Goal: Task Accomplishment & Management: Manage account settings

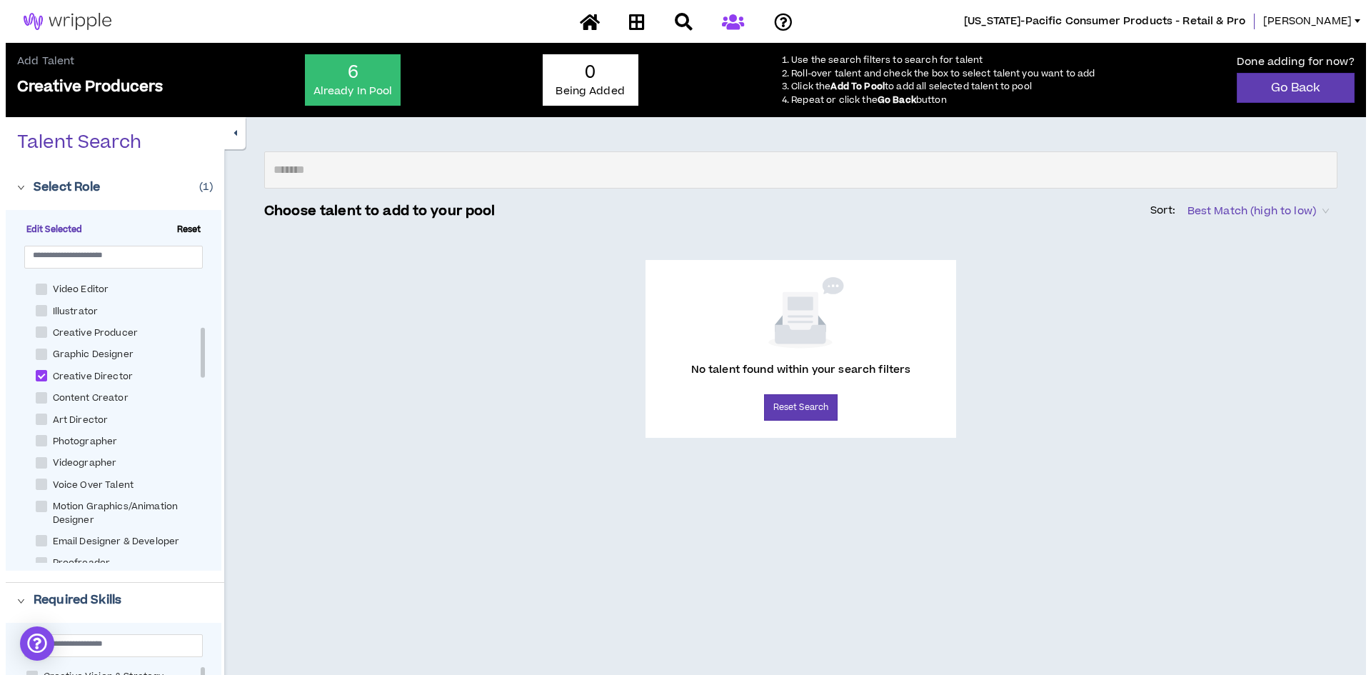
scroll to position [286, 0]
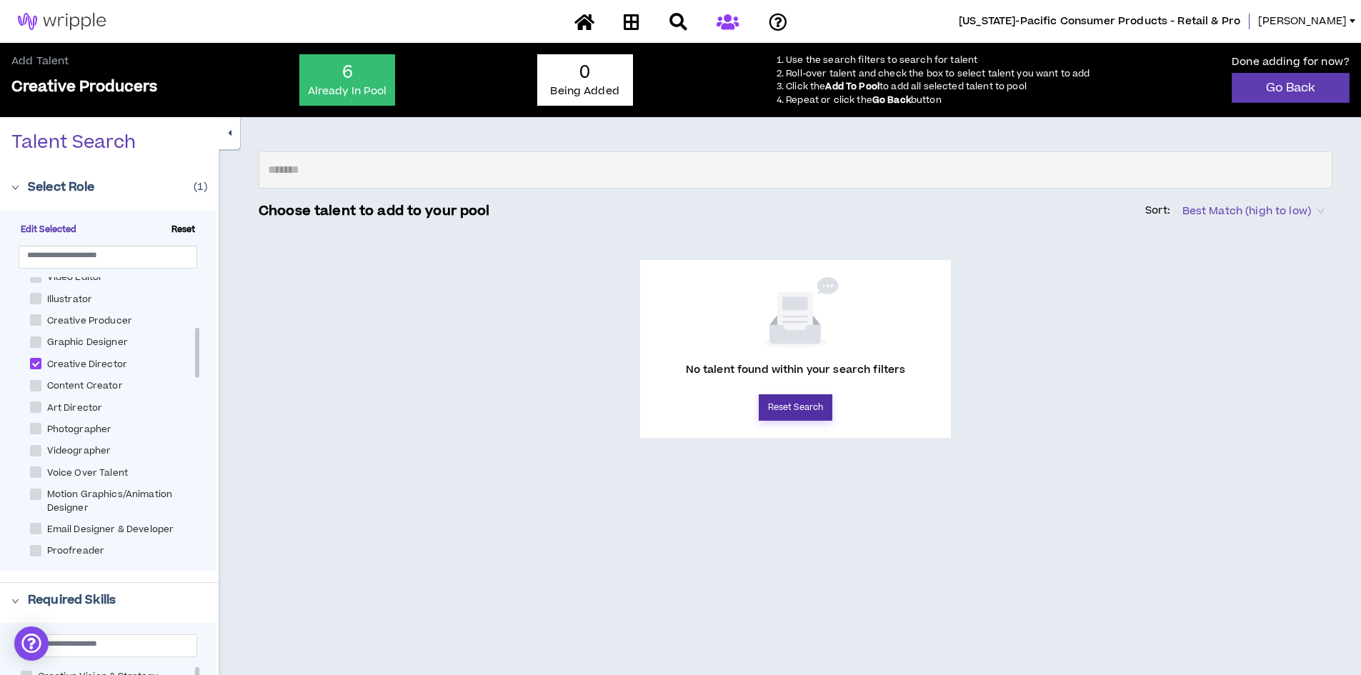
click at [796, 406] on button "Reset Search" at bounding box center [796, 407] width 74 height 26
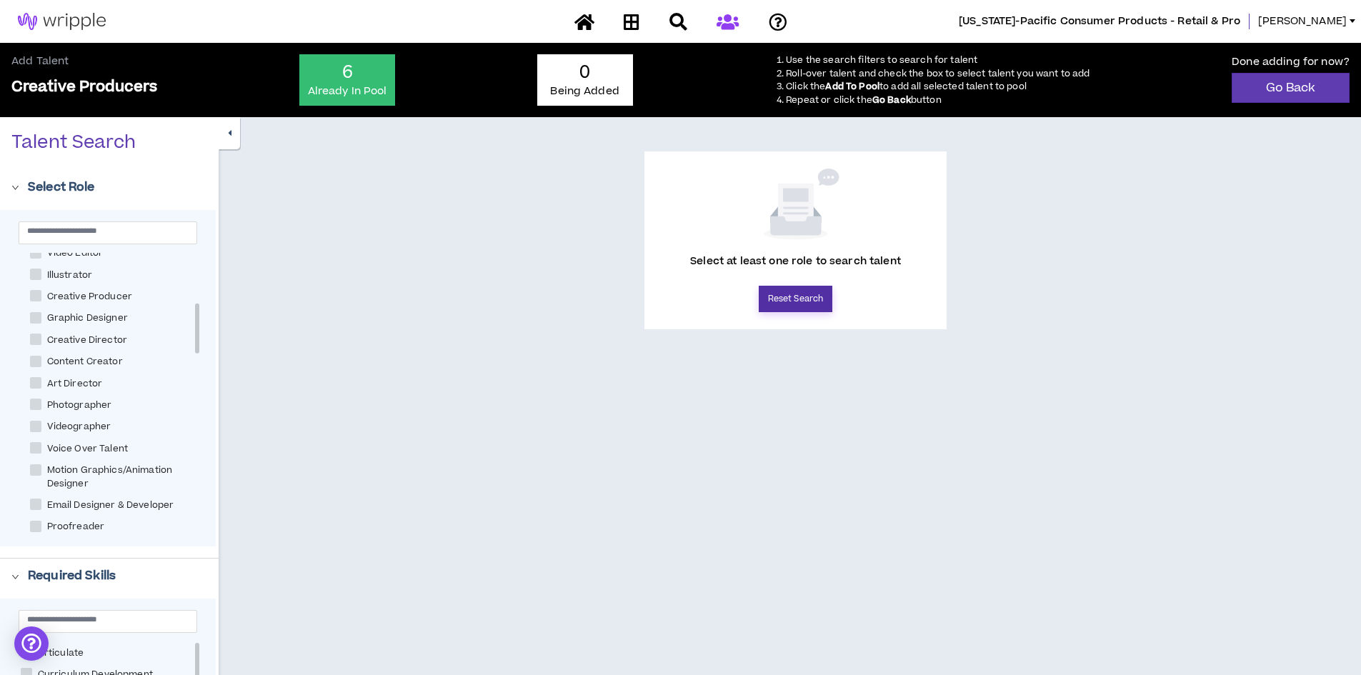
click at [794, 301] on button "Reset Search" at bounding box center [796, 299] width 74 height 26
click at [36, 337] on span at bounding box center [35, 339] width 11 height 11
checkbox Director "****"
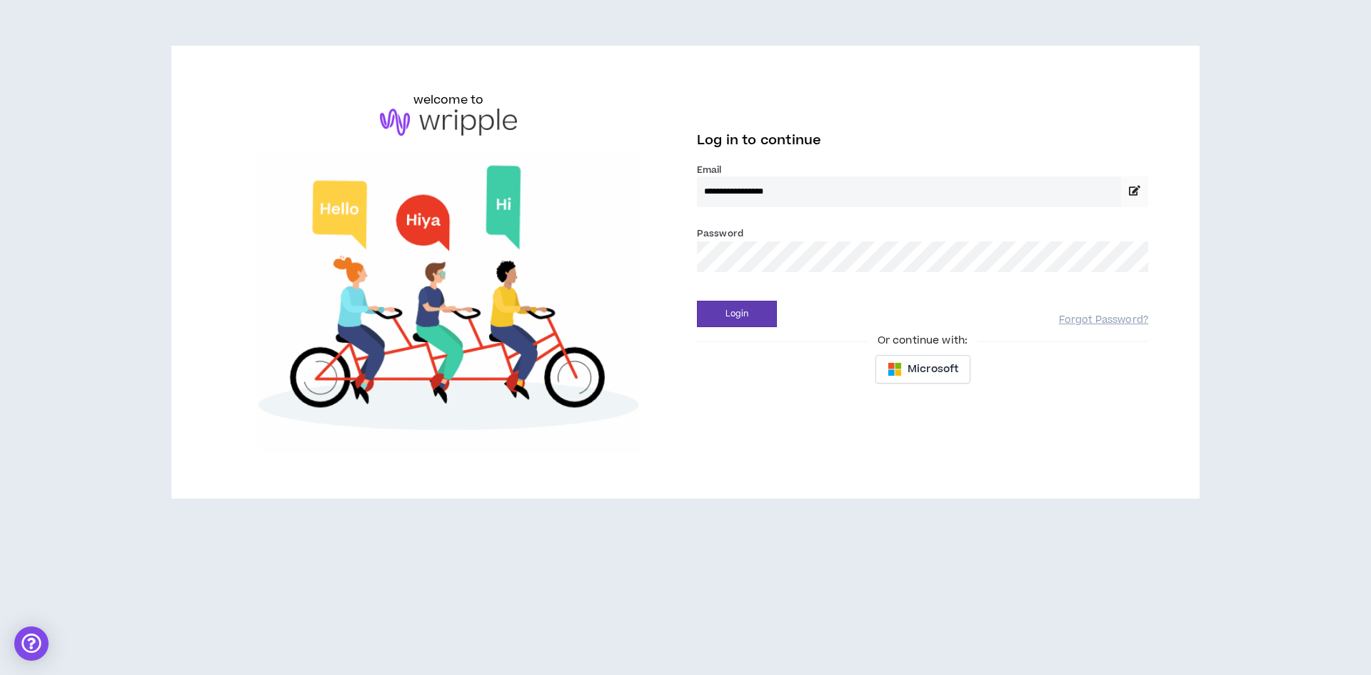
click at [697, 301] on button "Login" at bounding box center [737, 314] width 80 height 26
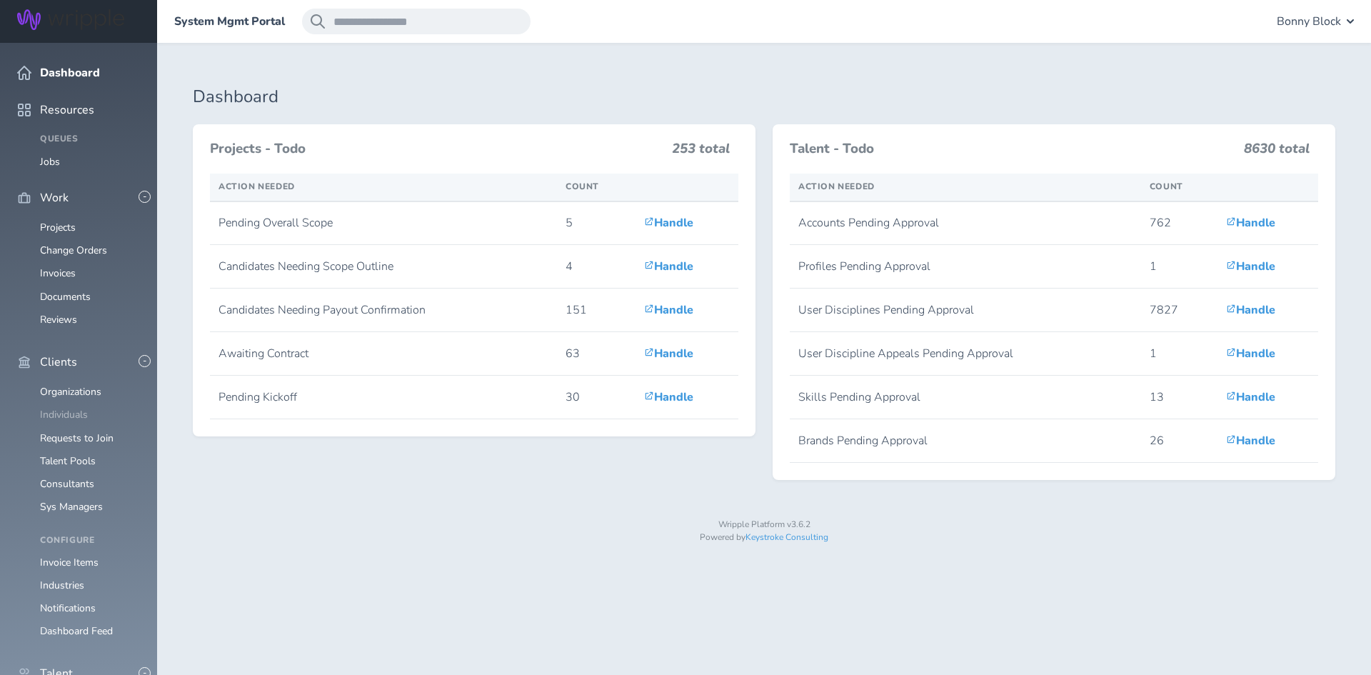
click at [50, 408] on link "Individuals" at bounding box center [64, 415] width 48 height 14
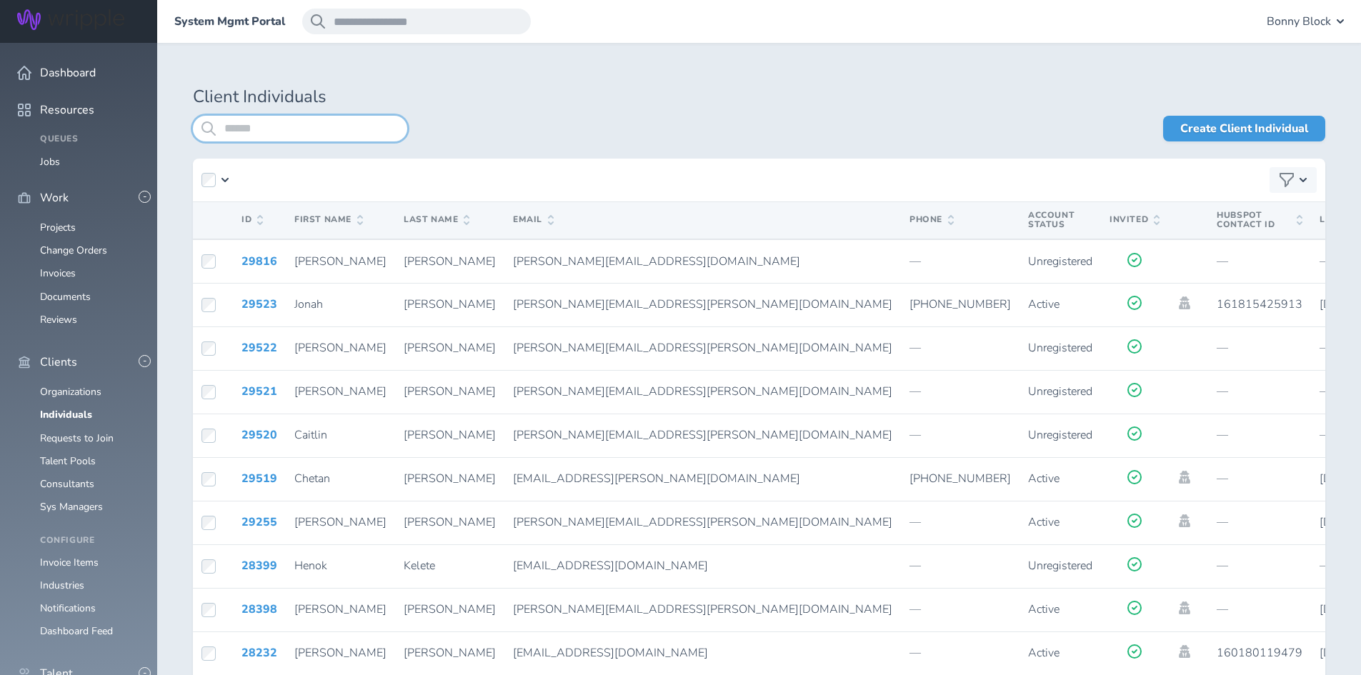
click at [245, 126] on input "search" at bounding box center [300, 129] width 214 height 26
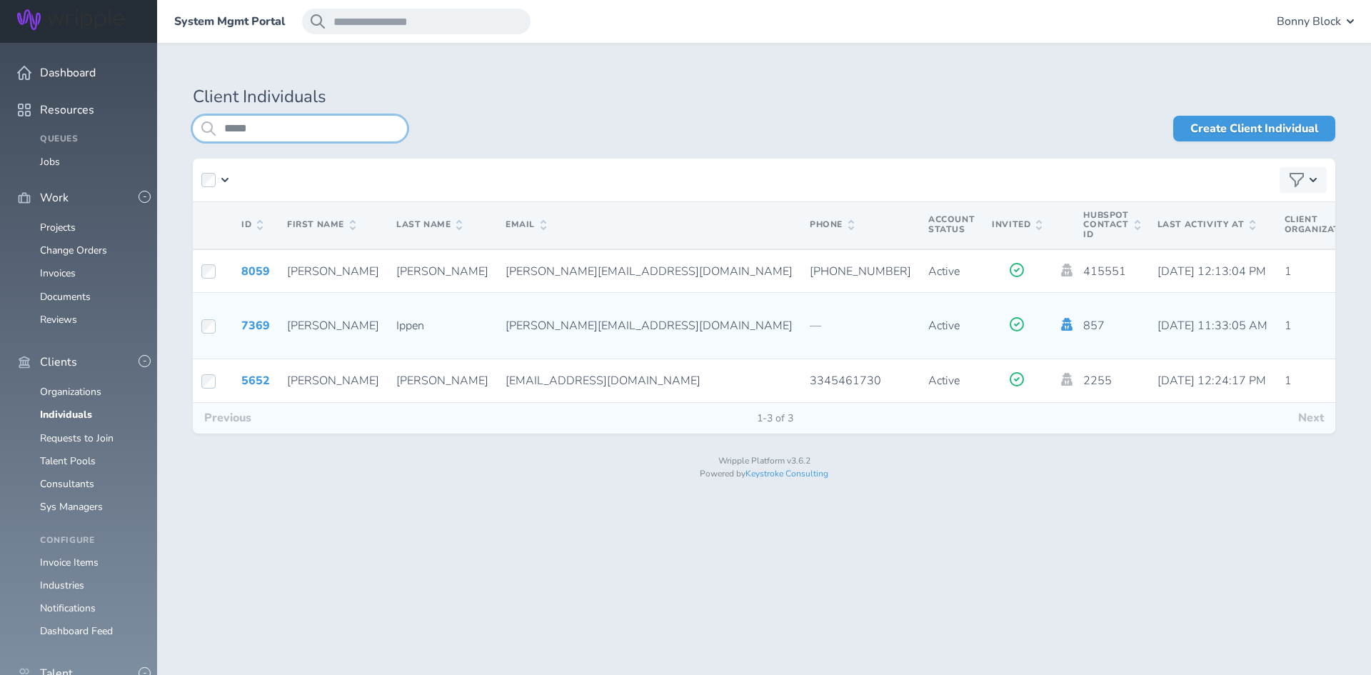
type input "*****"
click at [1062, 324] on icon at bounding box center [1067, 324] width 11 height 13
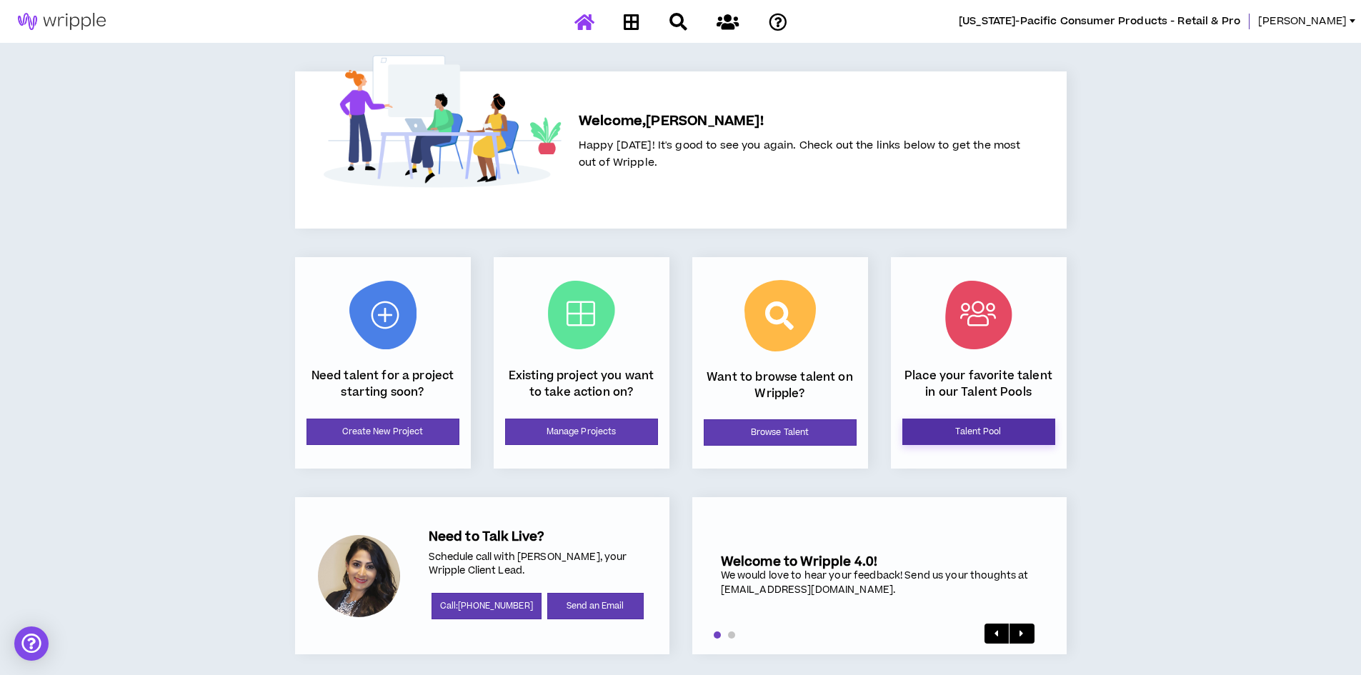
click at [942, 428] on link "Talent Pool" at bounding box center [978, 432] width 153 height 26
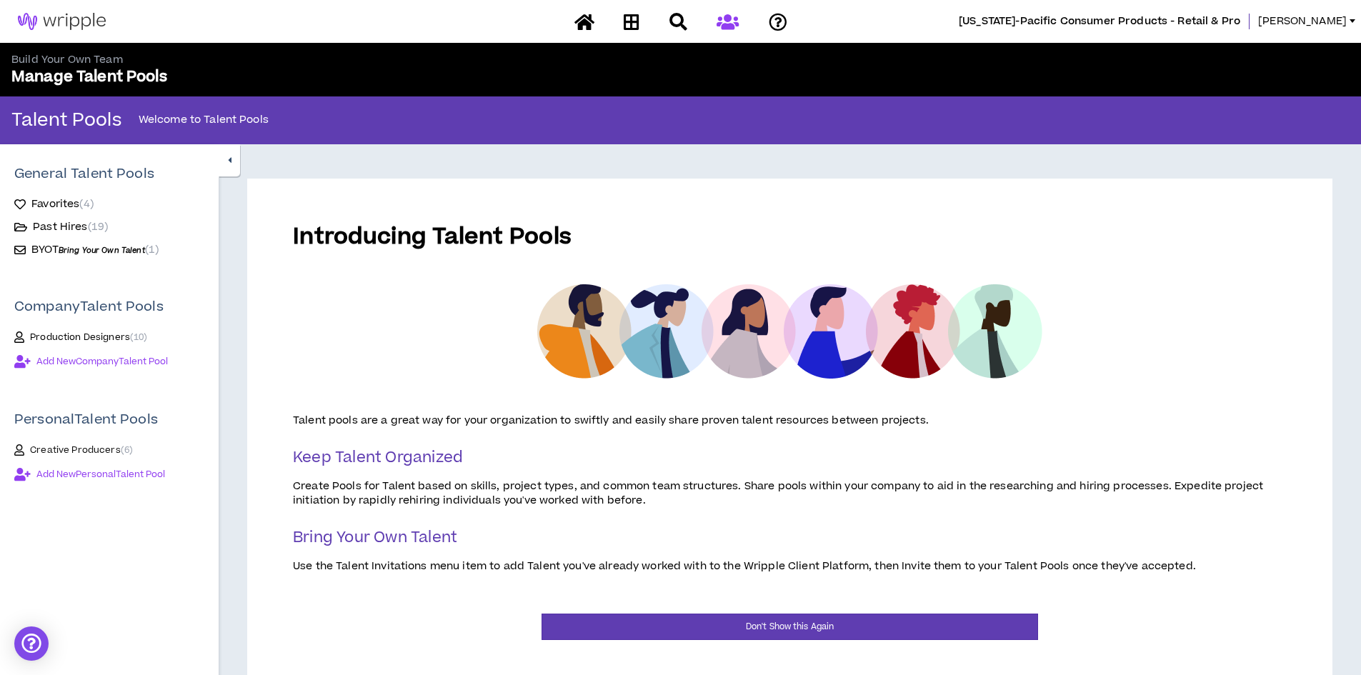
click at [74, 449] on span "Creative Producers ( 6 )" at bounding box center [81, 449] width 103 height 11
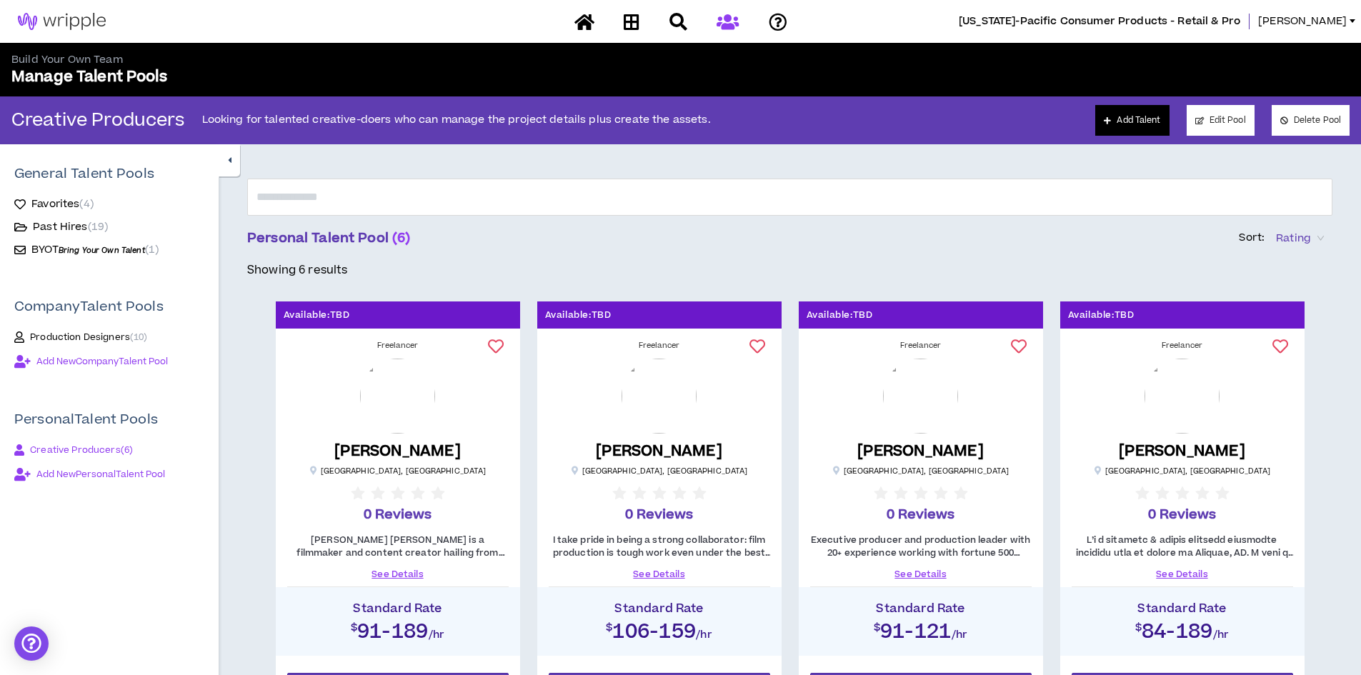
click at [1136, 126] on link "Add Talent" at bounding box center [1132, 120] width 74 height 31
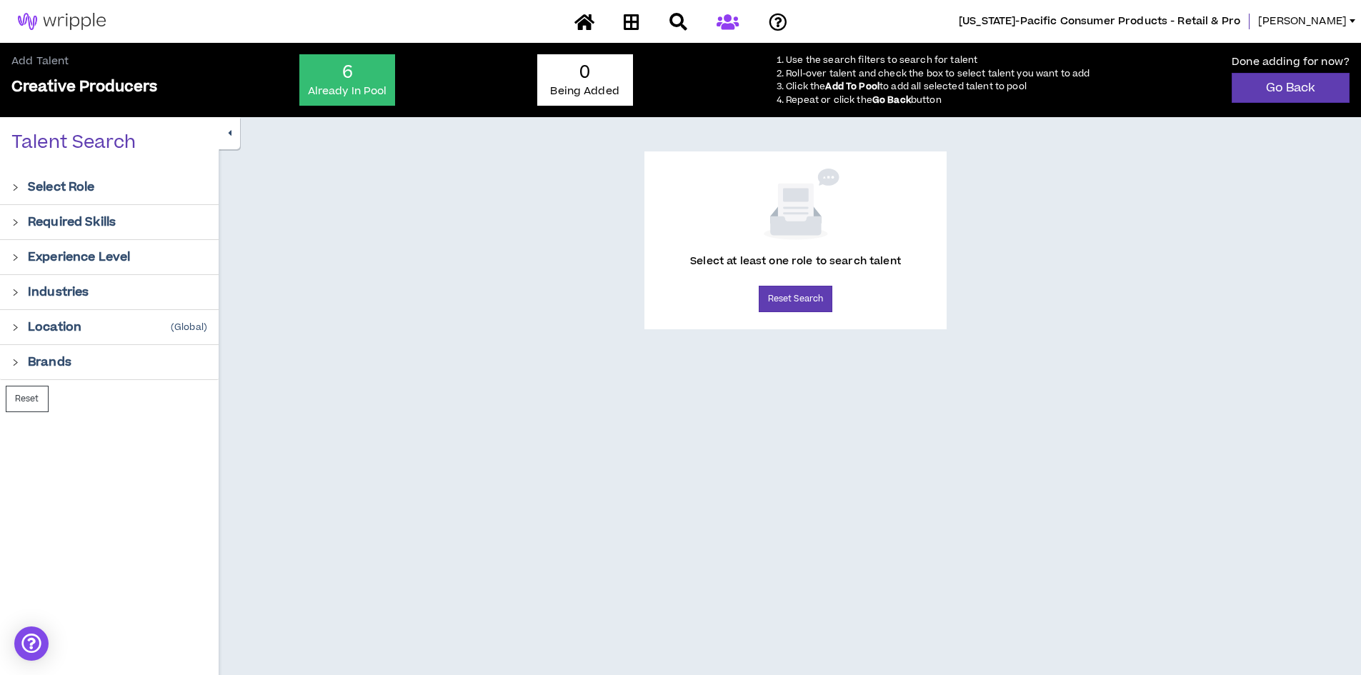
click at [16, 189] on icon "right" at bounding box center [15, 188] width 8 height 8
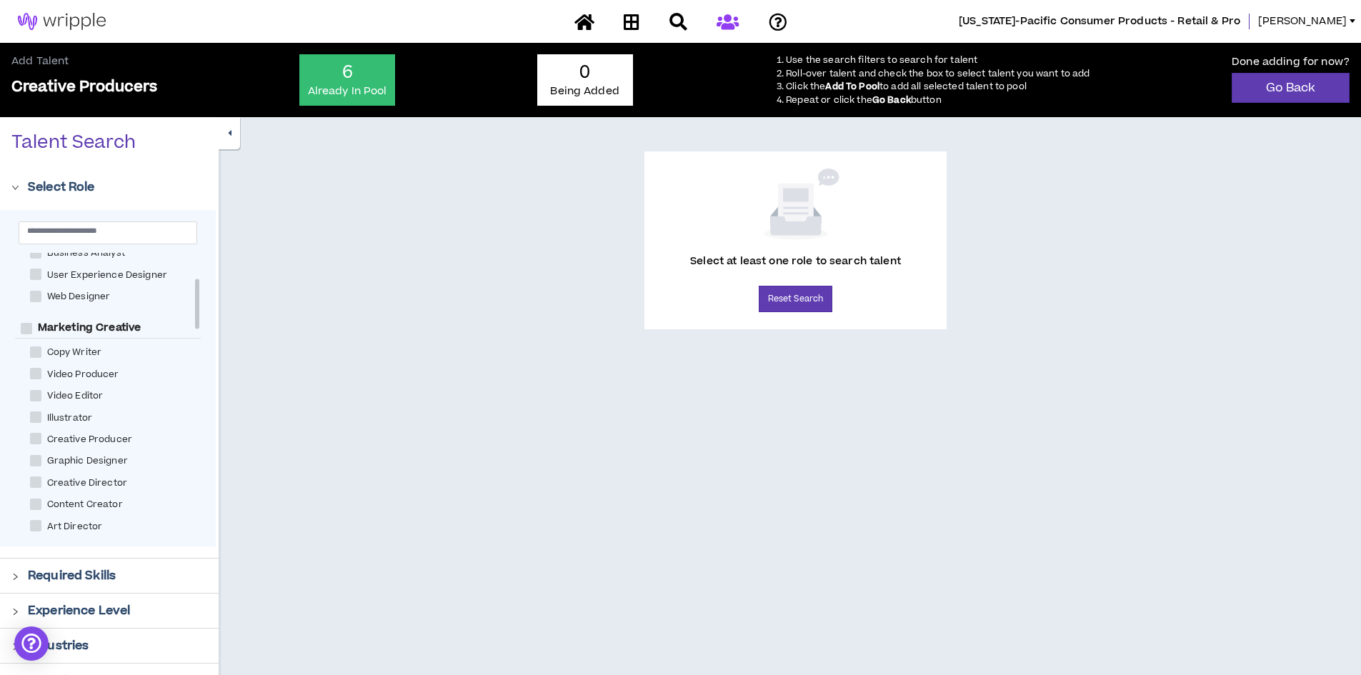
scroll to position [214, 0]
click at [66, 412] on span "Creative Director" at bounding box center [86, 412] width 91 height 14
checkbox Director "****"
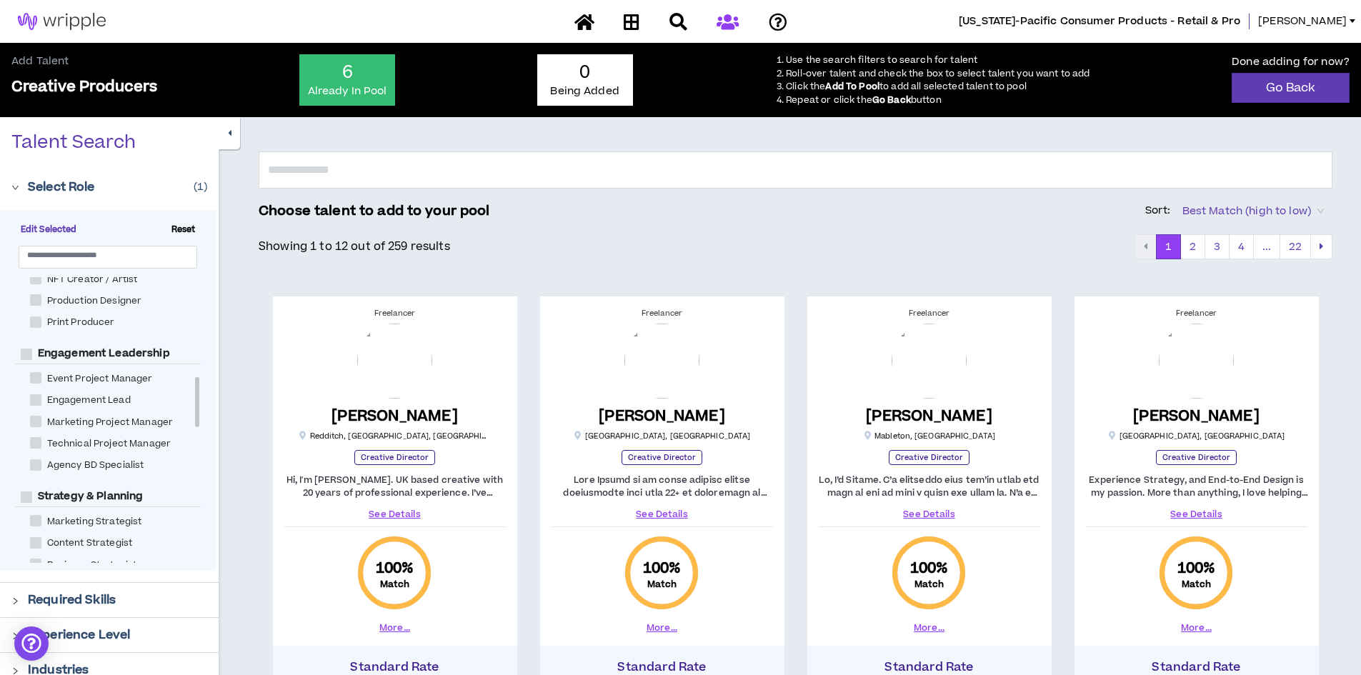
scroll to position [584, 0]
drag, startPoint x: 196, startPoint y: 346, endPoint x: 191, endPoint y: 409, distance: 63.8
click at [191, 409] on div "Experience & Design Instructional Designer SEO & AEO Specialist User Research S…" at bounding box center [108, 420] width 186 height 286
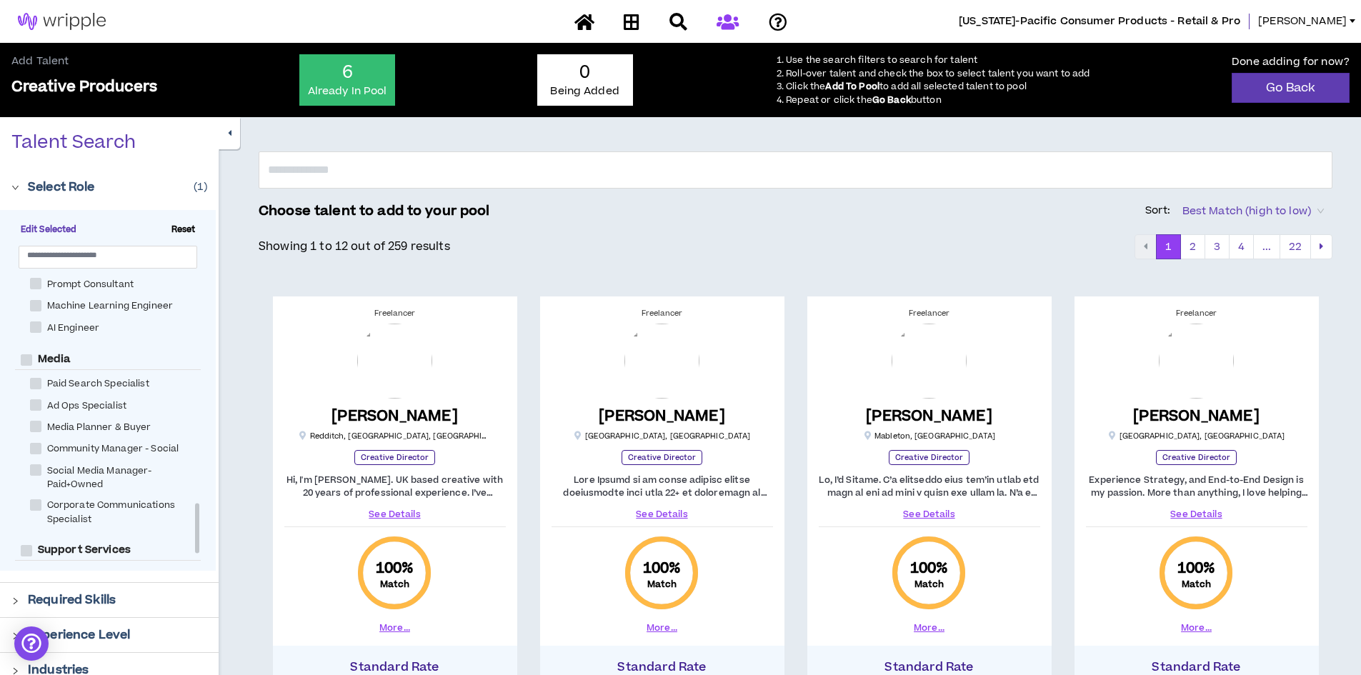
scroll to position [1353, 0]
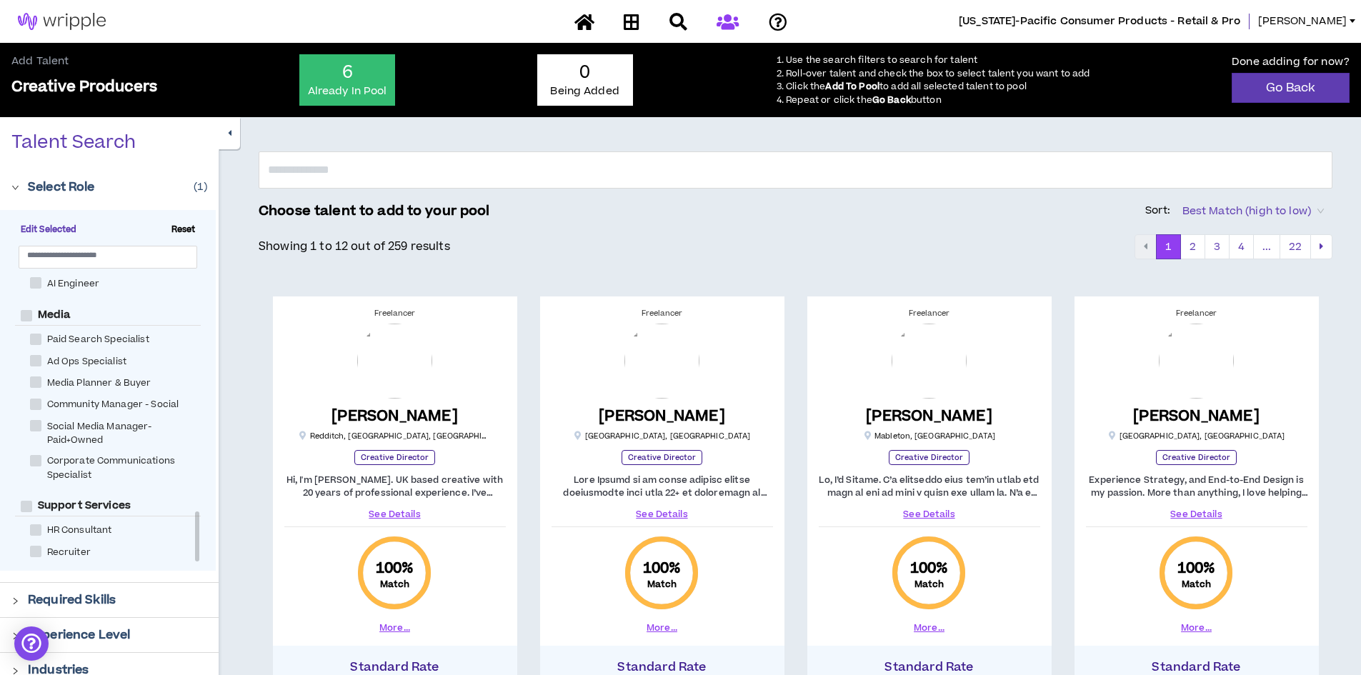
click at [63, 596] on p "Required Skills" at bounding box center [72, 599] width 88 height 17
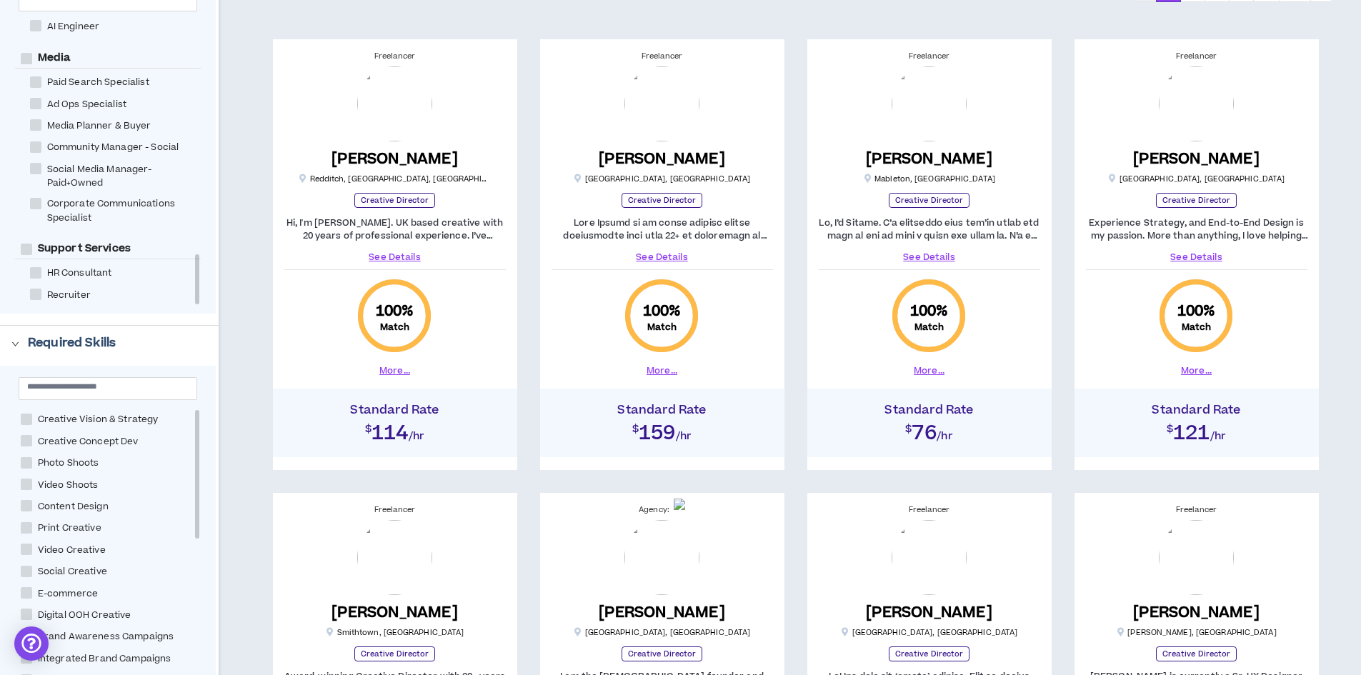
scroll to position [286, 0]
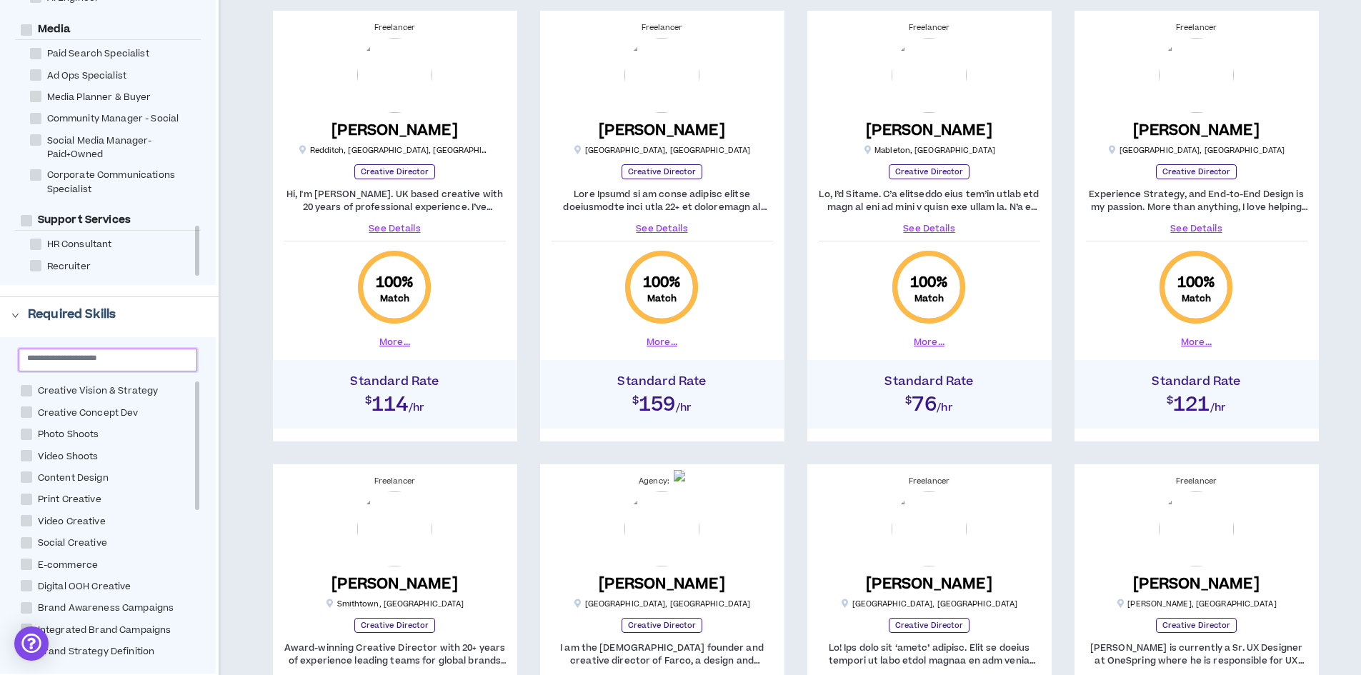
click at [44, 361] on input "text" at bounding box center [102, 357] width 150 height 11
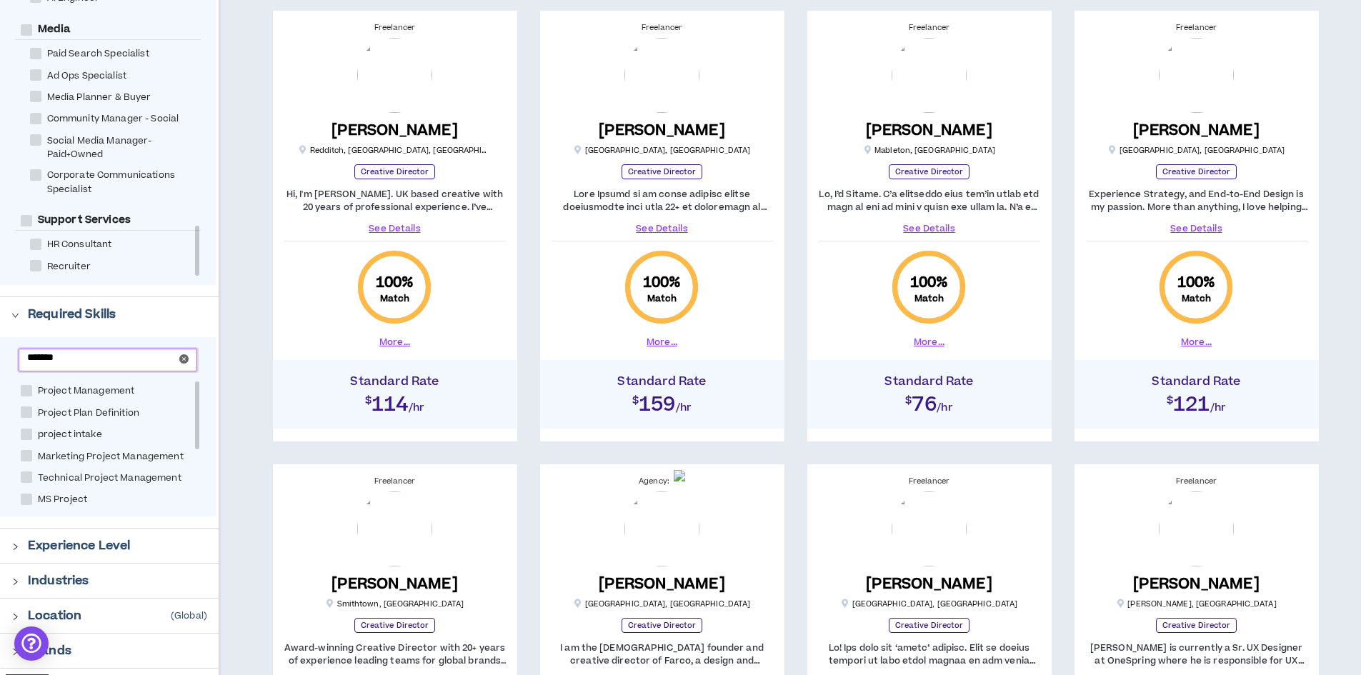
type input "*******"
click at [28, 389] on span at bounding box center [26, 390] width 11 height 11
checkbox Management "****"
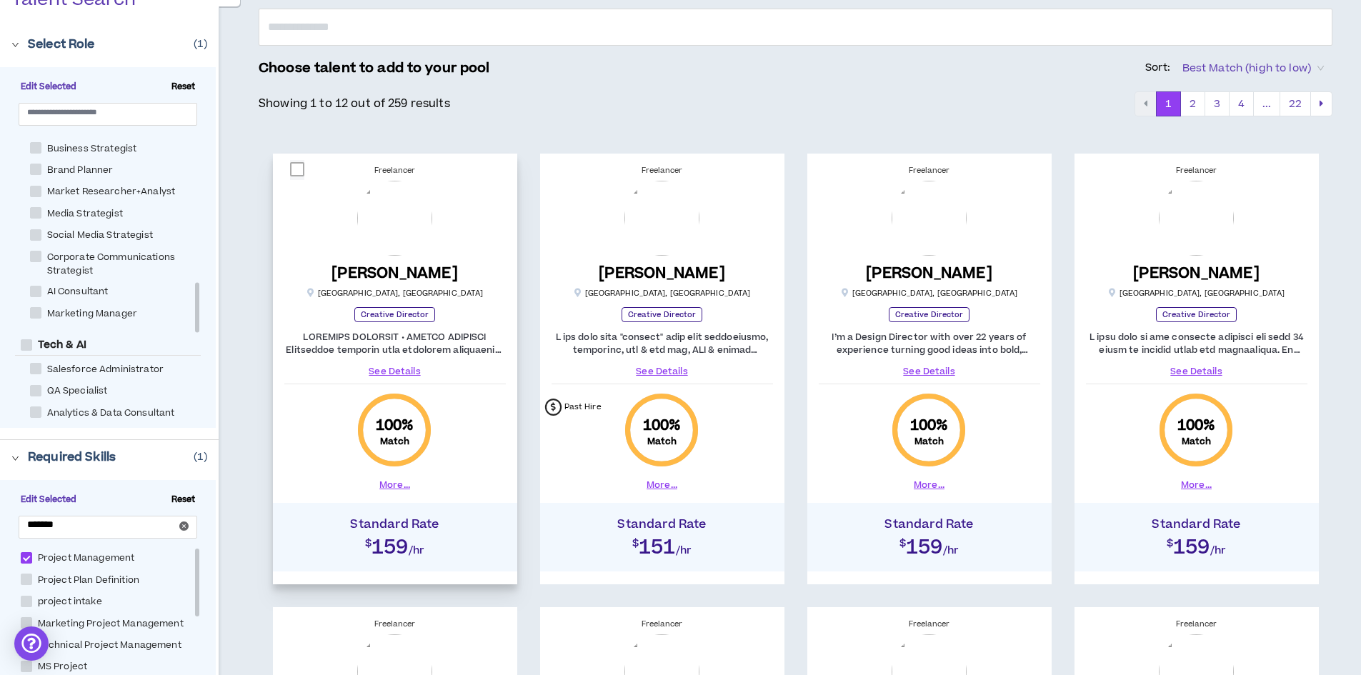
scroll to position [214, 0]
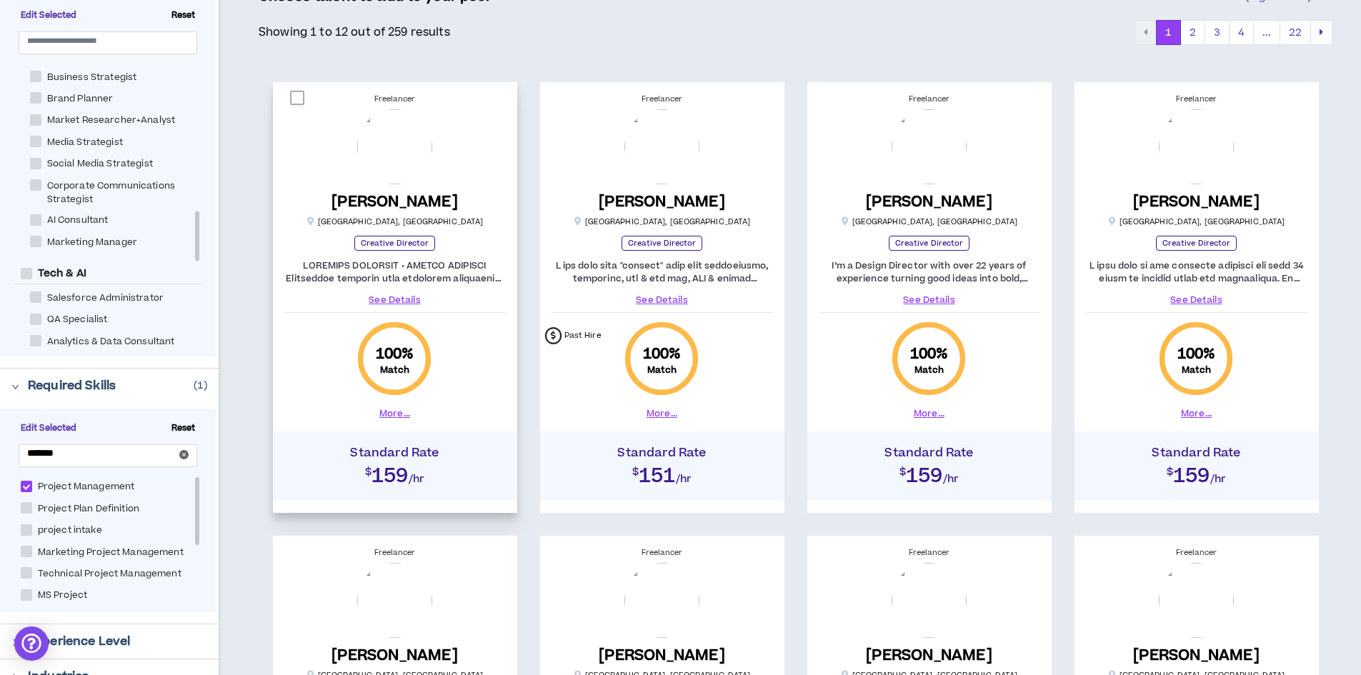
click at [293, 98] on span at bounding box center [297, 98] width 14 height 14
checkbox input "****"
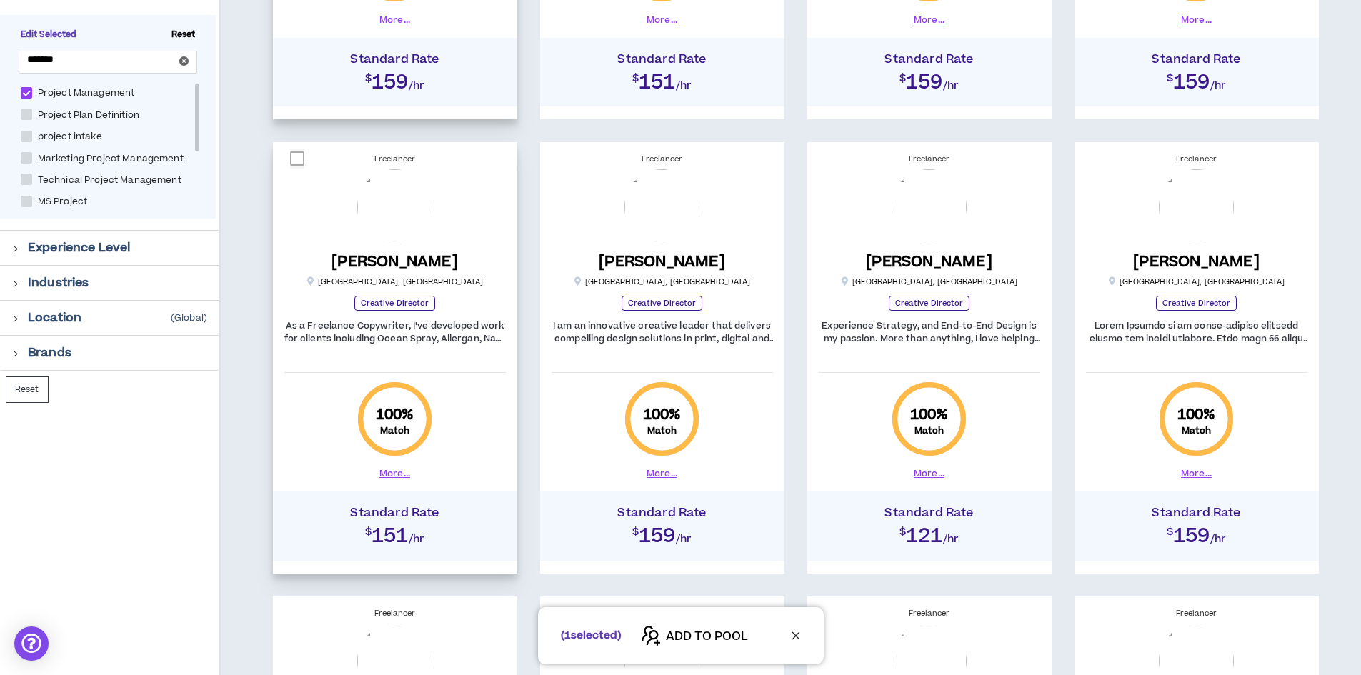
scroll to position [643, 0]
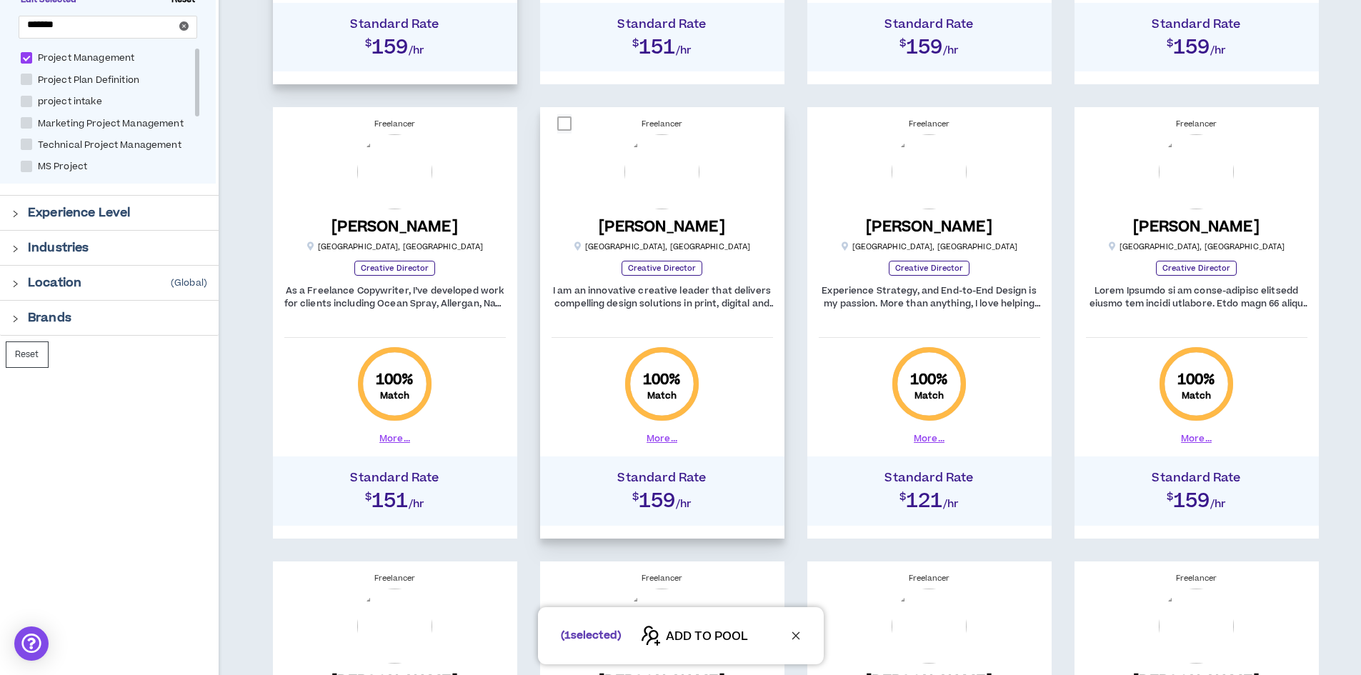
click at [566, 126] on span at bounding box center [564, 123] width 14 height 14
checkbox input "****"
click at [1098, 123] on span at bounding box center [1098, 123] width 14 height 14
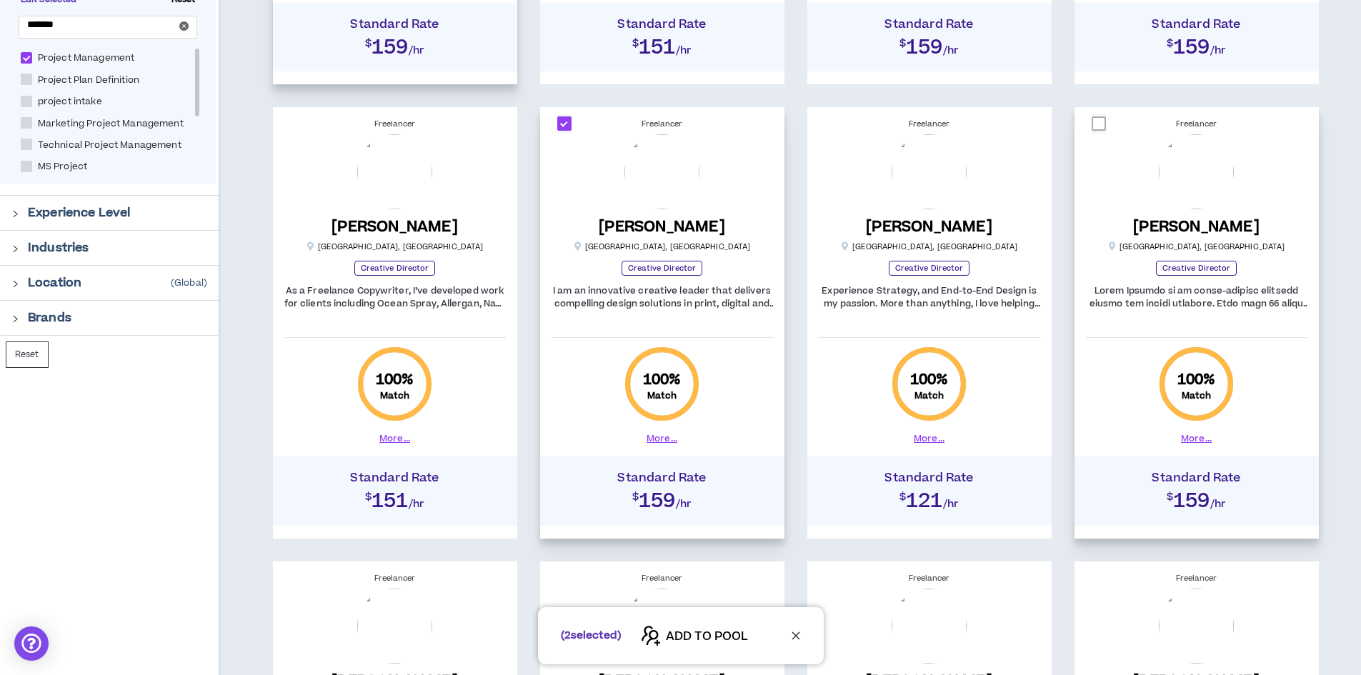
checkbox input "****"
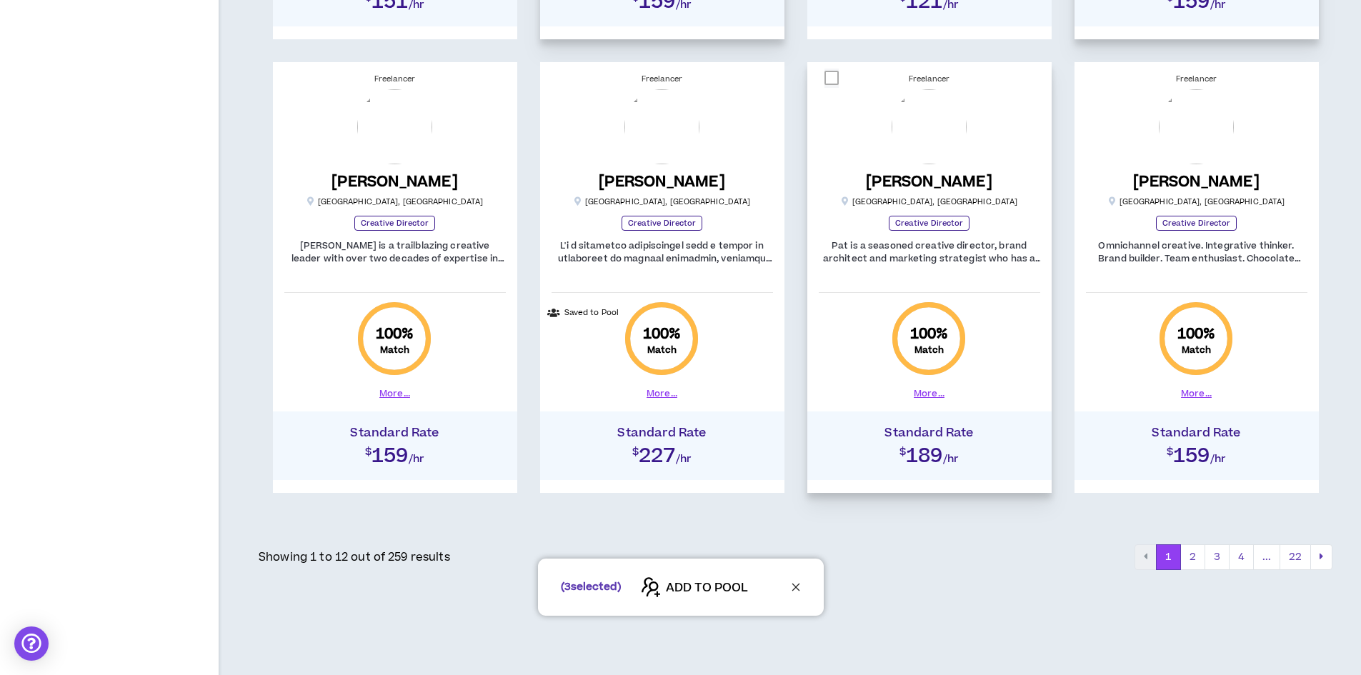
scroll to position [1143, 0]
click at [1191, 554] on button "2" at bounding box center [1192, 557] width 25 height 26
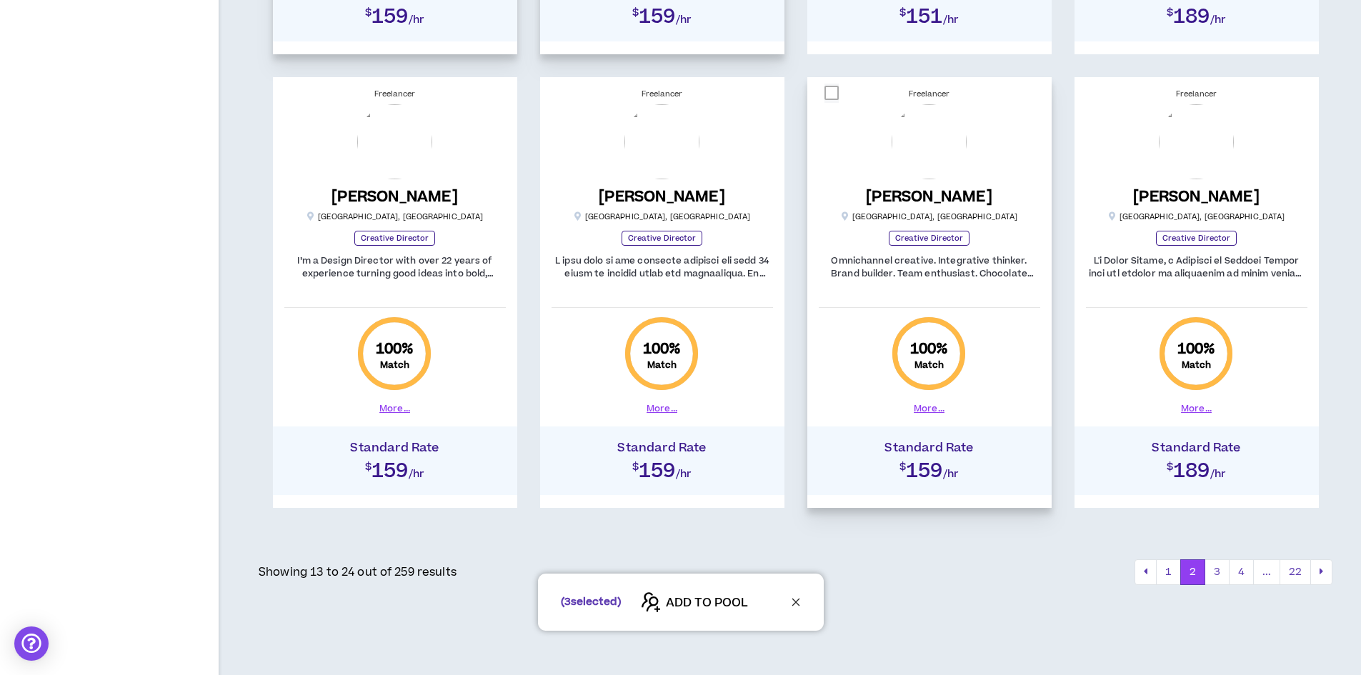
scroll to position [1143, 0]
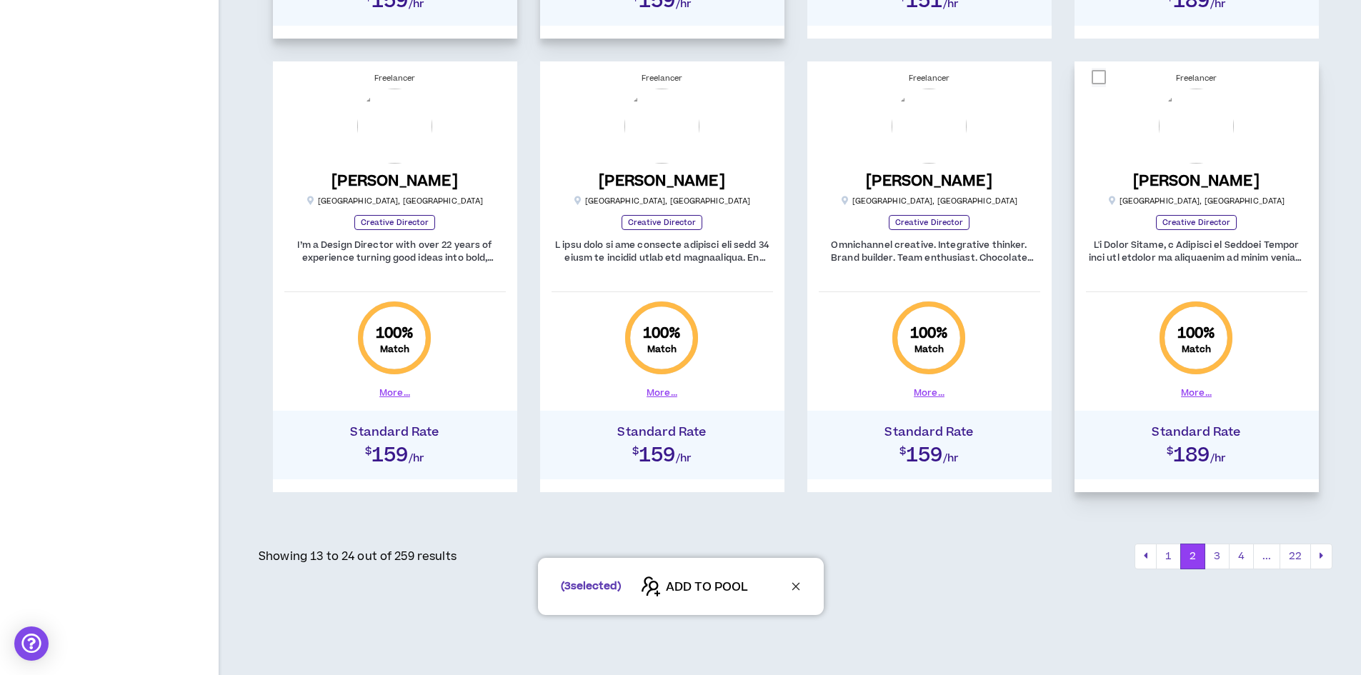
click at [1096, 79] on span at bounding box center [1098, 77] width 14 height 14
checkbox input "****"
click at [1221, 562] on div "( 4 selected) ADD TO POOL" at bounding box center [680, 586] width 1361 height 57
click at [1217, 558] on div "( 4 selected) ADD TO POOL" at bounding box center [680, 586] width 1361 height 57
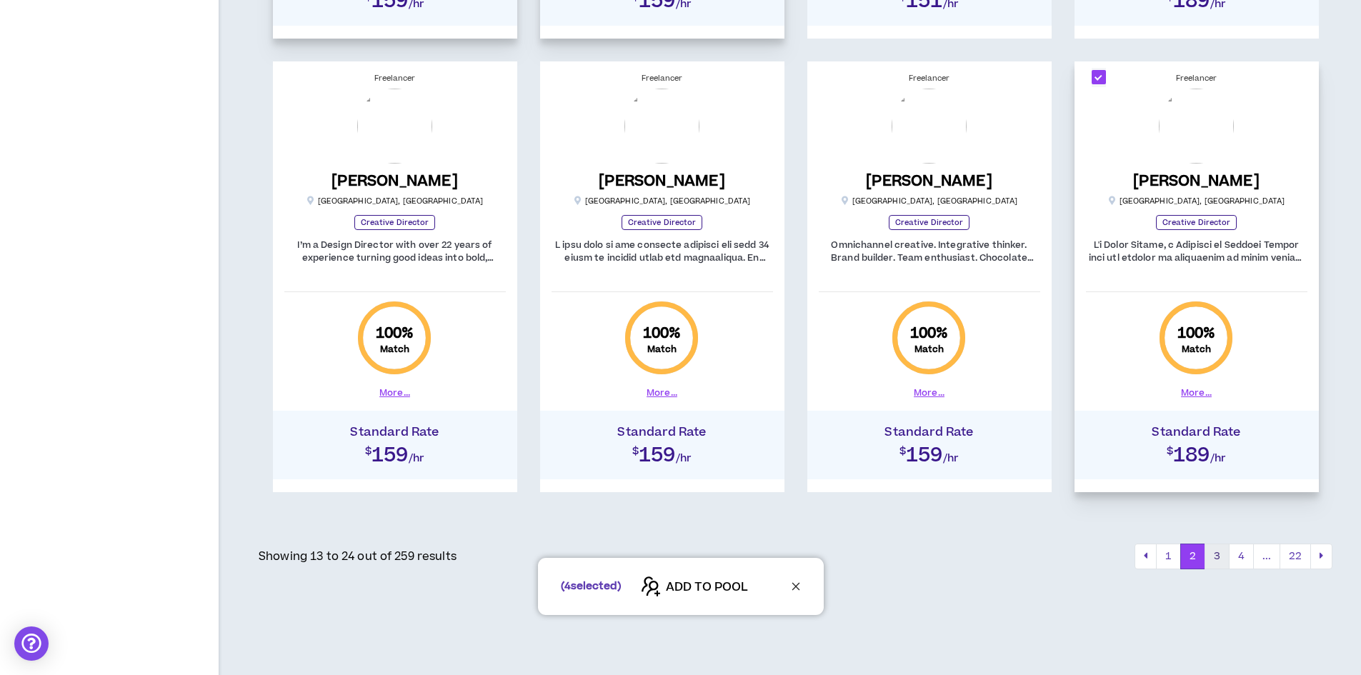
click at [1216, 549] on button "3" at bounding box center [1216, 557] width 25 height 26
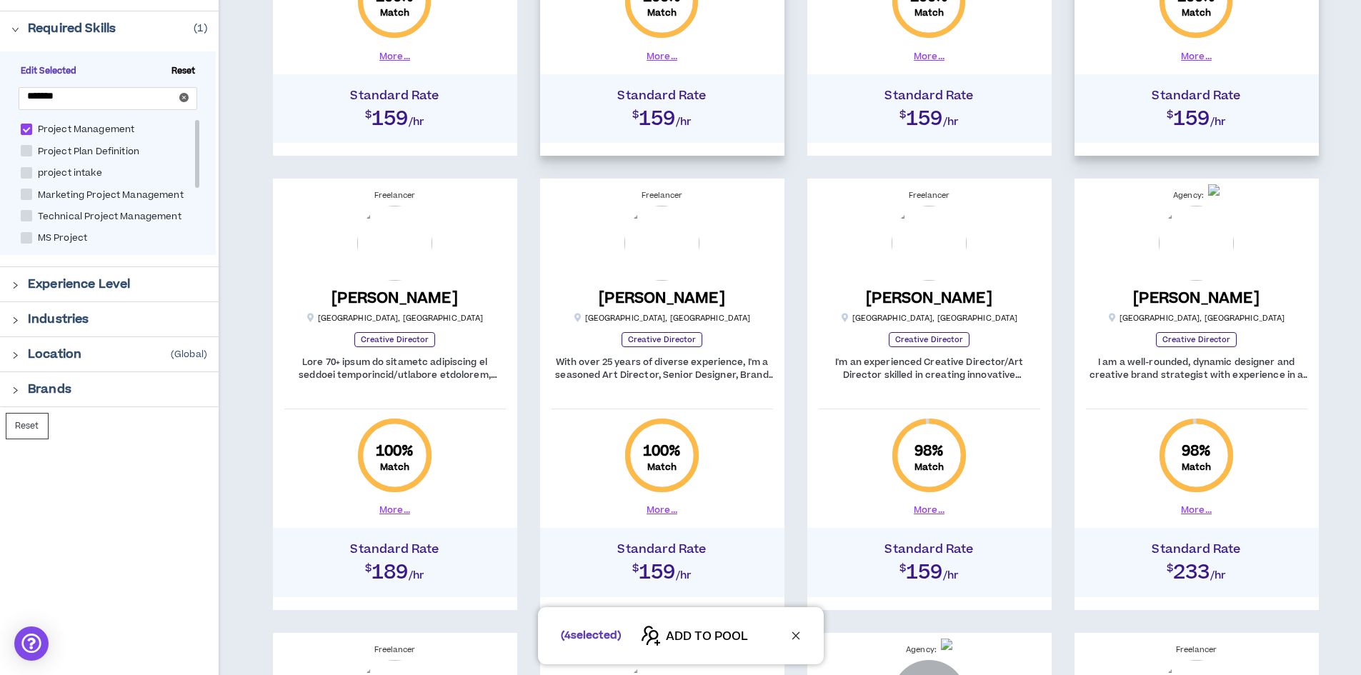
scroll to position [643, 0]
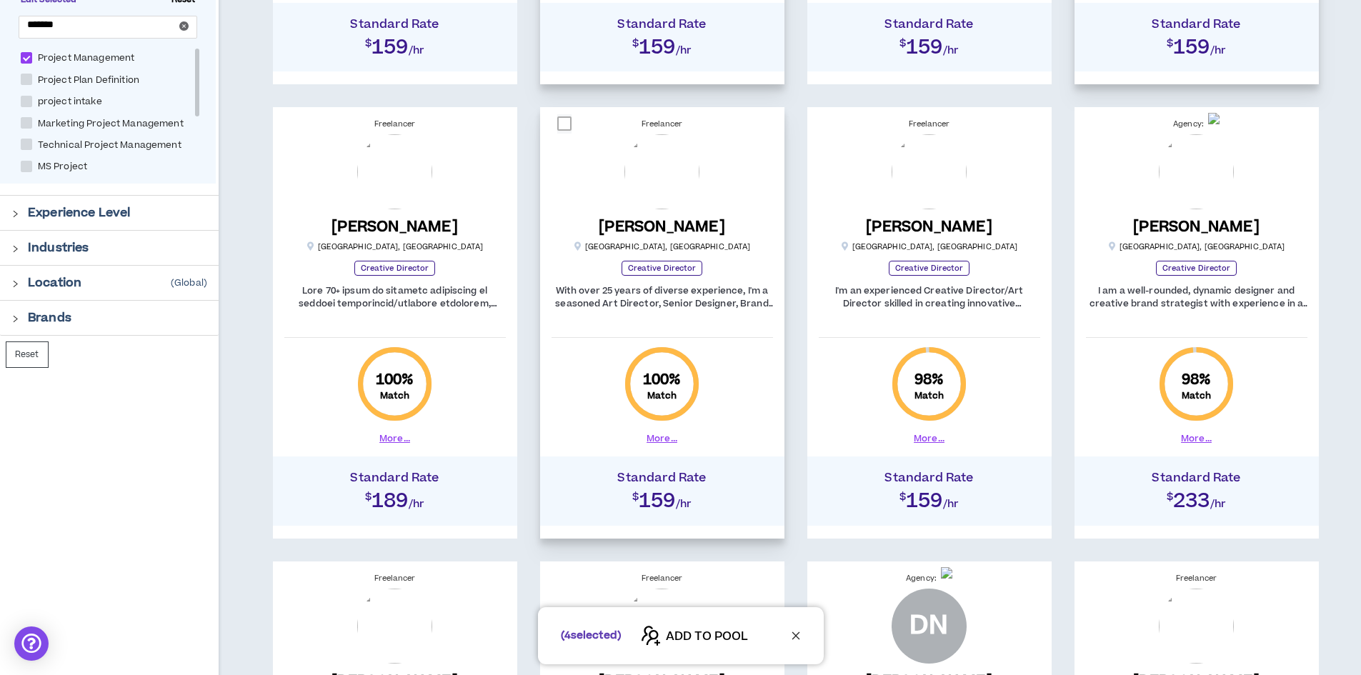
click at [566, 125] on span at bounding box center [564, 123] width 14 height 14
checkbox input "****"
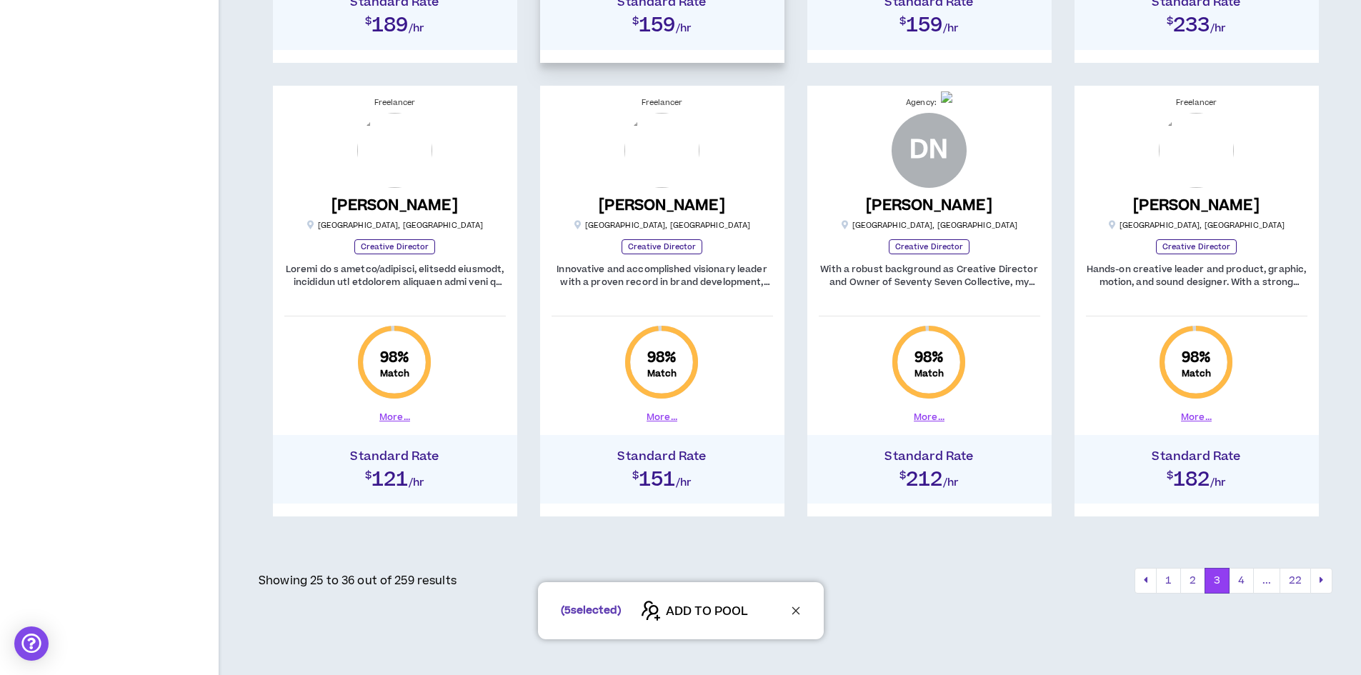
scroll to position [1143, 0]
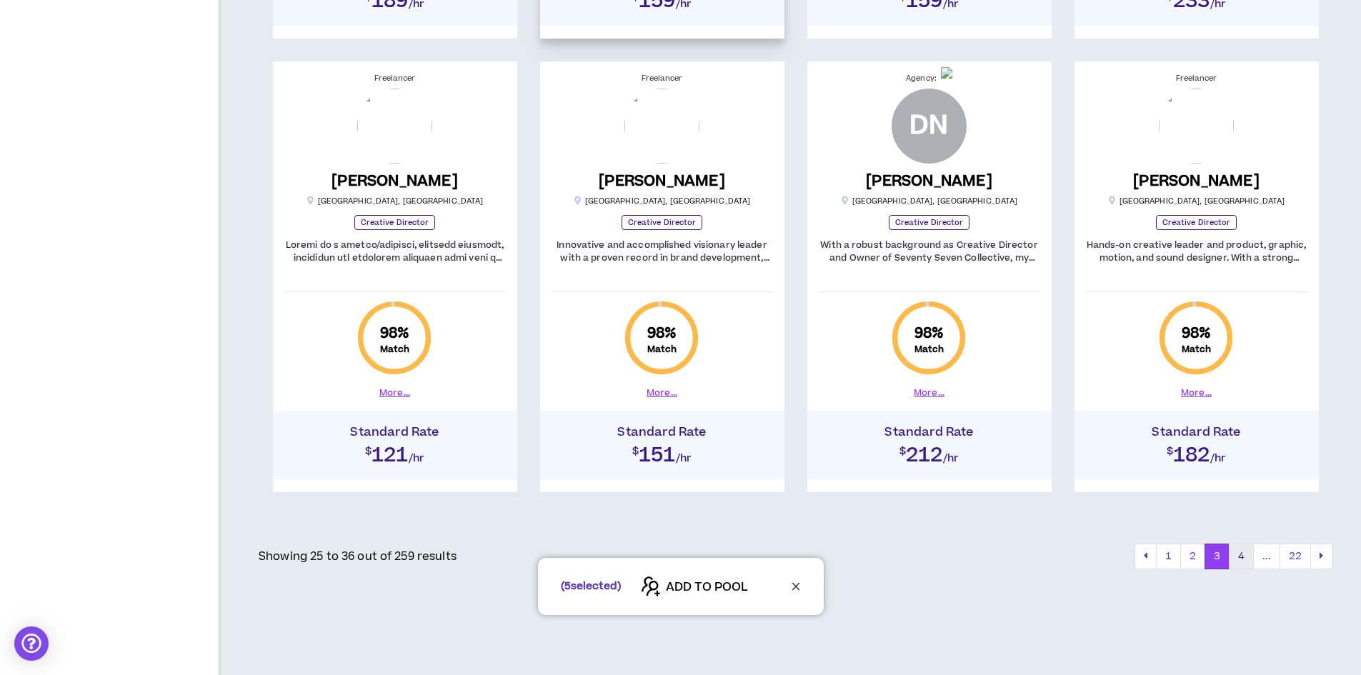
click at [1240, 556] on button "4" at bounding box center [1240, 557] width 25 height 26
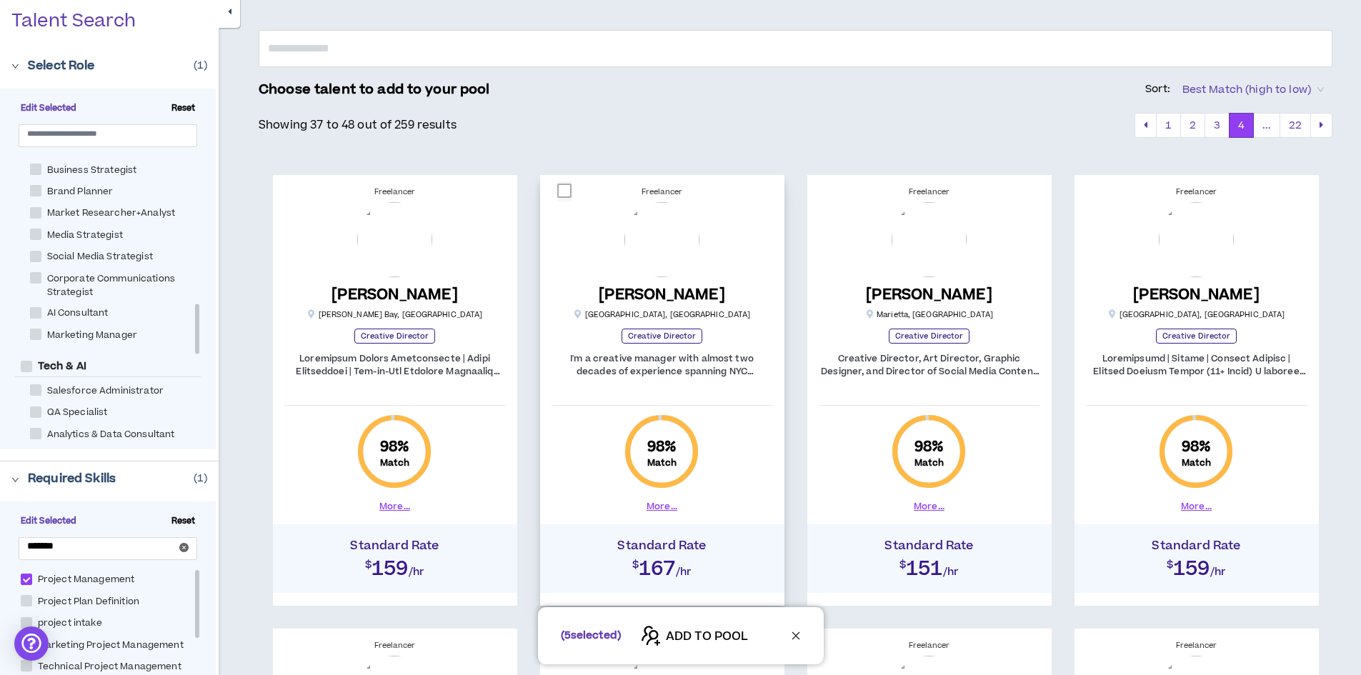
scroll to position [143, 0]
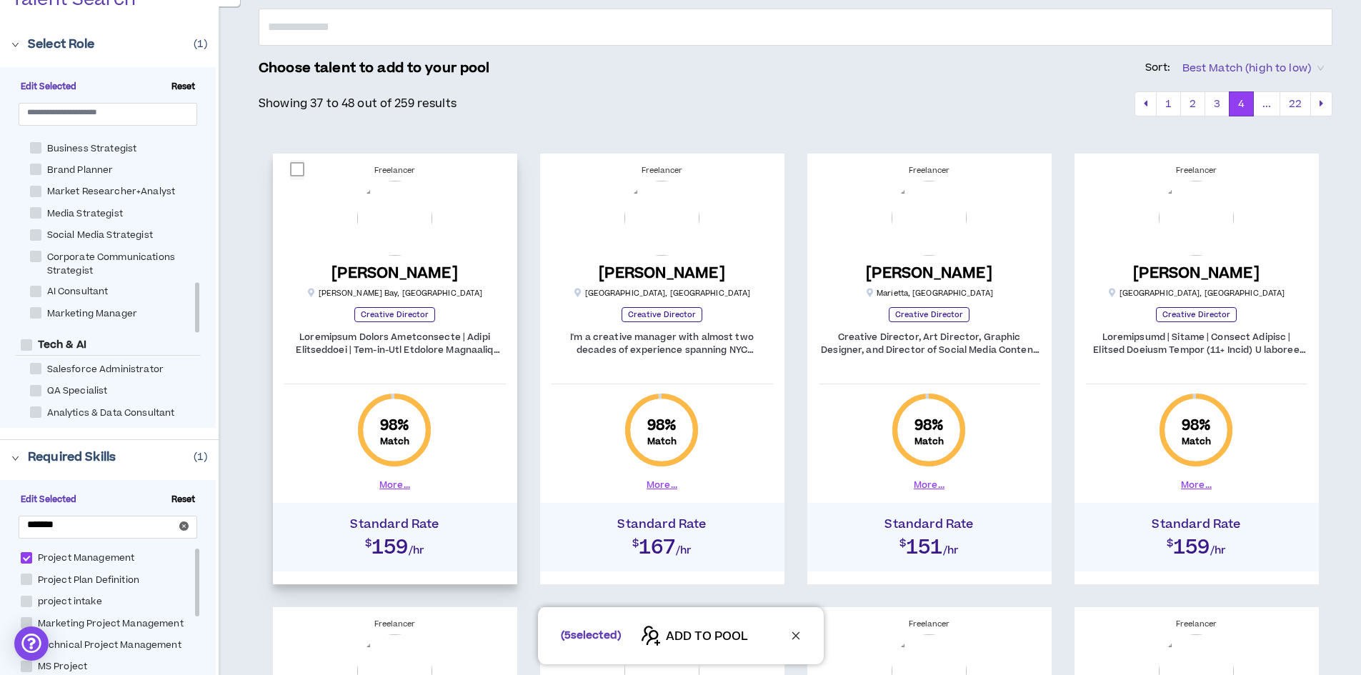
click at [298, 166] on span at bounding box center [297, 169] width 14 height 14
checkbox input "****"
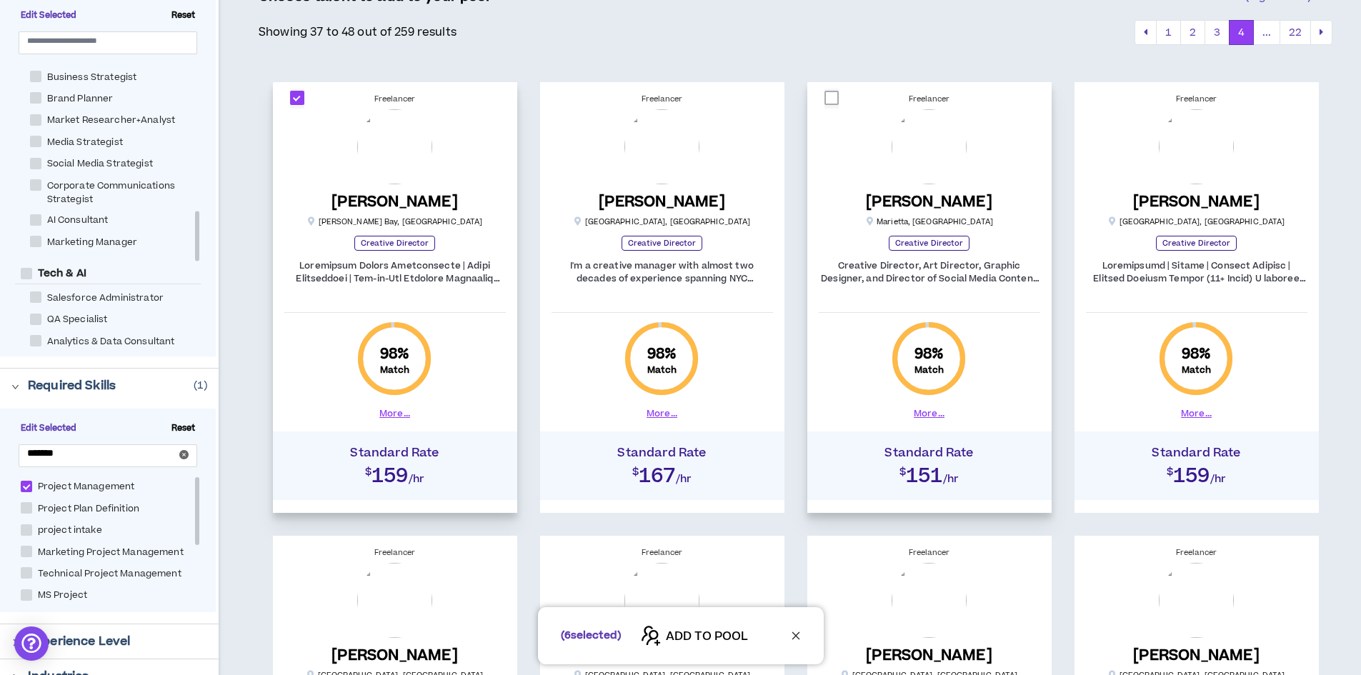
click at [829, 98] on span at bounding box center [831, 98] width 14 height 14
checkbox input "****"
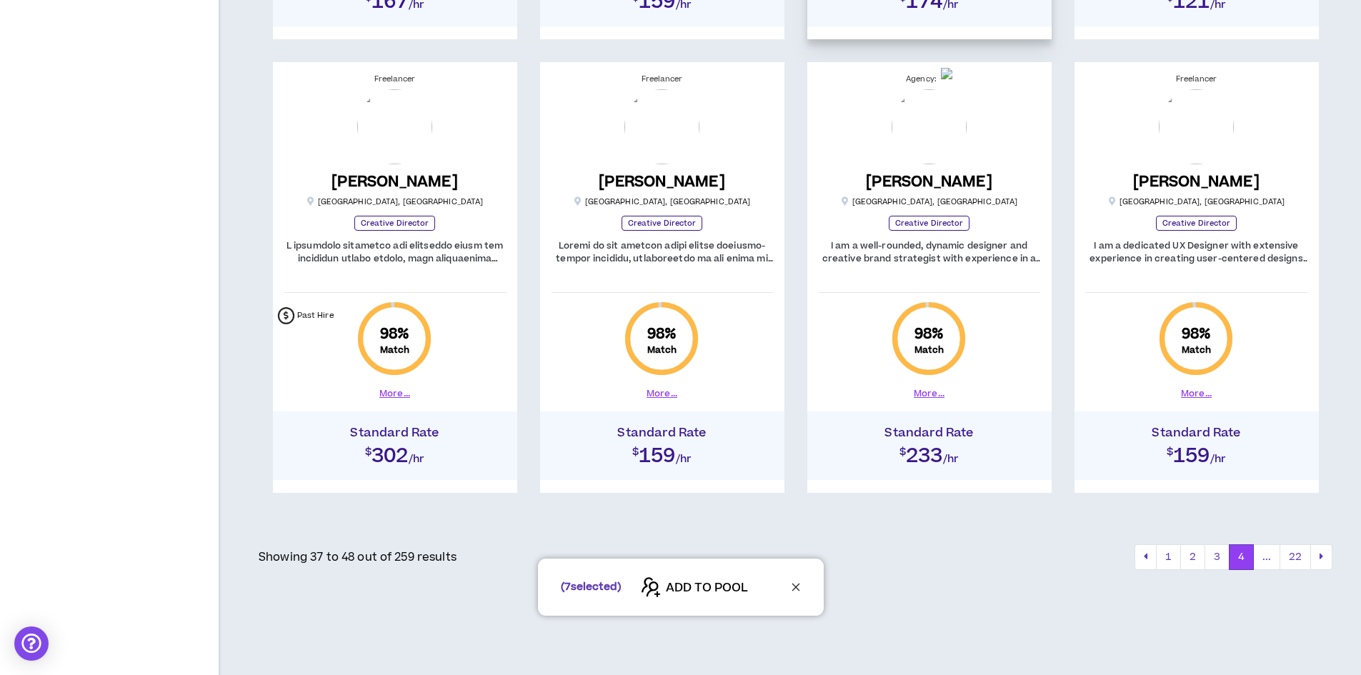
scroll to position [1143, 0]
click at [1321, 558] on div "( 7 selected) ADD TO POOL" at bounding box center [680, 586] width 1361 height 57
click at [1320, 558] on div "( 7 selected) ADD TO POOL" at bounding box center [680, 586] width 1361 height 57
click at [1321, 554] on icon "pagination" at bounding box center [1321, 556] width 4 height 10
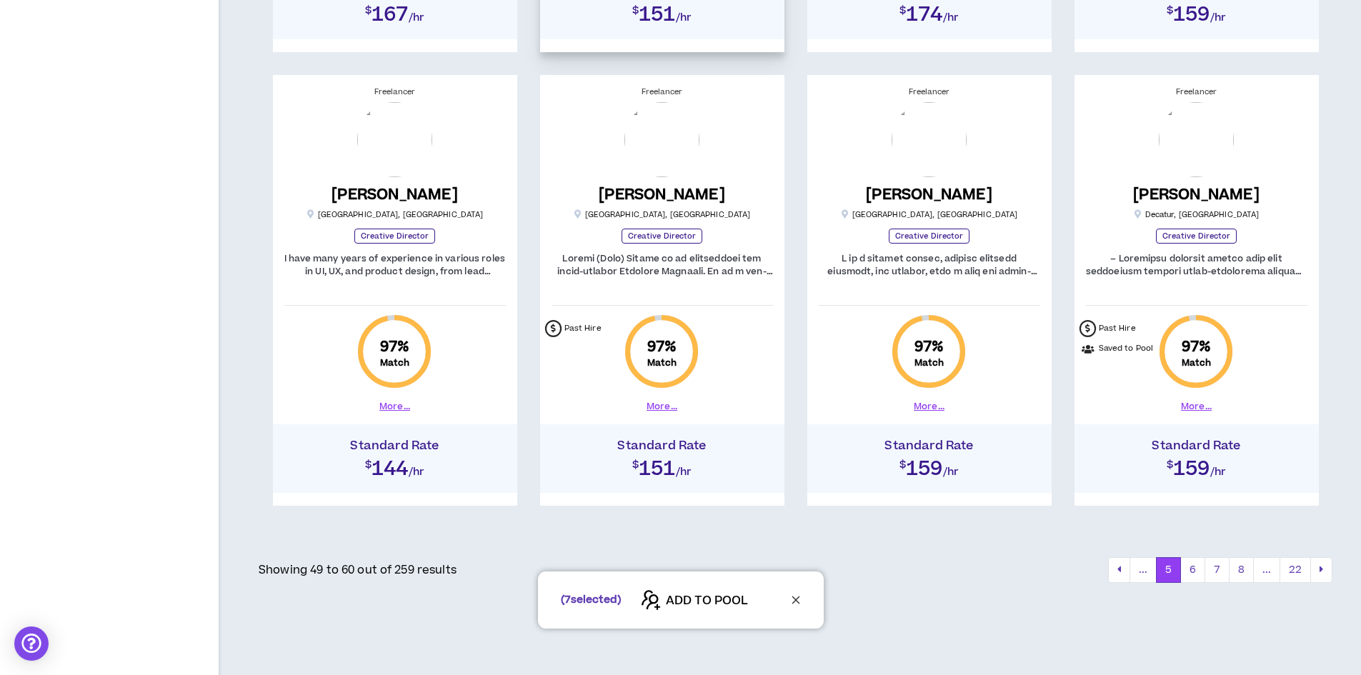
scroll to position [1143, 0]
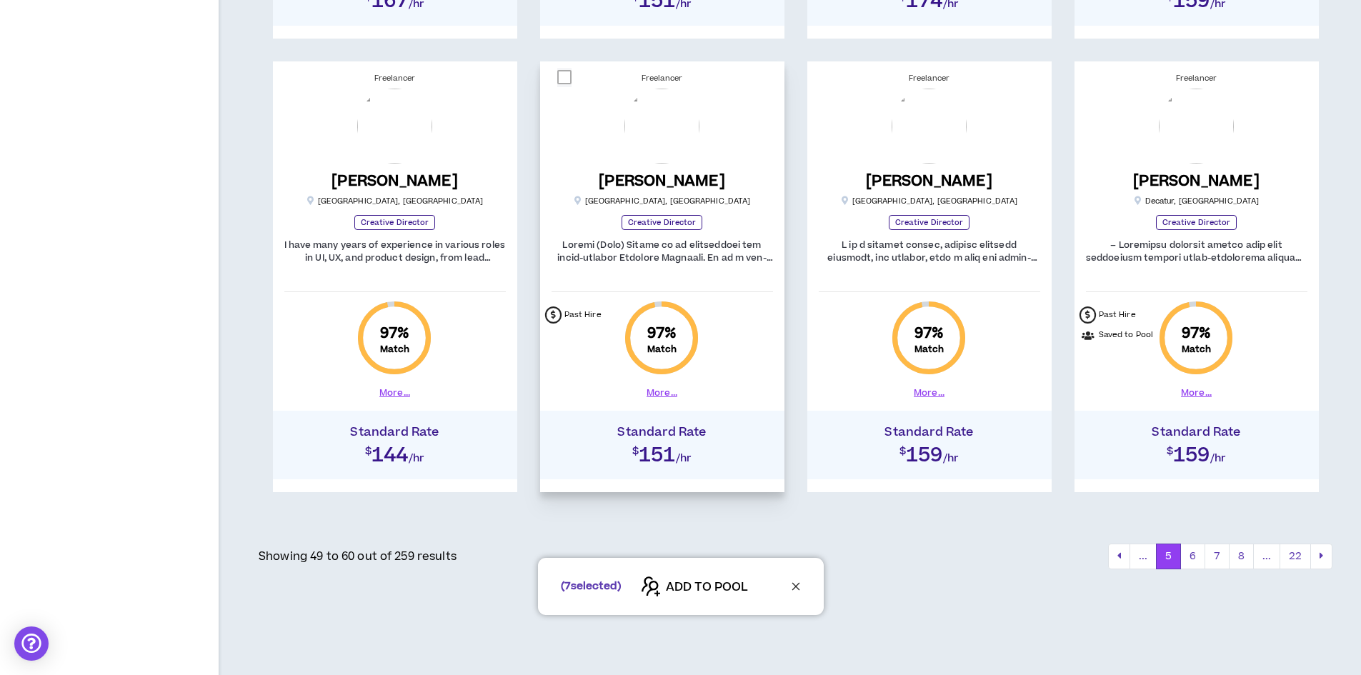
click at [564, 78] on span at bounding box center [564, 77] width 14 height 14
checkbox input "****"
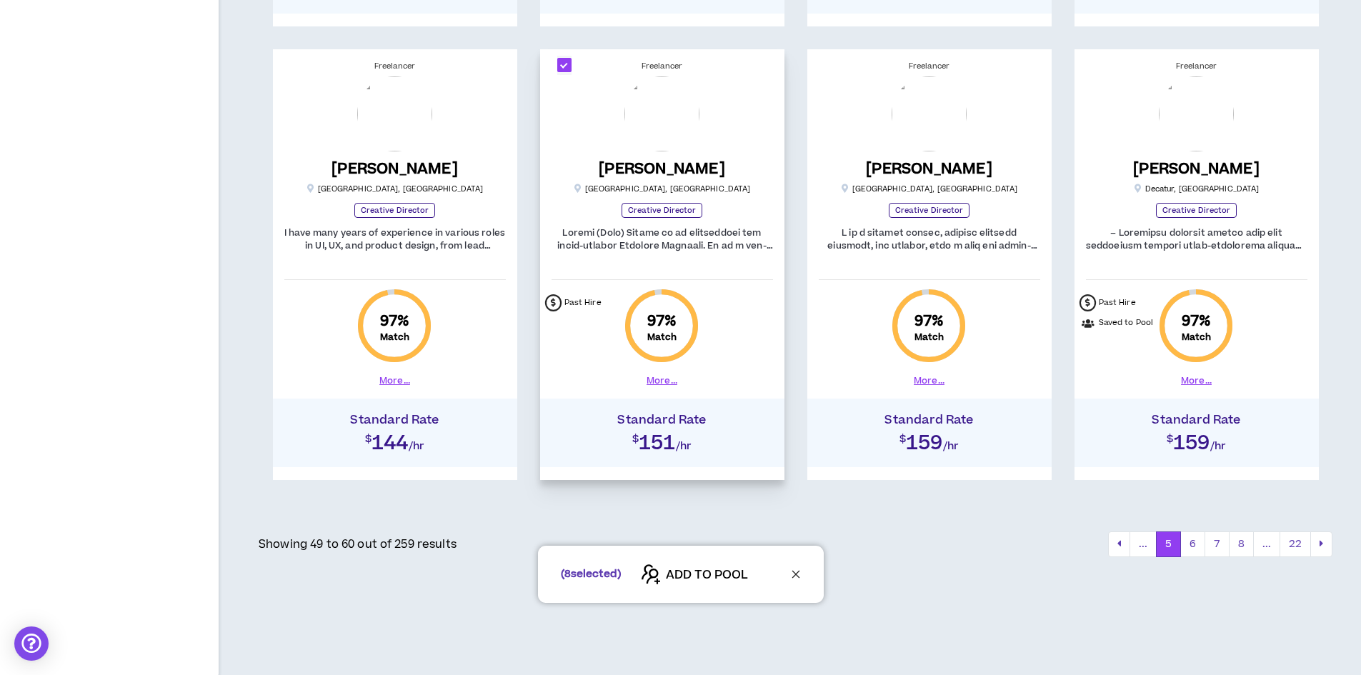
scroll to position [1157, 0]
click at [1192, 544] on div "( 8 selected) ADD TO POOL" at bounding box center [680, 572] width 1361 height 57
click at [1191, 541] on button "6" at bounding box center [1192, 542] width 25 height 26
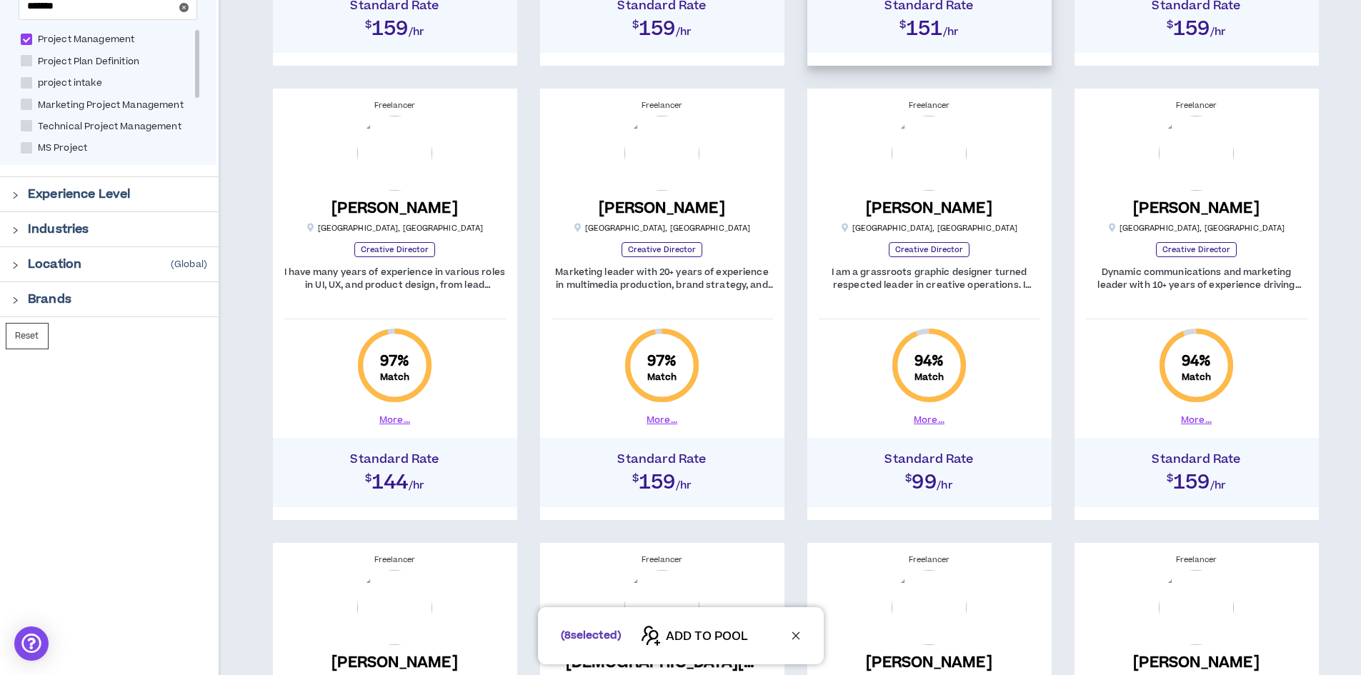
scroll to position [714, 0]
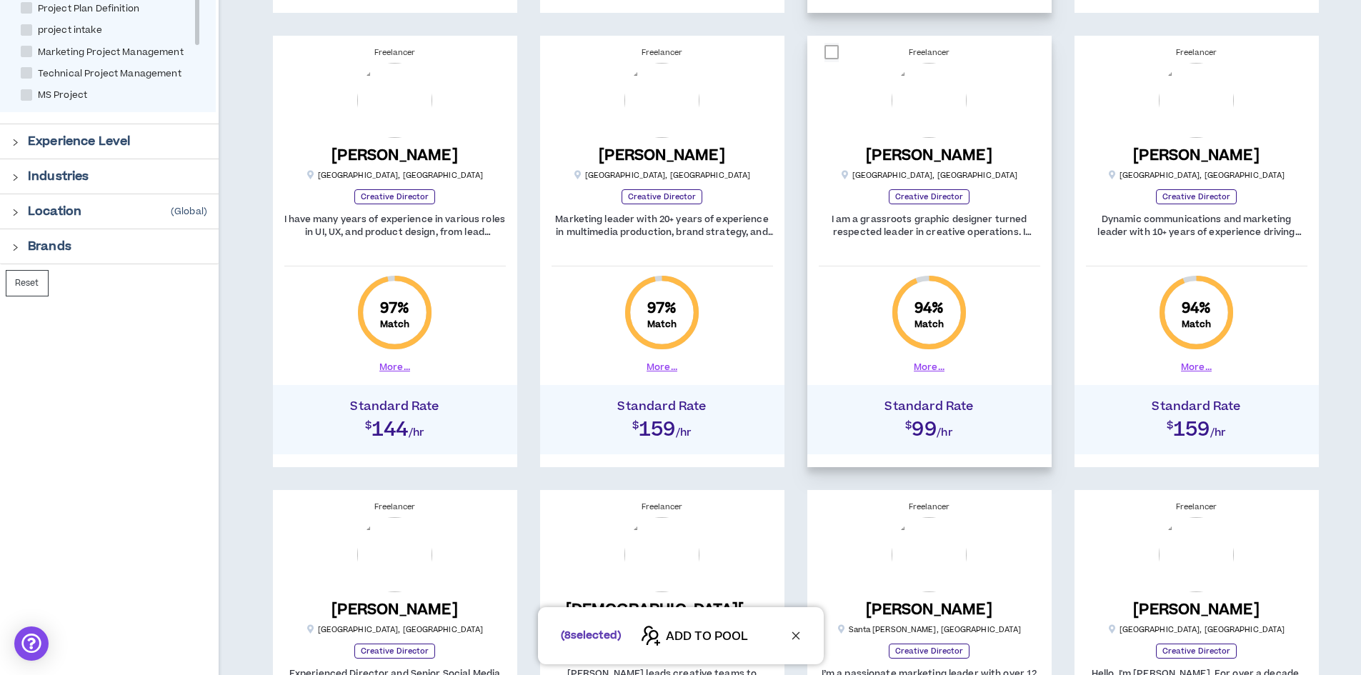
click at [832, 54] on span at bounding box center [831, 52] width 14 height 14
checkbox input "****"
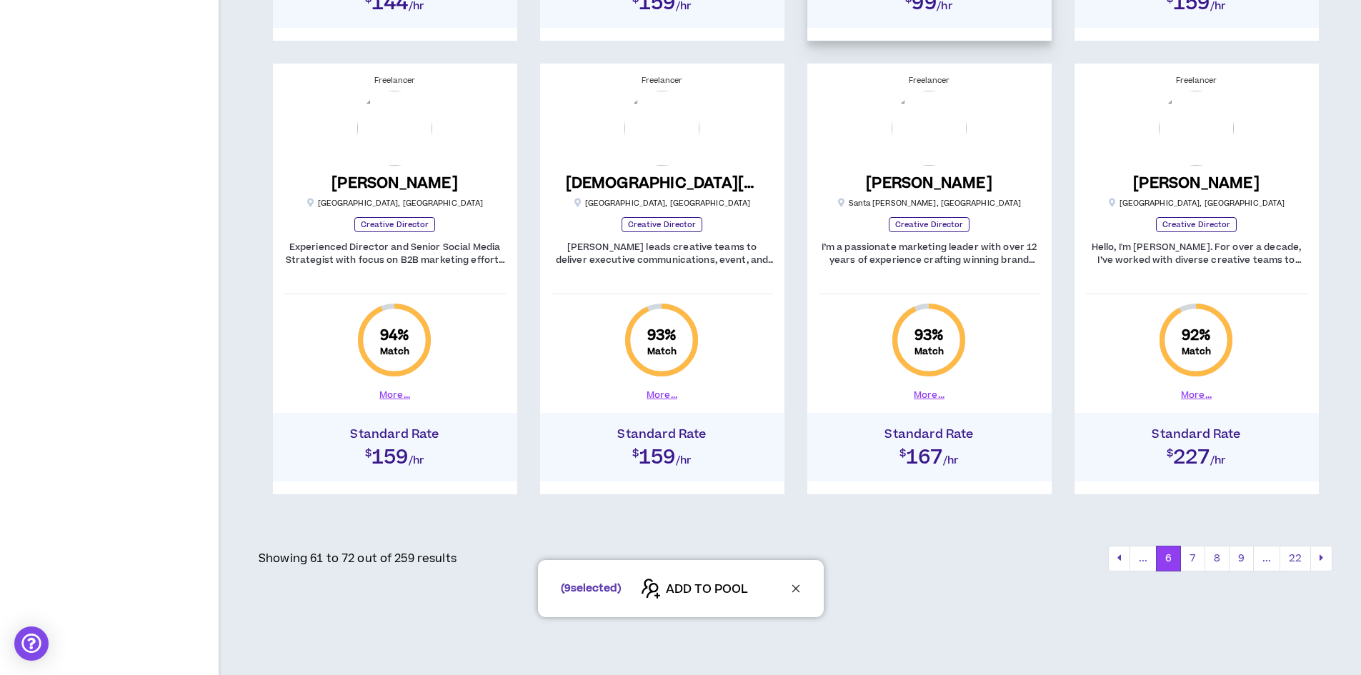
scroll to position [1143, 0]
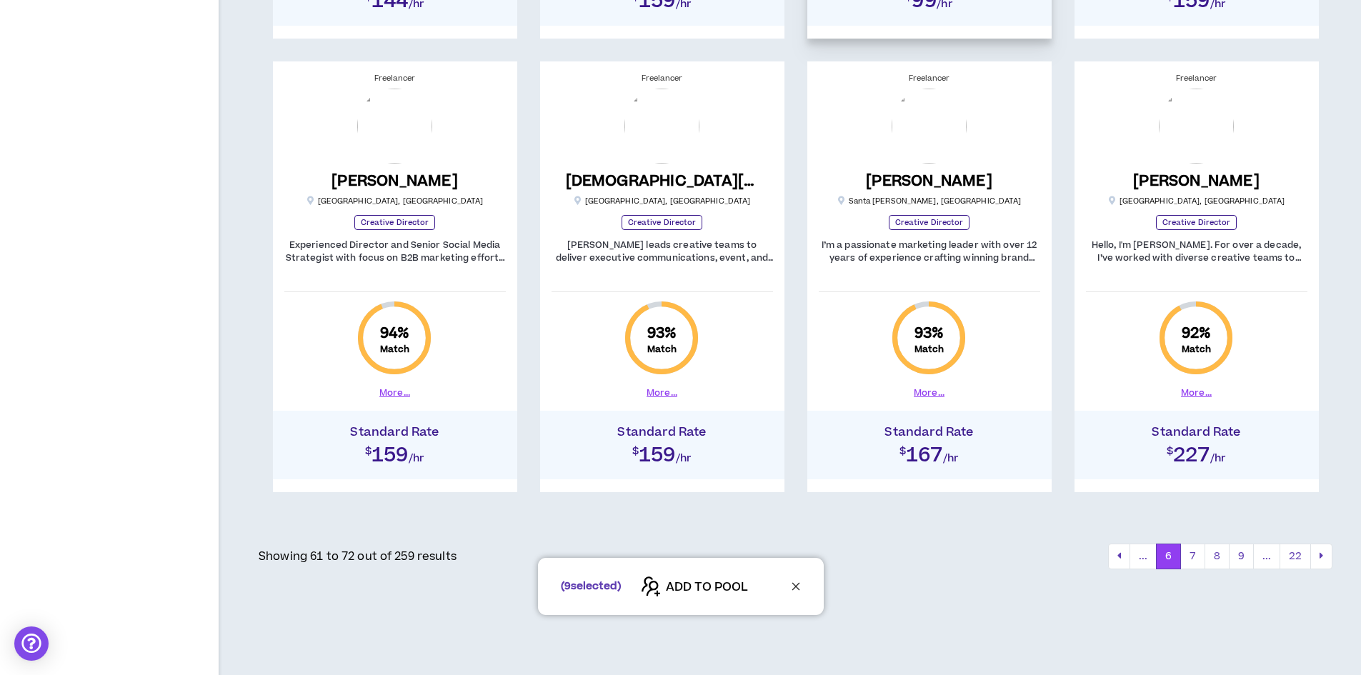
click at [1195, 559] on div "( 9 selected) ADD TO POOL" at bounding box center [680, 586] width 1361 height 57
click at [1189, 551] on button "7" at bounding box center [1192, 557] width 25 height 26
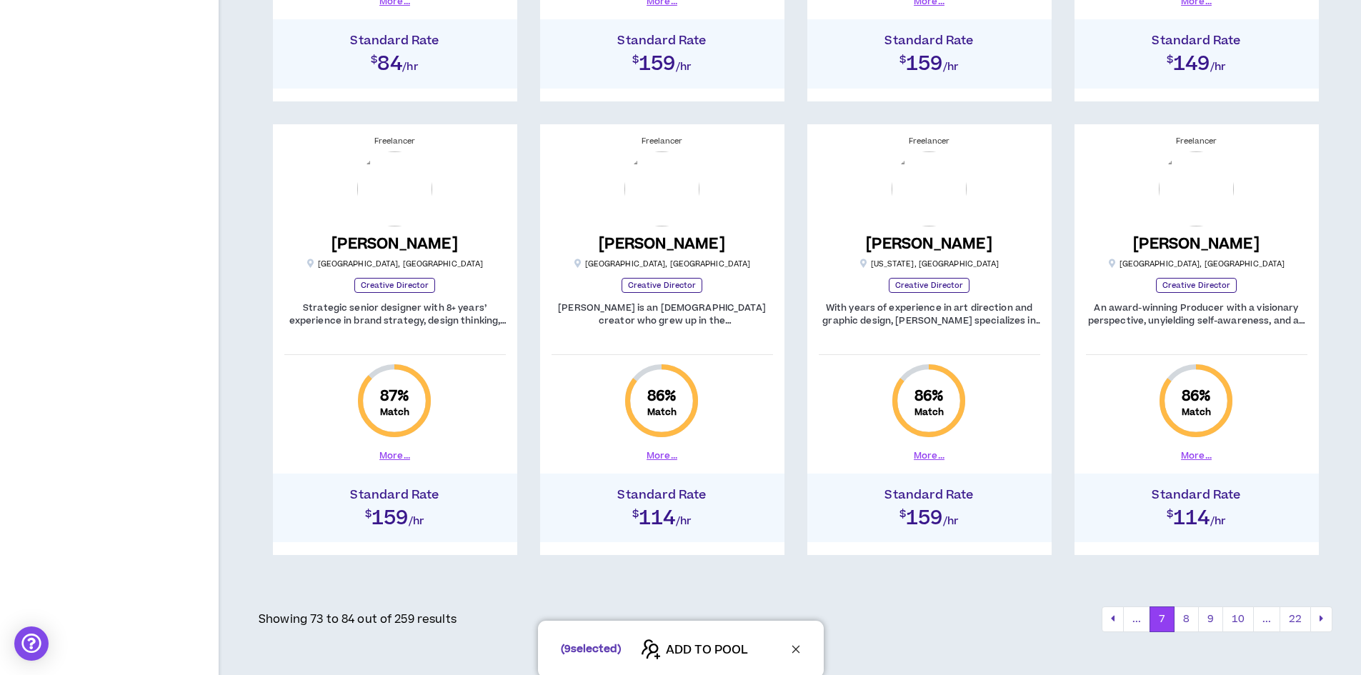
scroll to position [1143, 0]
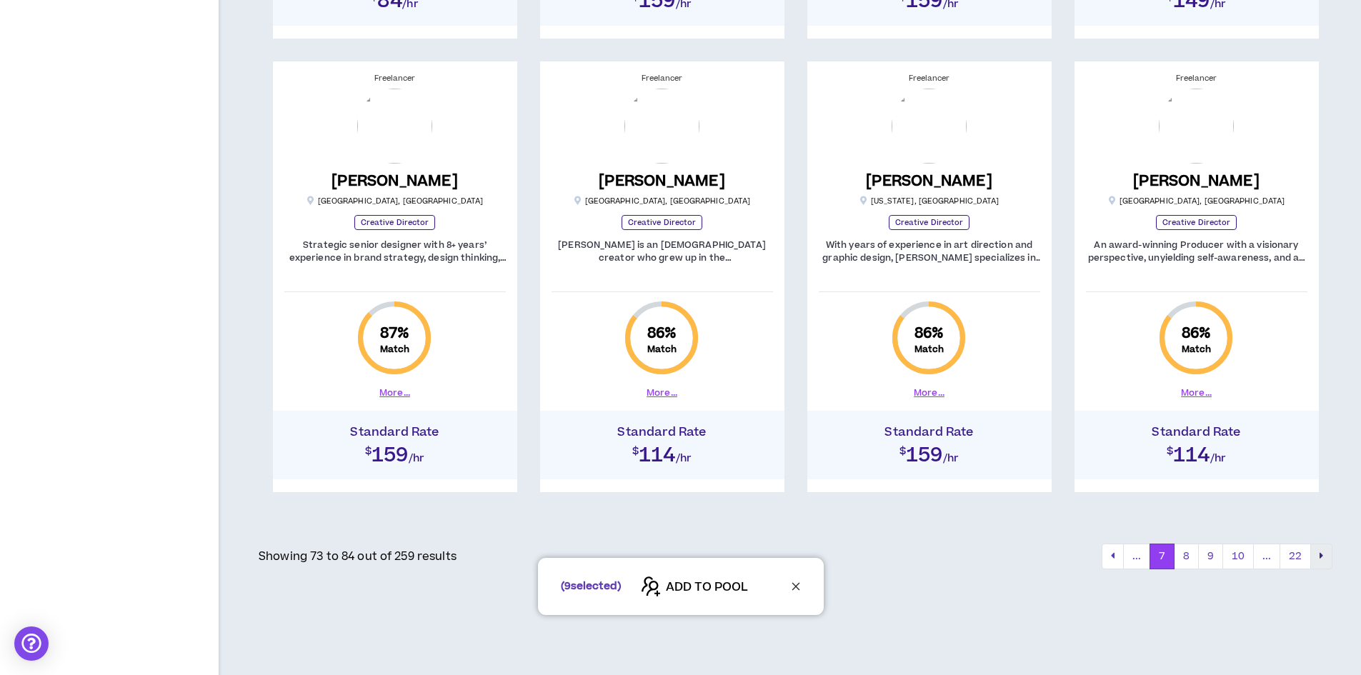
click at [1321, 555] on icon "pagination" at bounding box center [1321, 556] width 4 height 10
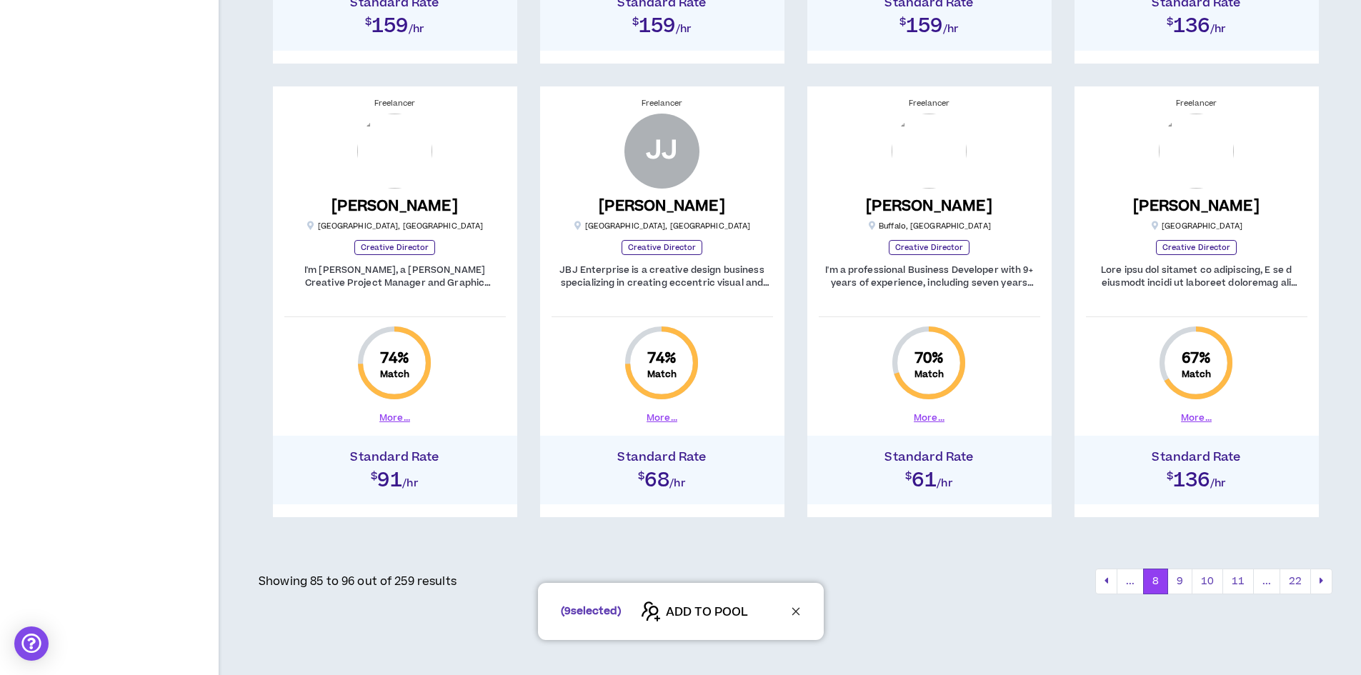
scroll to position [1143, 0]
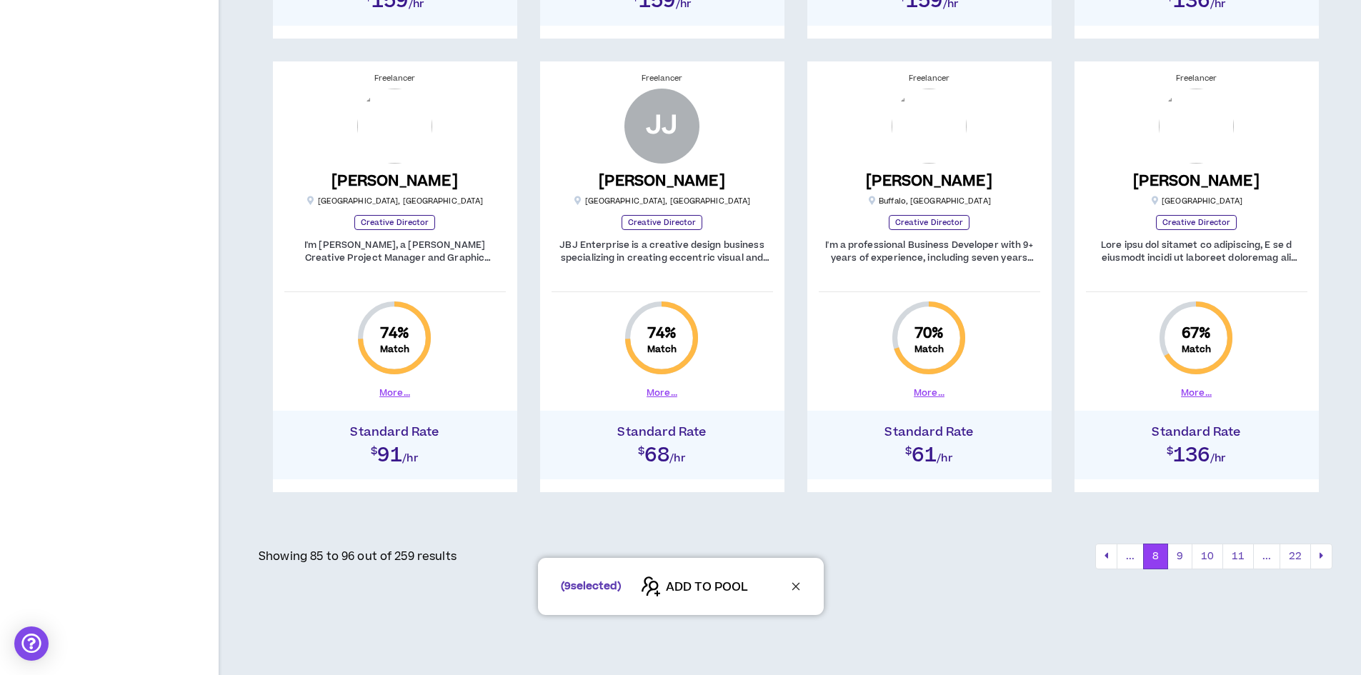
click at [1183, 560] on div "( 9 selected) ADD TO POOL" at bounding box center [680, 586] width 1361 height 57
click at [1180, 554] on button "9" at bounding box center [1179, 557] width 25 height 26
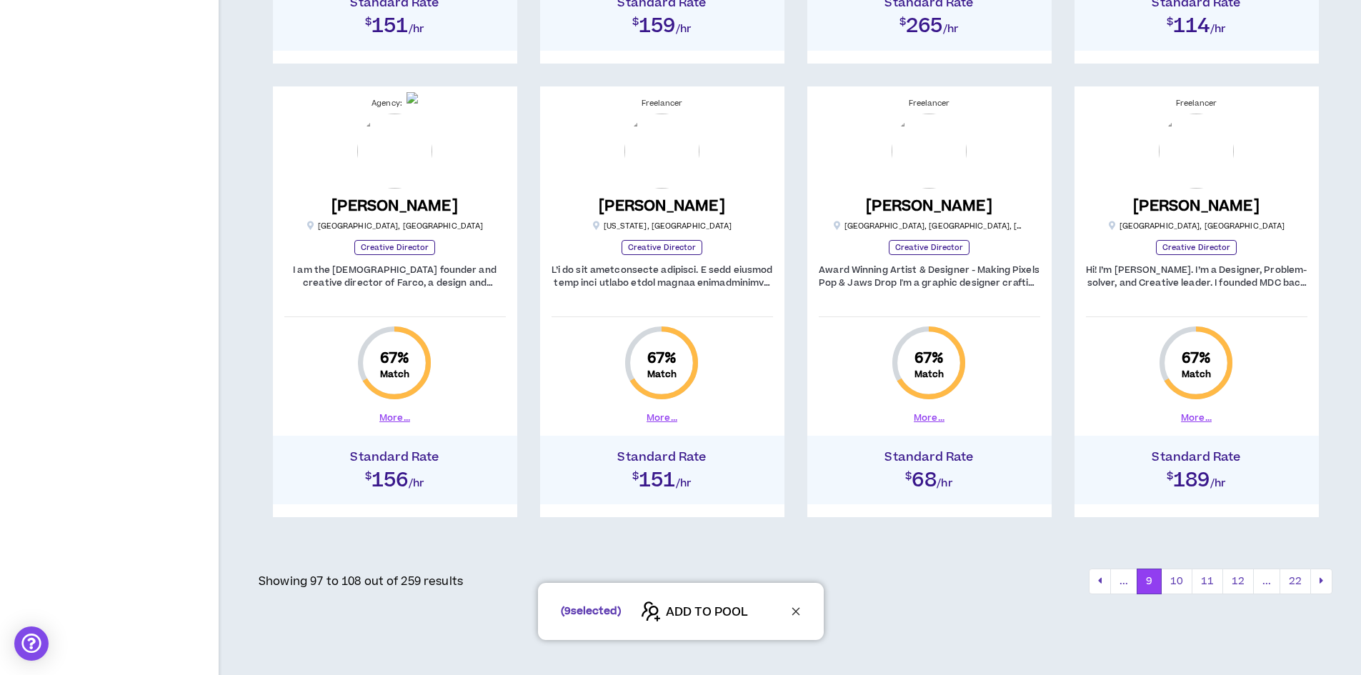
scroll to position [1143, 0]
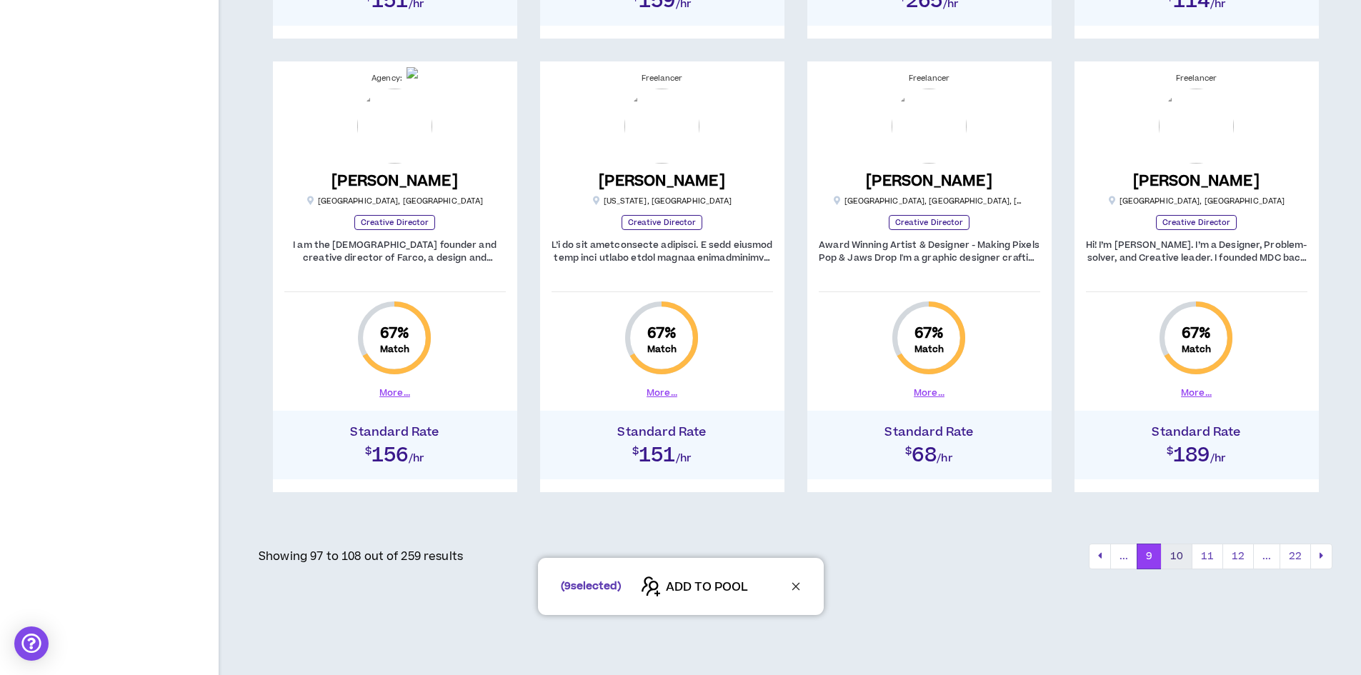
click at [1170, 555] on button "10" at bounding box center [1176, 557] width 31 height 26
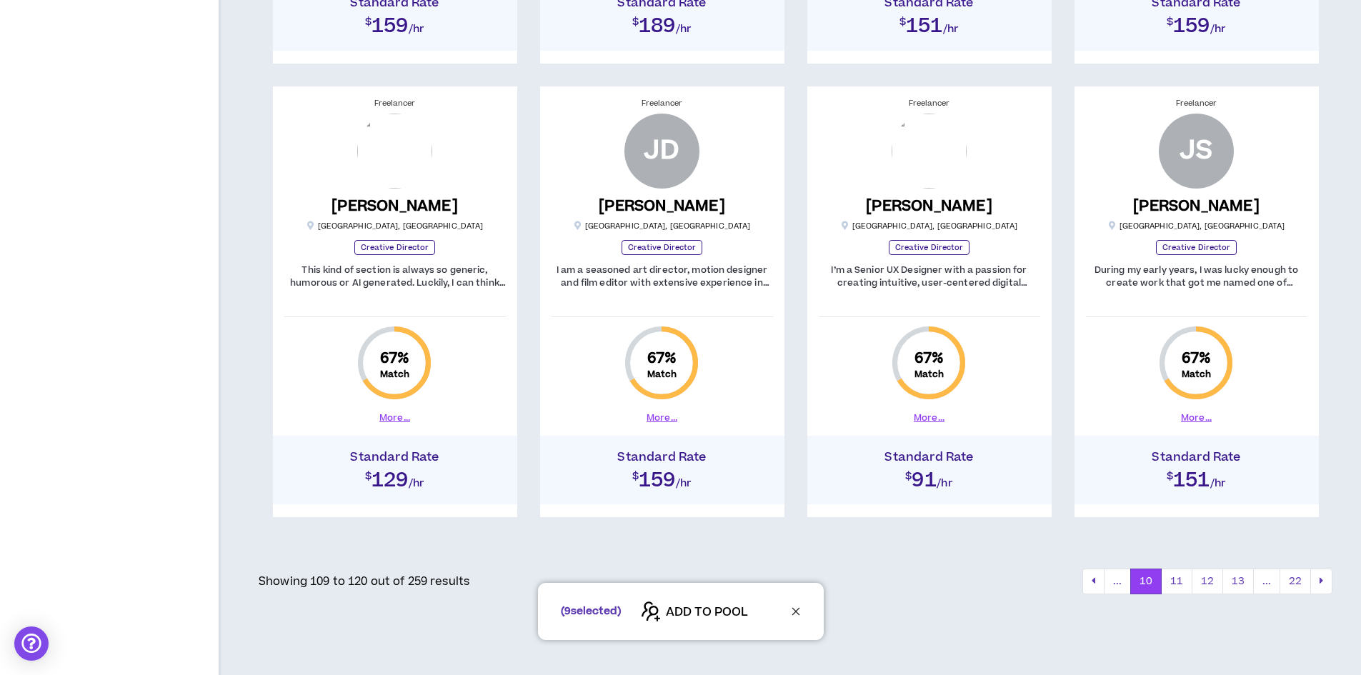
scroll to position [1143, 0]
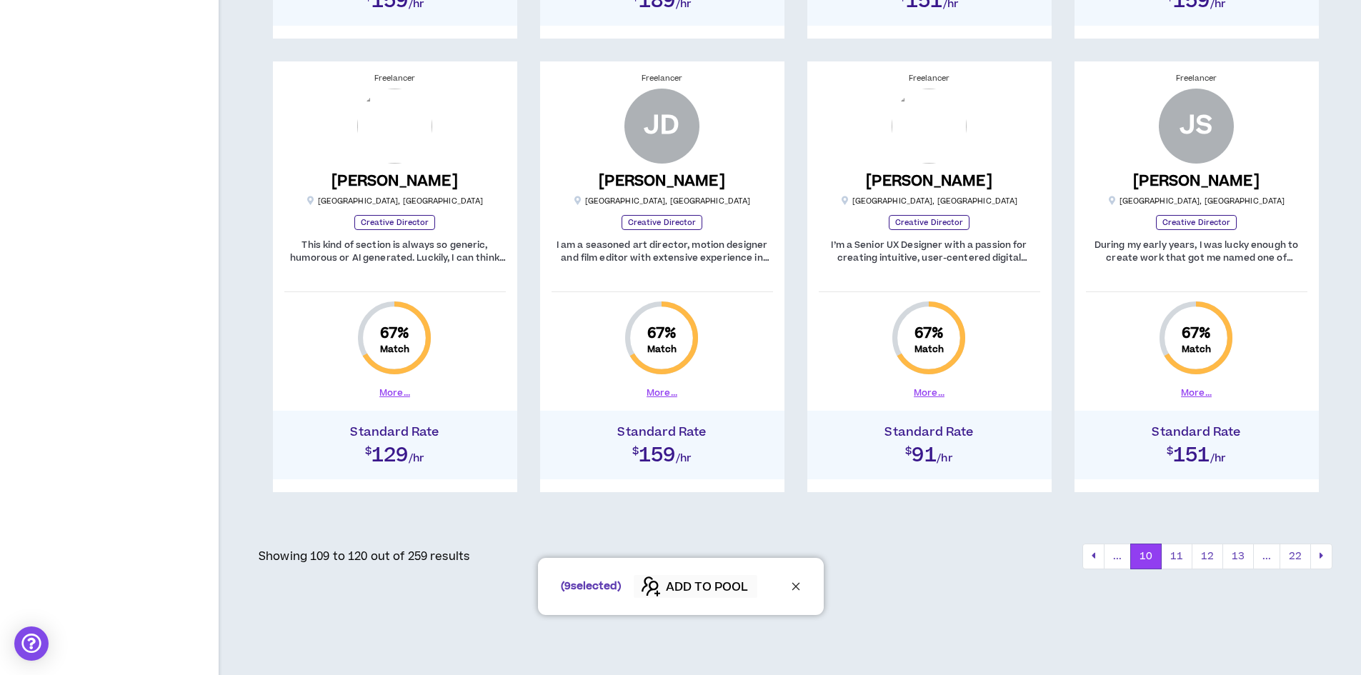
click at [701, 588] on span "ADD TO POOL" at bounding box center [707, 587] width 82 height 17
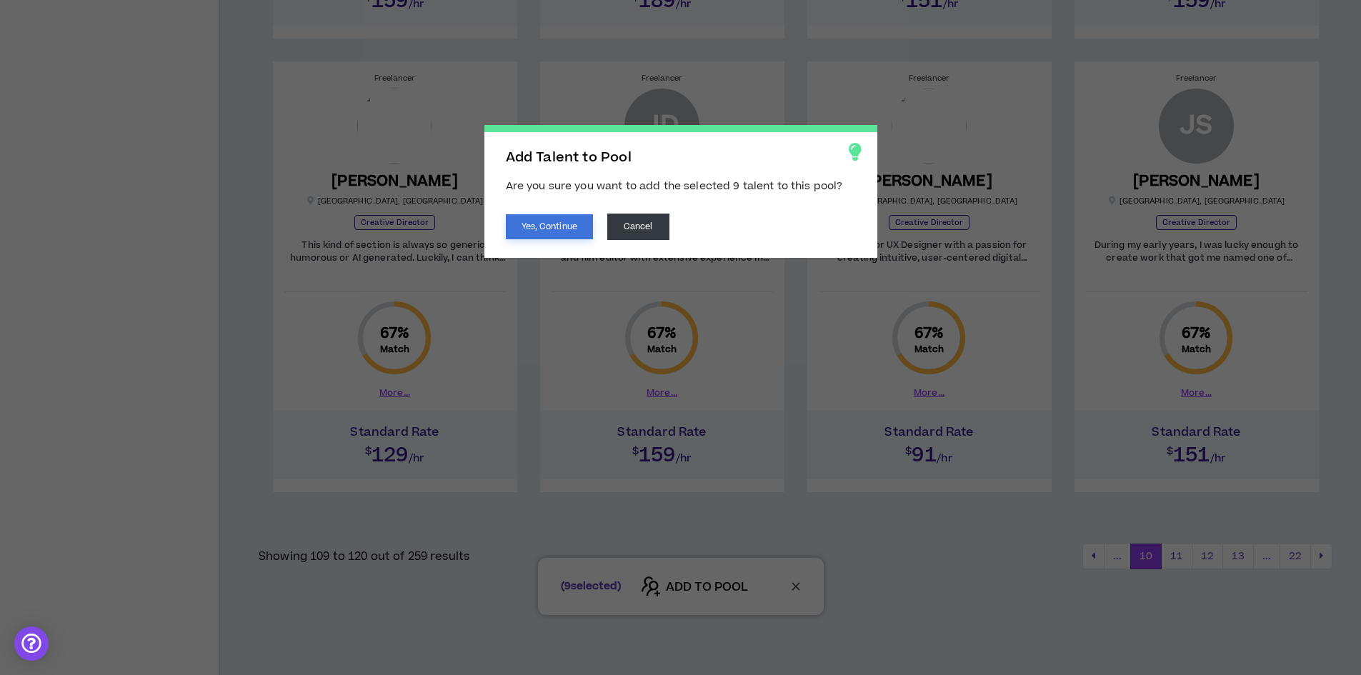
click at [549, 229] on button "Yes, Continue" at bounding box center [549, 226] width 87 height 25
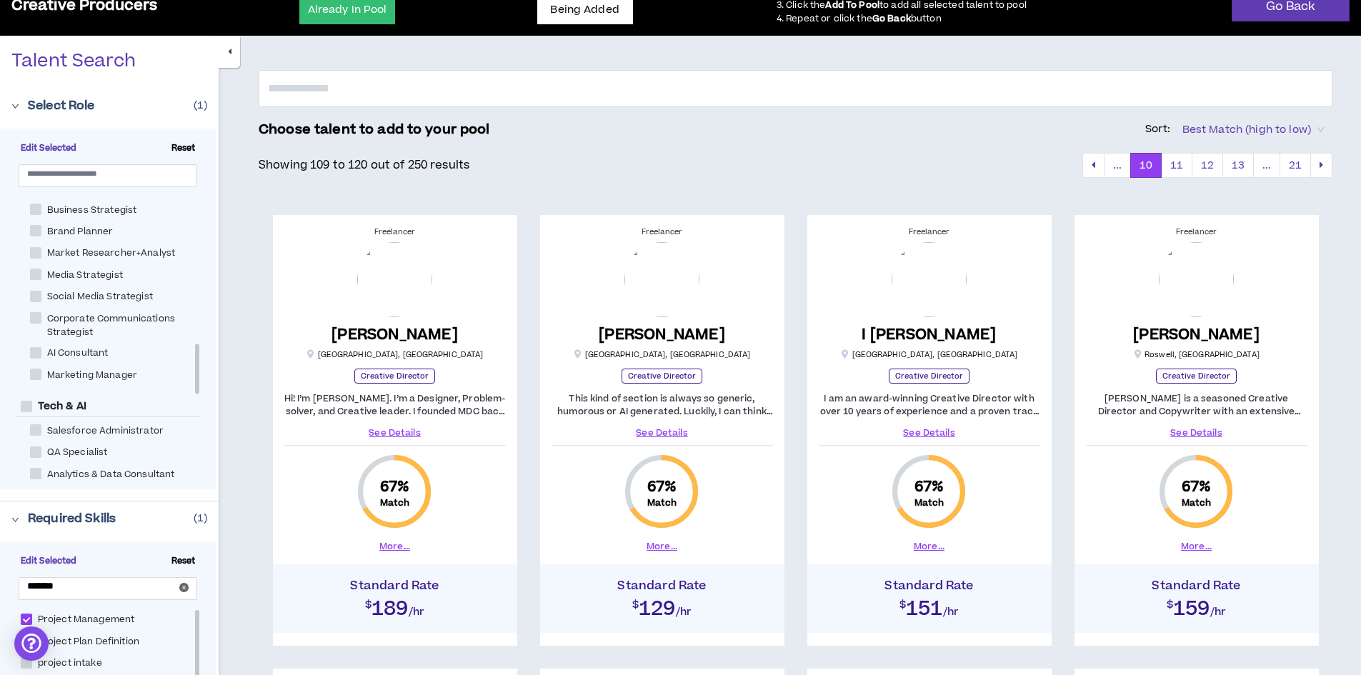
scroll to position [0, 0]
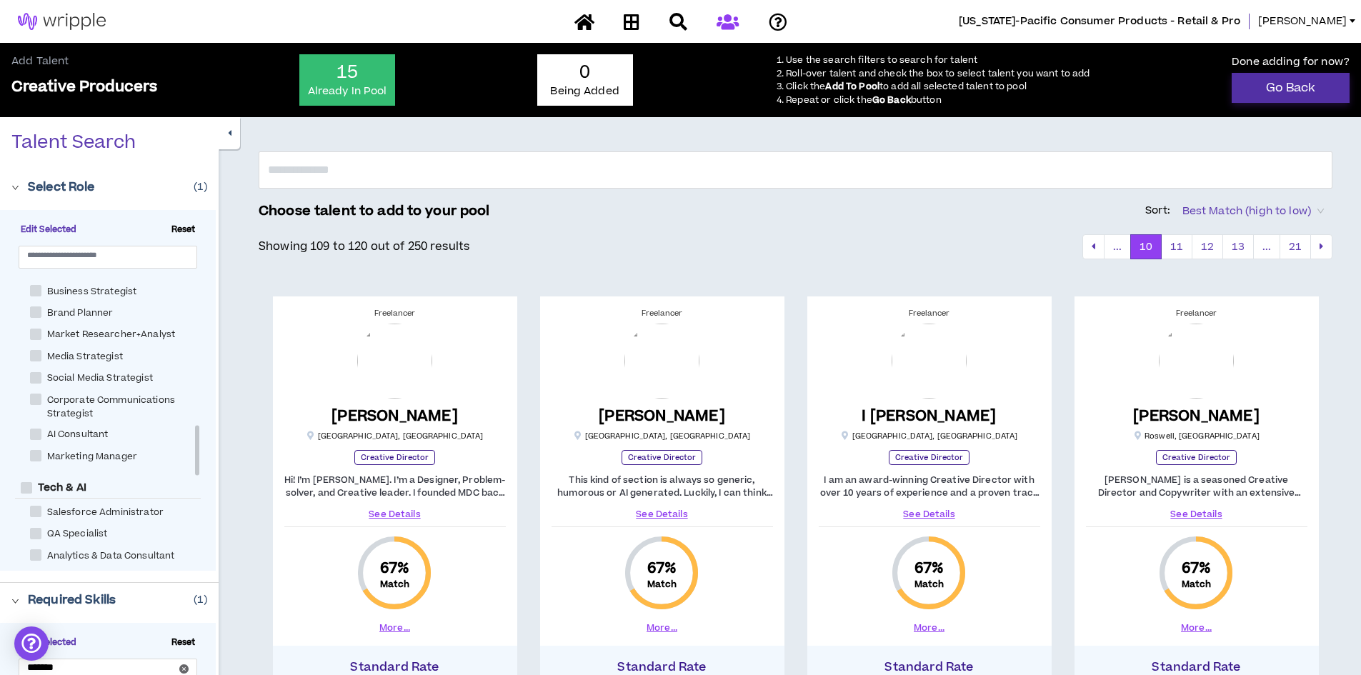
click at [1256, 77] on link "Go Back" at bounding box center [1290, 88] width 118 height 30
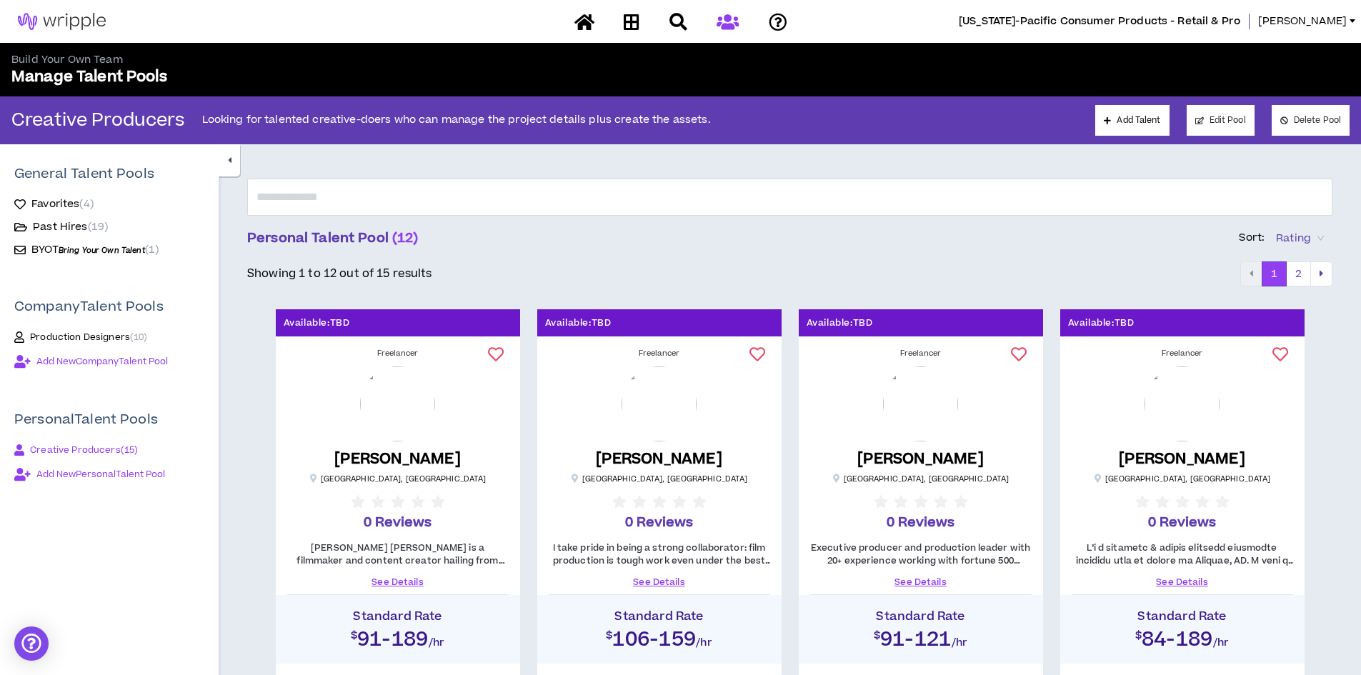
click at [221, 157] on button "button" at bounding box center [229, 160] width 21 height 32
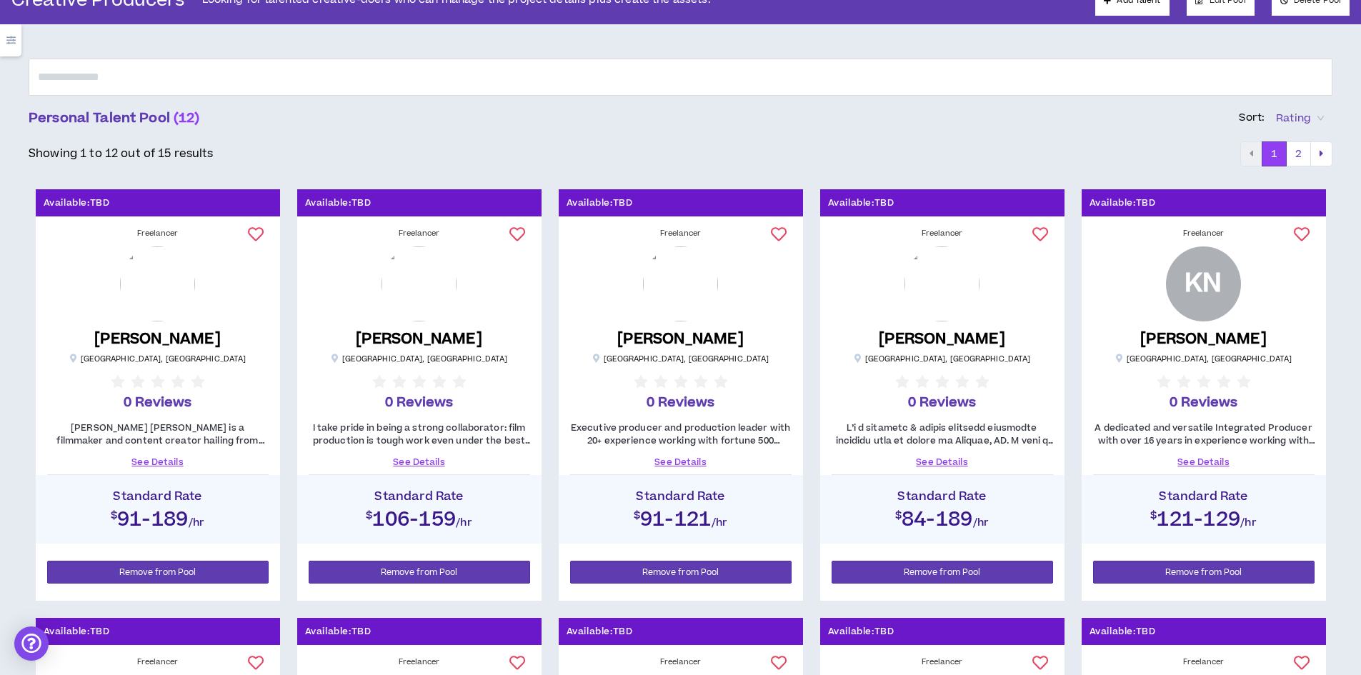
scroll to position [143, 0]
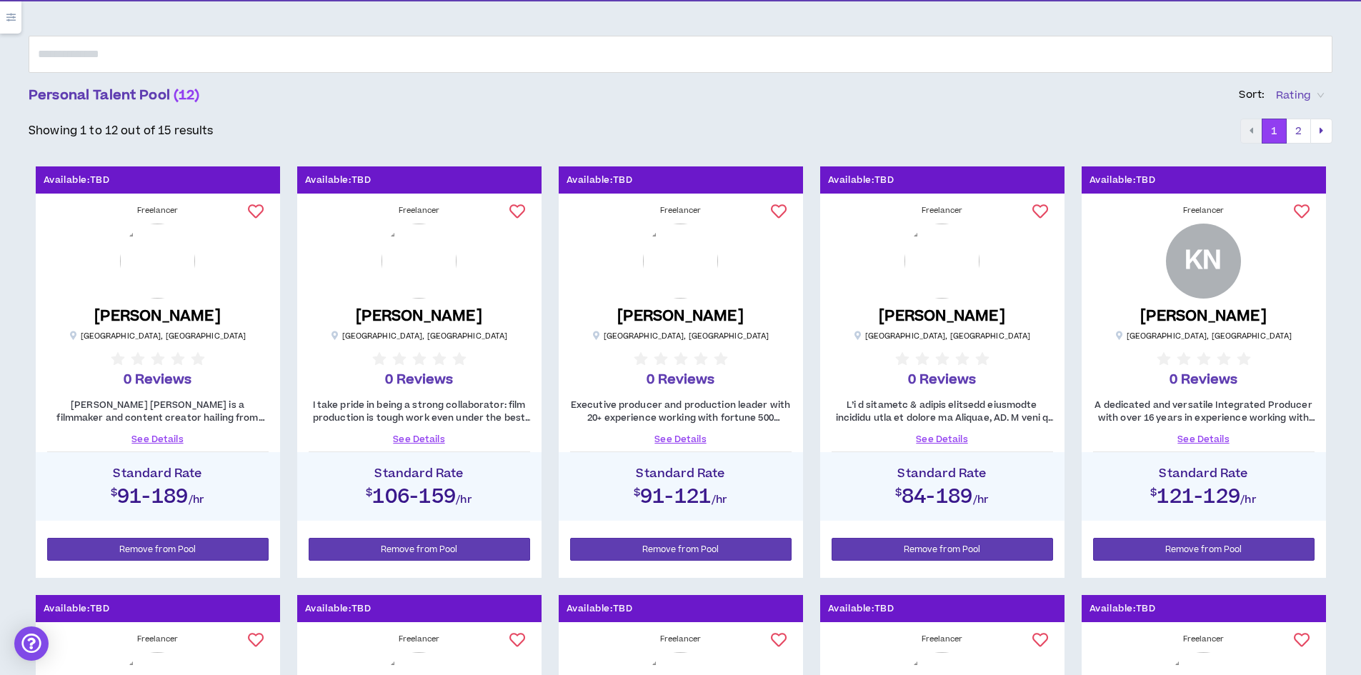
click at [155, 439] on link "See Details" at bounding box center [157, 439] width 221 height 13
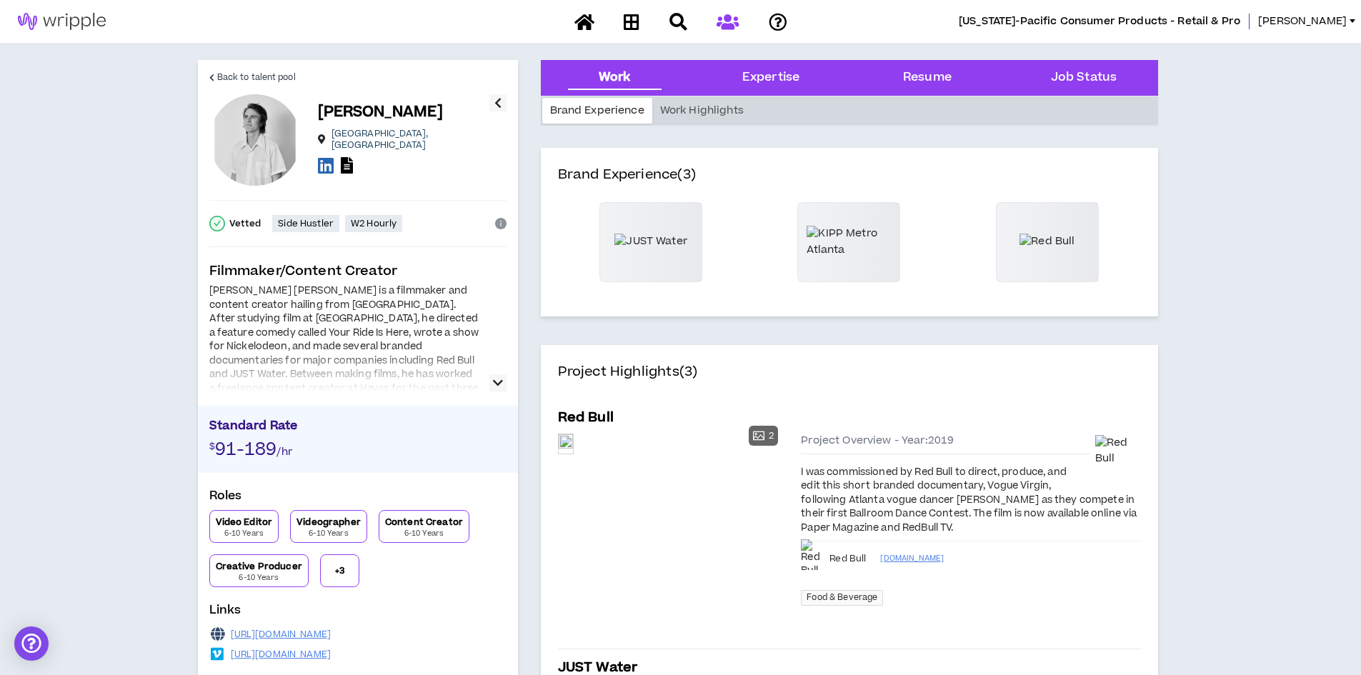
click at [498, 376] on icon "button" at bounding box center [498, 382] width 10 height 17
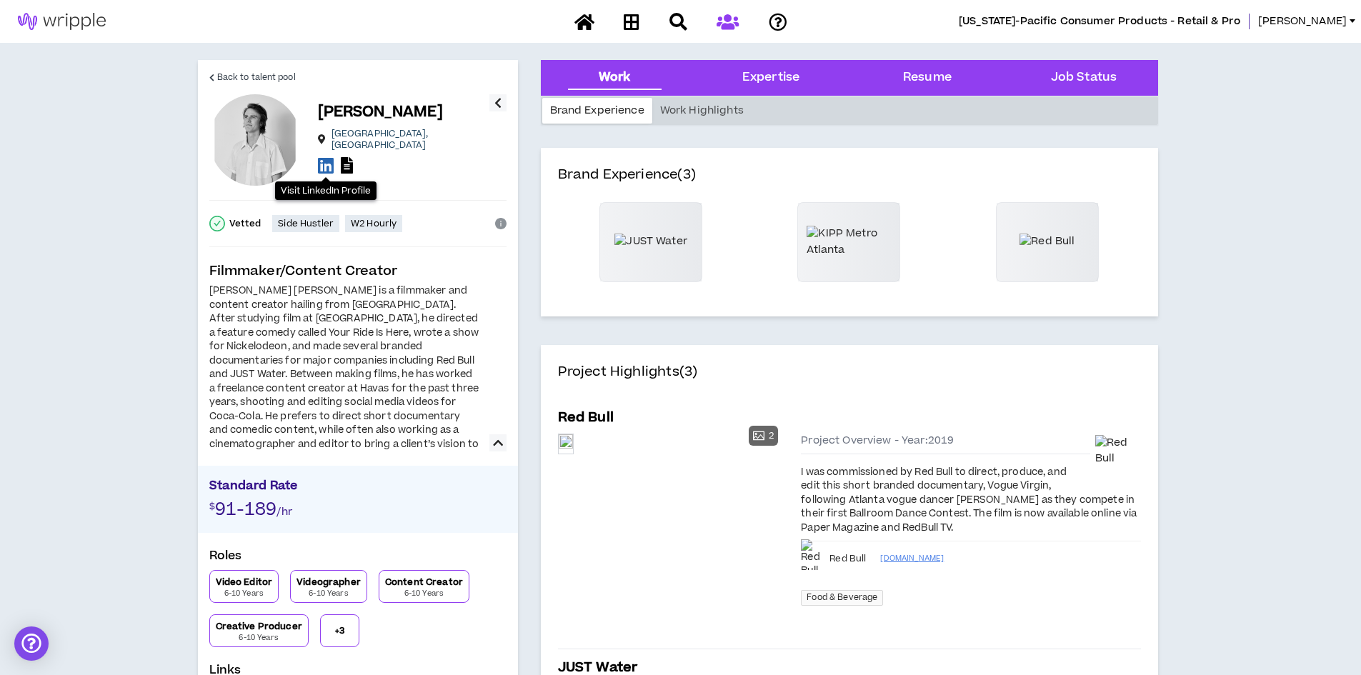
click at [324, 159] on icon at bounding box center [326, 165] width 16 height 18
click at [238, 78] on span "Back to talent pool" at bounding box center [256, 78] width 79 height 14
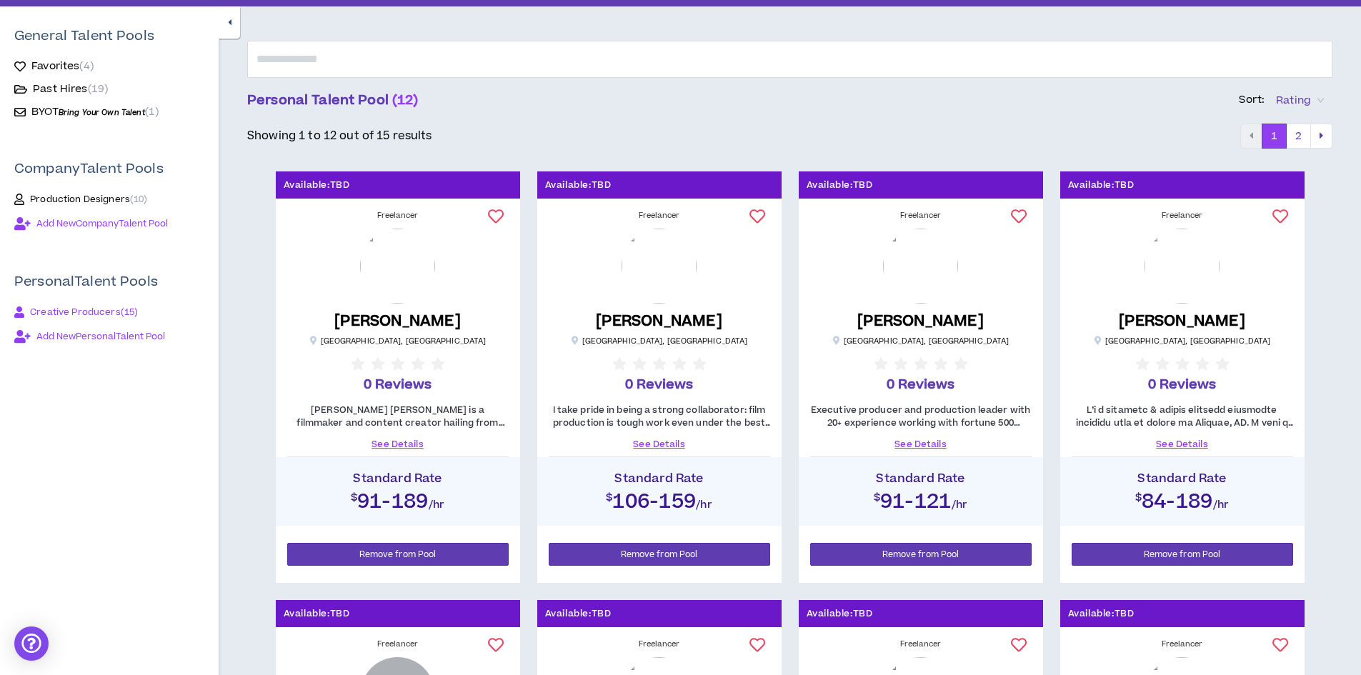
scroll to position [214, 0]
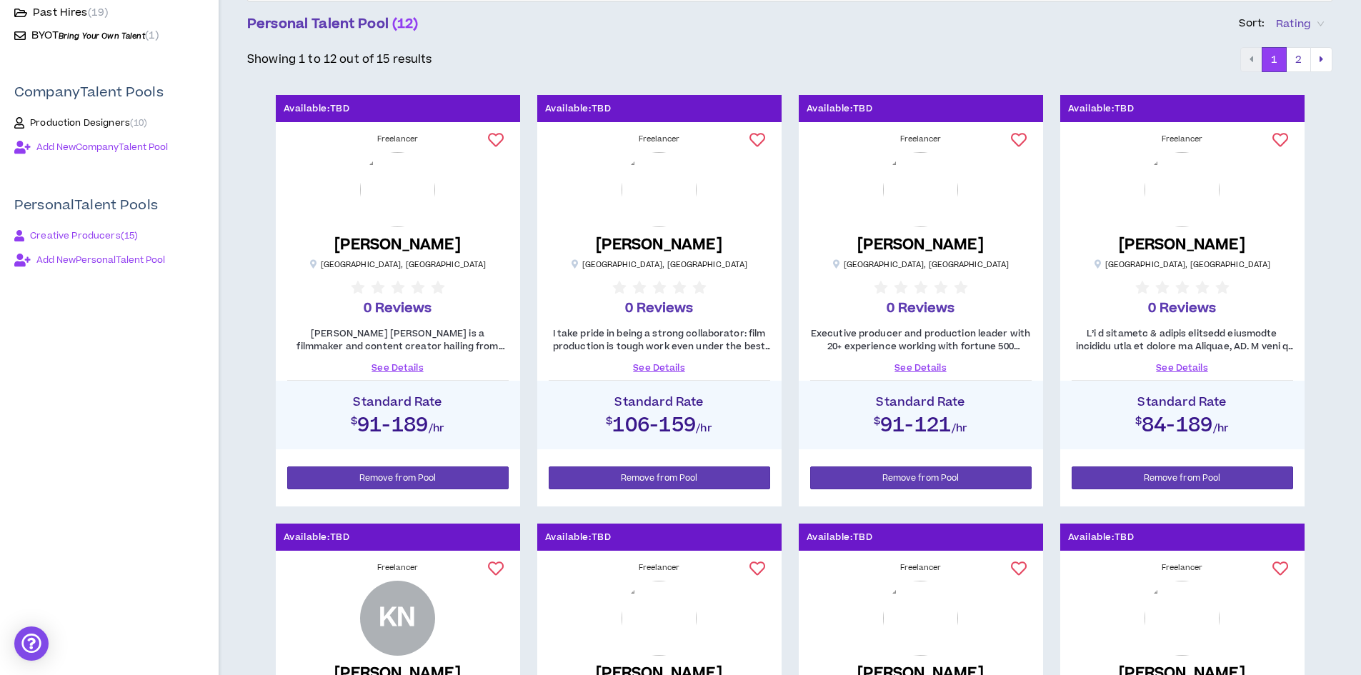
click at [653, 367] on link "See Details" at bounding box center [659, 367] width 221 height 13
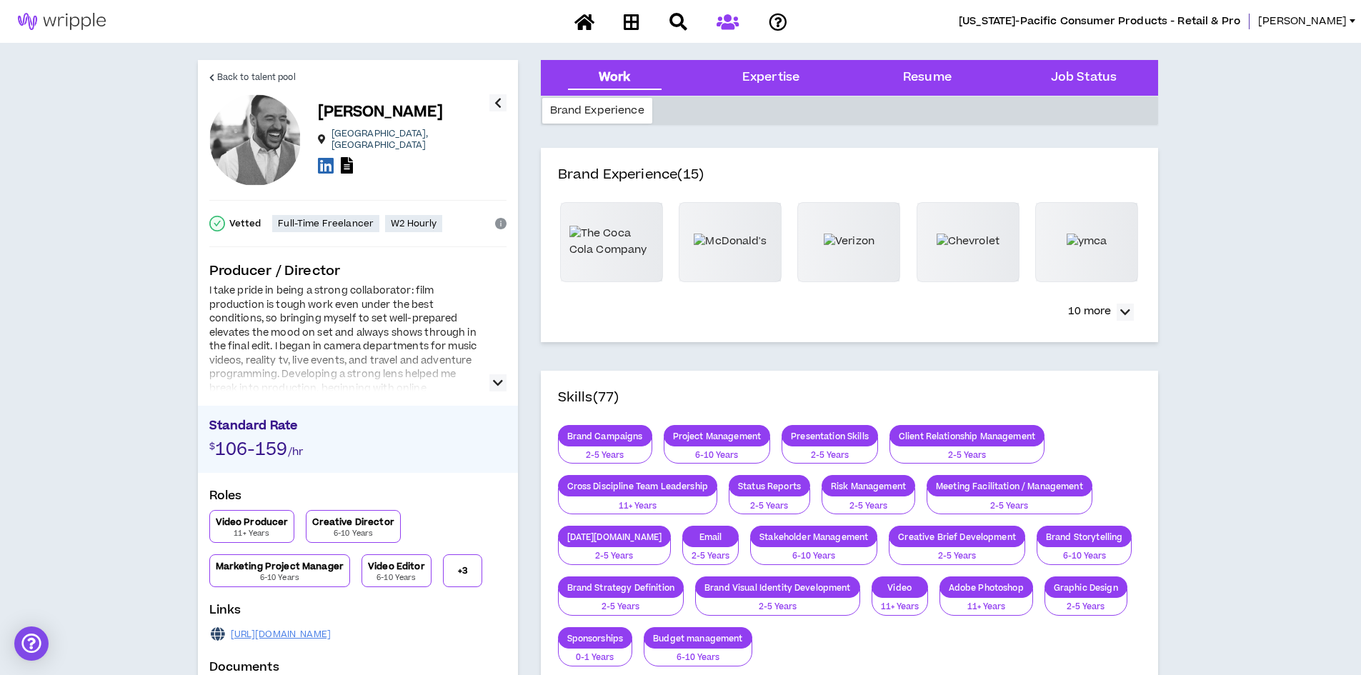
click at [493, 382] on icon "button" at bounding box center [498, 382] width 10 height 17
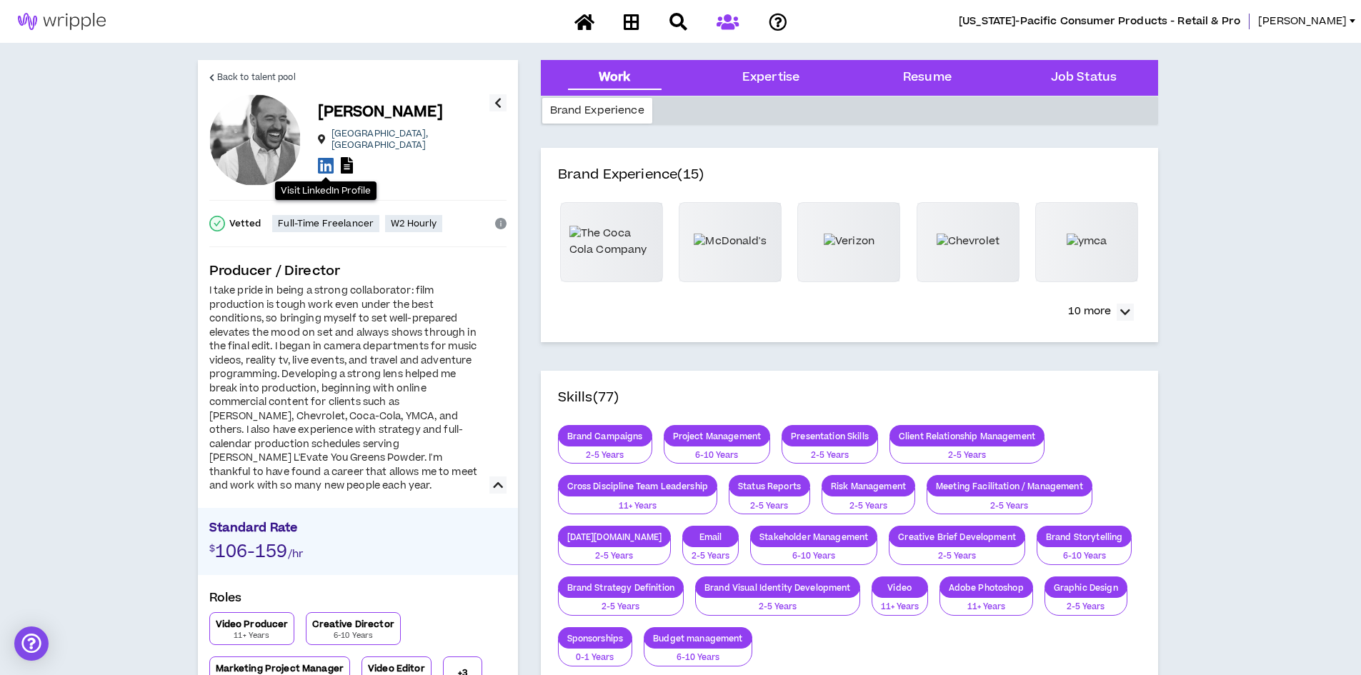
click at [324, 159] on icon at bounding box center [326, 165] width 16 height 18
click at [221, 75] on span "Back to talent pool" at bounding box center [256, 78] width 79 height 14
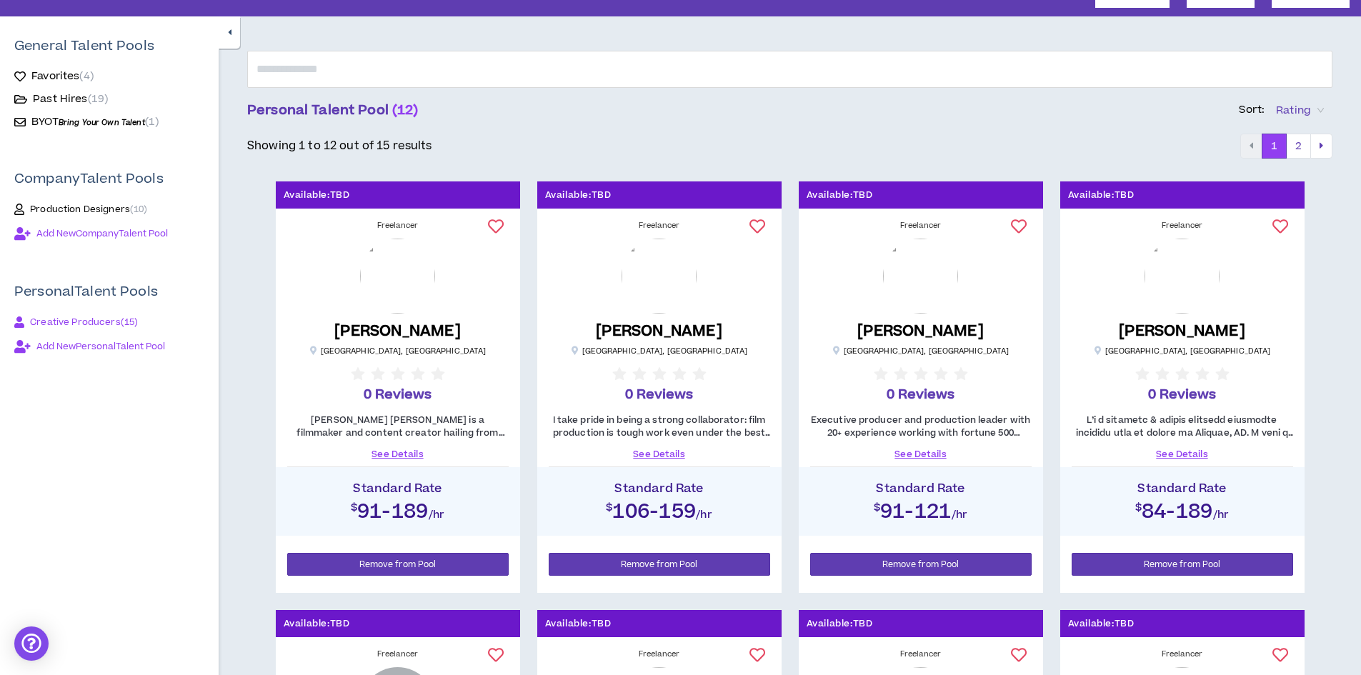
scroll to position [143, 0]
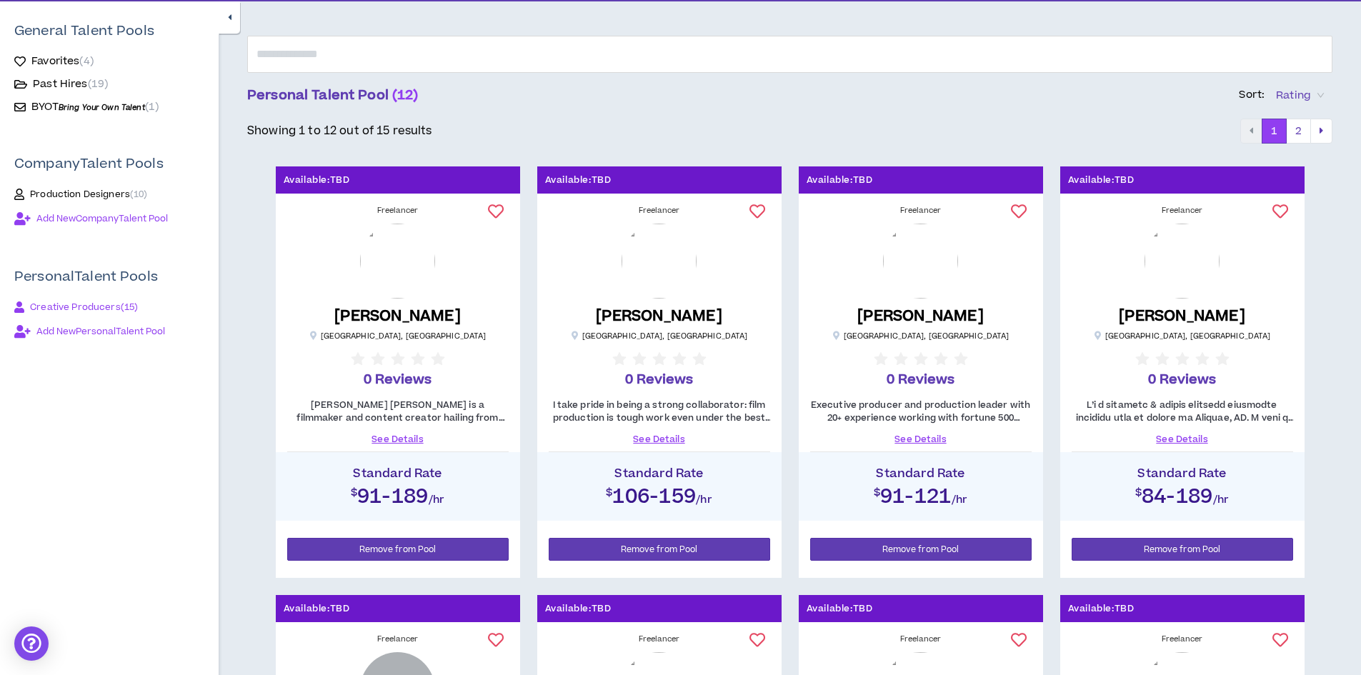
click at [913, 437] on link "See Details" at bounding box center [920, 439] width 221 height 13
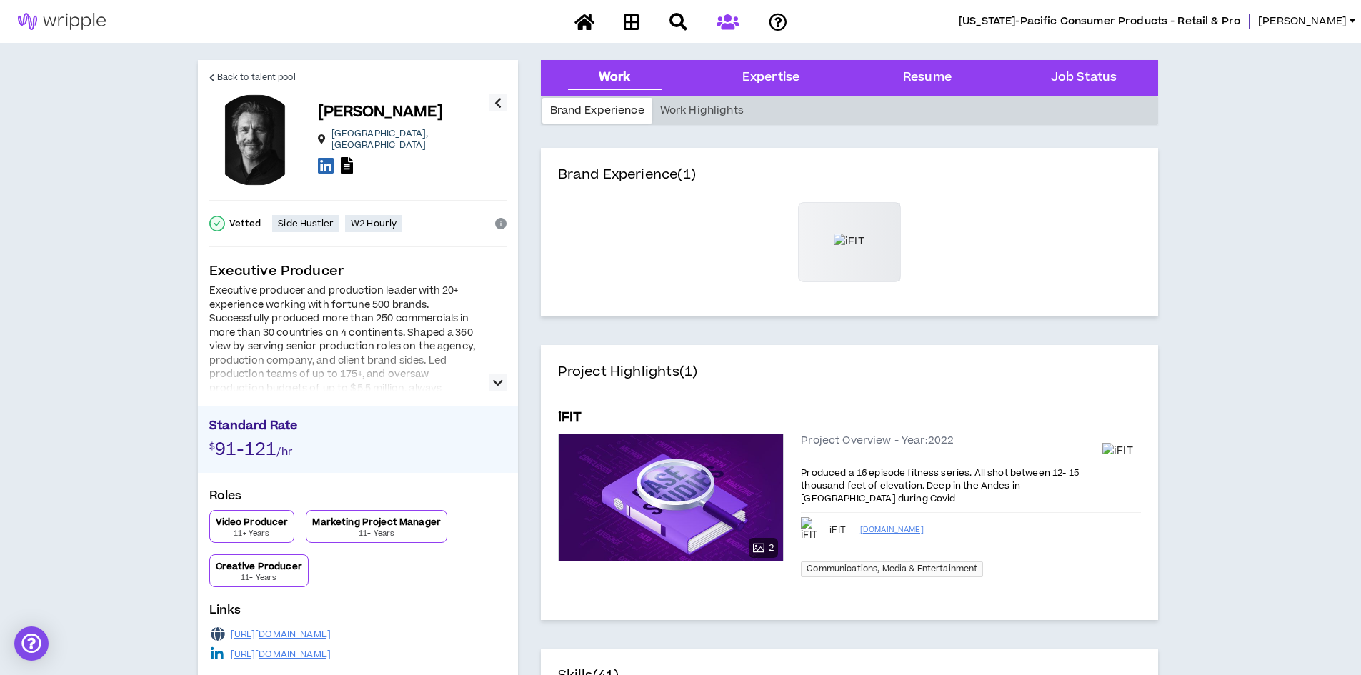
click at [491, 383] on button "button" at bounding box center [497, 382] width 17 height 17
click at [326, 159] on icon at bounding box center [326, 165] width 16 height 18
click at [250, 77] on span "Back to talent pool" at bounding box center [256, 78] width 79 height 14
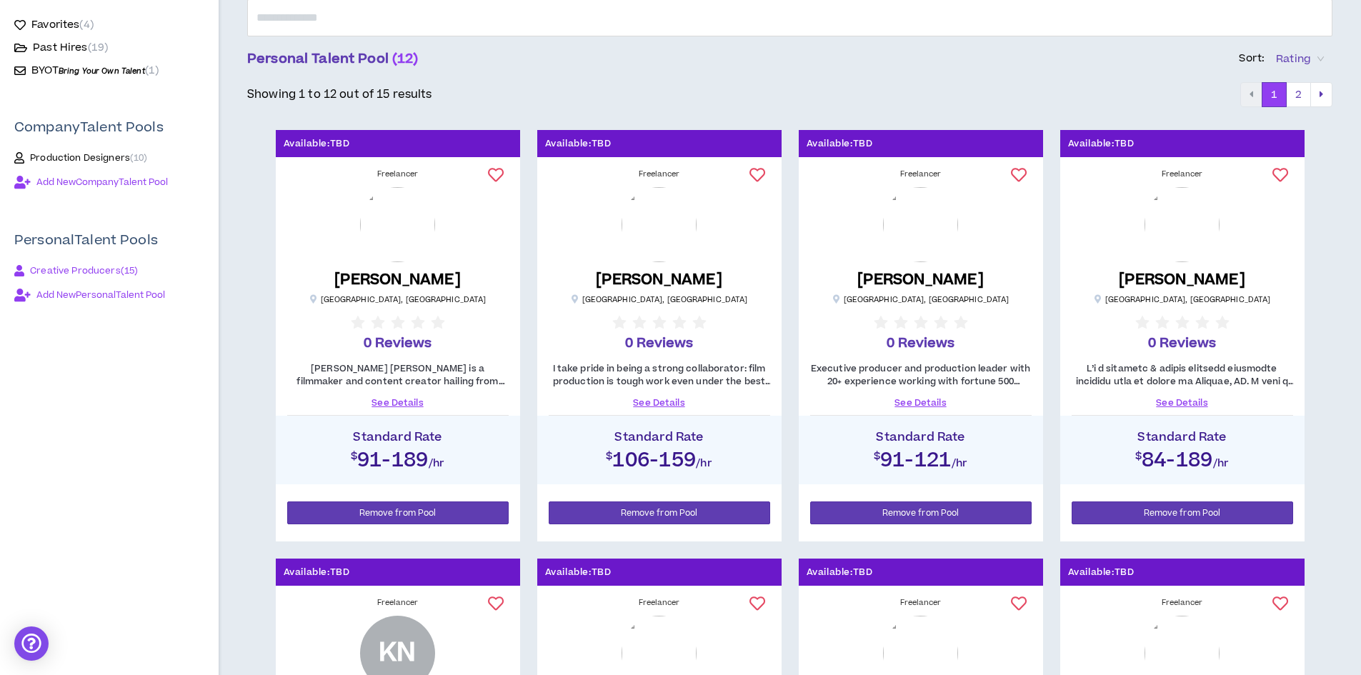
scroll to position [214, 0]
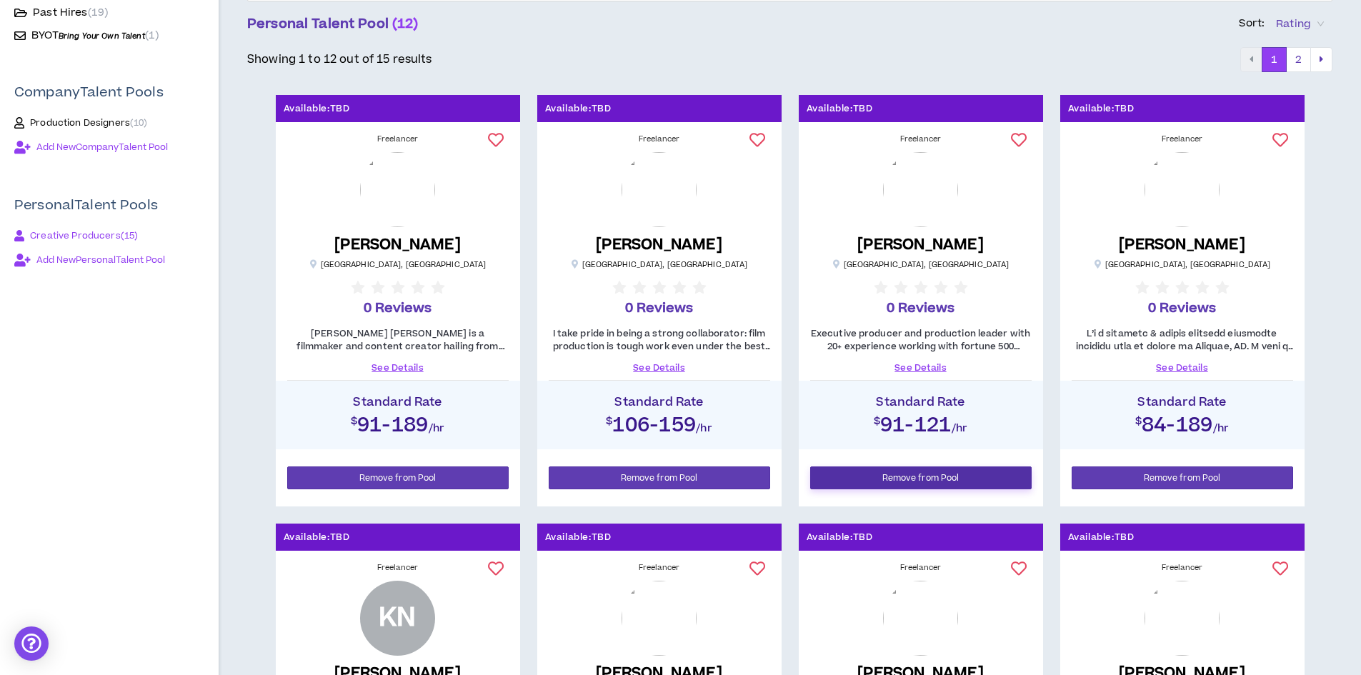
click at [909, 475] on span "Remove from Pool" at bounding box center [920, 478] width 77 height 14
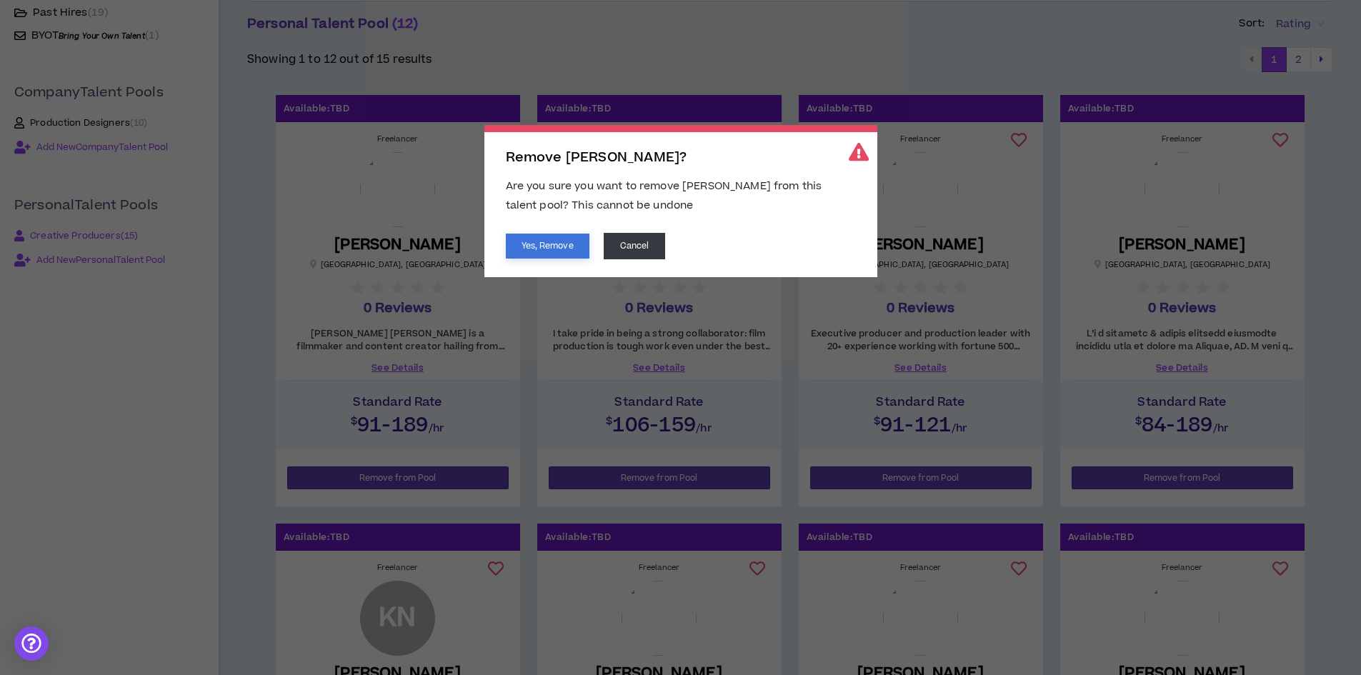
click at [530, 243] on button "Yes, Remove" at bounding box center [548, 246] width 84 height 25
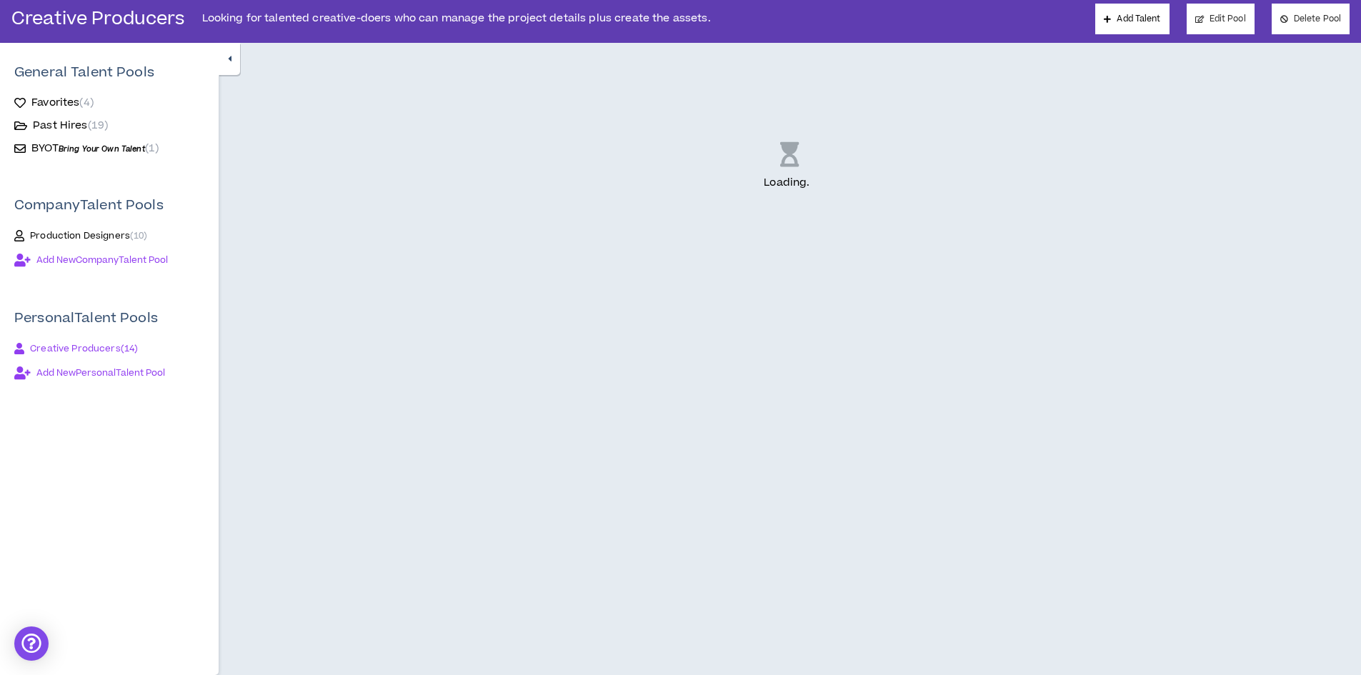
scroll to position [101, 0]
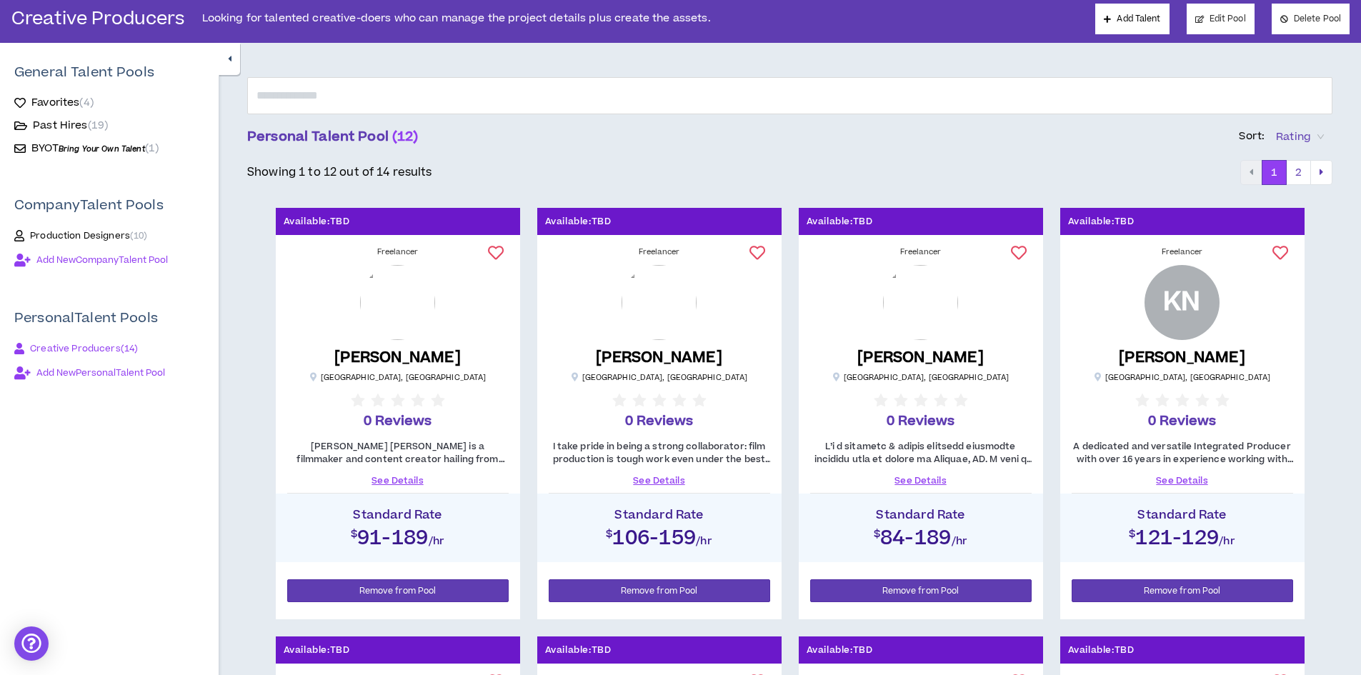
click at [918, 478] on link "See Details" at bounding box center [920, 480] width 221 height 13
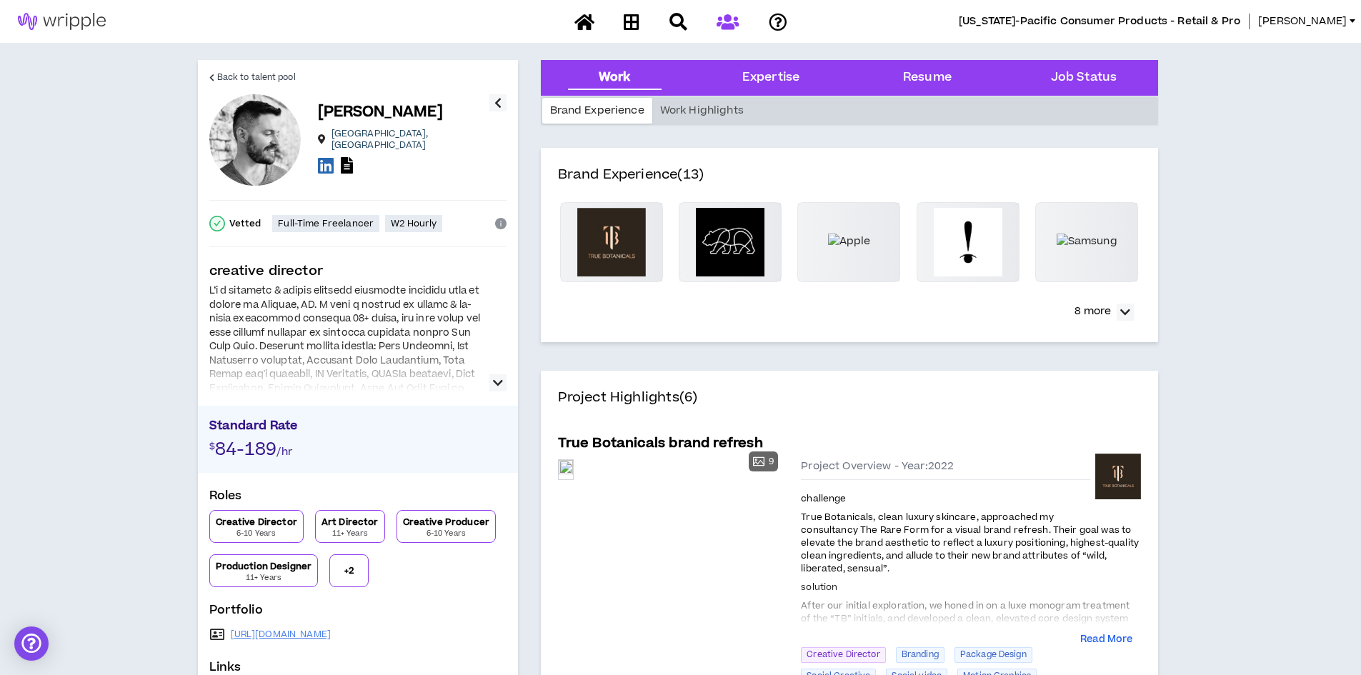
click at [493, 379] on icon "button" at bounding box center [498, 382] width 10 height 17
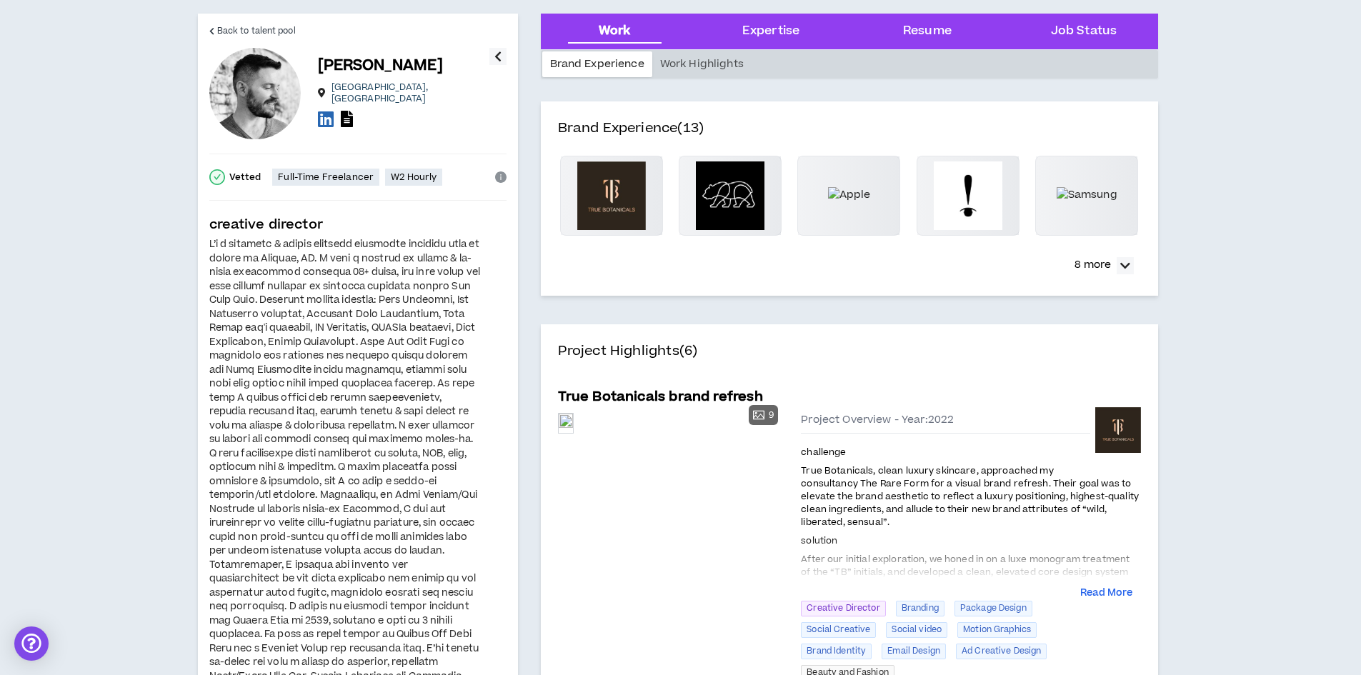
scroll to position [71, 0]
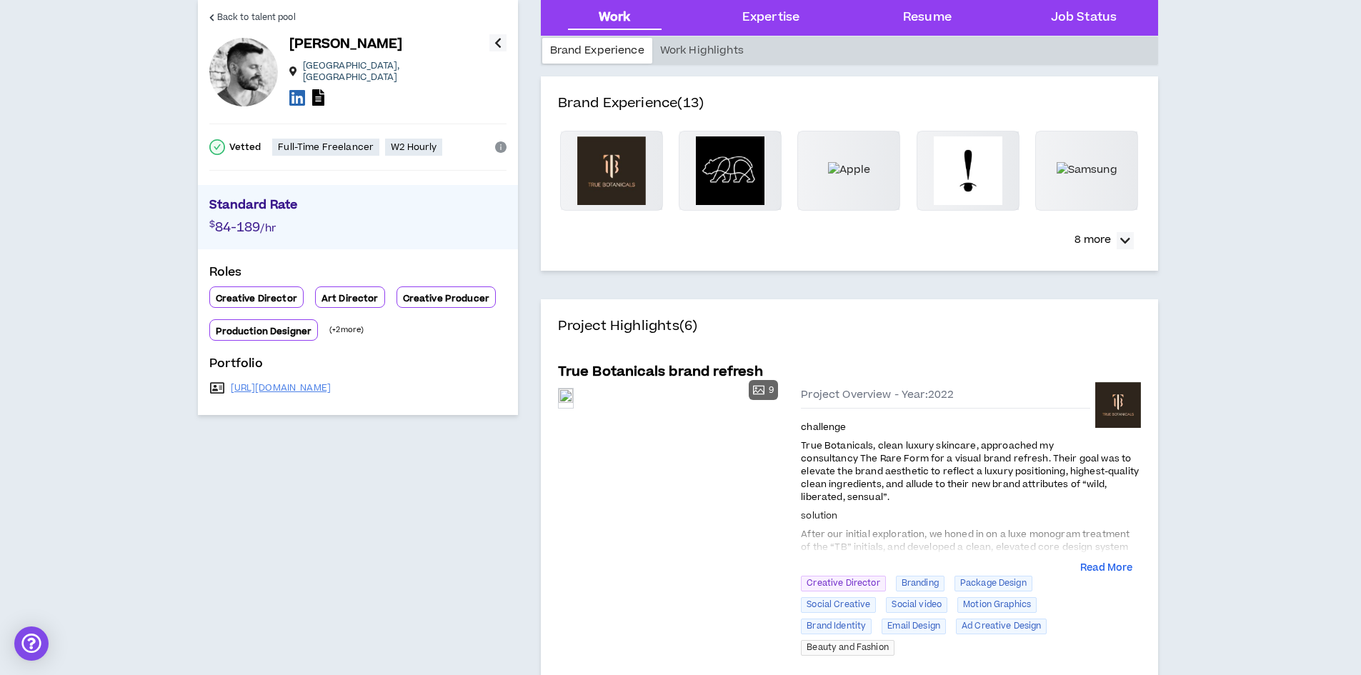
click at [447, 202] on p "Standard Rate" at bounding box center [357, 206] width 297 height 21
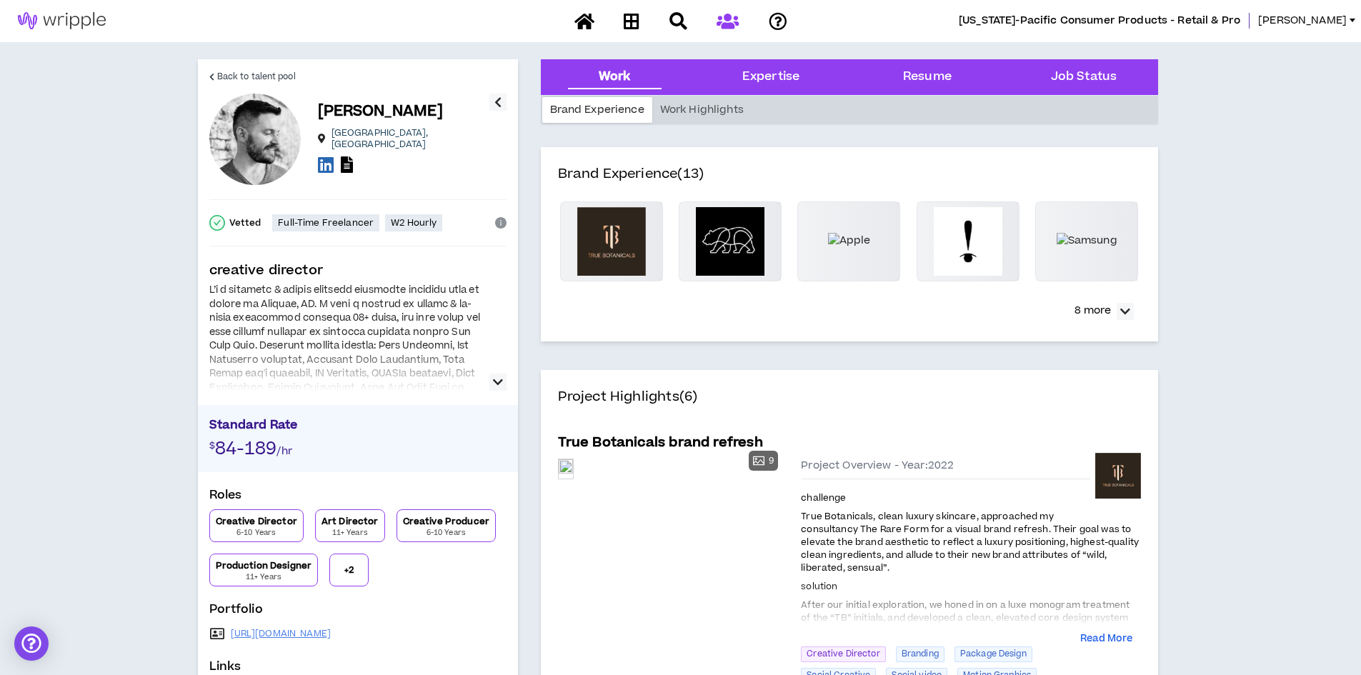
scroll to position [0, 0]
click at [500, 384] on icon "button" at bounding box center [498, 382] width 10 height 17
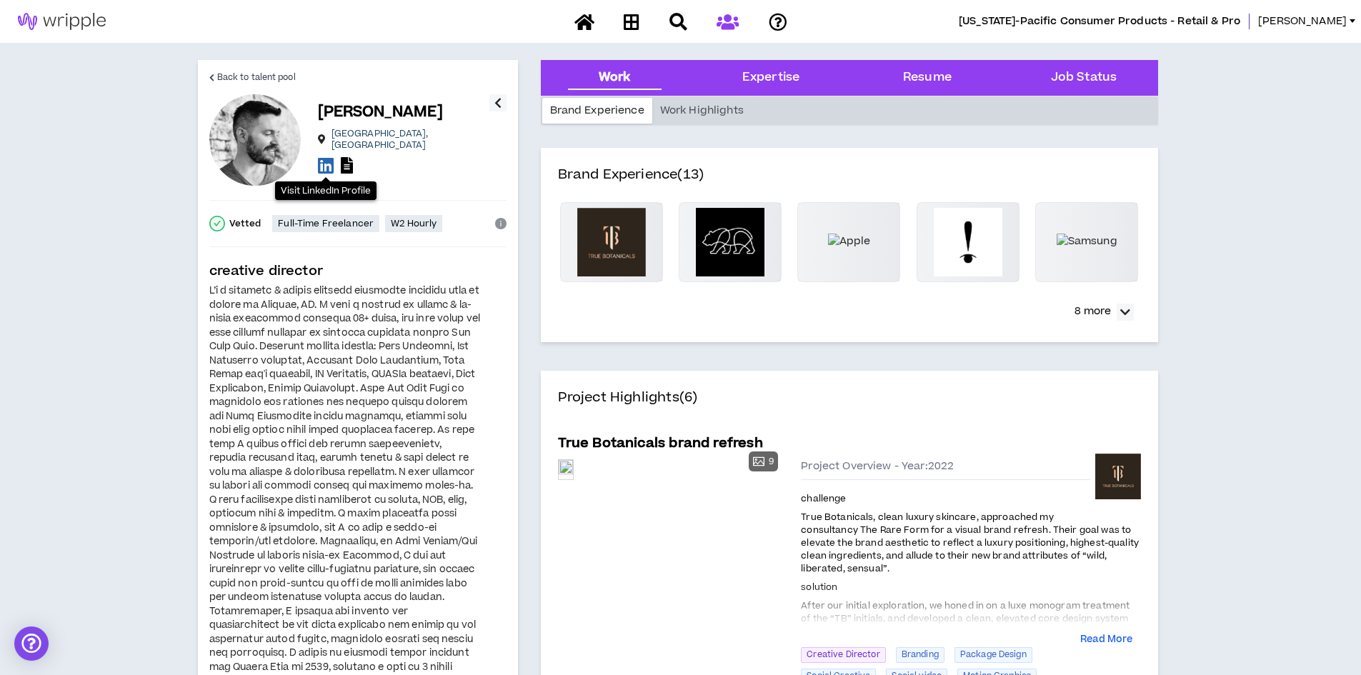
click at [324, 156] on icon at bounding box center [326, 165] width 16 height 18
click at [241, 72] on span "Back to talent pool" at bounding box center [256, 78] width 79 height 14
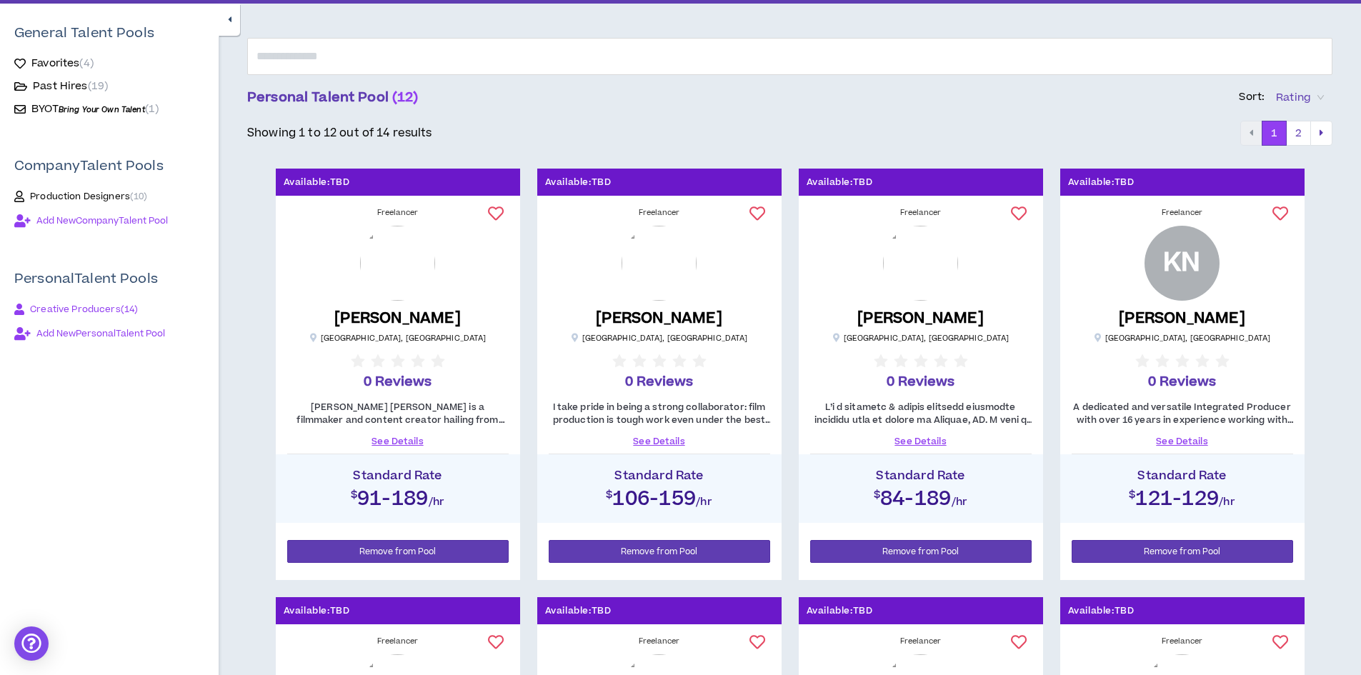
scroll to position [143, 0]
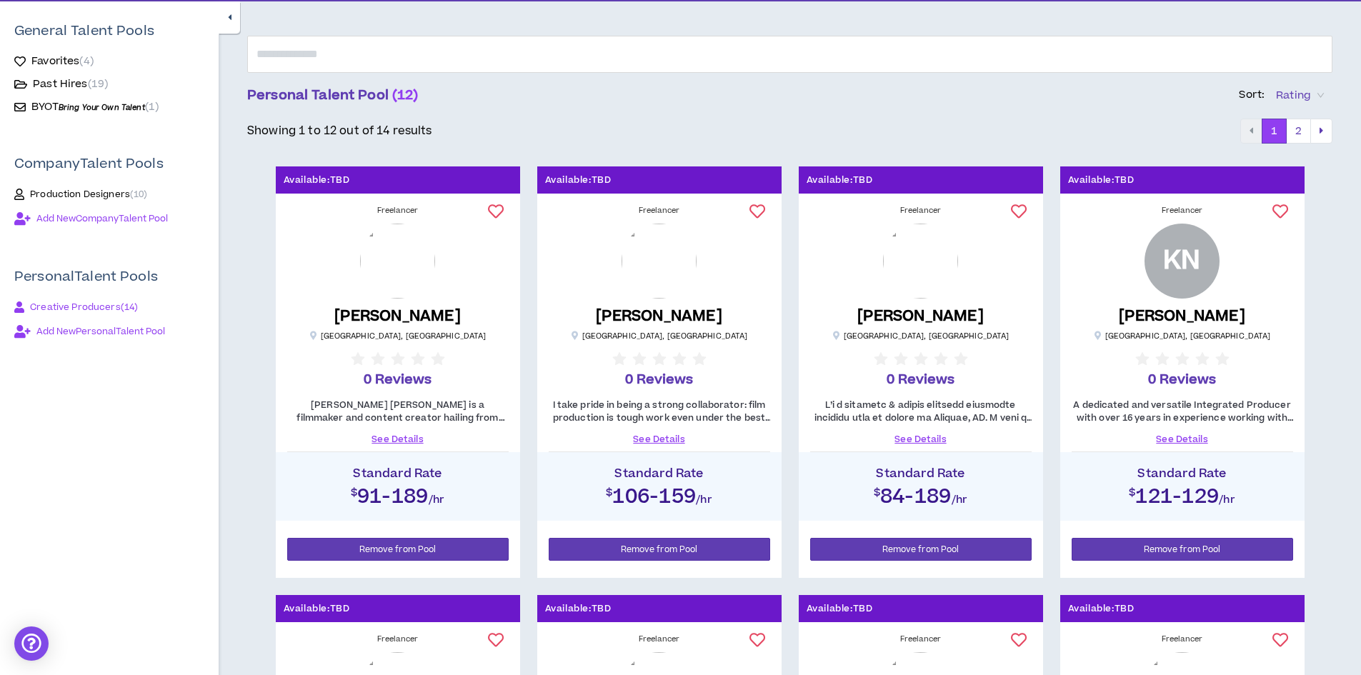
click at [1173, 436] on link "See Details" at bounding box center [1181, 439] width 221 height 13
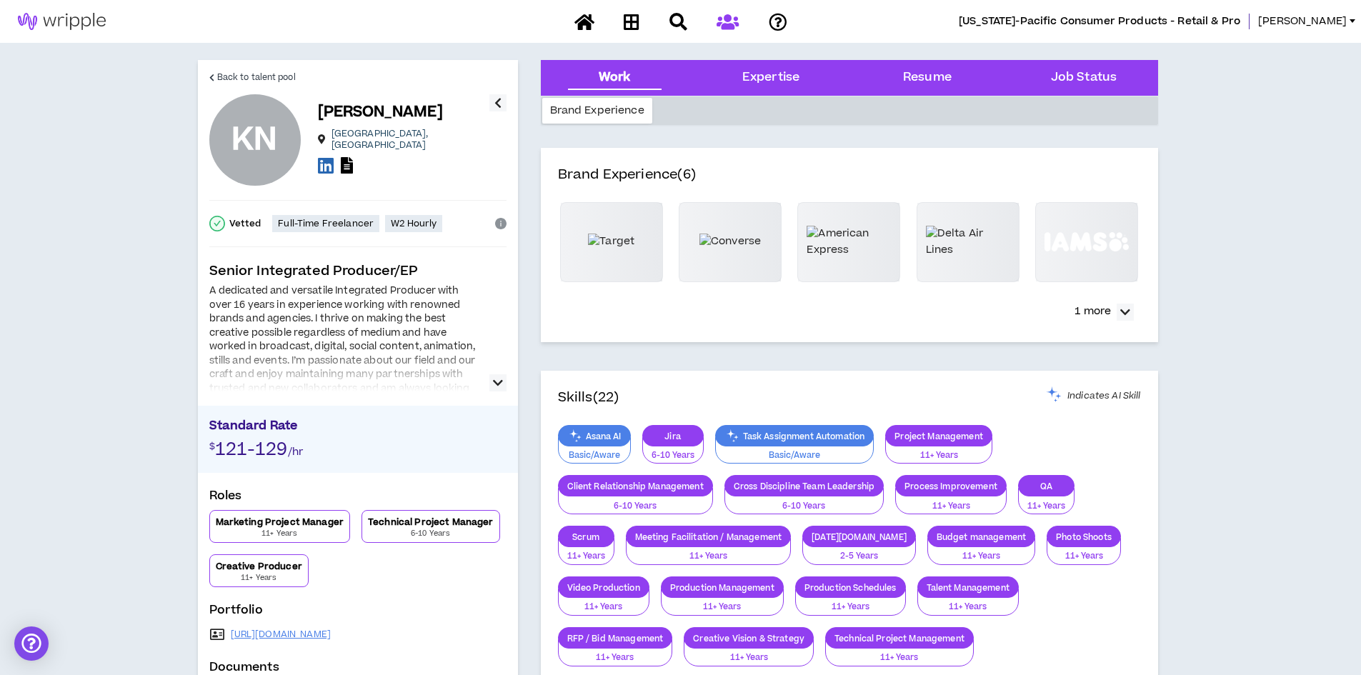
click at [499, 382] on icon "button" at bounding box center [498, 382] width 10 height 17
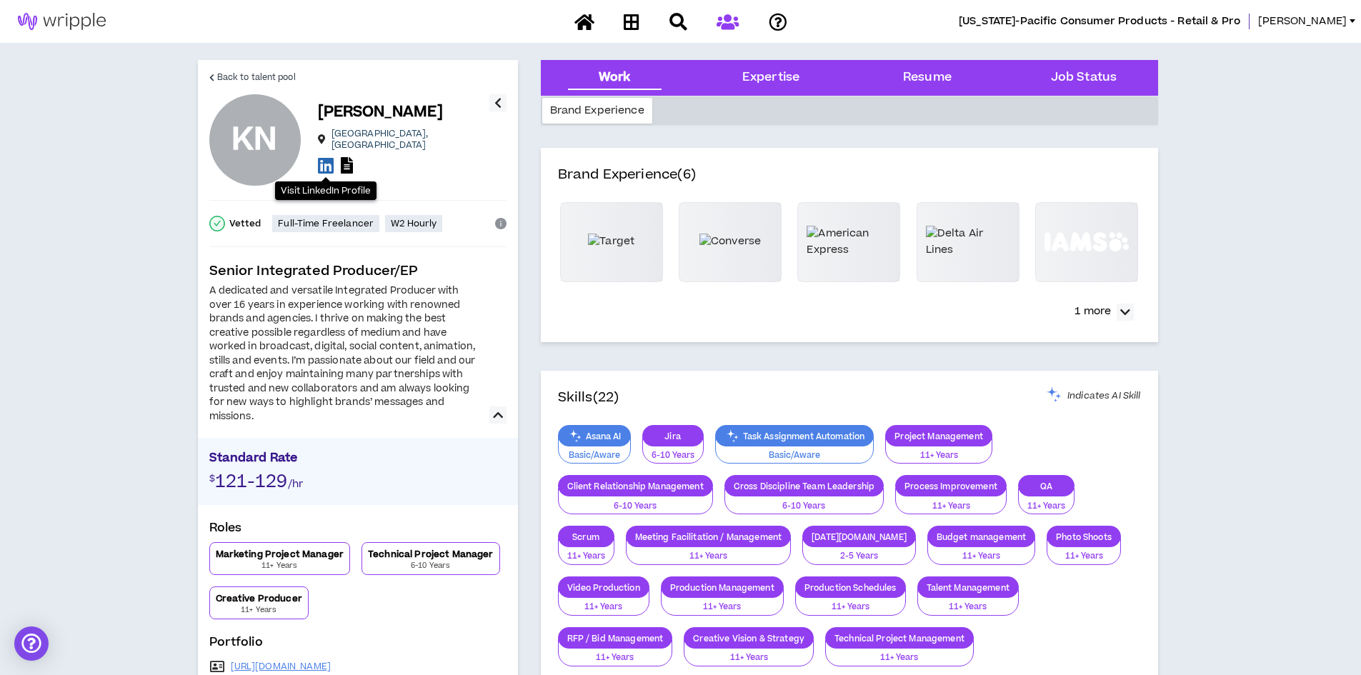
click at [324, 158] on icon at bounding box center [326, 165] width 16 height 18
click at [249, 76] on span "Back to talent pool" at bounding box center [256, 78] width 79 height 14
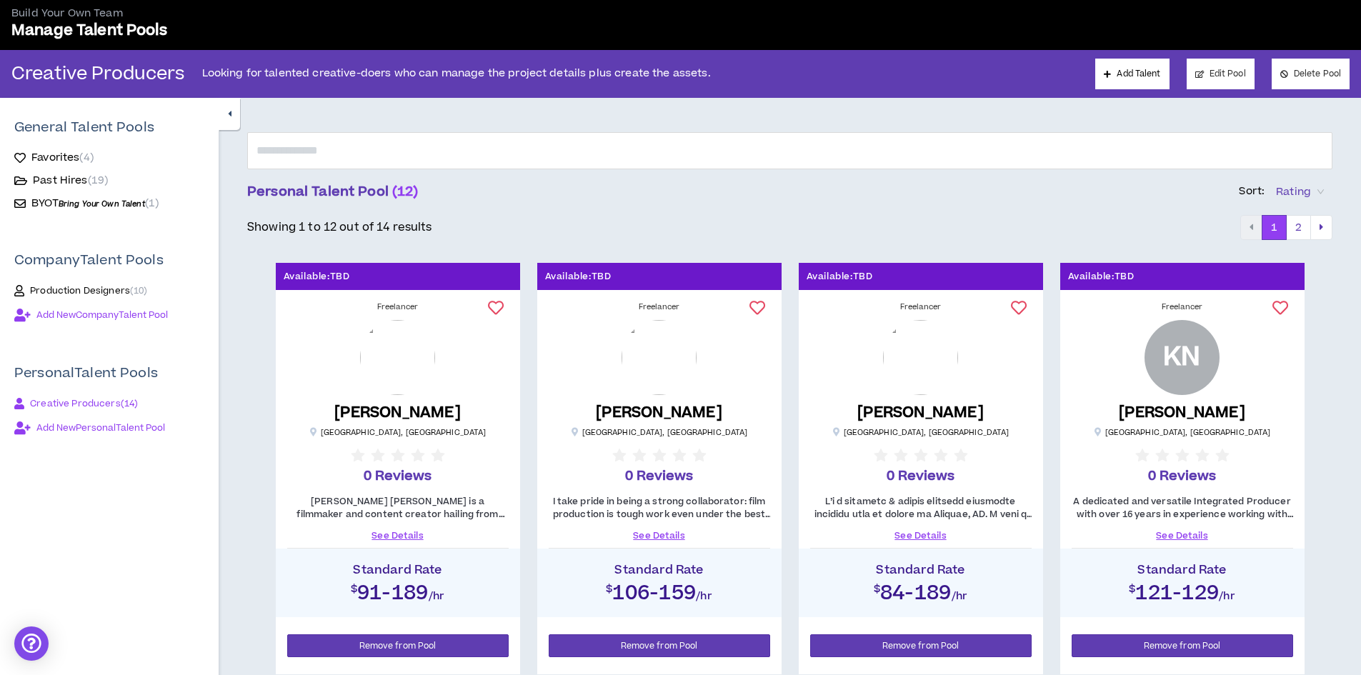
scroll to position [71, 0]
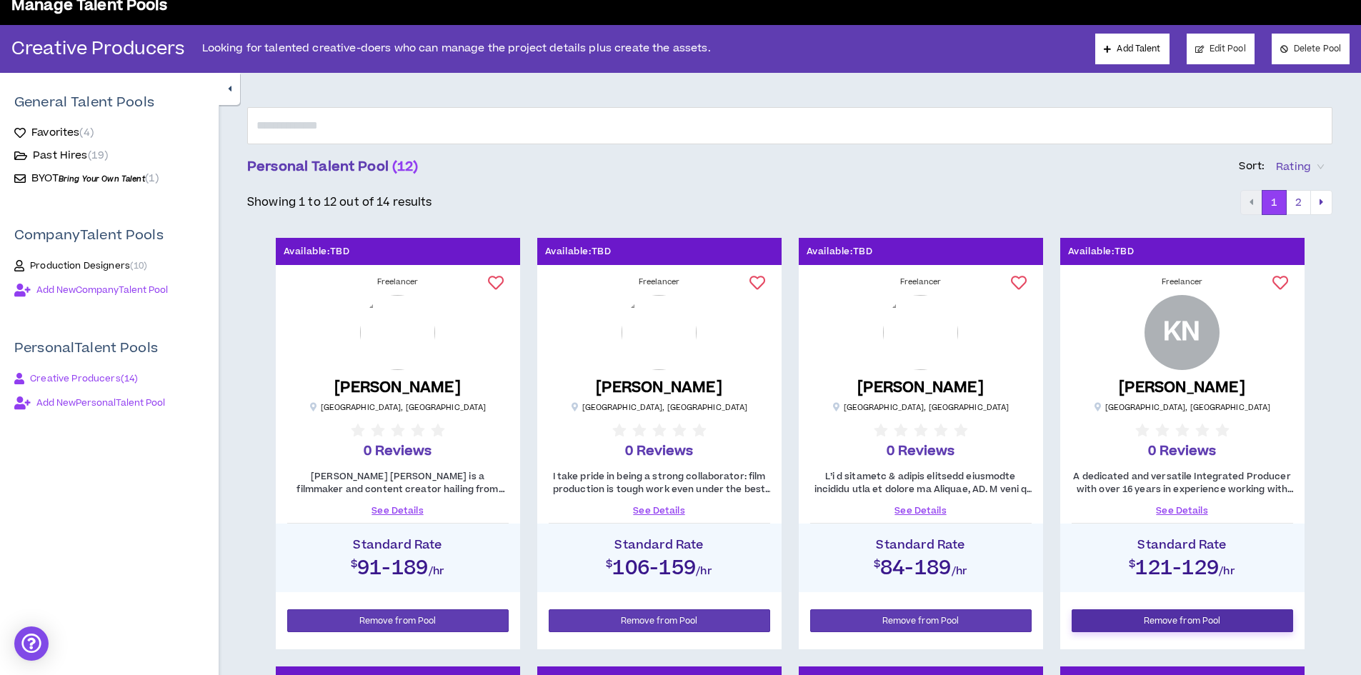
click at [1183, 618] on span "Remove from Pool" at bounding box center [1181, 621] width 77 height 14
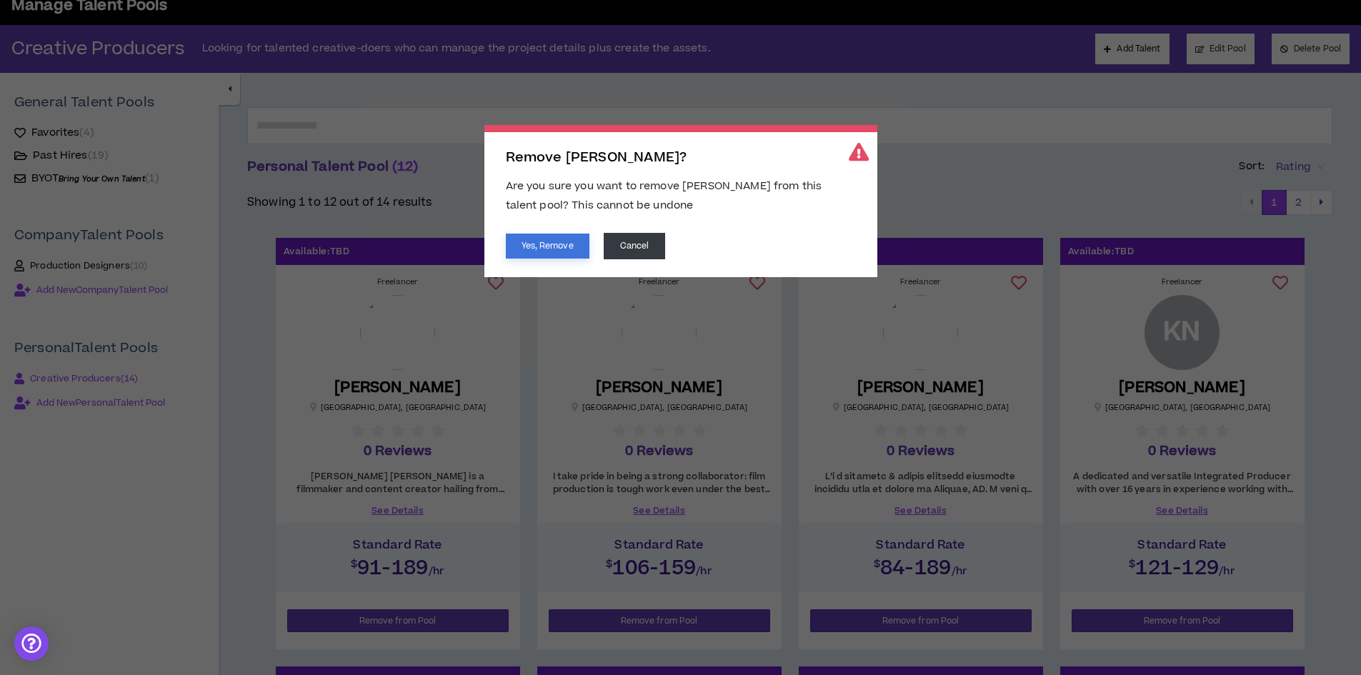
click at [547, 245] on button "Yes, Remove" at bounding box center [548, 246] width 84 height 25
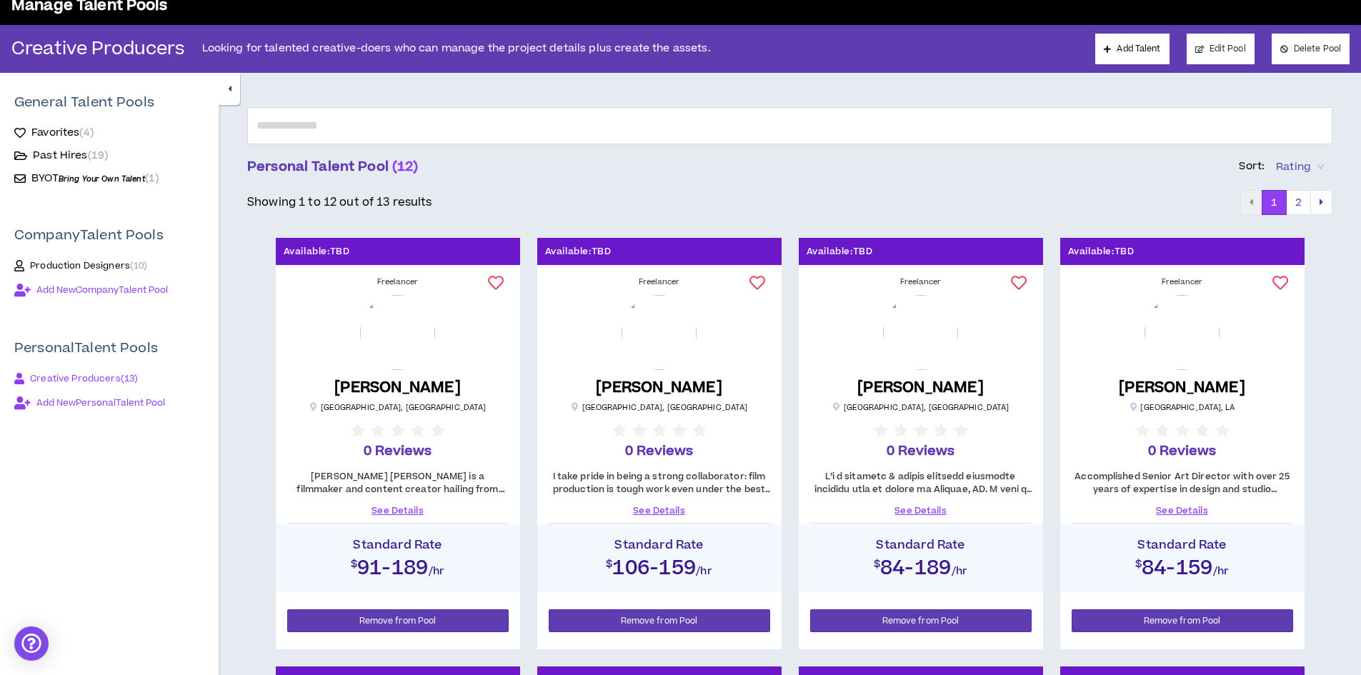
click at [1181, 509] on link "See Details" at bounding box center [1181, 510] width 221 height 13
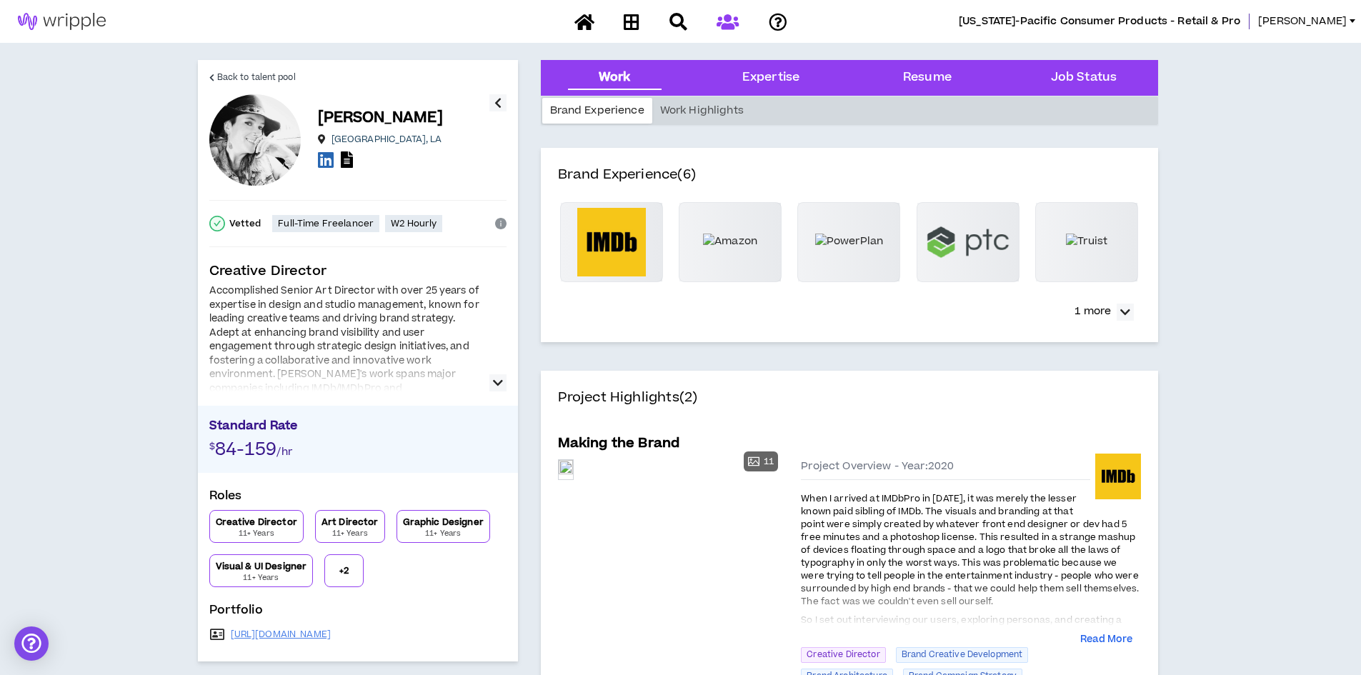
click at [497, 383] on icon "button" at bounding box center [498, 382] width 10 height 17
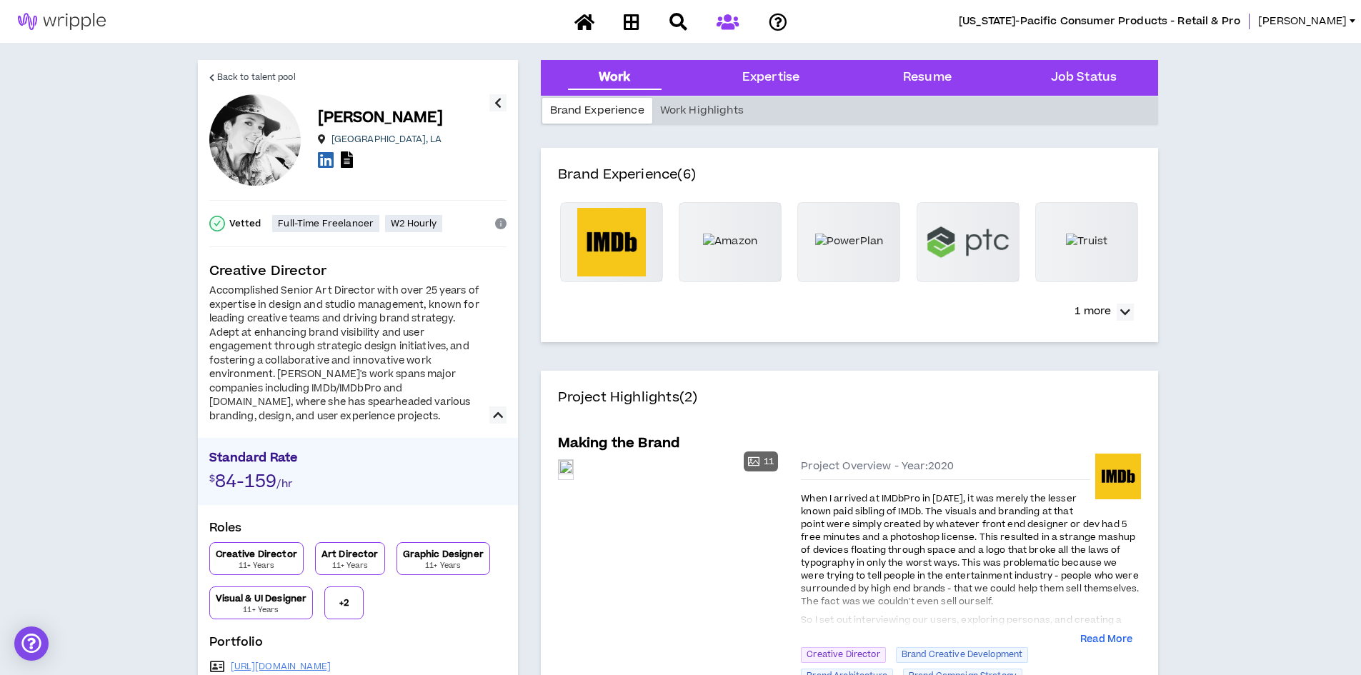
click at [348, 602] on p "+ 2" at bounding box center [343, 602] width 9 height 11
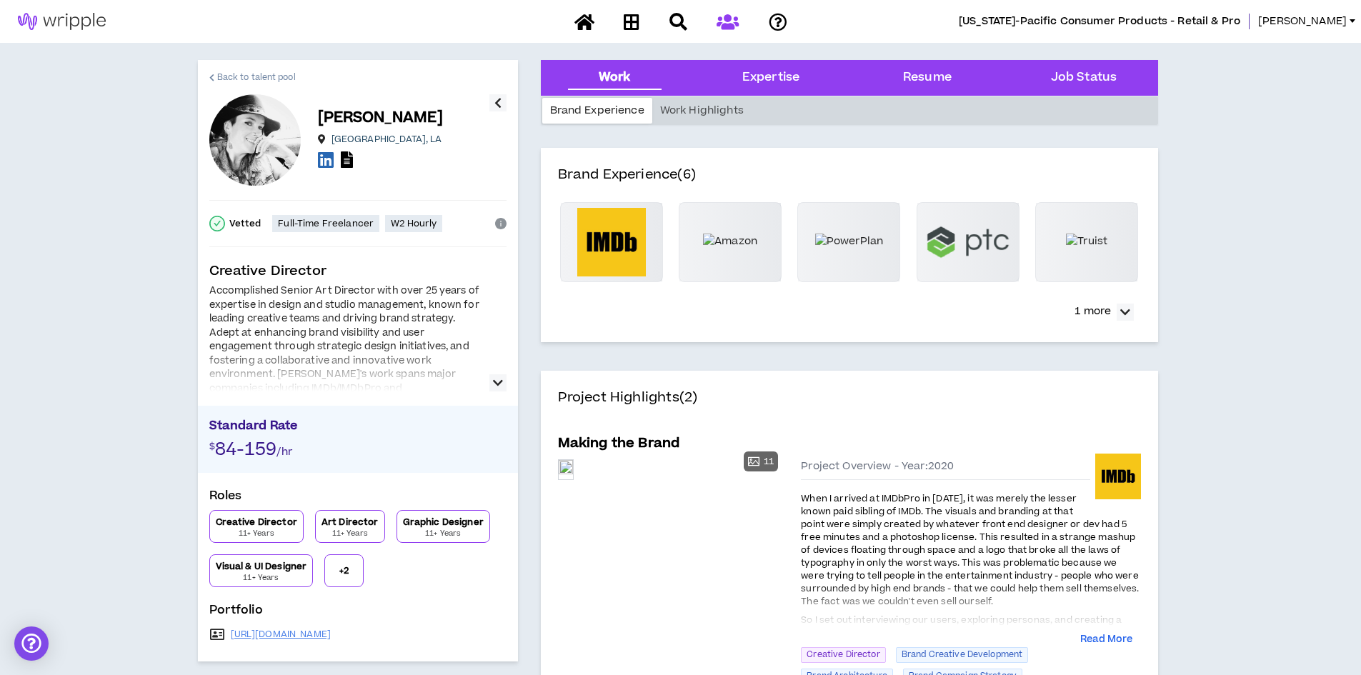
click at [261, 75] on span "Back to talent pool" at bounding box center [256, 78] width 79 height 14
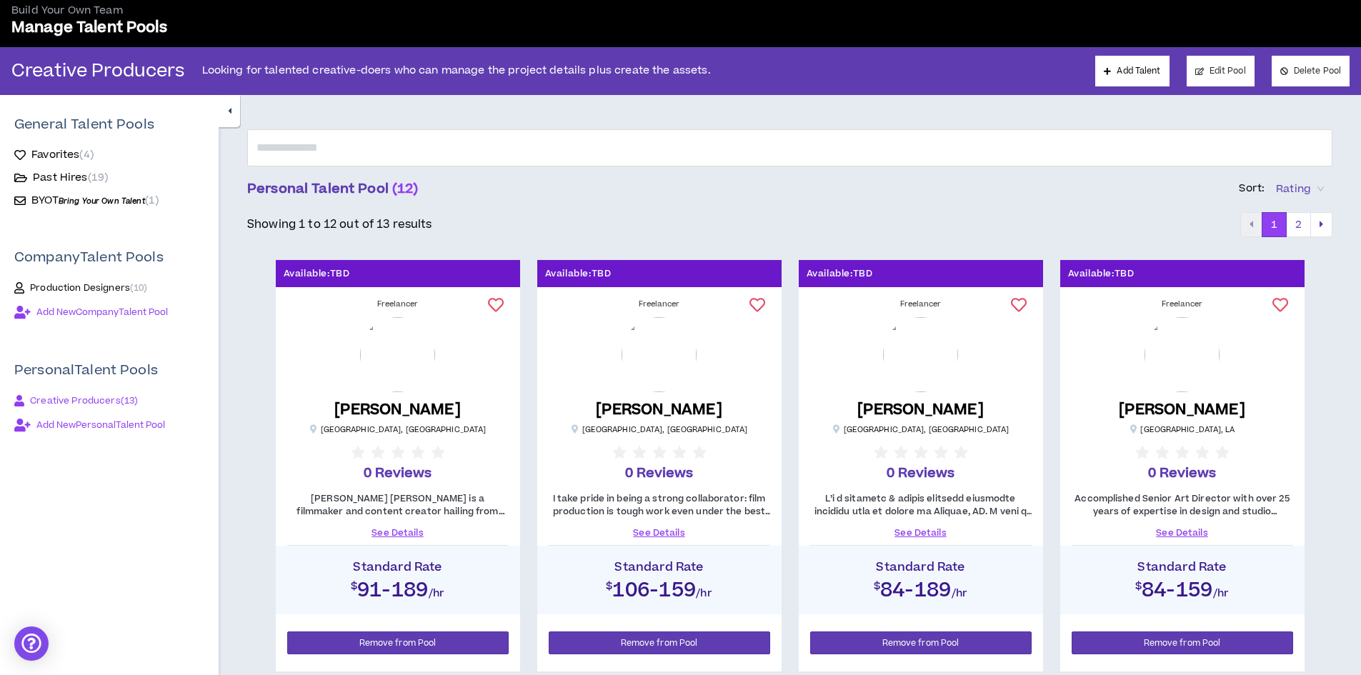
scroll to position [71, 0]
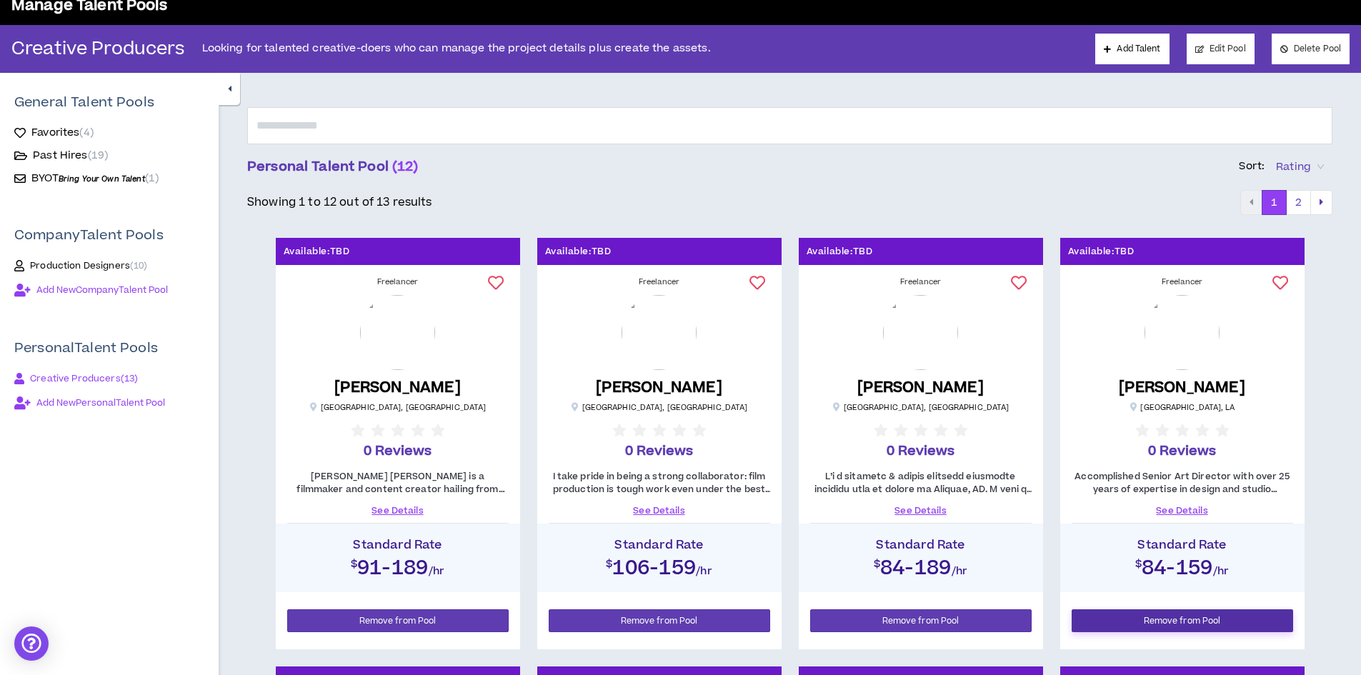
click at [1170, 619] on span "Remove from Pool" at bounding box center [1181, 621] width 77 height 14
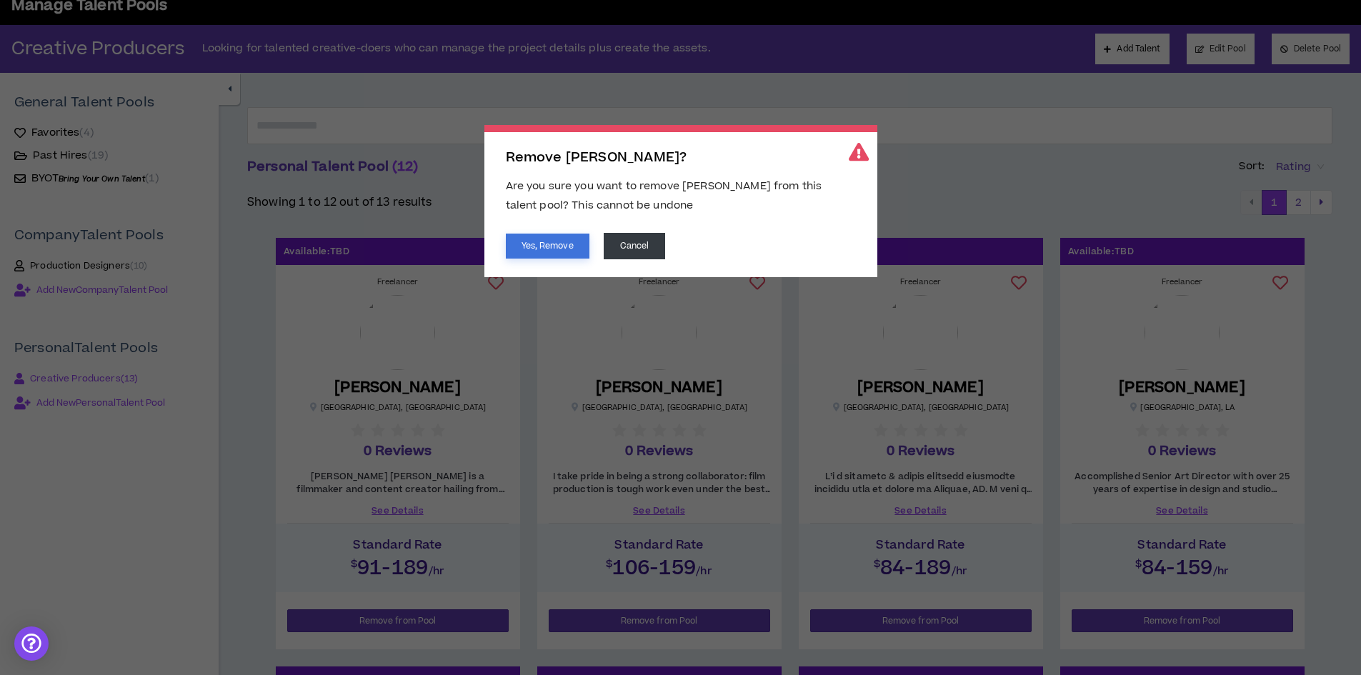
click at [525, 242] on button "Yes, Remove" at bounding box center [548, 246] width 84 height 25
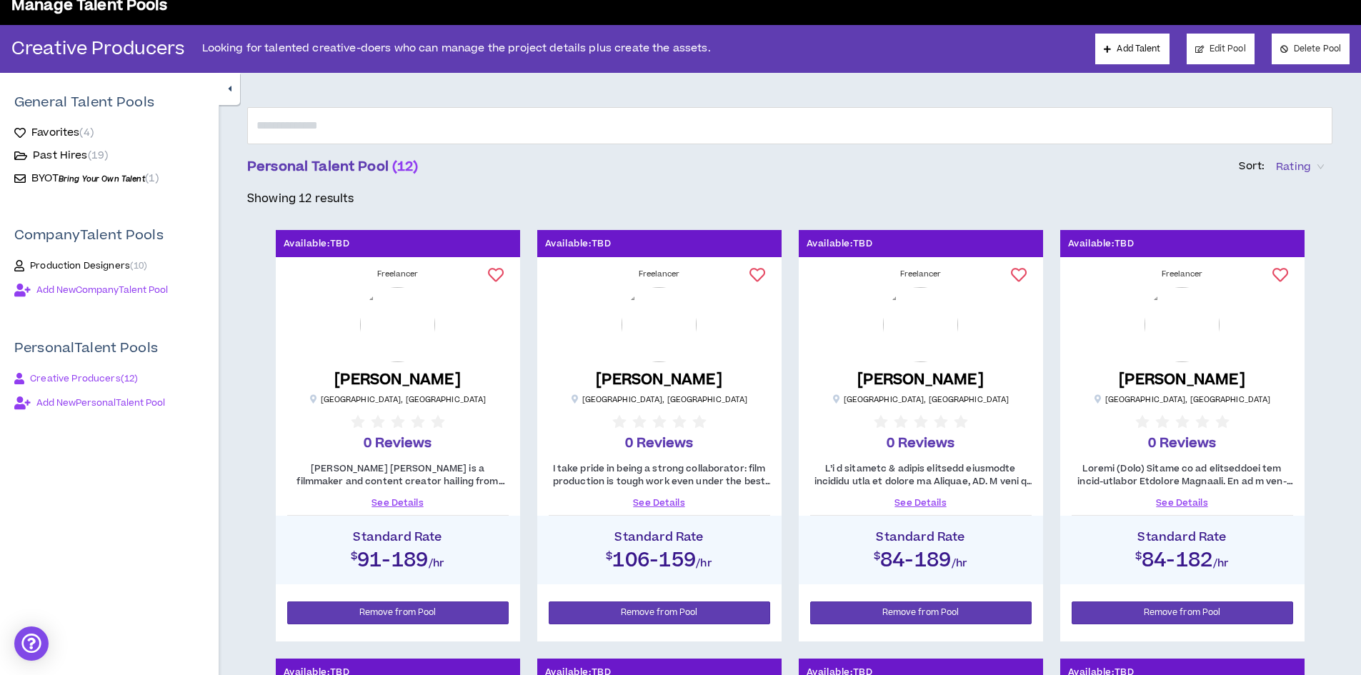
click at [1174, 498] on link "See Details" at bounding box center [1181, 502] width 221 height 13
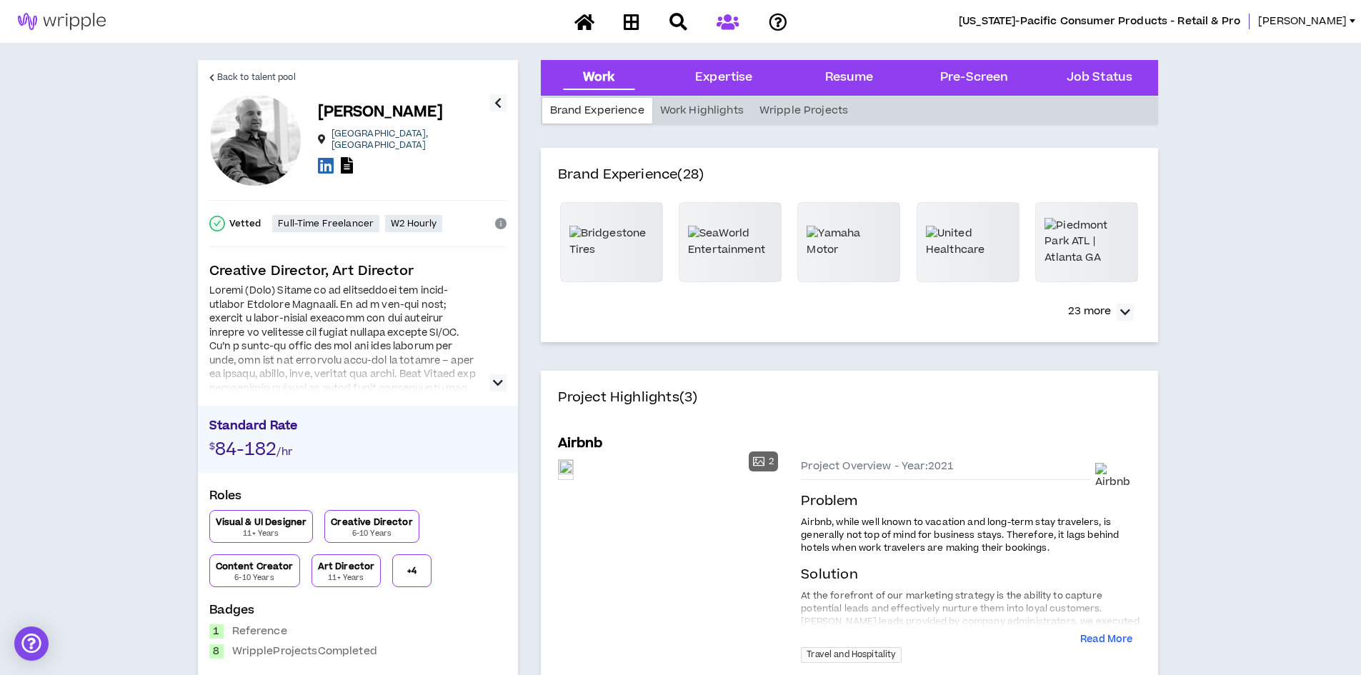
click at [500, 384] on icon "button" at bounding box center [498, 382] width 10 height 17
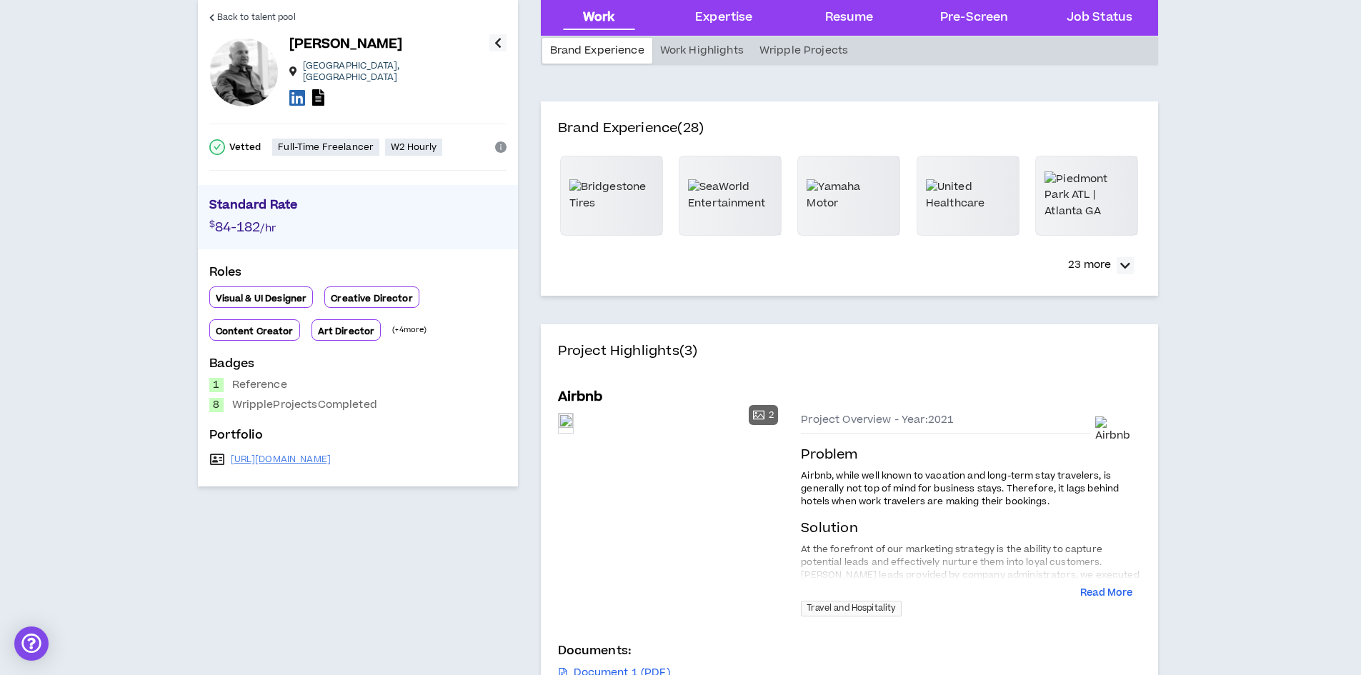
scroll to position [71, 0]
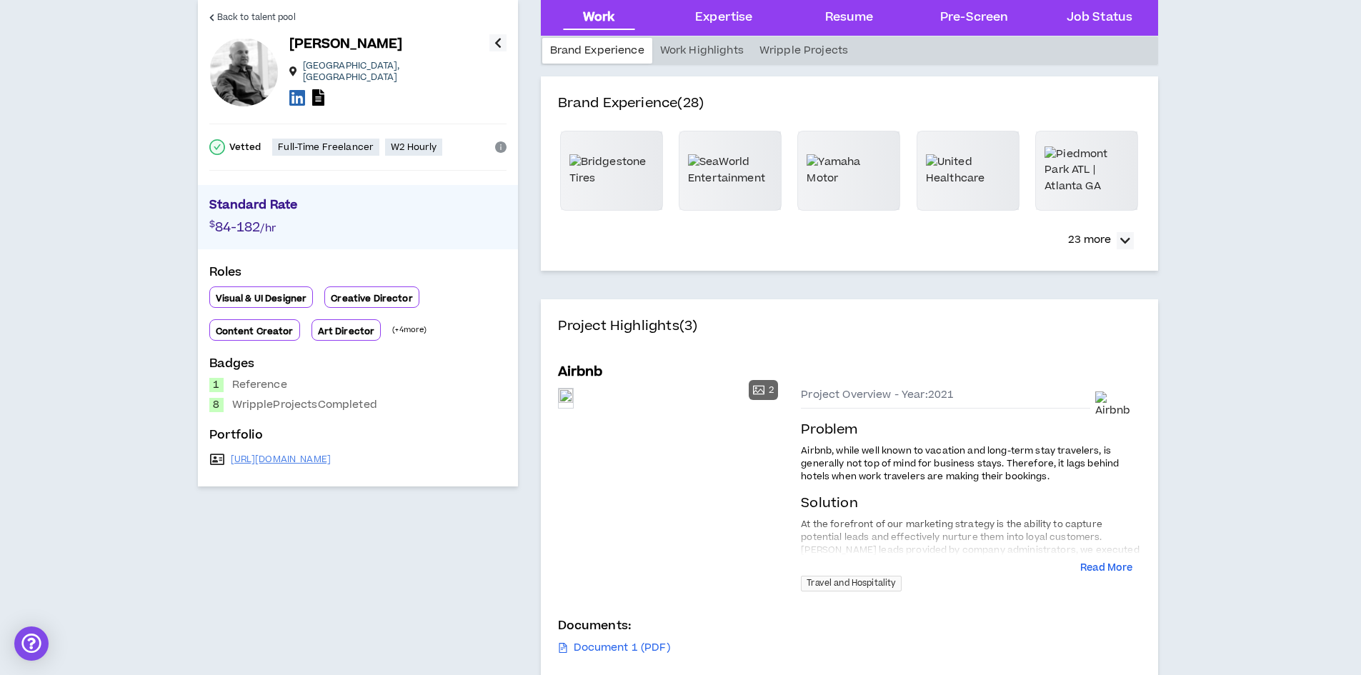
click at [386, 321] on div "Visual & UI Designer Creative Director Content Creator Art Director (+ 4 more)" at bounding box center [357, 313] width 297 height 54
click at [398, 325] on p "(+ 4 more)" at bounding box center [409, 329] width 34 height 11
click at [334, 333] on div "Art Director" at bounding box center [346, 329] width 70 height 21
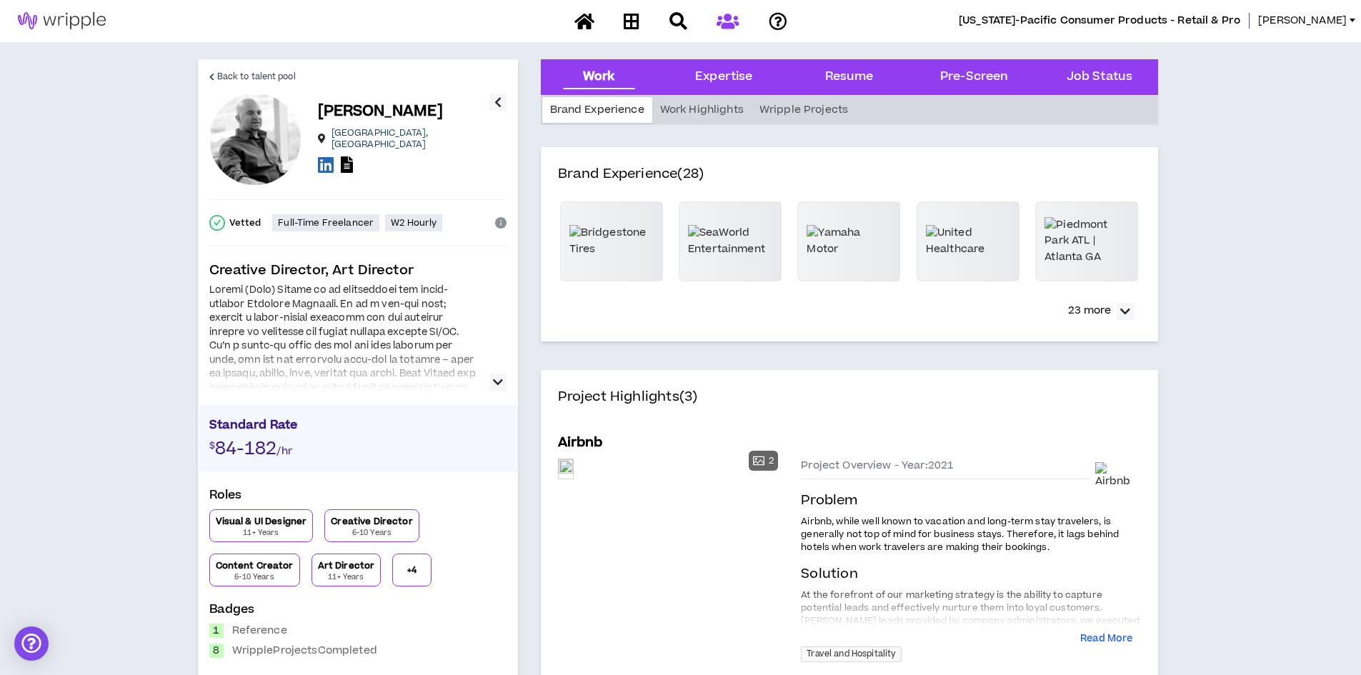
scroll to position [0, 0]
click at [407, 571] on p "+ 4" at bounding box center [411, 570] width 9 height 11
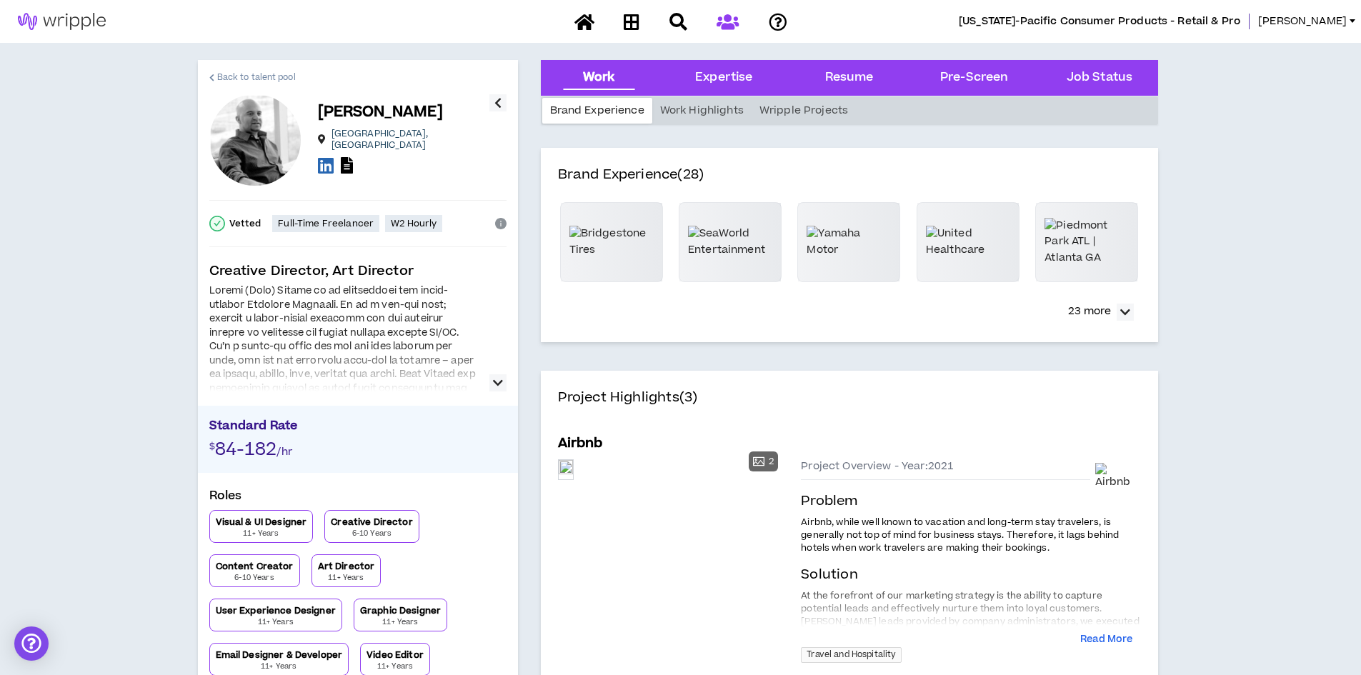
click at [214, 74] on link "Back to talent pool" at bounding box center [252, 77] width 86 height 34
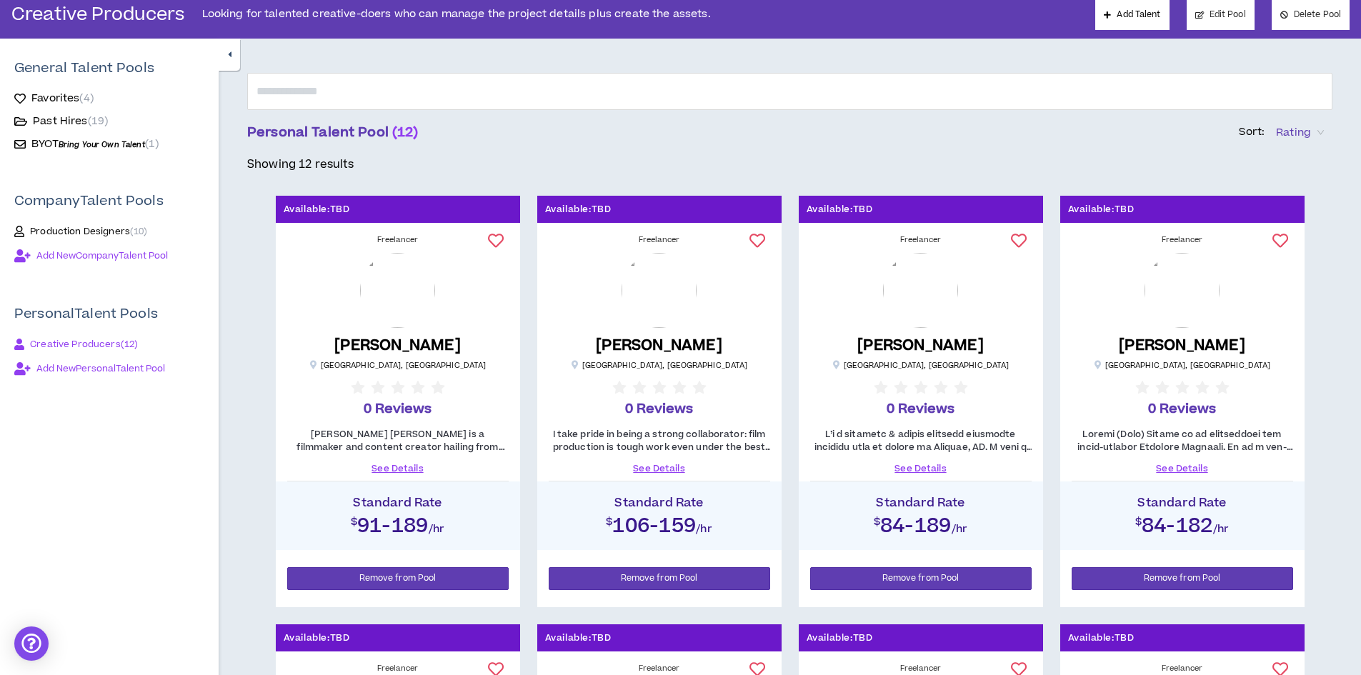
scroll to position [143, 0]
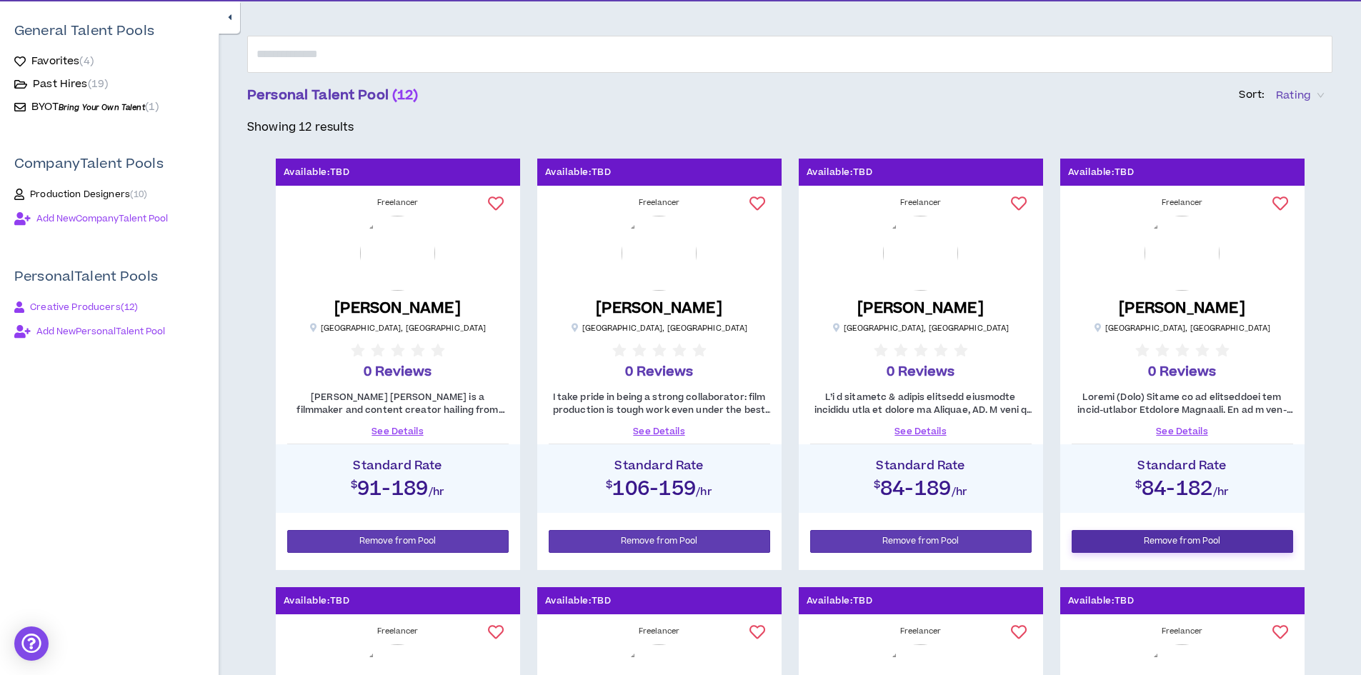
click at [1184, 541] on span "Remove from Pool" at bounding box center [1181, 541] width 77 height 14
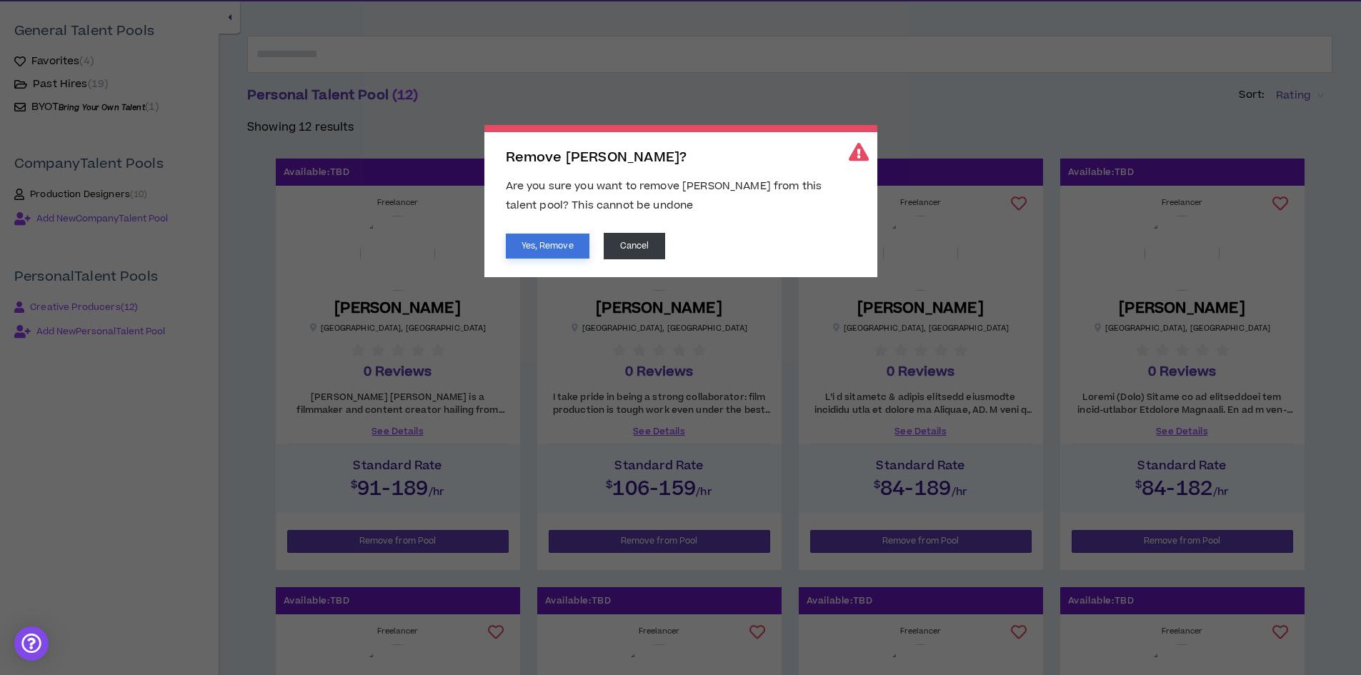
click at [541, 246] on button "Yes, Remove" at bounding box center [548, 246] width 84 height 25
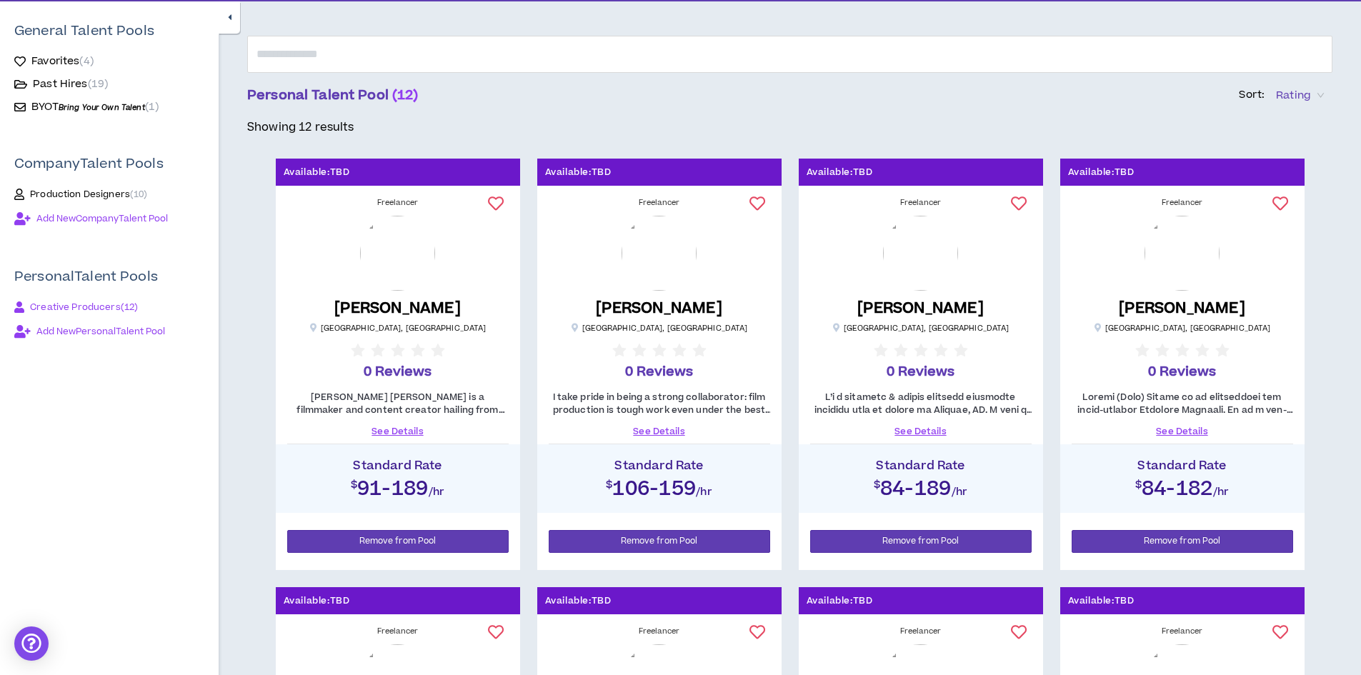
scroll to position [101, 0]
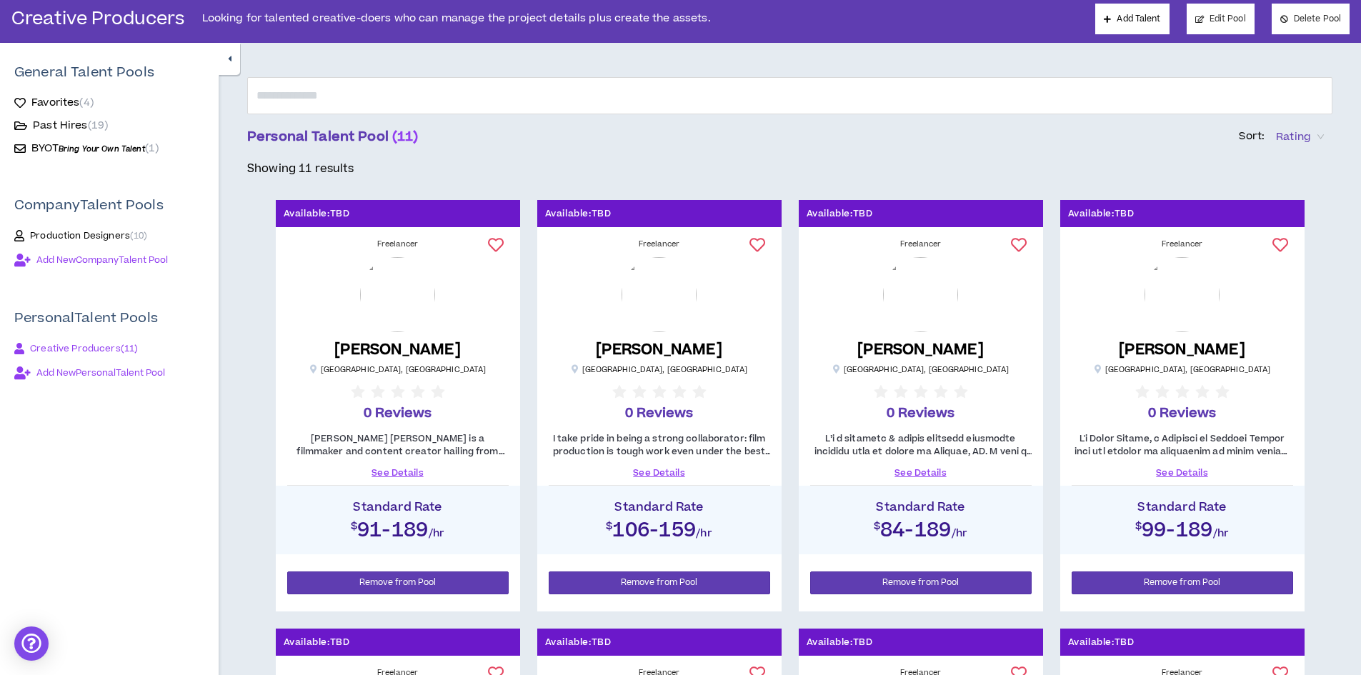
click at [1177, 470] on link "See Details" at bounding box center [1181, 472] width 221 height 13
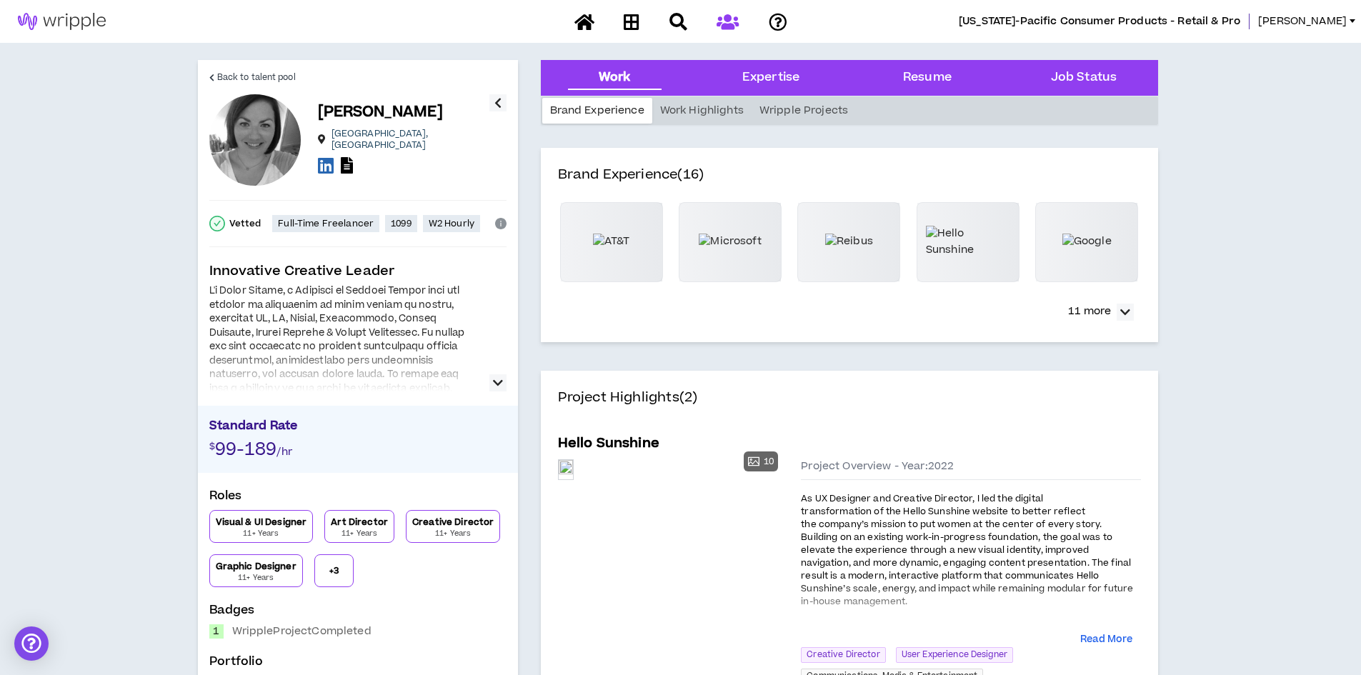
click at [495, 381] on icon "button" at bounding box center [498, 382] width 10 height 17
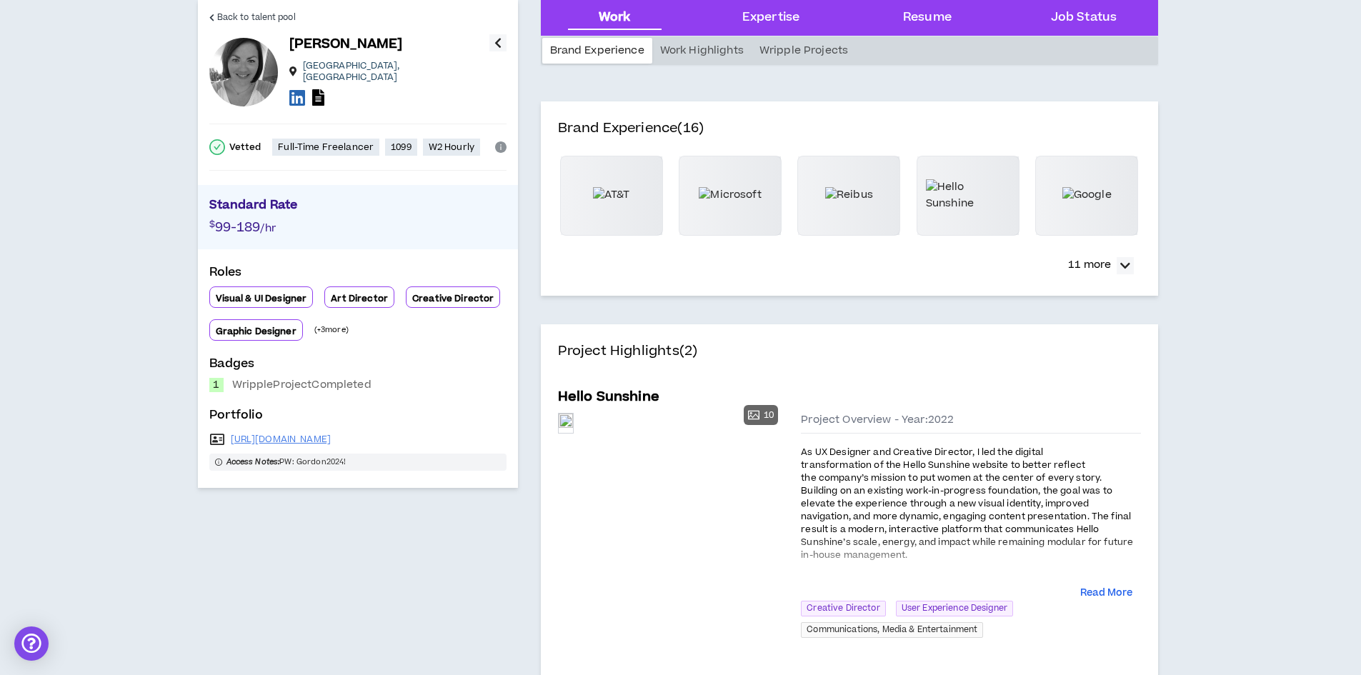
scroll to position [71, 0]
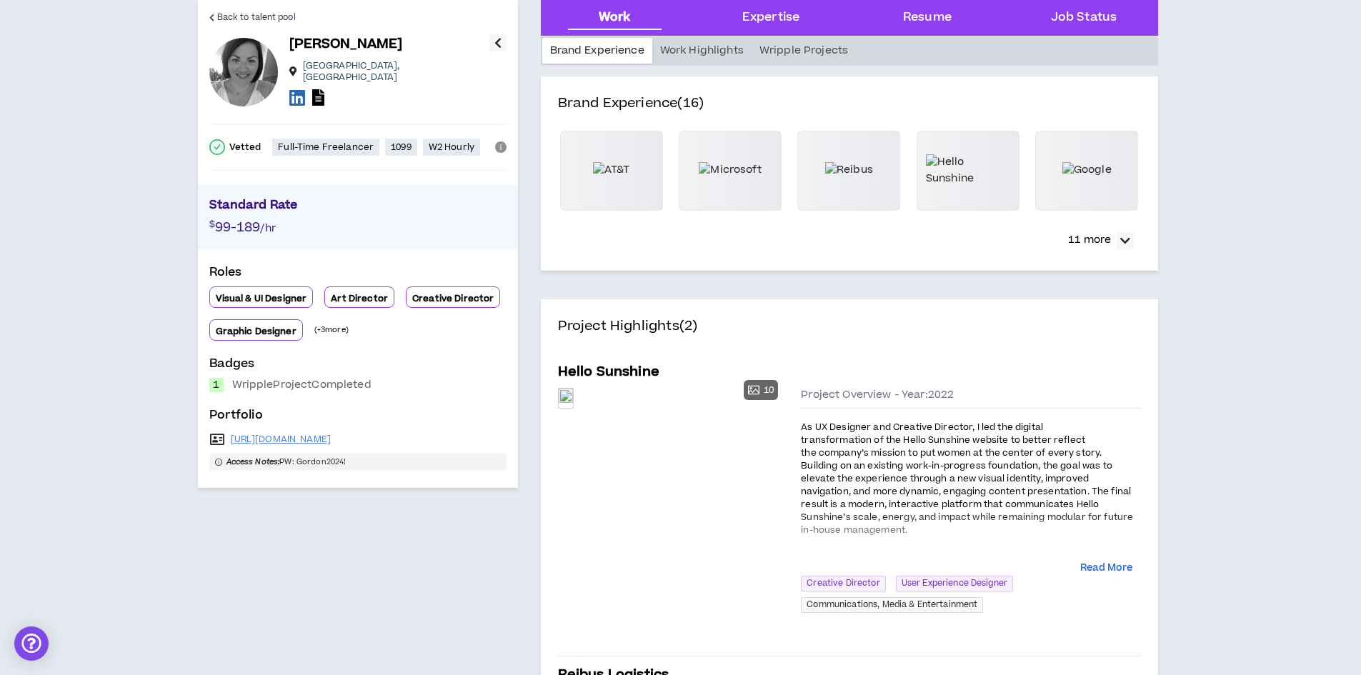
click at [331, 326] on p "(+ 3 more)" at bounding box center [331, 329] width 34 height 11
click at [274, 16] on span "Back to talent pool" at bounding box center [256, 18] width 79 height 14
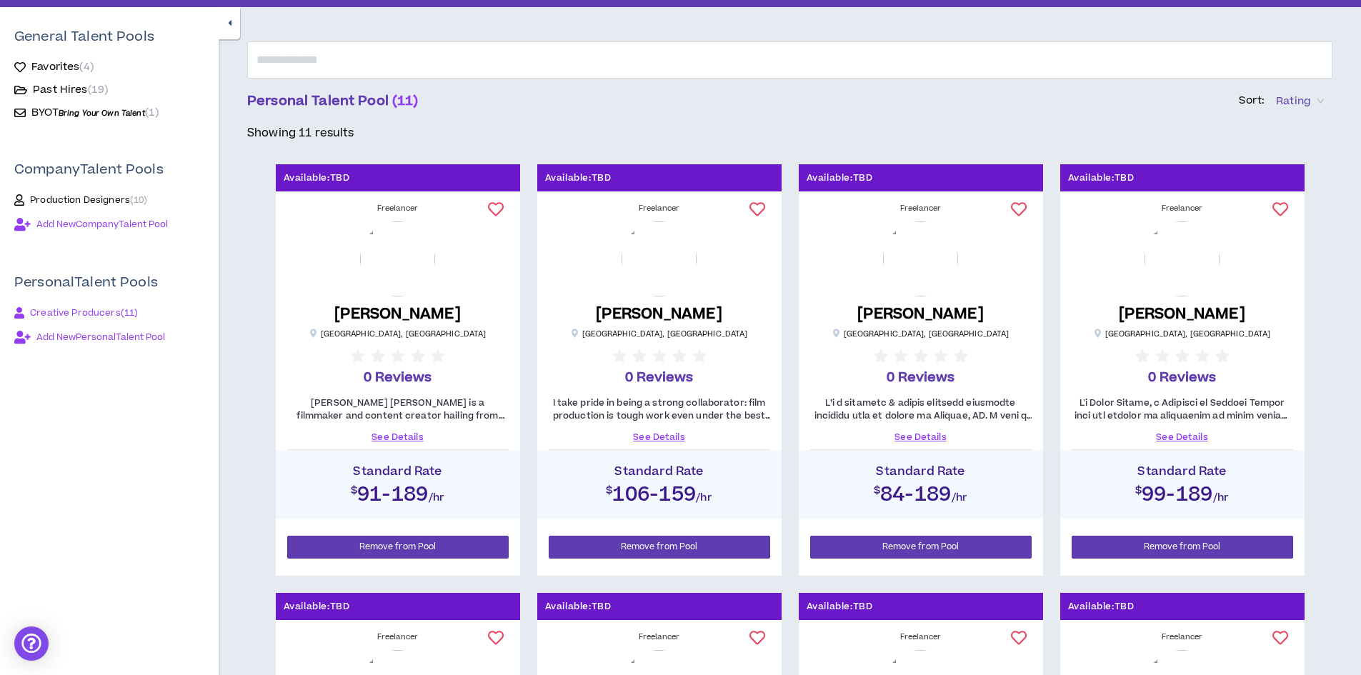
scroll to position [143, 0]
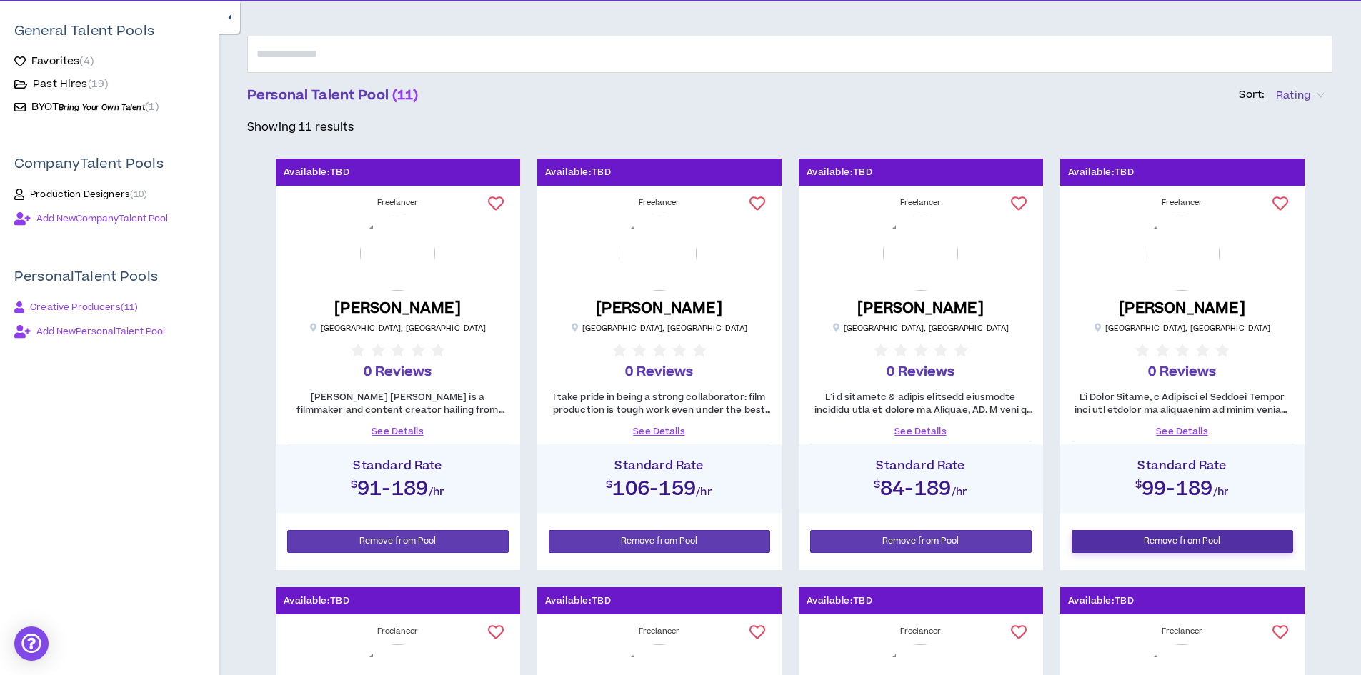
click at [1184, 539] on span "Remove from Pool" at bounding box center [1181, 541] width 77 height 14
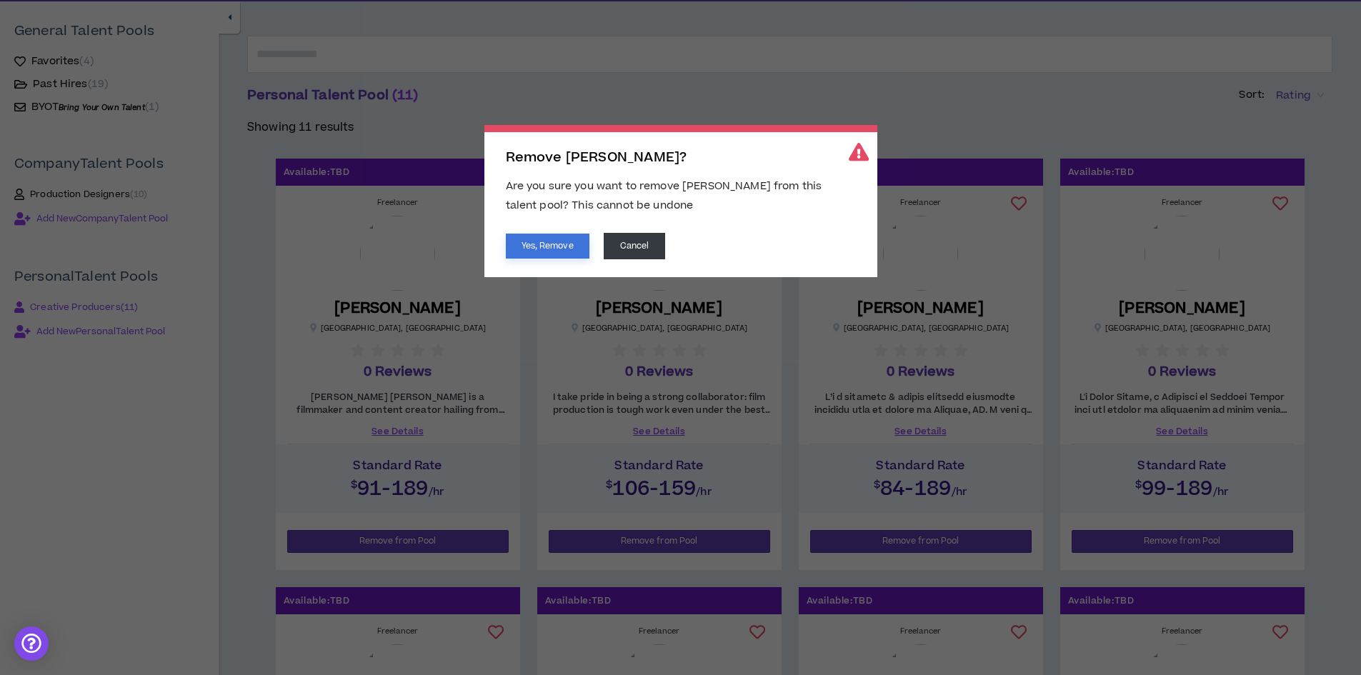
click at [549, 239] on button "Yes, Remove" at bounding box center [548, 246] width 84 height 25
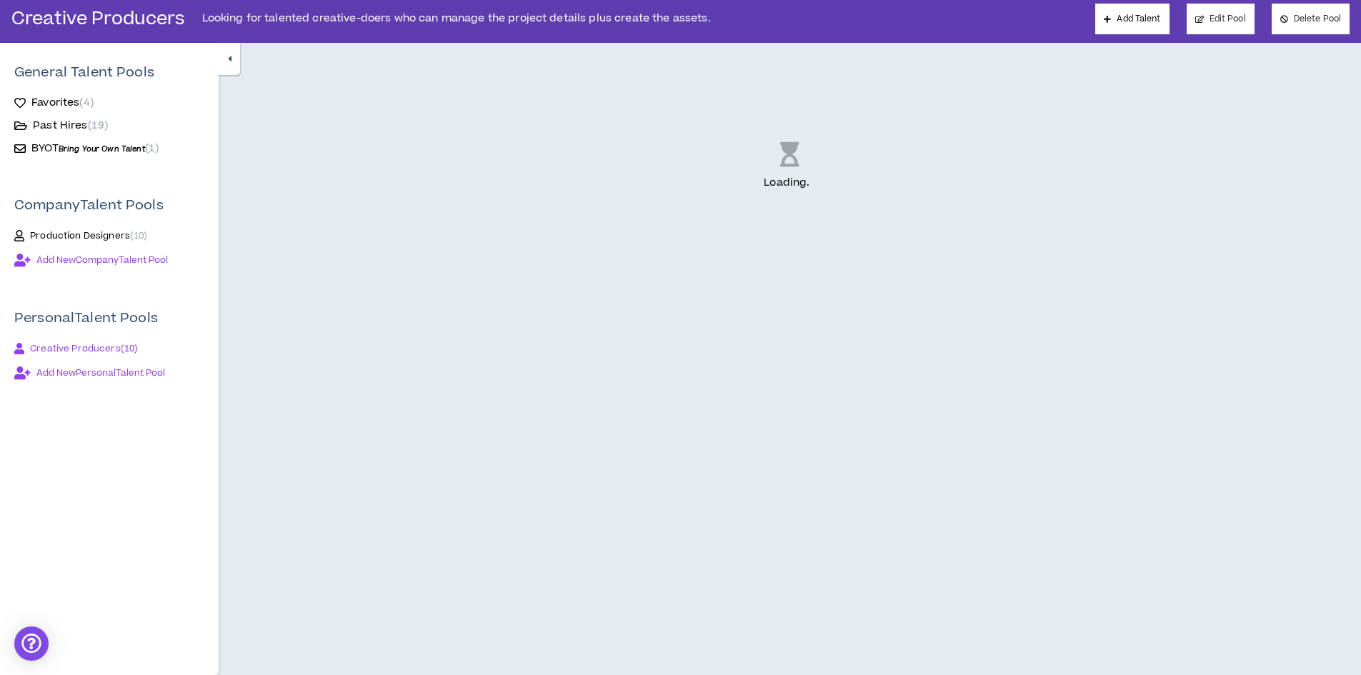
scroll to position [101, 0]
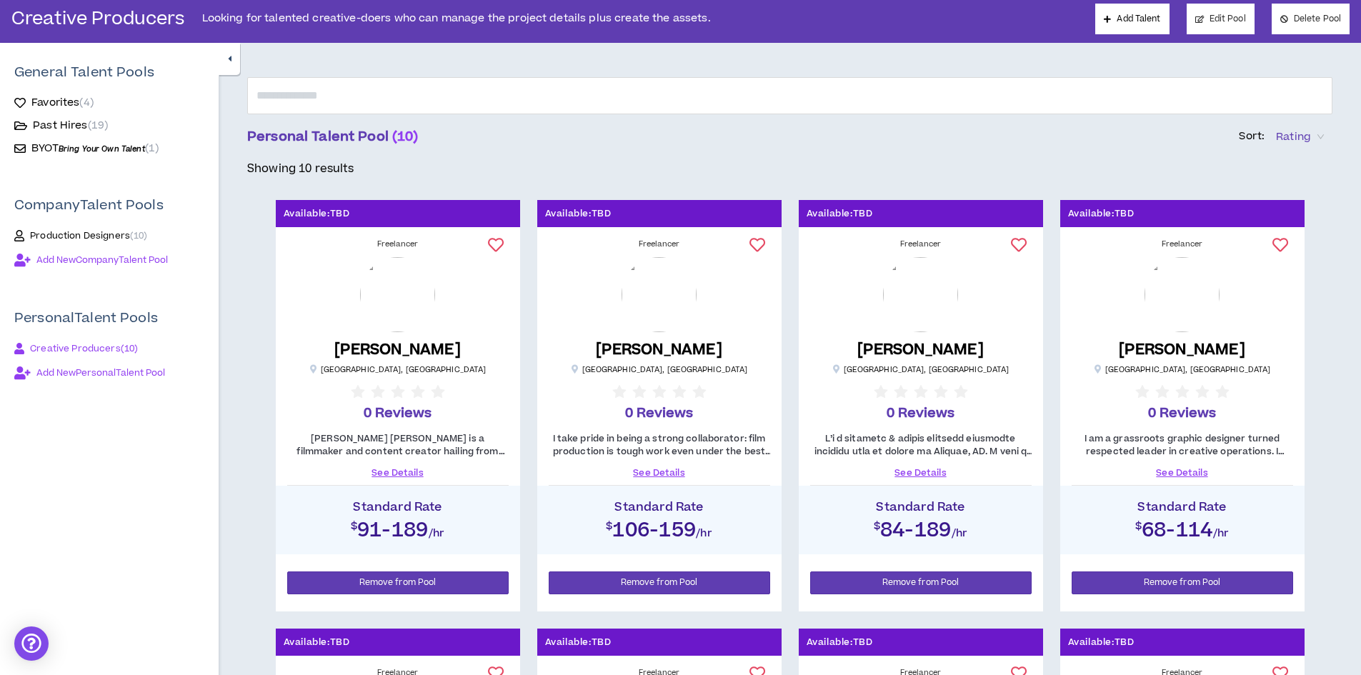
click at [1175, 471] on link "See Details" at bounding box center [1181, 472] width 221 height 13
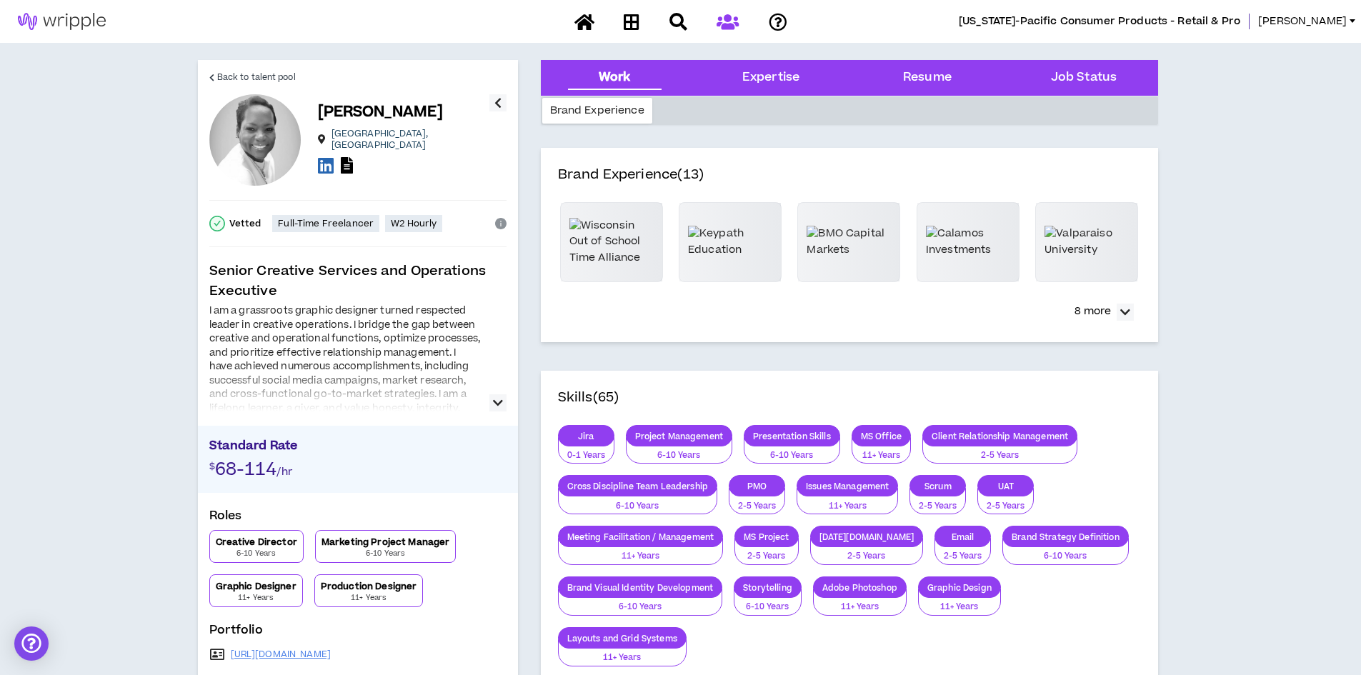
click at [491, 396] on button "button" at bounding box center [497, 402] width 17 height 17
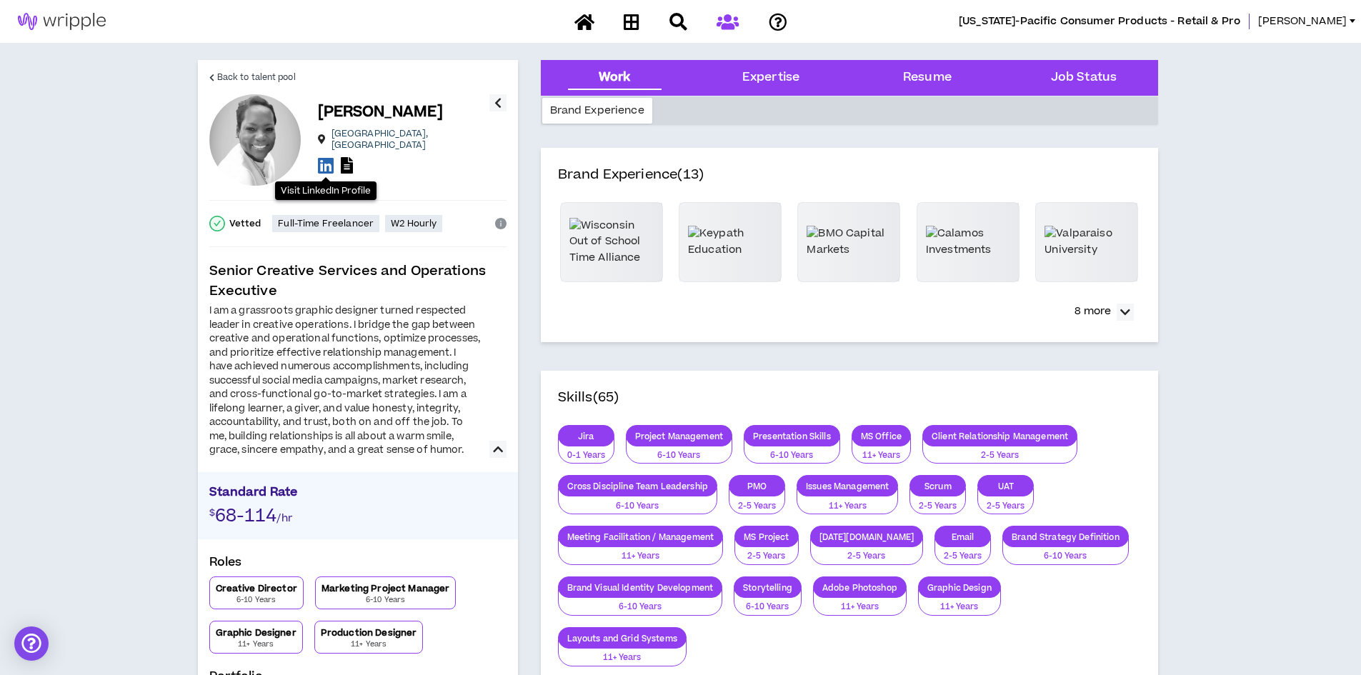
click at [327, 160] on icon at bounding box center [326, 165] width 16 height 18
click at [261, 76] on span "Back to talent pool" at bounding box center [256, 78] width 79 height 14
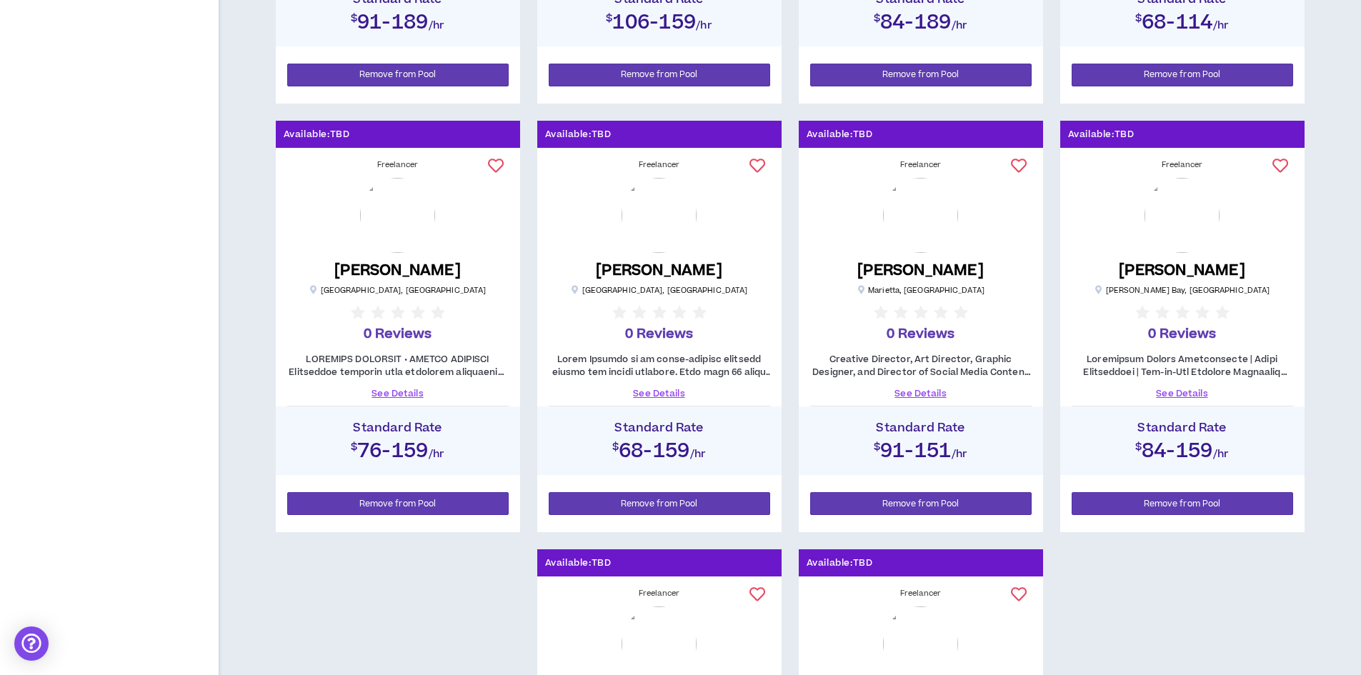
scroll to position [643, 0]
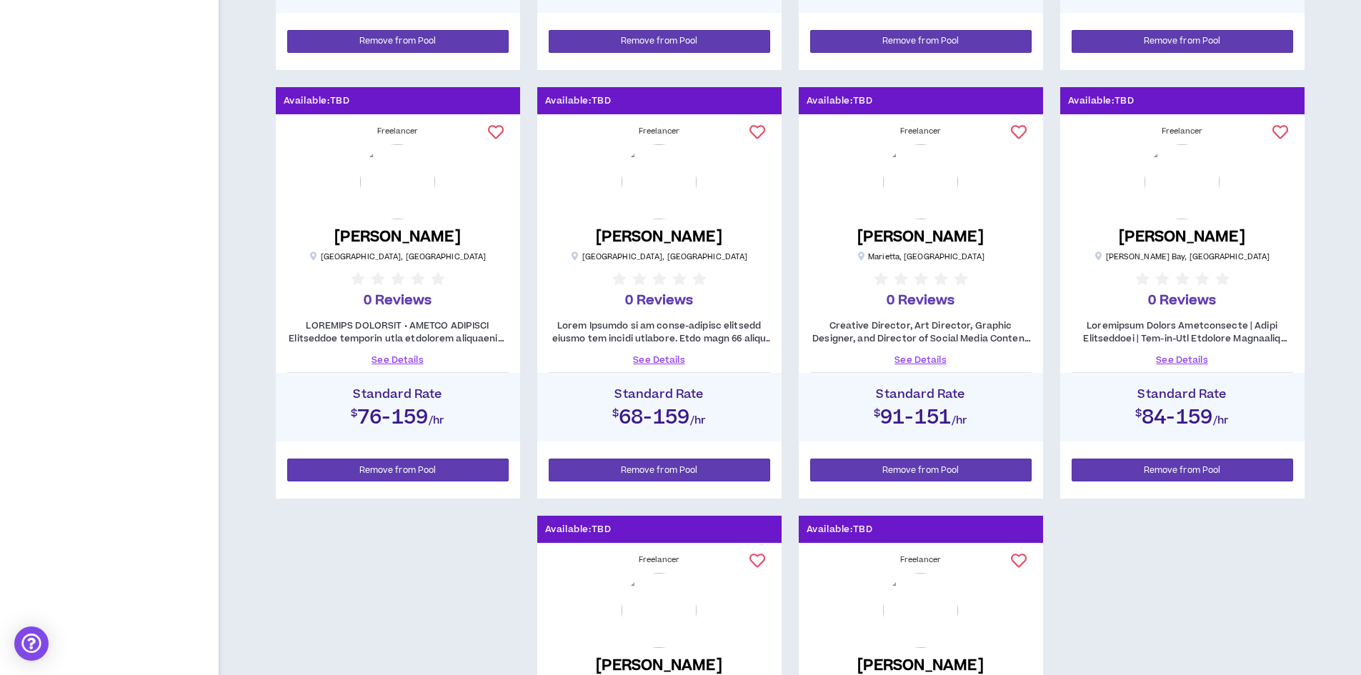
click at [391, 356] on link "See Details" at bounding box center [397, 360] width 221 height 13
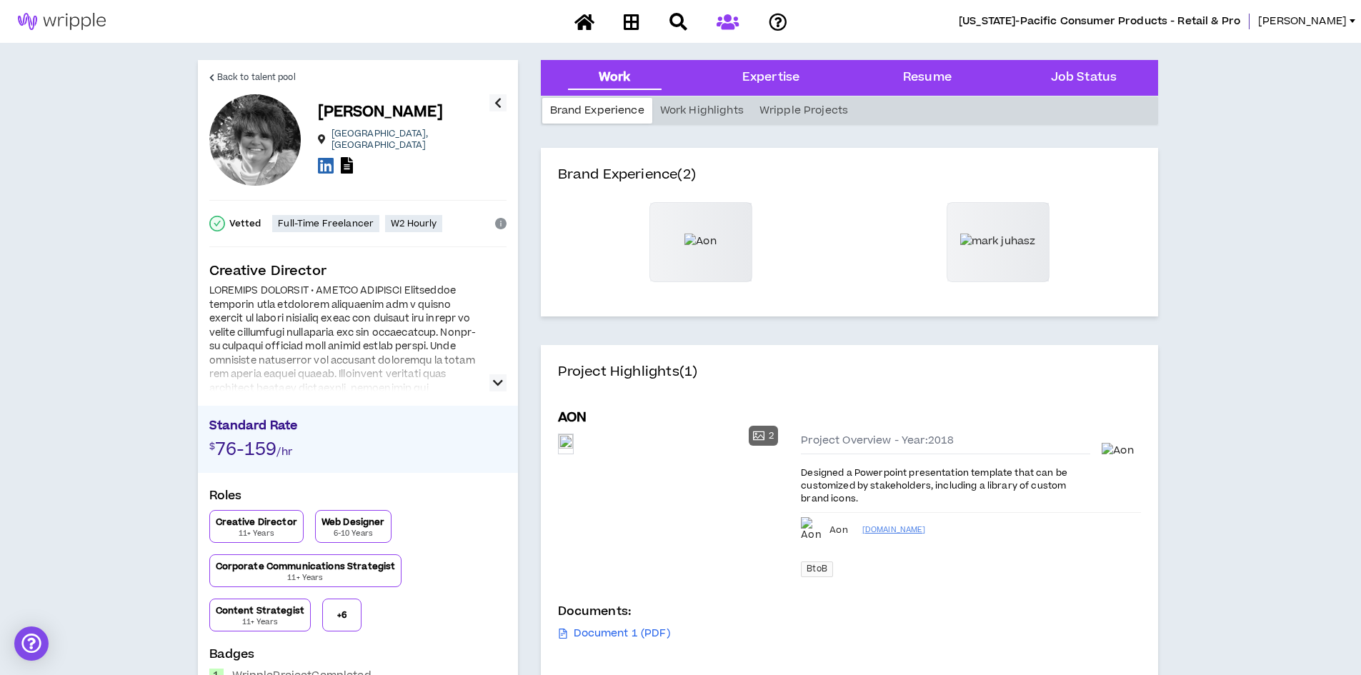
click at [495, 382] on icon "button" at bounding box center [498, 382] width 10 height 17
click at [337, 611] on p "+ 6" at bounding box center [341, 614] width 9 height 11
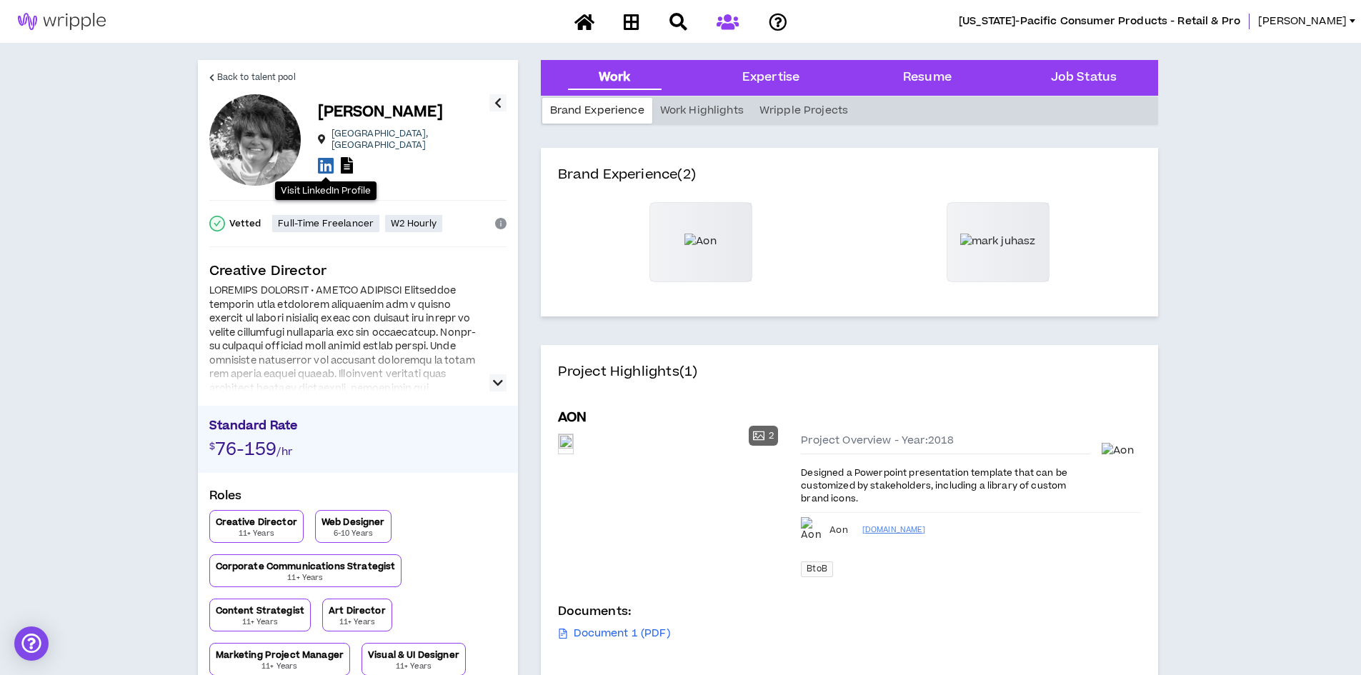
click at [321, 156] on icon at bounding box center [326, 165] width 16 height 18
click at [344, 158] on icon at bounding box center [347, 165] width 12 height 16
click at [259, 69] on link "Back to talent pool" at bounding box center [252, 77] width 86 height 34
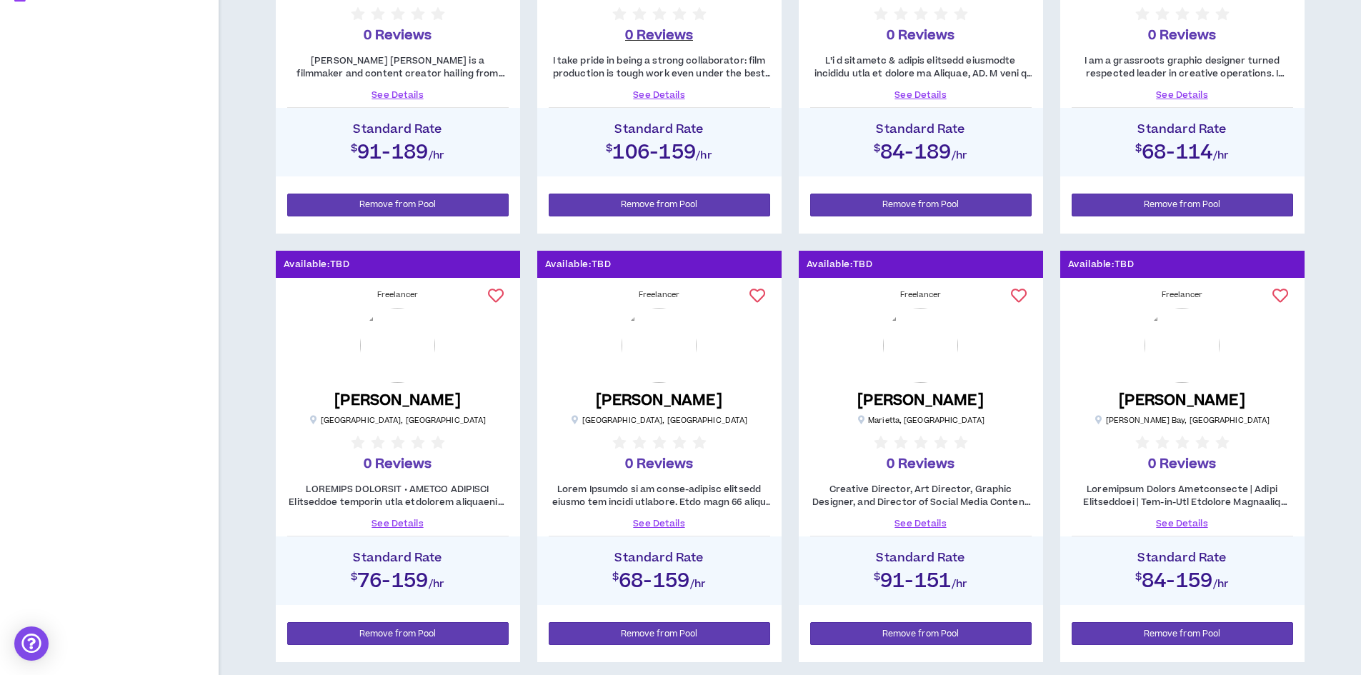
scroll to position [500, 0]
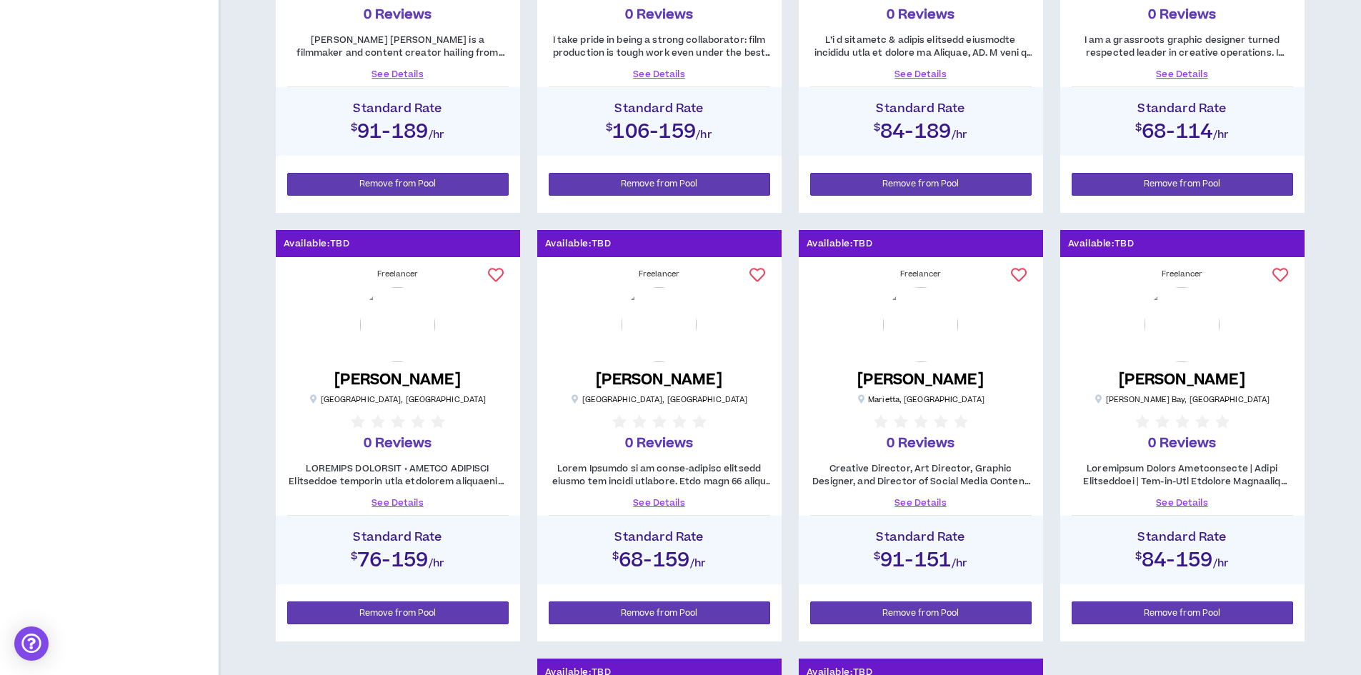
click at [647, 501] on link "See Details" at bounding box center [659, 502] width 221 height 13
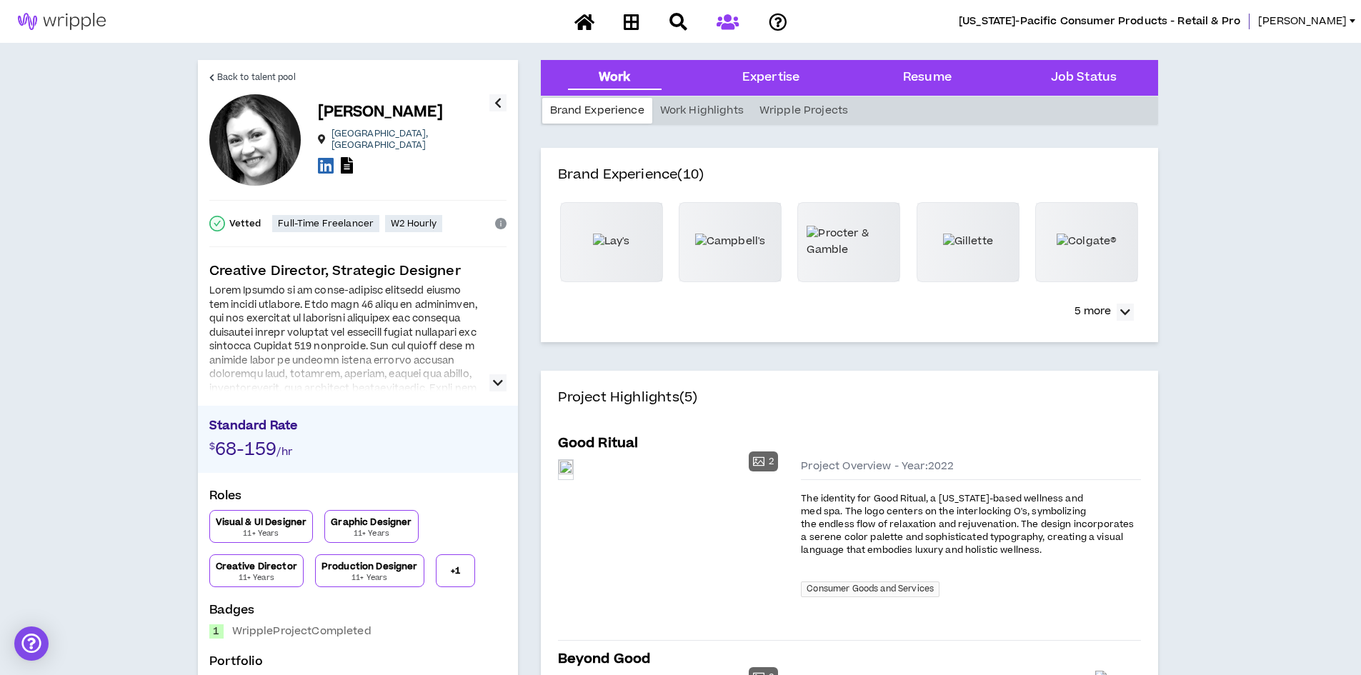
click at [499, 379] on icon "button" at bounding box center [498, 382] width 10 height 17
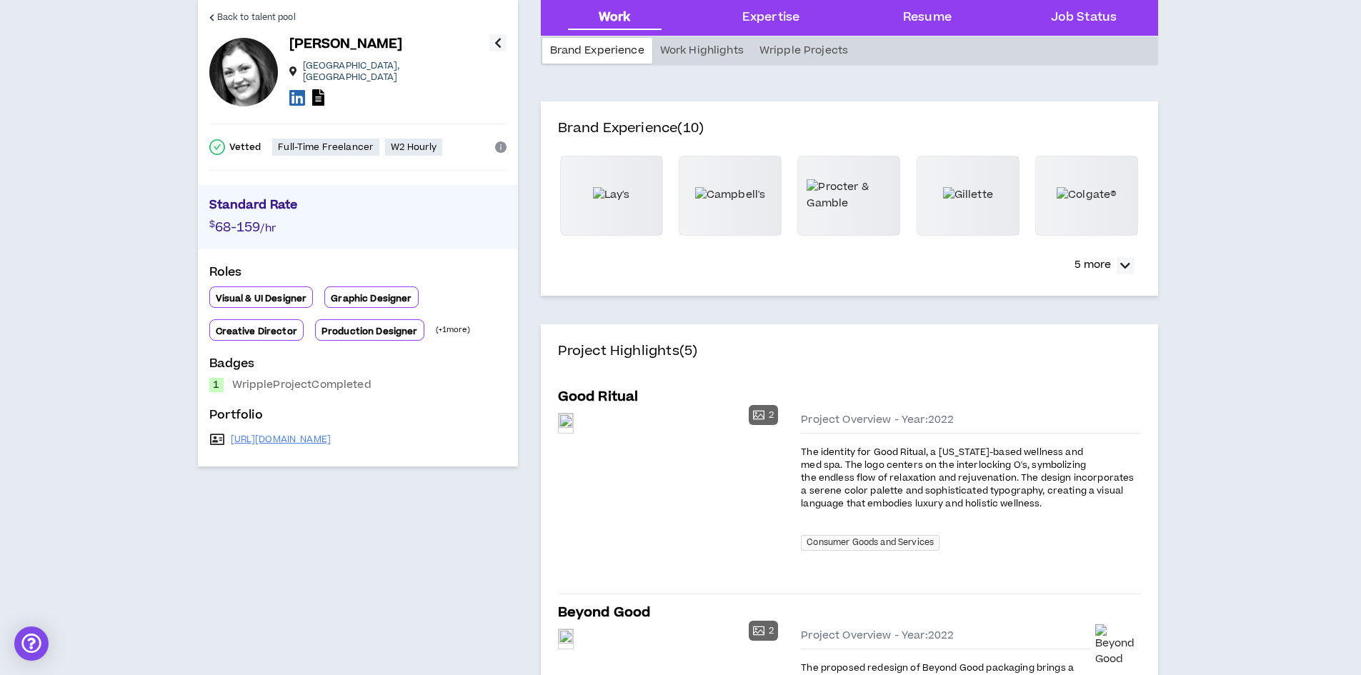
scroll to position [71, 0]
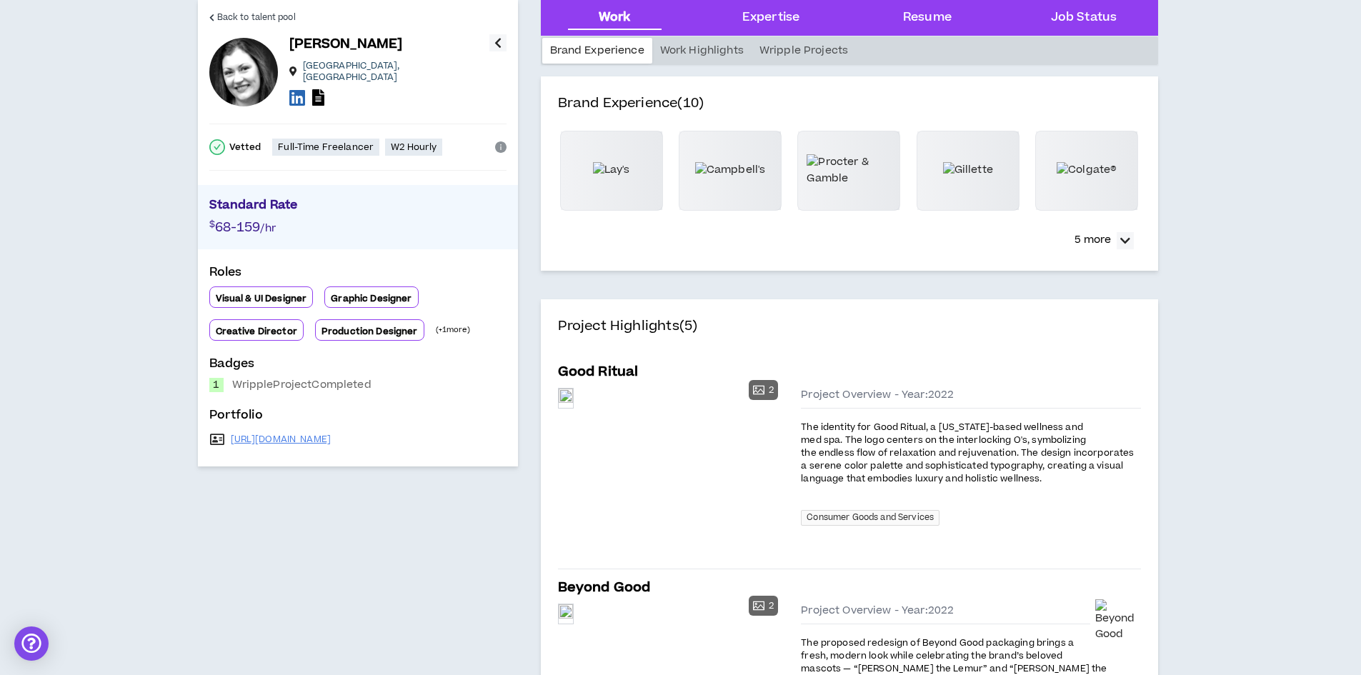
click at [440, 324] on p "(+ 1 more)" at bounding box center [453, 329] width 34 height 11
click at [456, 326] on p "(+ 1 more)" at bounding box center [453, 329] width 34 height 11
click at [436, 324] on p "(+ 1 more)" at bounding box center [453, 329] width 34 height 11
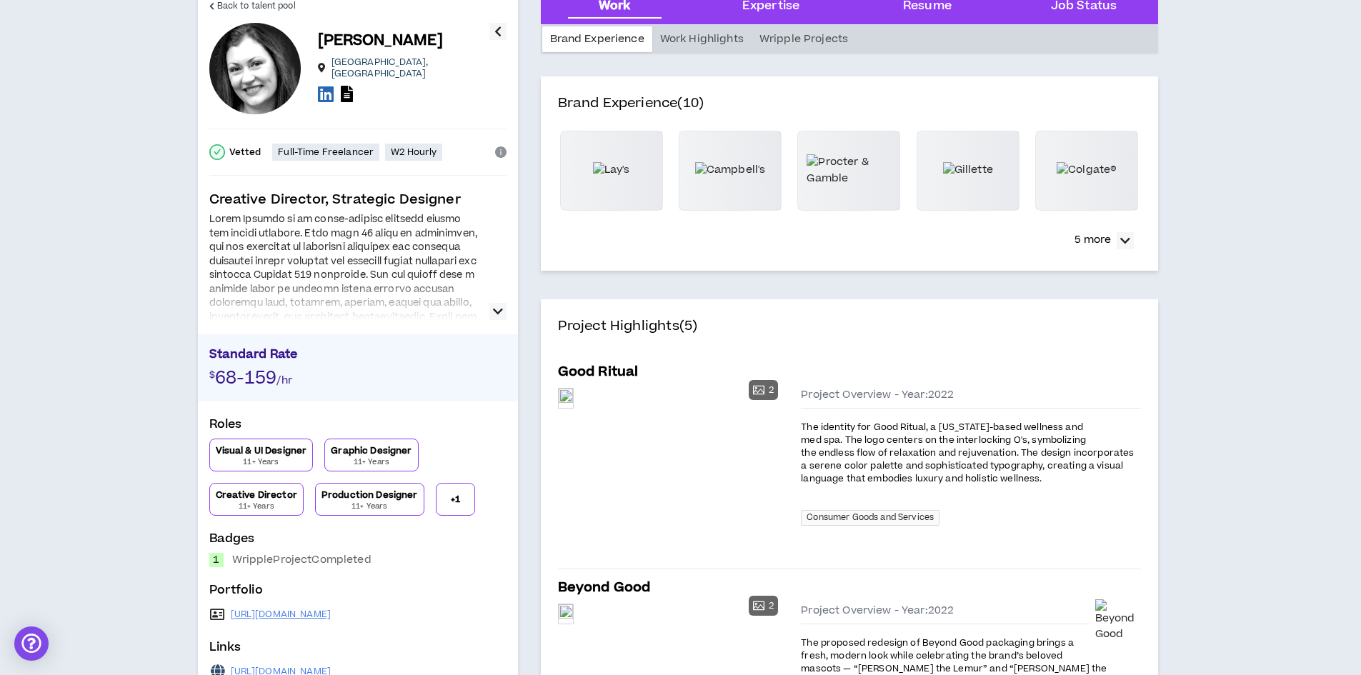
scroll to position [0, 0]
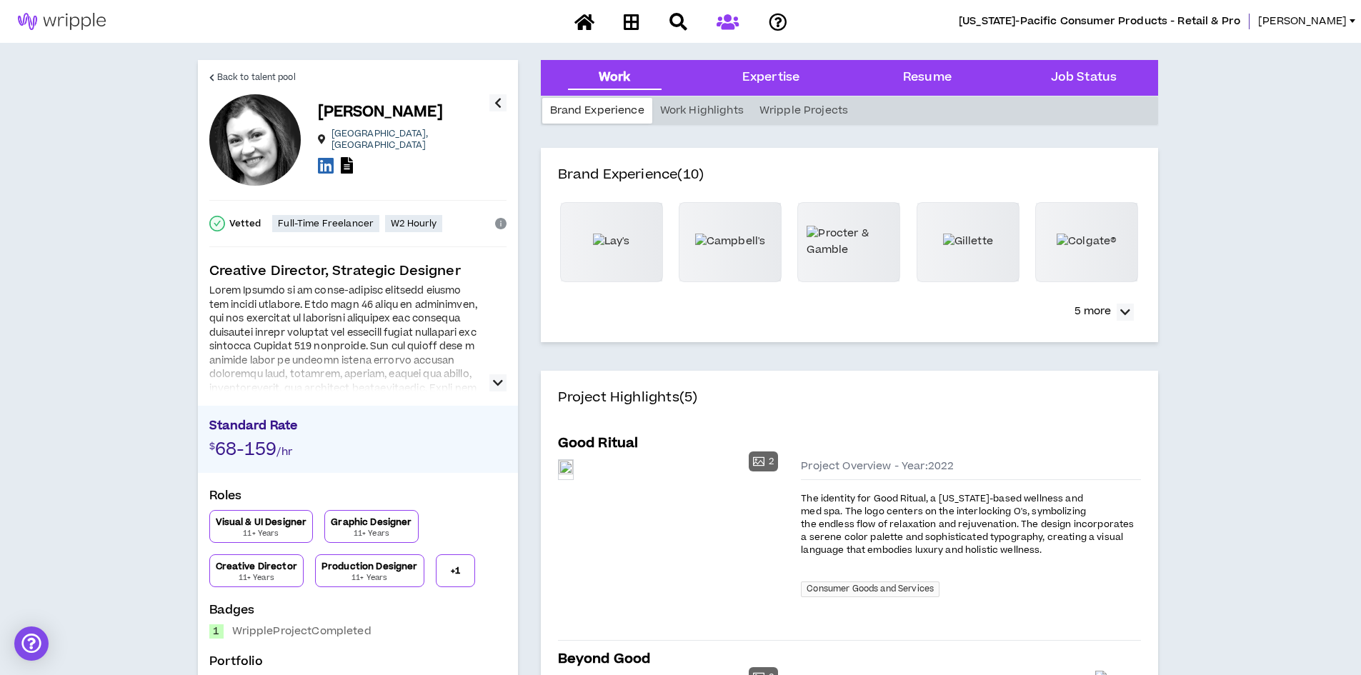
click at [451, 571] on p "+ 1" at bounding box center [455, 570] width 9 height 11
click at [495, 381] on icon "button" at bounding box center [498, 382] width 10 height 17
click at [251, 76] on span "Back to talent pool" at bounding box center [256, 78] width 79 height 14
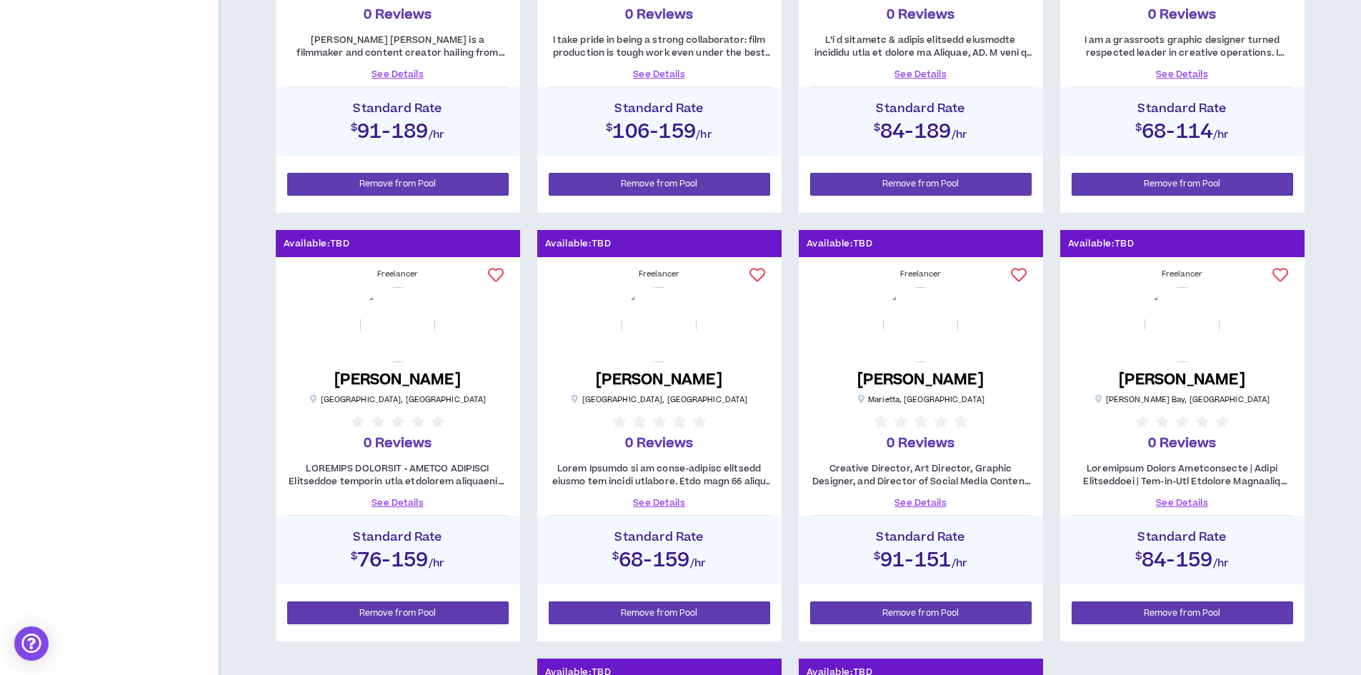
scroll to position [571, 0]
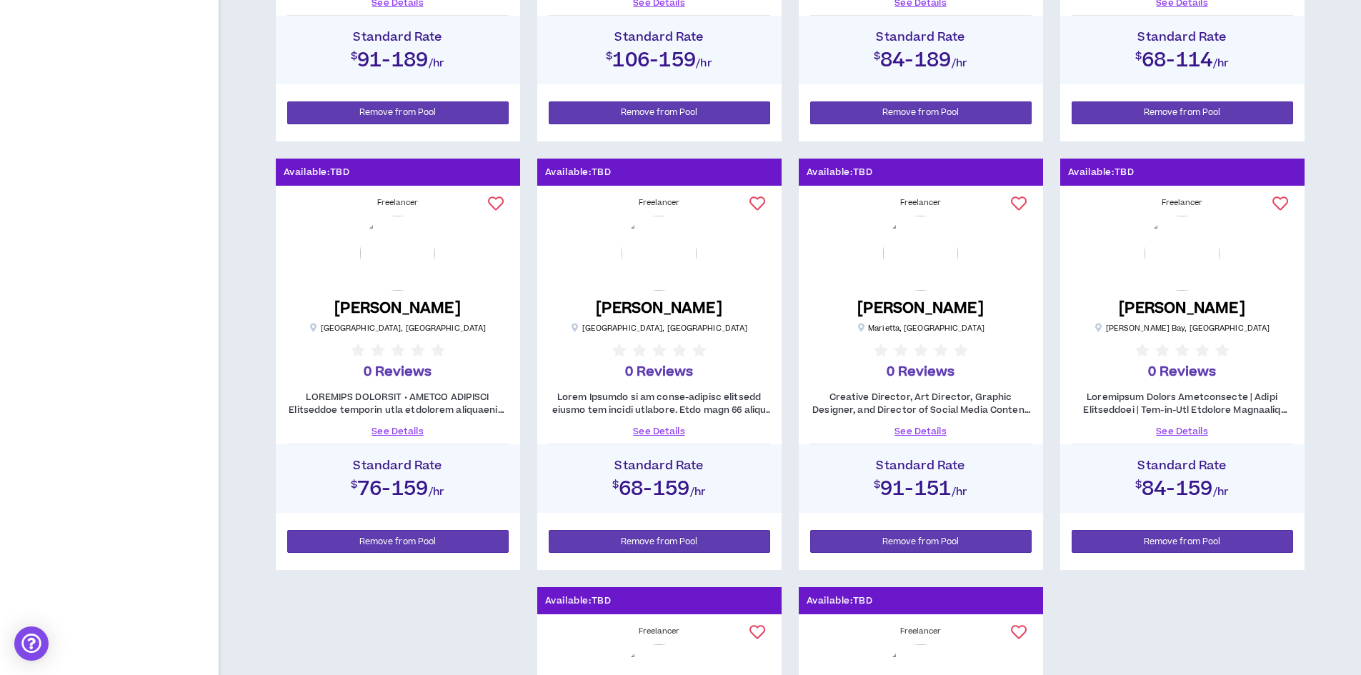
click at [906, 429] on link "See Details" at bounding box center [920, 431] width 221 height 13
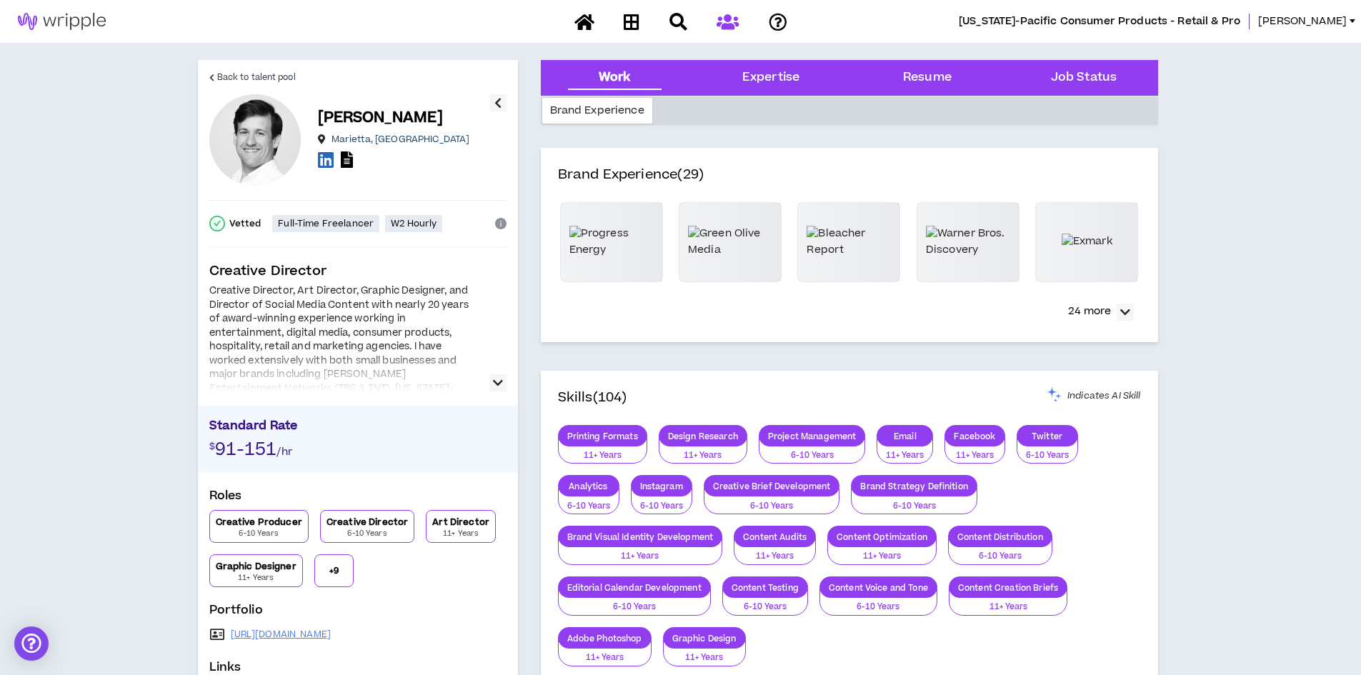
click at [497, 382] on icon "button" at bounding box center [498, 382] width 10 height 17
click at [339, 571] on p "+ 9" at bounding box center [333, 570] width 9 height 11
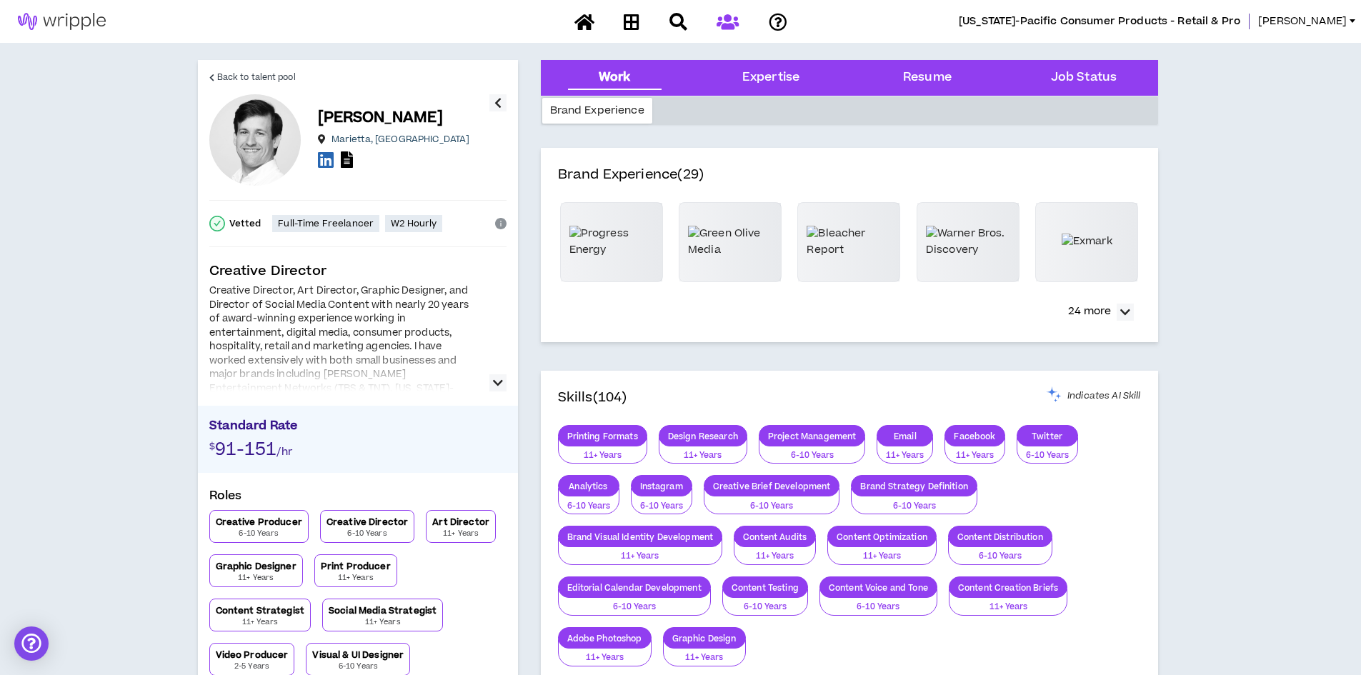
click at [314, 156] on div "[PERSON_NAME] Marietta , [GEOGRAPHIC_DATA]" at bounding box center [349, 139] width 280 height 91
click at [325, 157] on icon at bounding box center [326, 160] width 16 height 18
click at [241, 79] on span "Back to talent pool" at bounding box center [256, 78] width 79 height 14
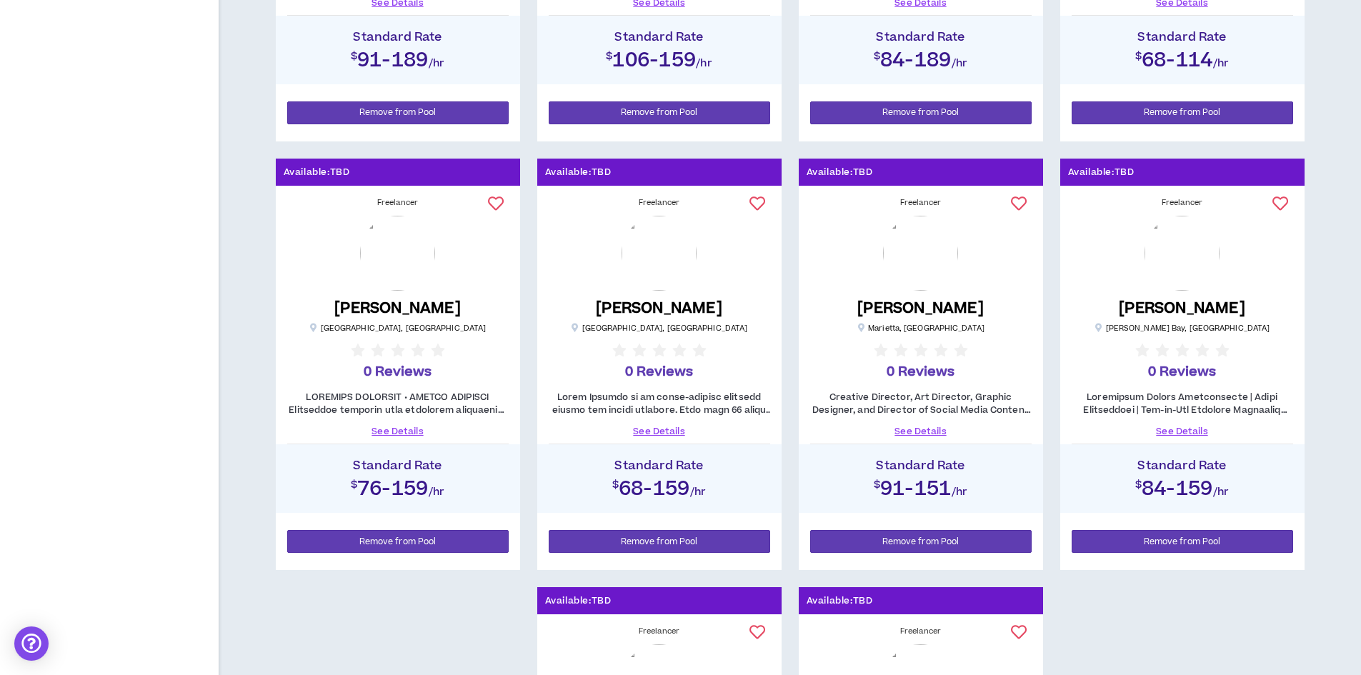
scroll to position [643, 0]
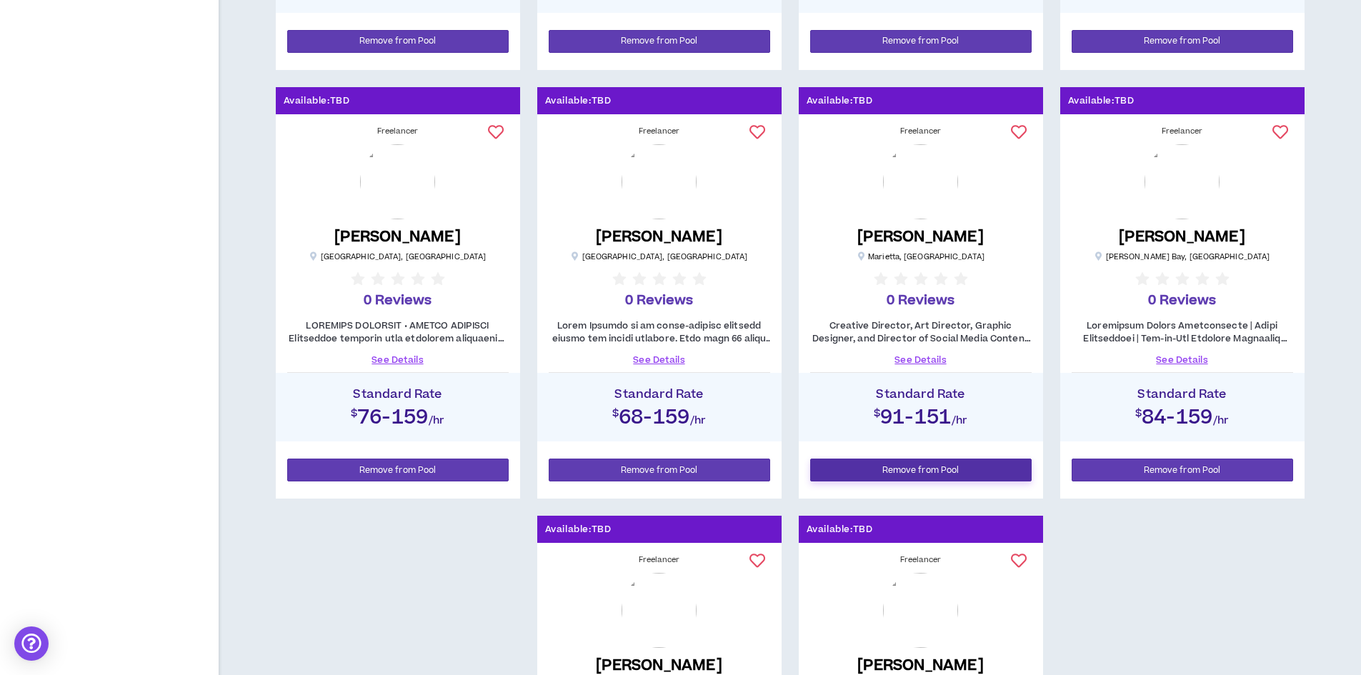
click at [905, 466] on span "Remove from Pool" at bounding box center [920, 471] width 77 height 14
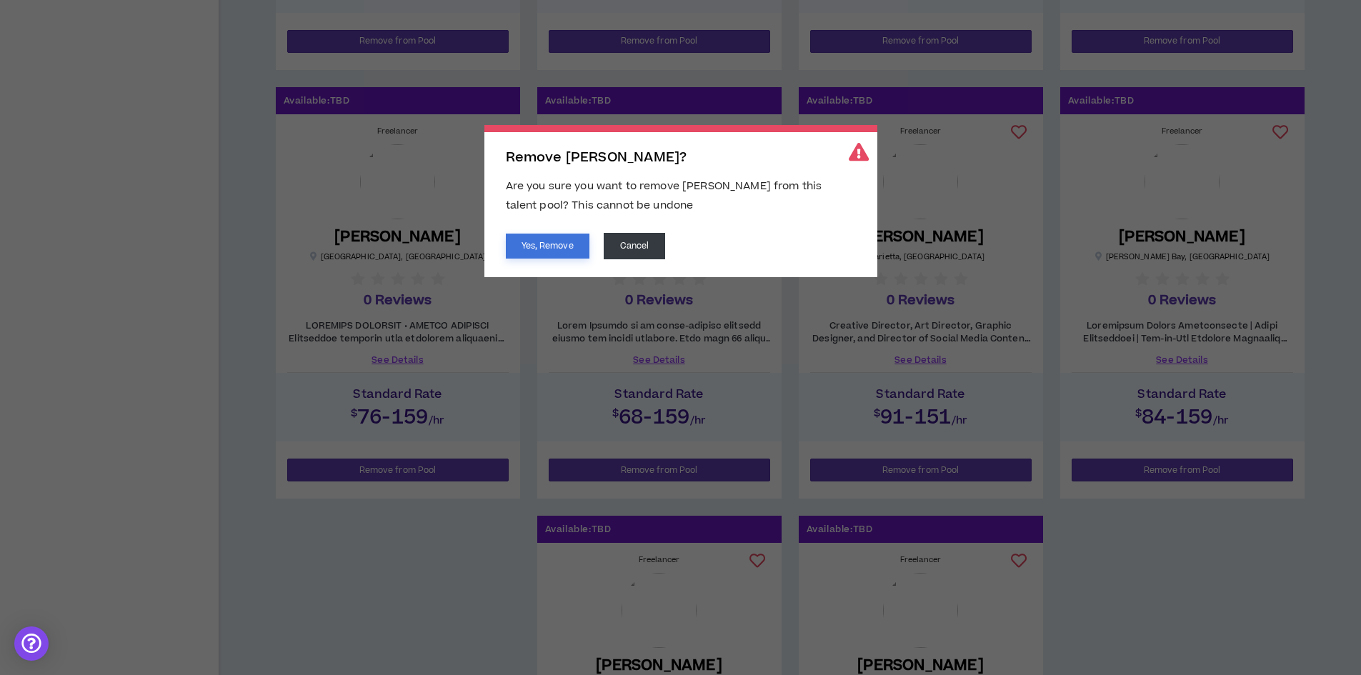
click at [543, 242] on button "Yes, Remove" at bounding box center [548, 246] width 84 height 25
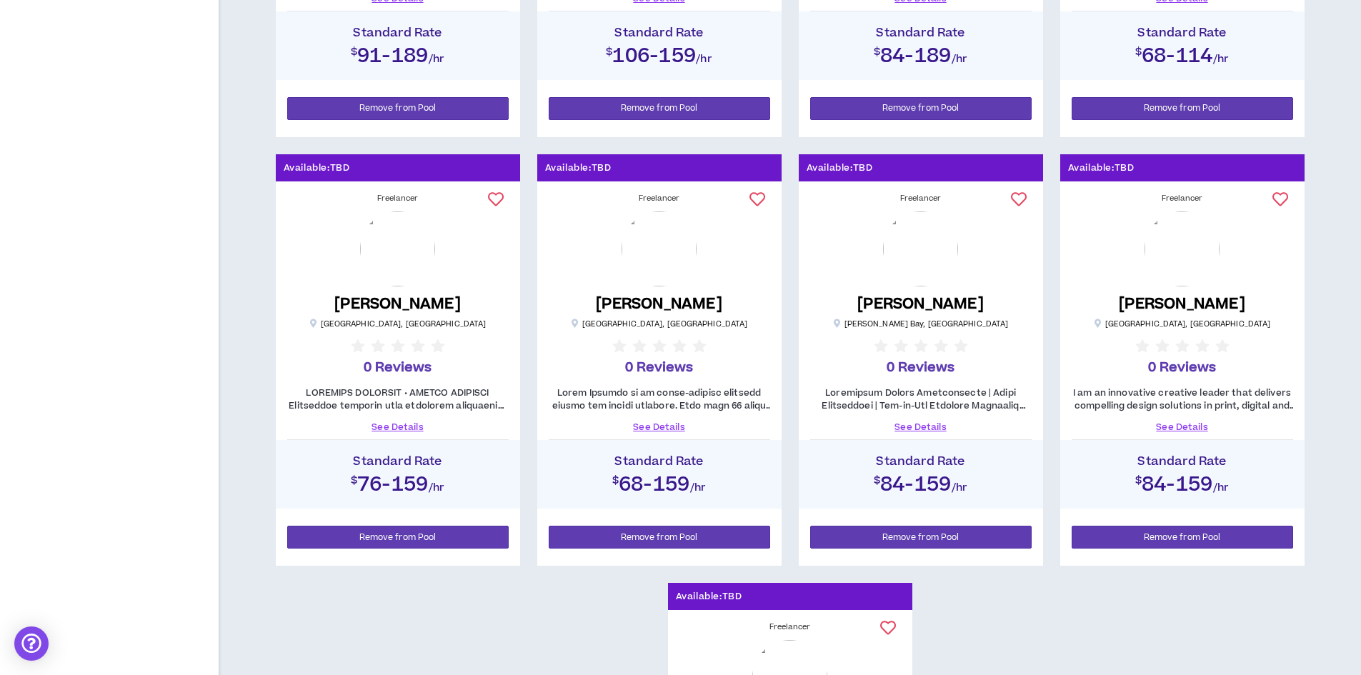
scroll to position [601, 0]
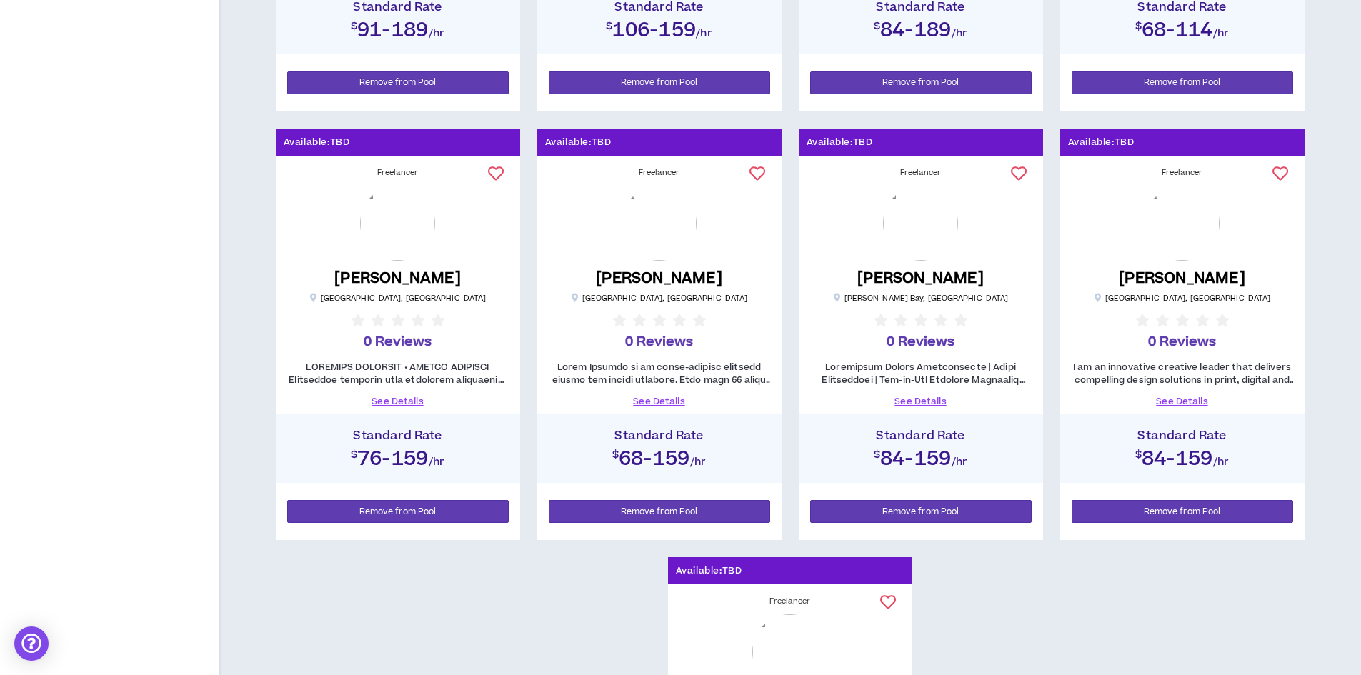
click at [903, 399] on link "See Details" at bounding box center [920, 401] width 221 height 13
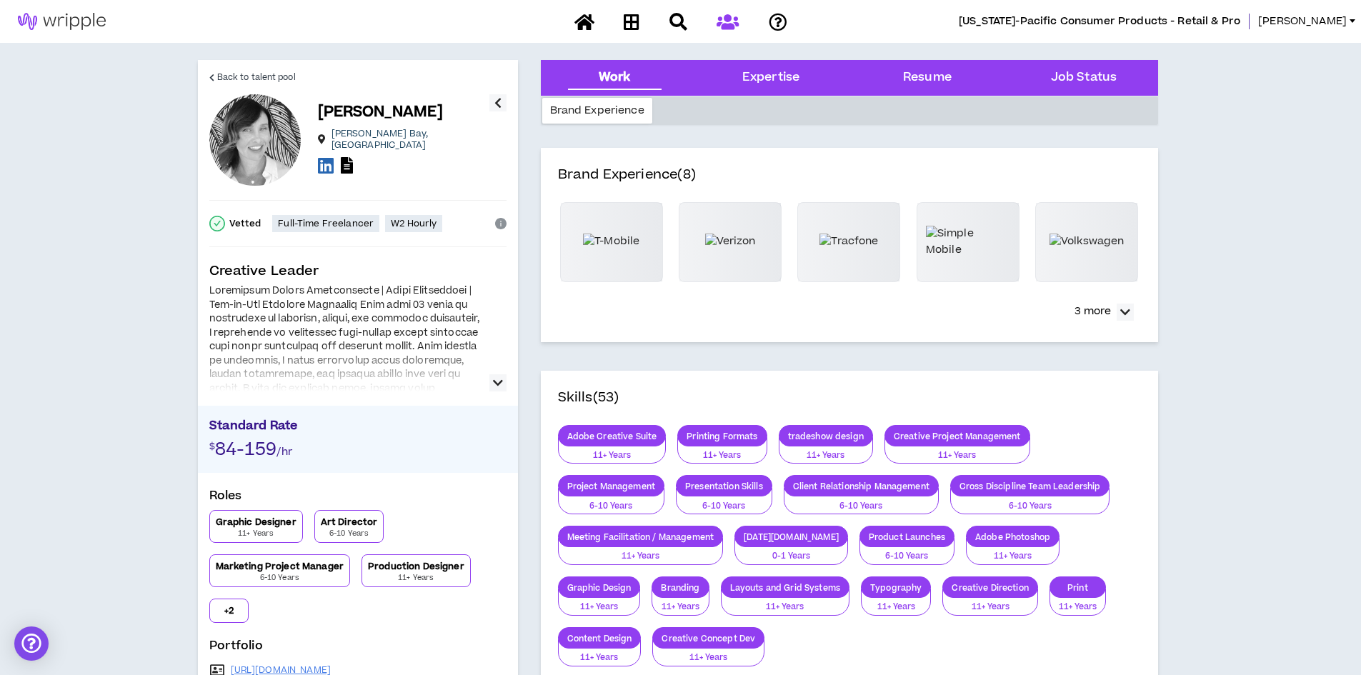
click at [494, 380] on icon "button" at bounding box center [498, 382] width 10 height 17
click at [325, 159] on icon at bounding box center [326, 165] width 16 height 18
click at [251, 75] on span "Back to talent pool" at bounding box center [256, 78] width 79 height 14
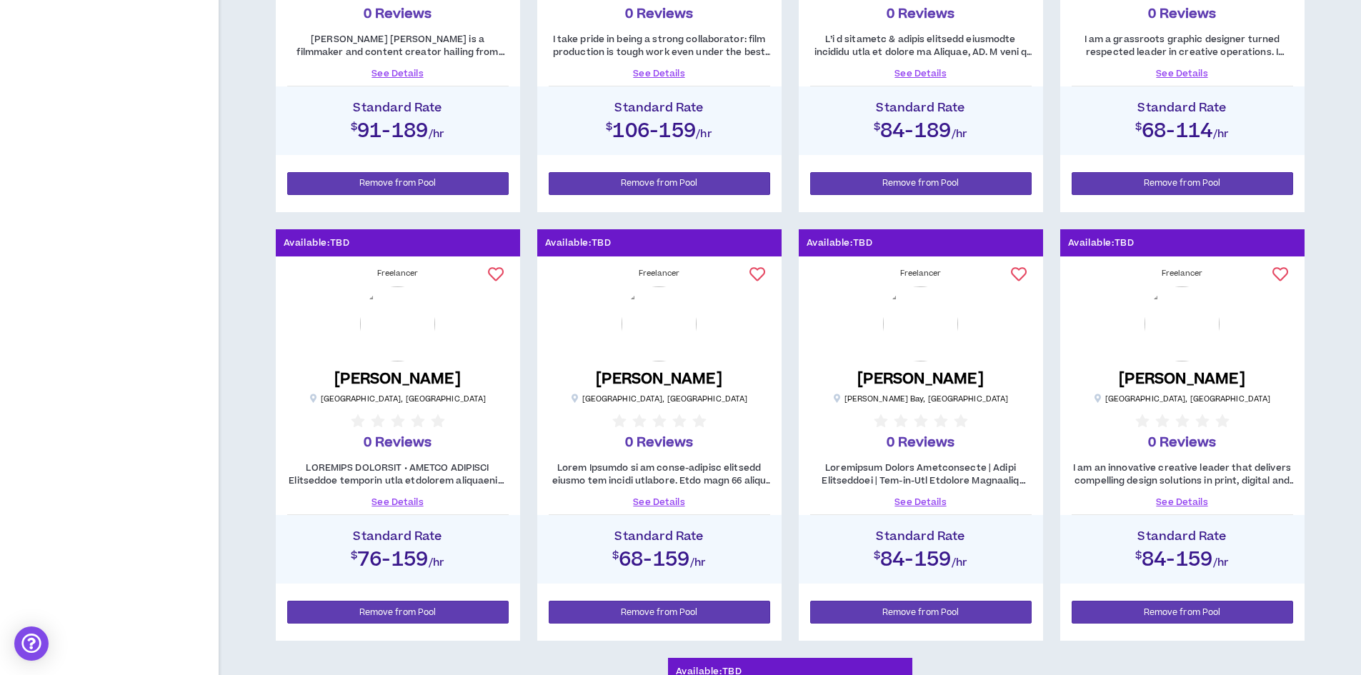
scroll to position [571, 0]
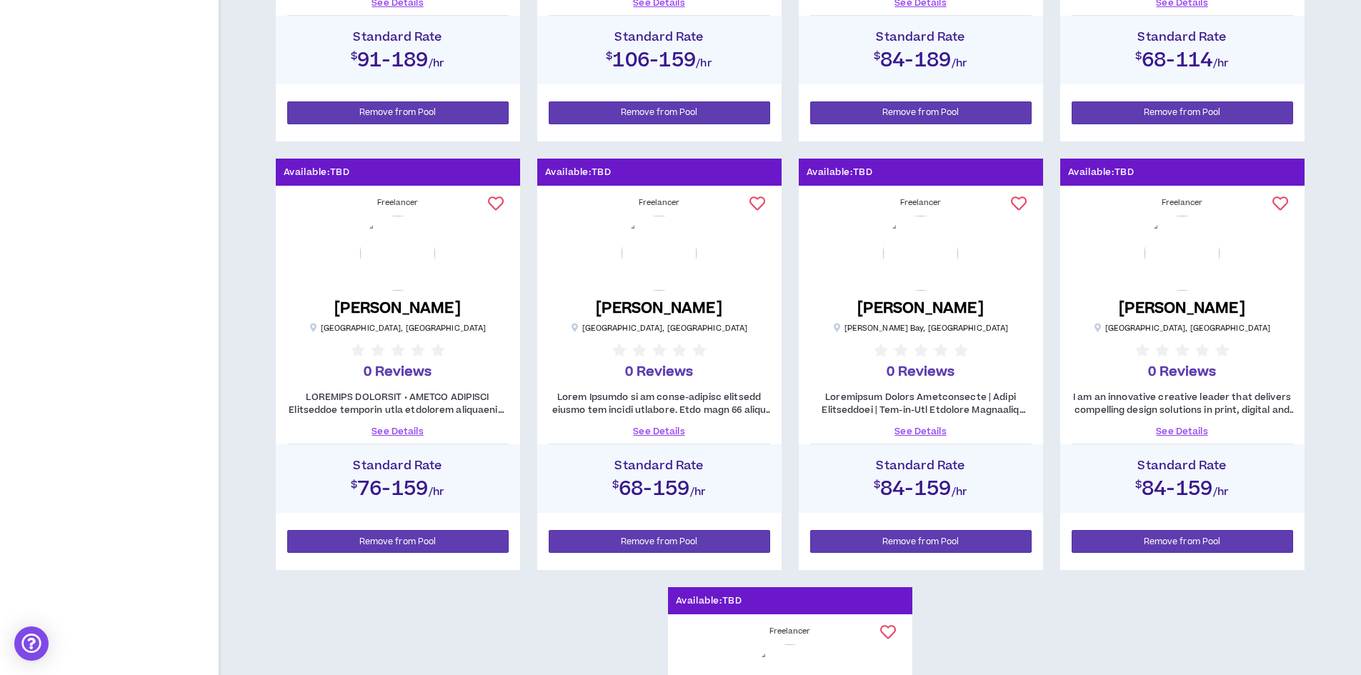
click at [1166, 429] on link "See Details" at bounding box center [1181, 431] width 221 height 13
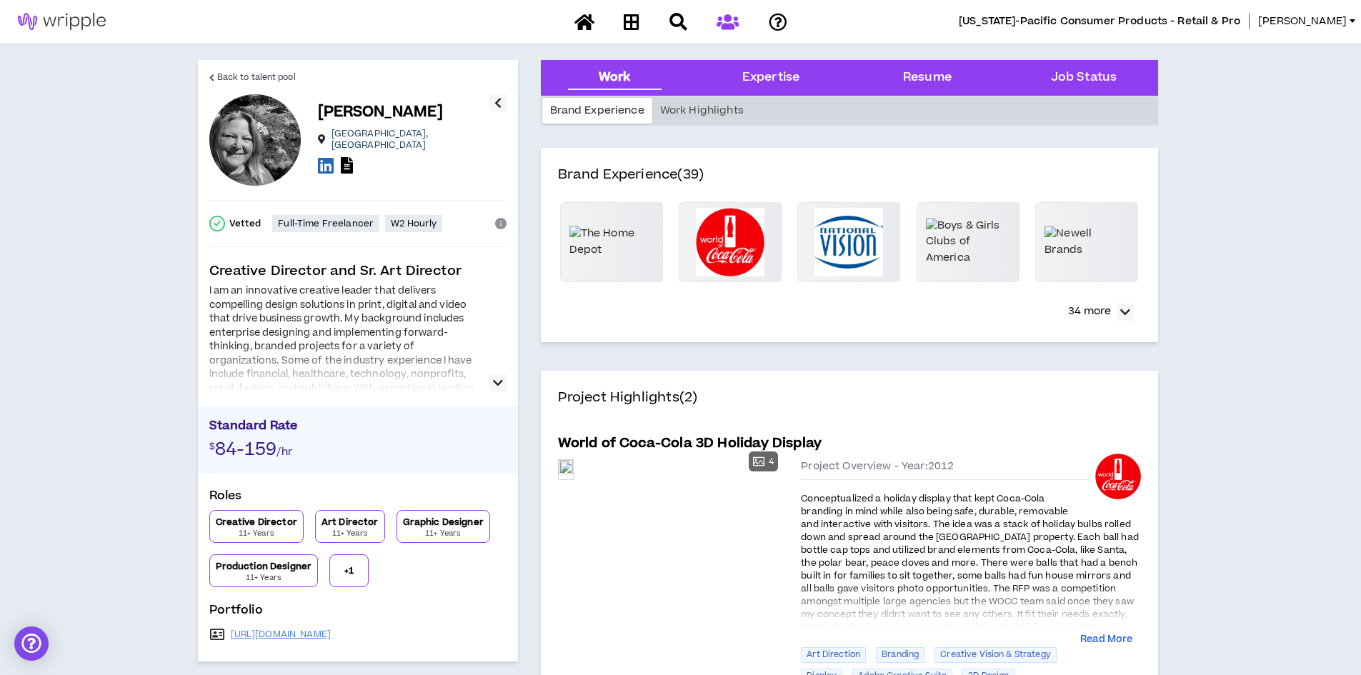
click at [493, 376] on icon "button" at bounding box center [498, 382] width 10 height 17
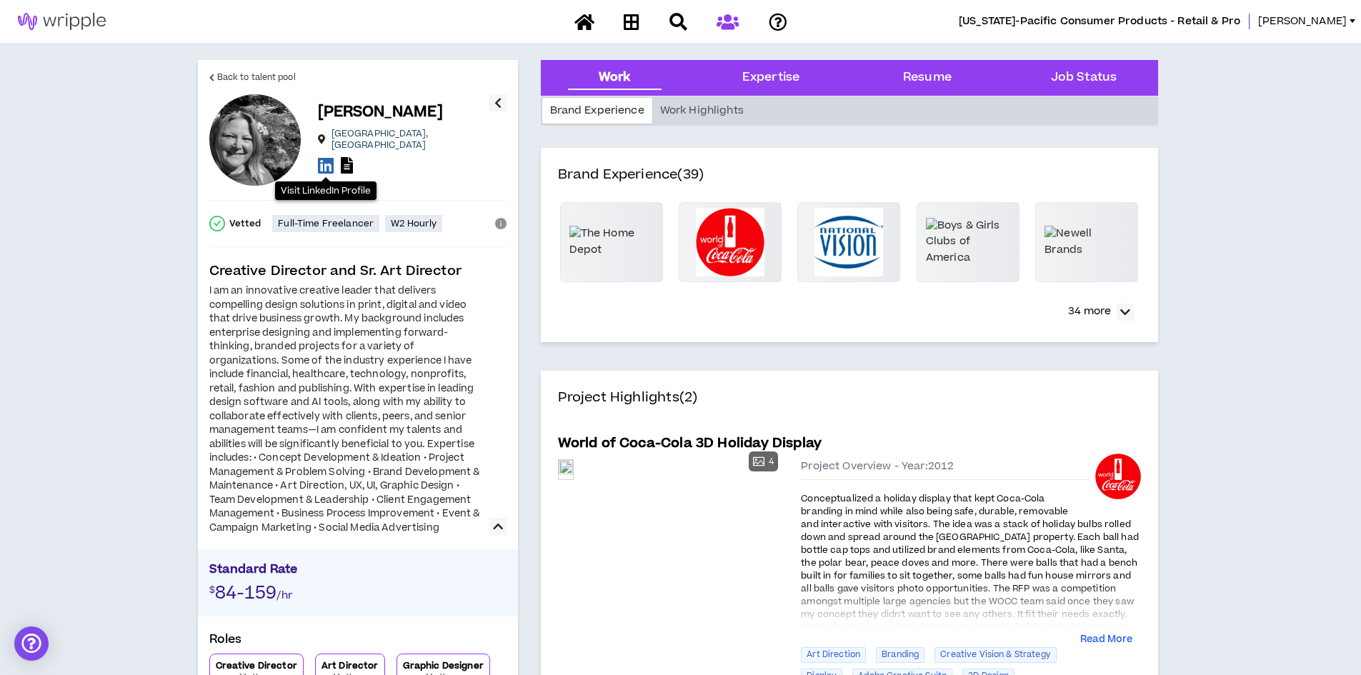
click at [326, 158] on icon at bounding box center [326, 165] width 16 height 18
click at [257, 72] on span "Back to talent pool" at bounding box center [256, 78] width 79 height 14
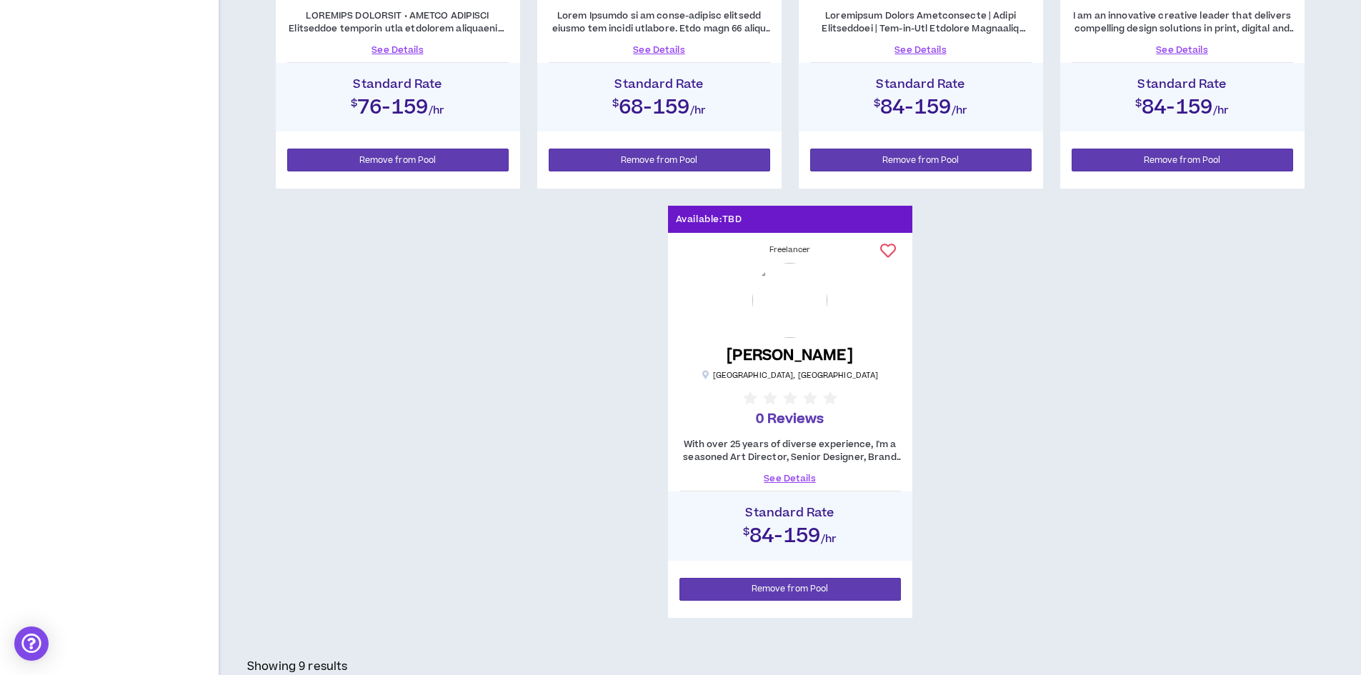
scroll to position [1000, 0]
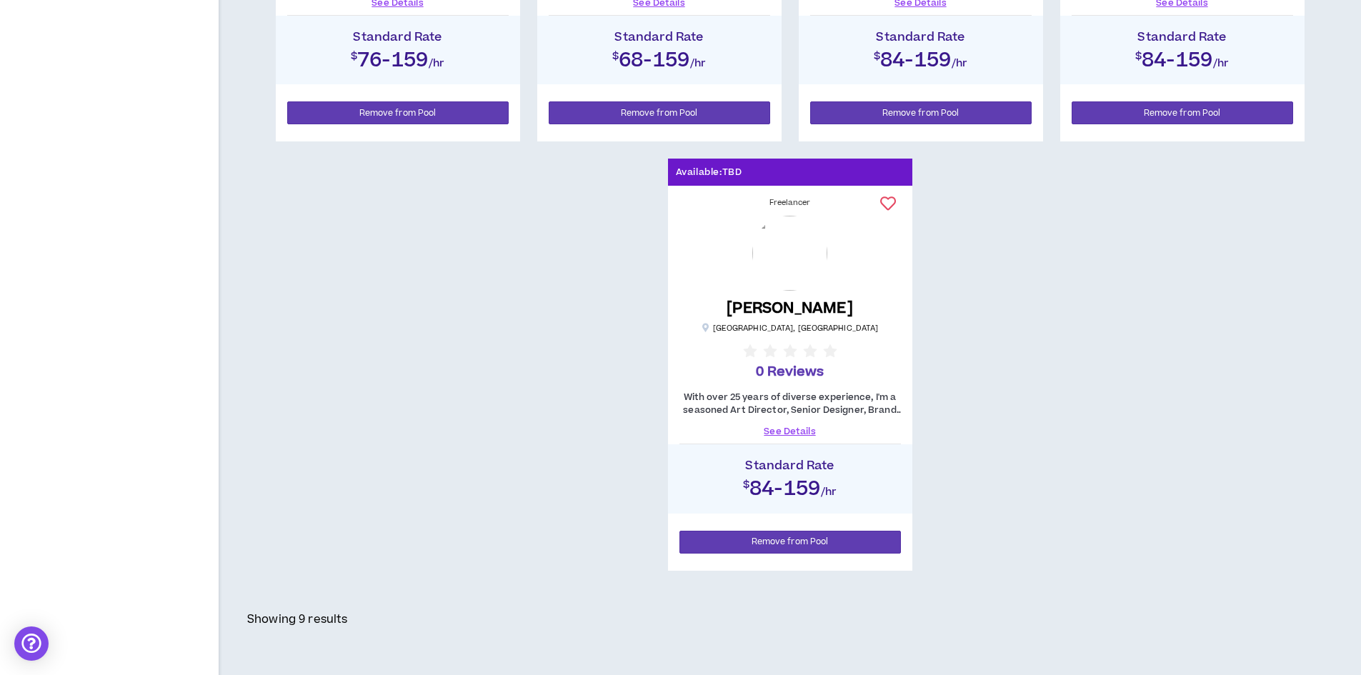
click at [785, 429] on link "See Details" at bounding box center [789, 431] width 221 height 13
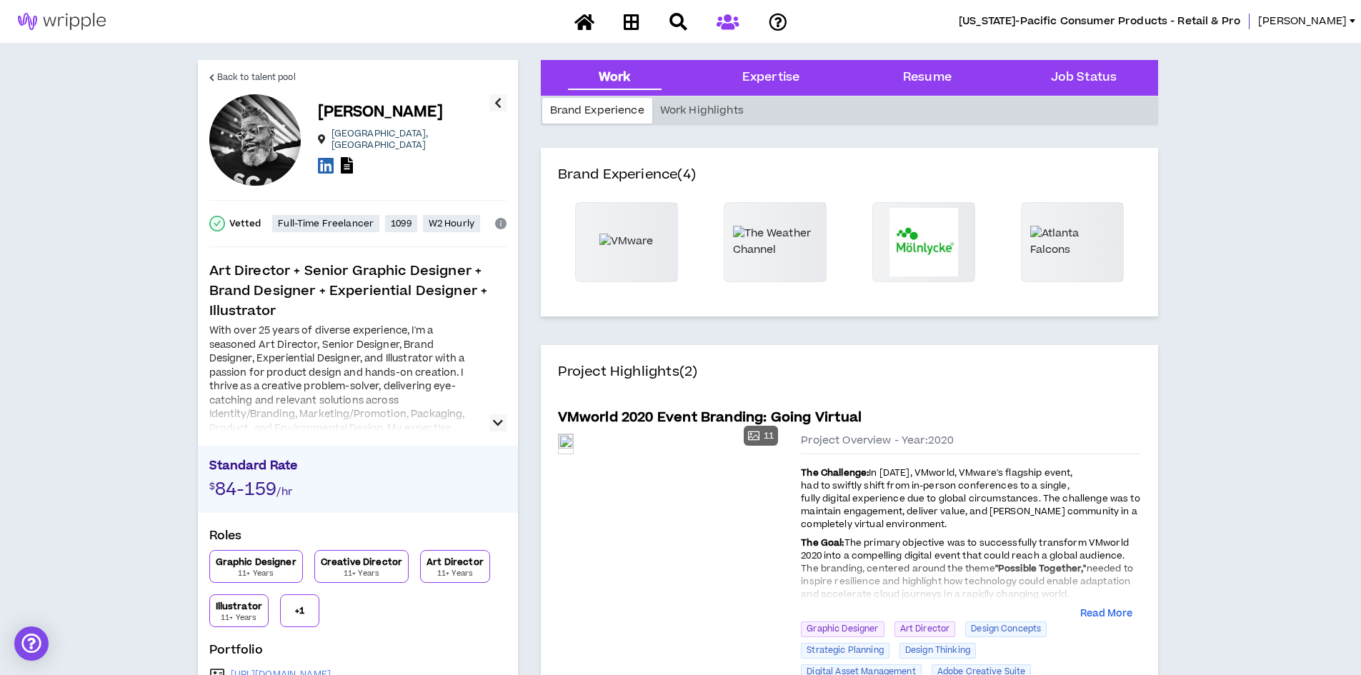
click at [493, 418] on icon "button" at bounding box center [498, 422] width 10 height 17
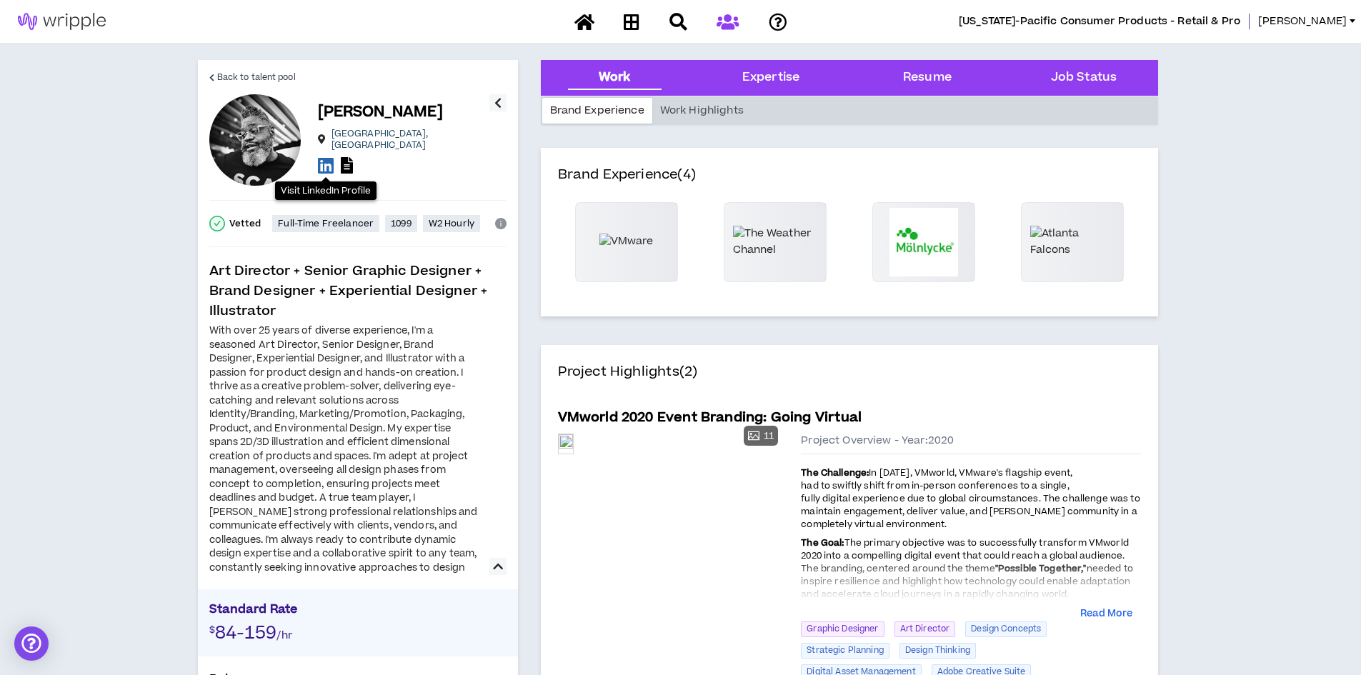
click at [326, 159] on icon at bounding box center [326, 165] width 16 height 18
click at [257, 78] on span "Back to talent pool" at bounding box center [256, 78] width 79 height 14
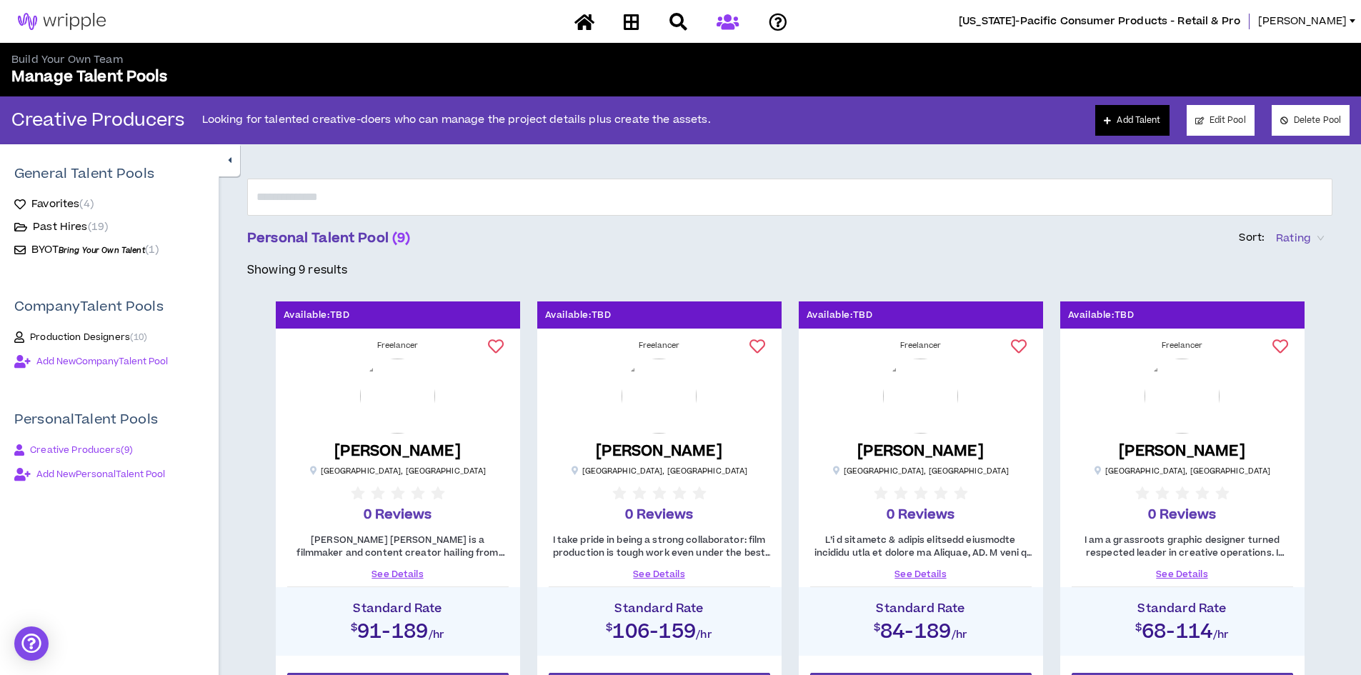
click at [1133, 121] on link "Add Talent" at bounding box center [1132, 120] width 74 height 31
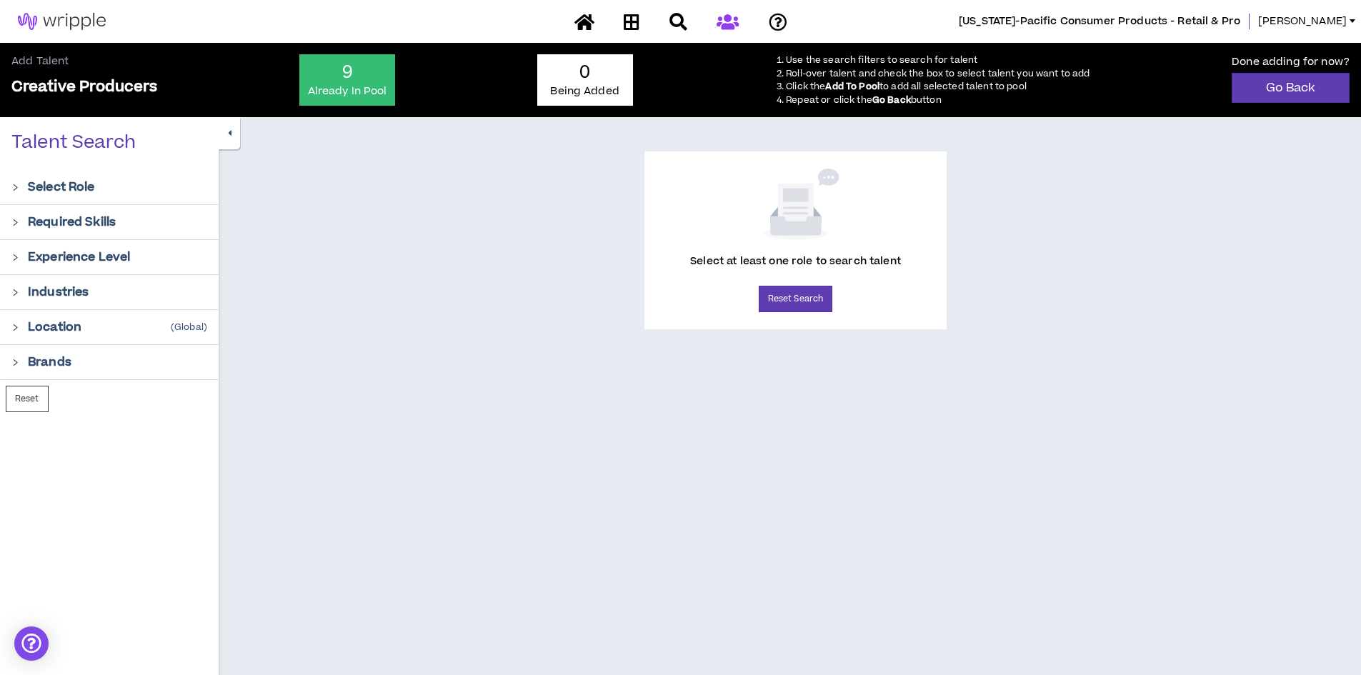
click at [38, 187] on p "Select Role" at bounding box center [61, 187] width 67 height 17
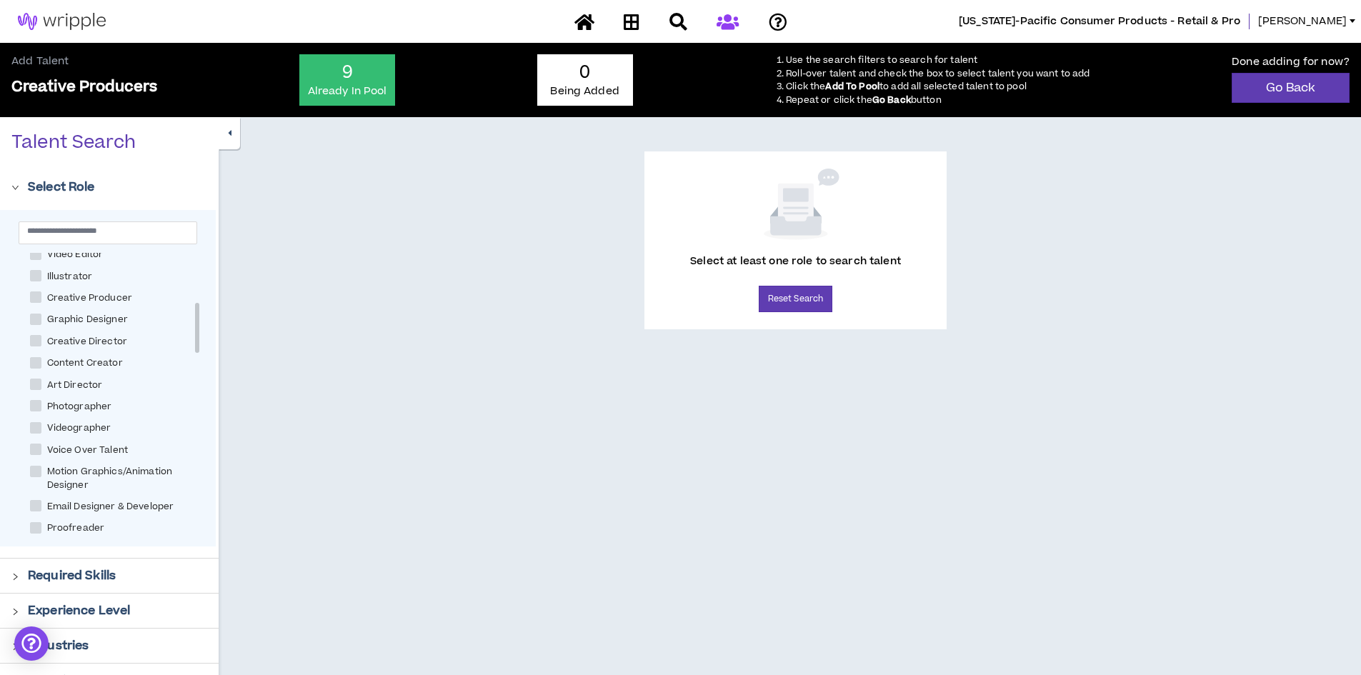
scroll to position [286, 0]
click at [59, 336] on span "Creative Director" at bounding box center [86, 341] width 91 height 14
checkbox Director "****"
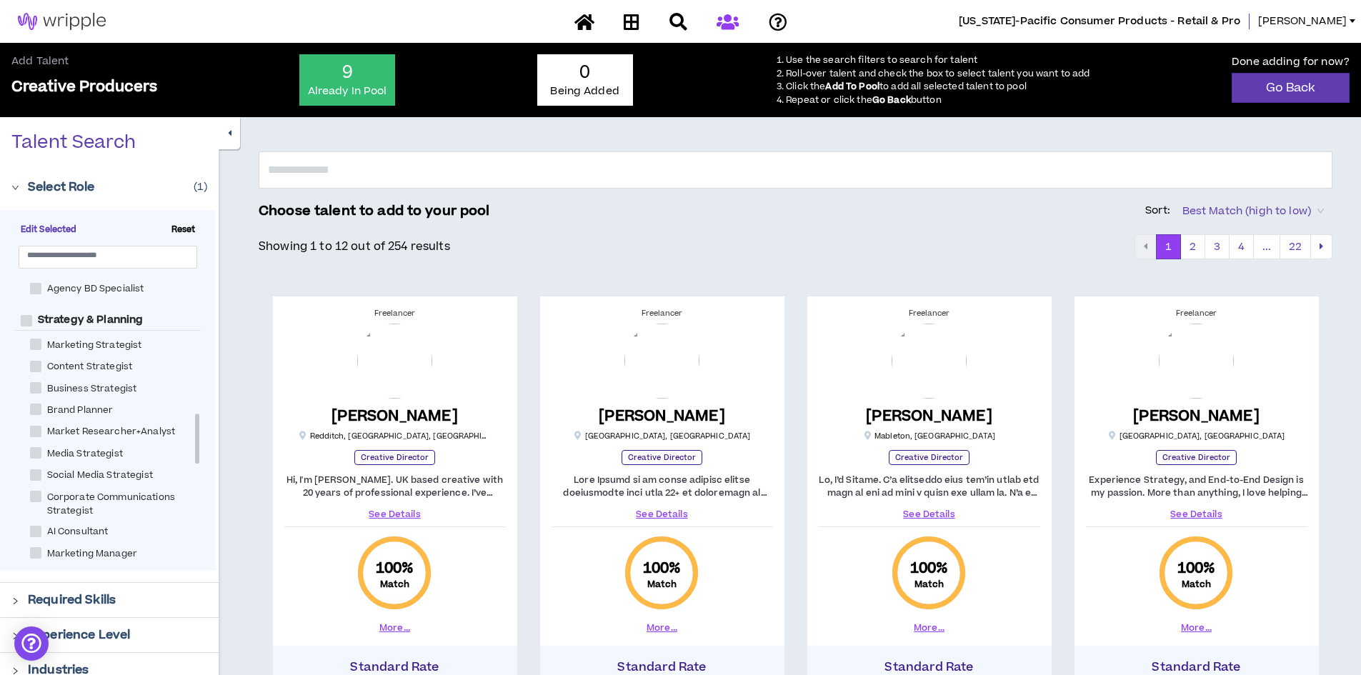
scroll to position [786, 0]
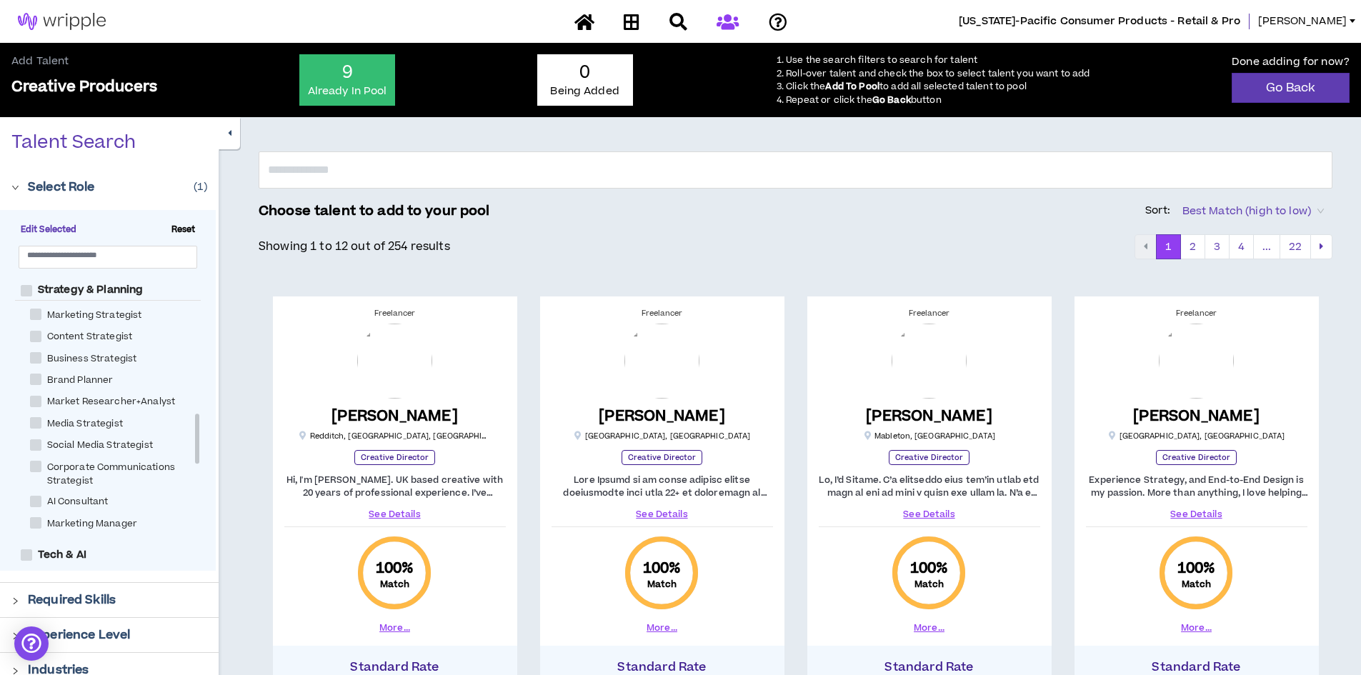
click at [81, 599] on p "Required Skills" at bounding box center [72, 599] width 88 height 17
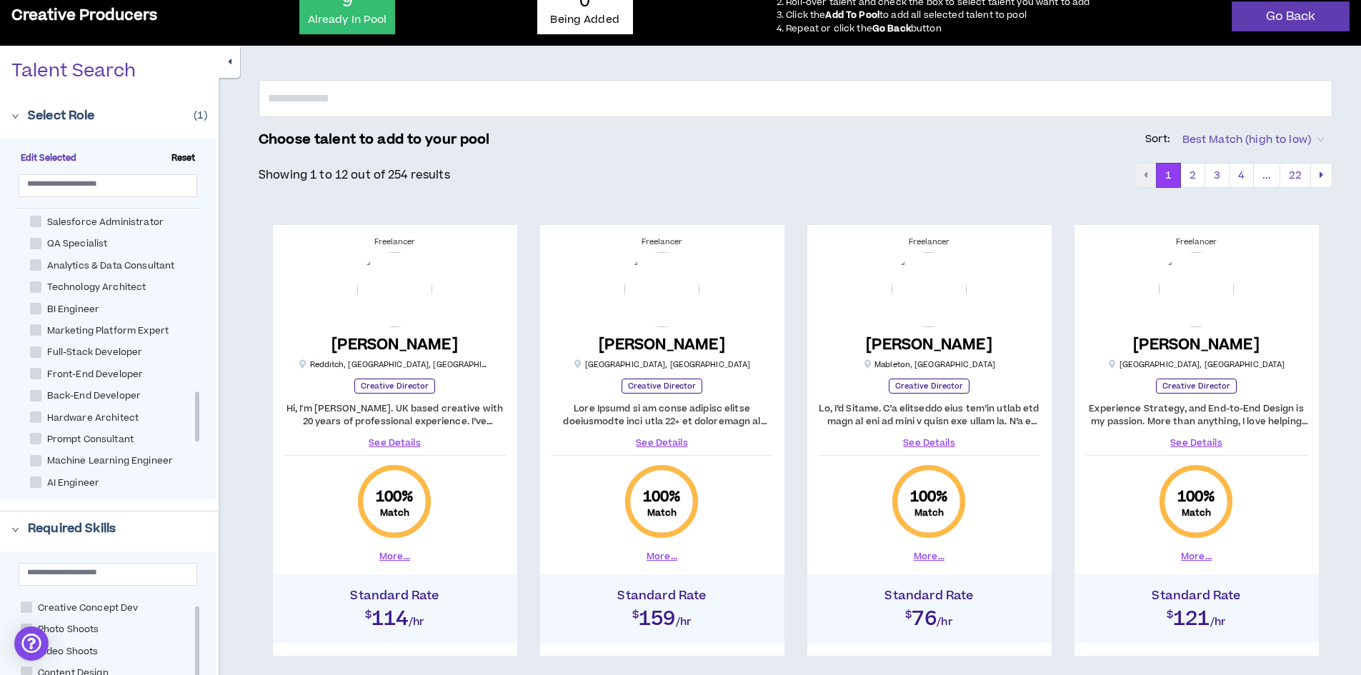
scroll to position [0, 0]
drag, startPoint x: 196, startPoint y: 623, endPoint x: 196, endPoint y: 595, distance: 27.9
click at [82, 575] on input "text" at bounding box center [102, 571] width 150 height 11
type input "**********"
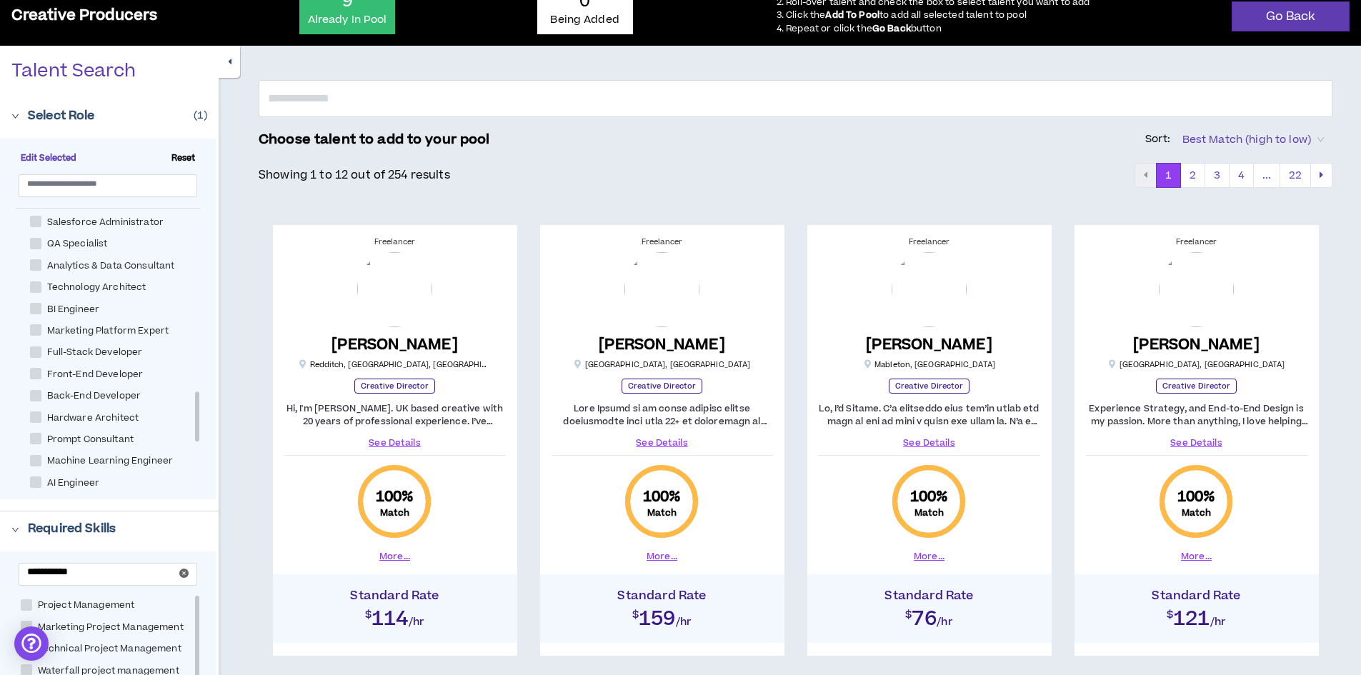
click at [82, 607] on span "Project Management" at bounding box center [86, 606] width 109 height 14
checkbox Management "****"
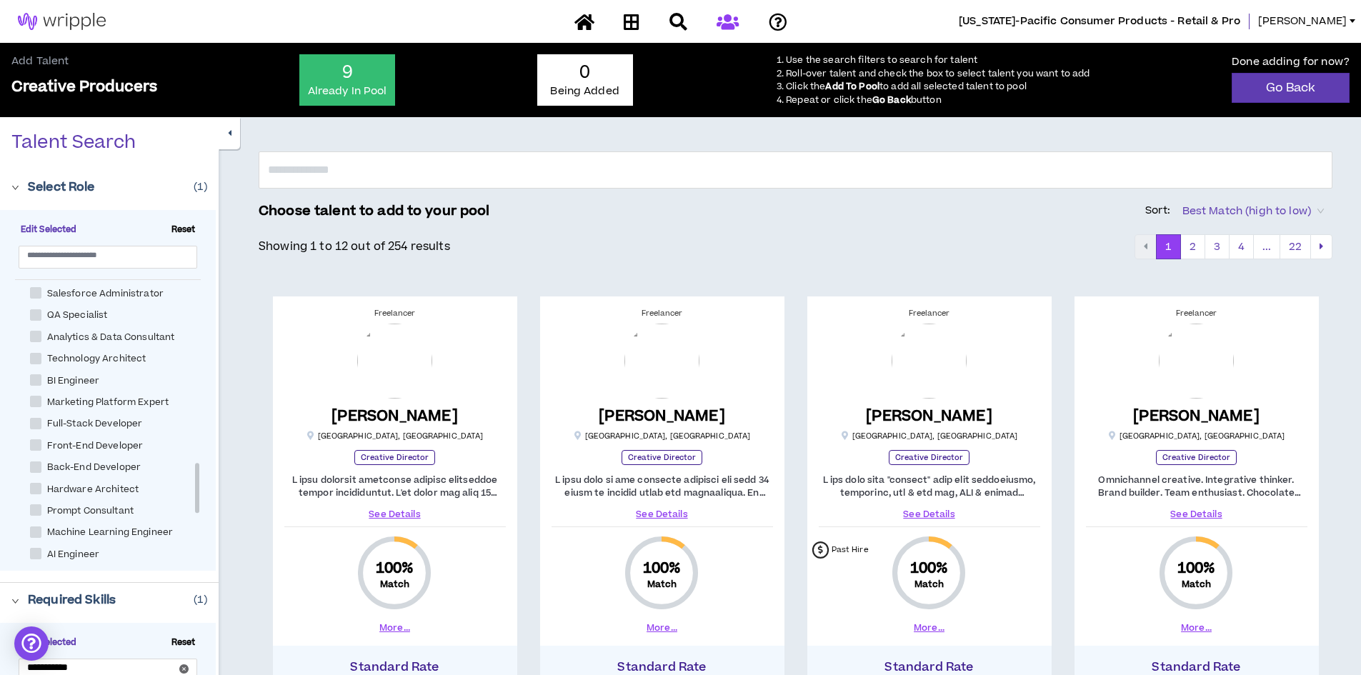
scroll to position [71, 0]
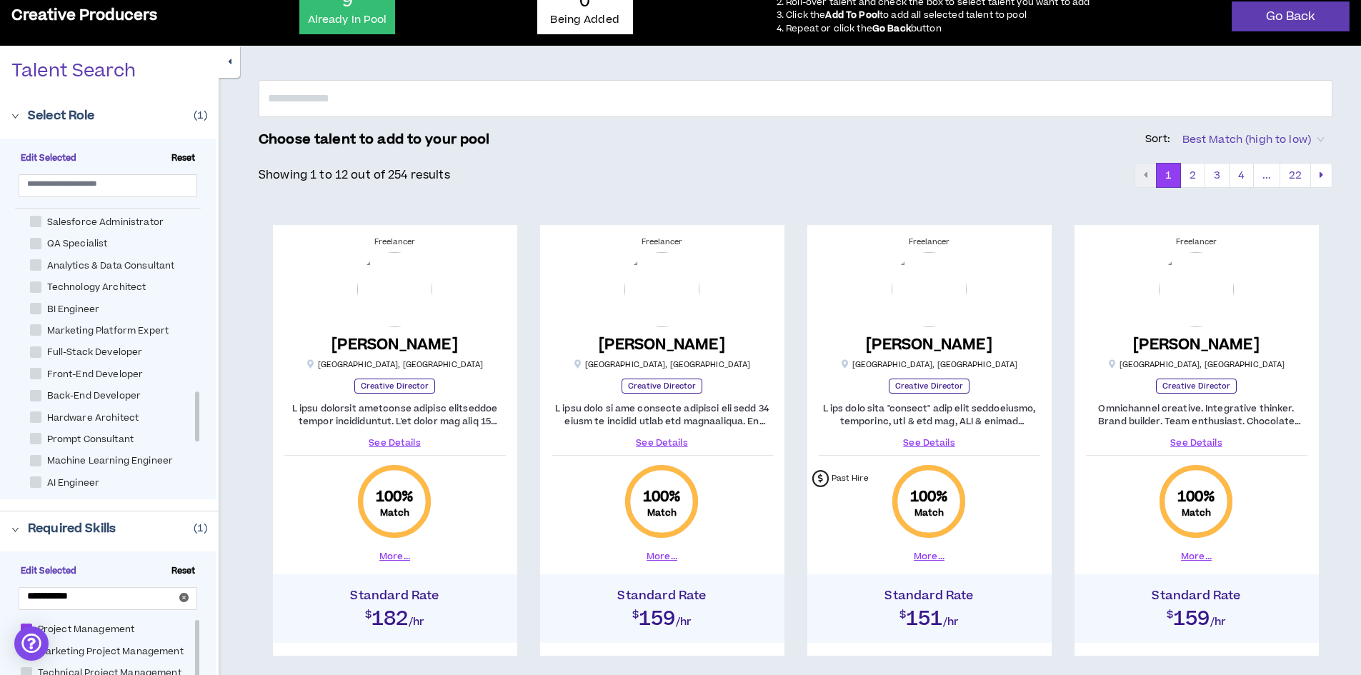
click at [81, 650] on span "Marketing Project Management" at bounding box center [110, 652] width 157 height 14
checkbox Management "****"
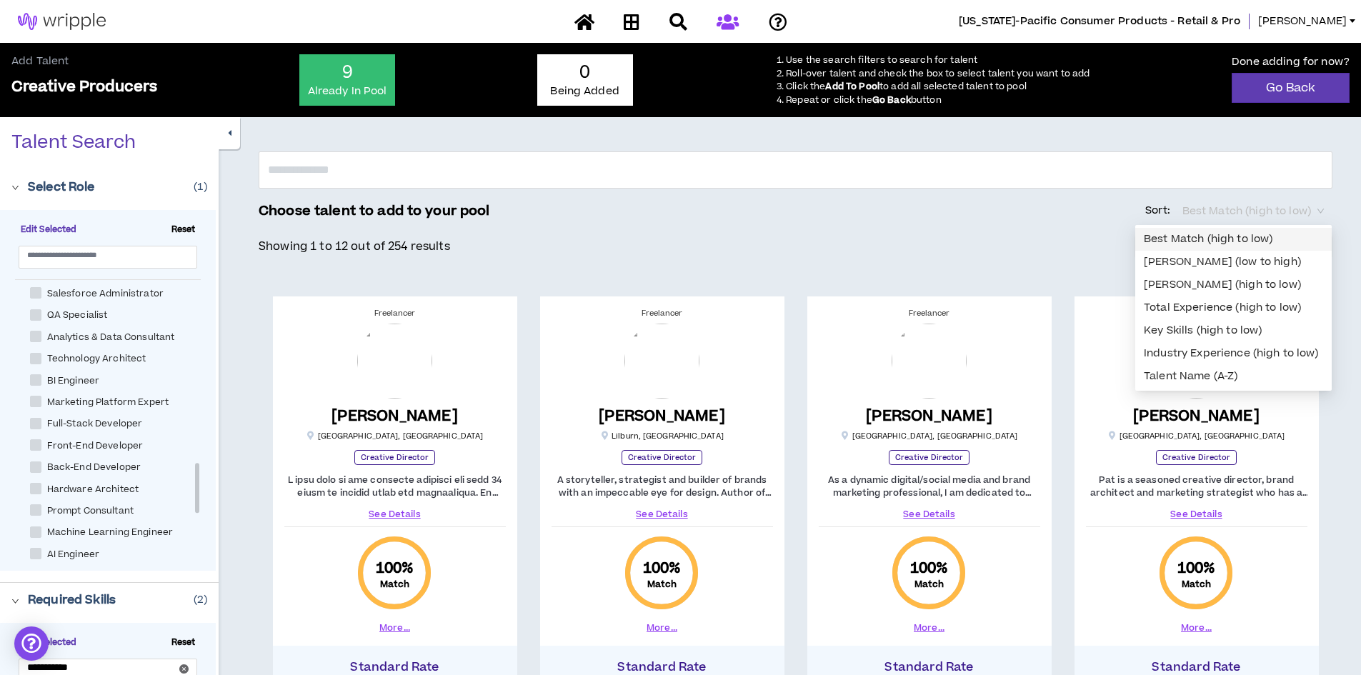
click at [1233, 205] on span "Best Match (high to low)" at bounding box center [1252, 211] width 141 height 21
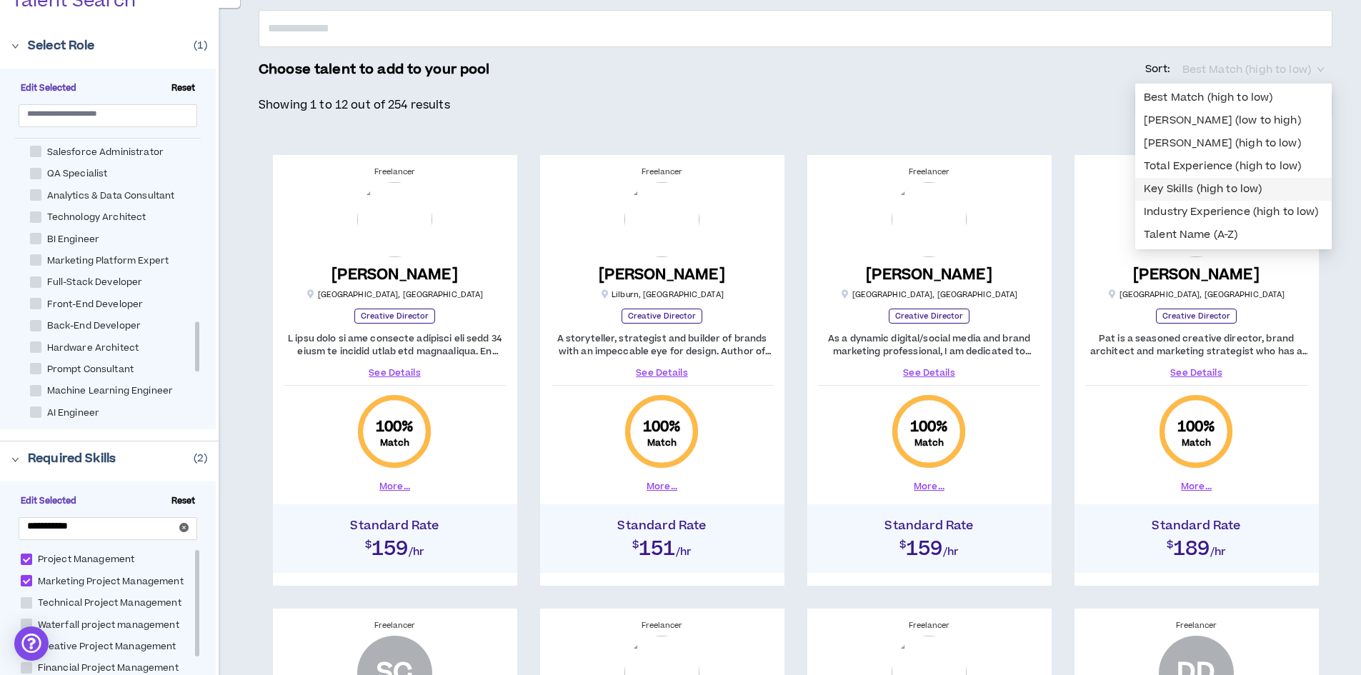
scroll to position [143, 0]
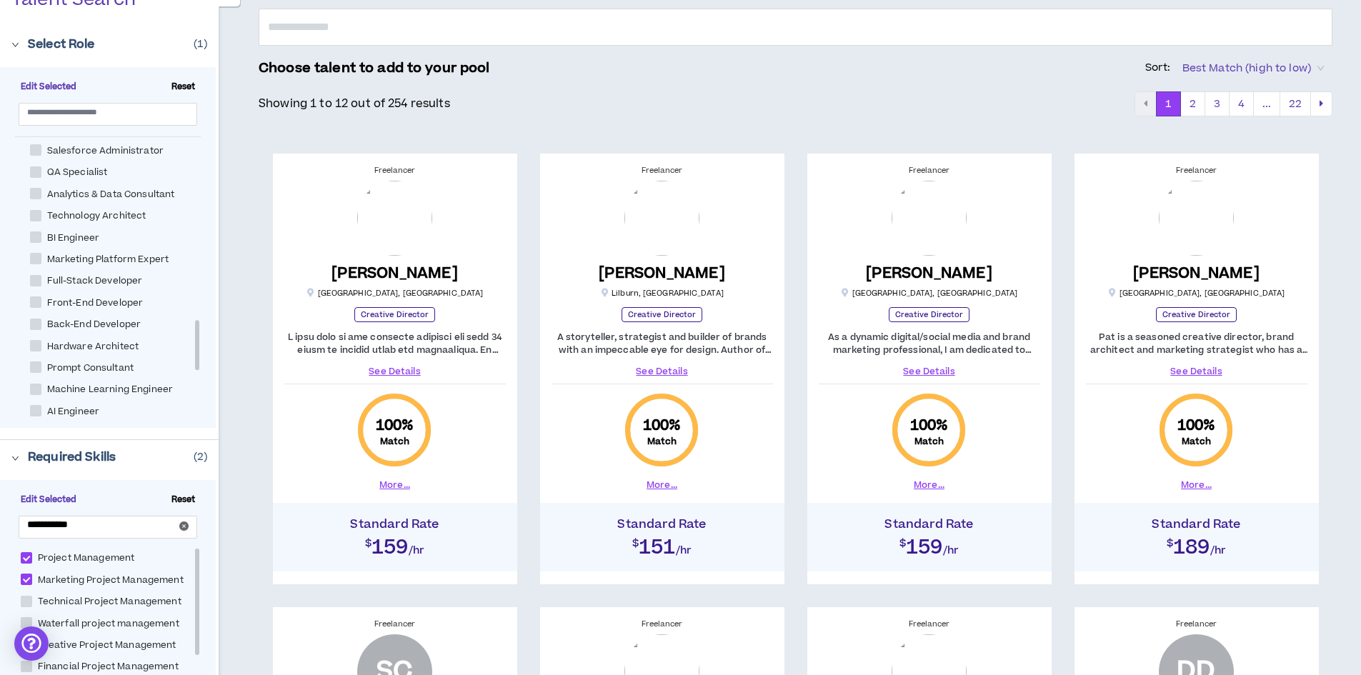
click at [1073, 101] on div "Showing 1 to 12 out of 254 results 1 2 3 4 ... 22" at bounding box center [795, 104] width 1073 height 26
click at [651, 370] on link "See Details" at bounding box center [661, 371] width 221 height 13
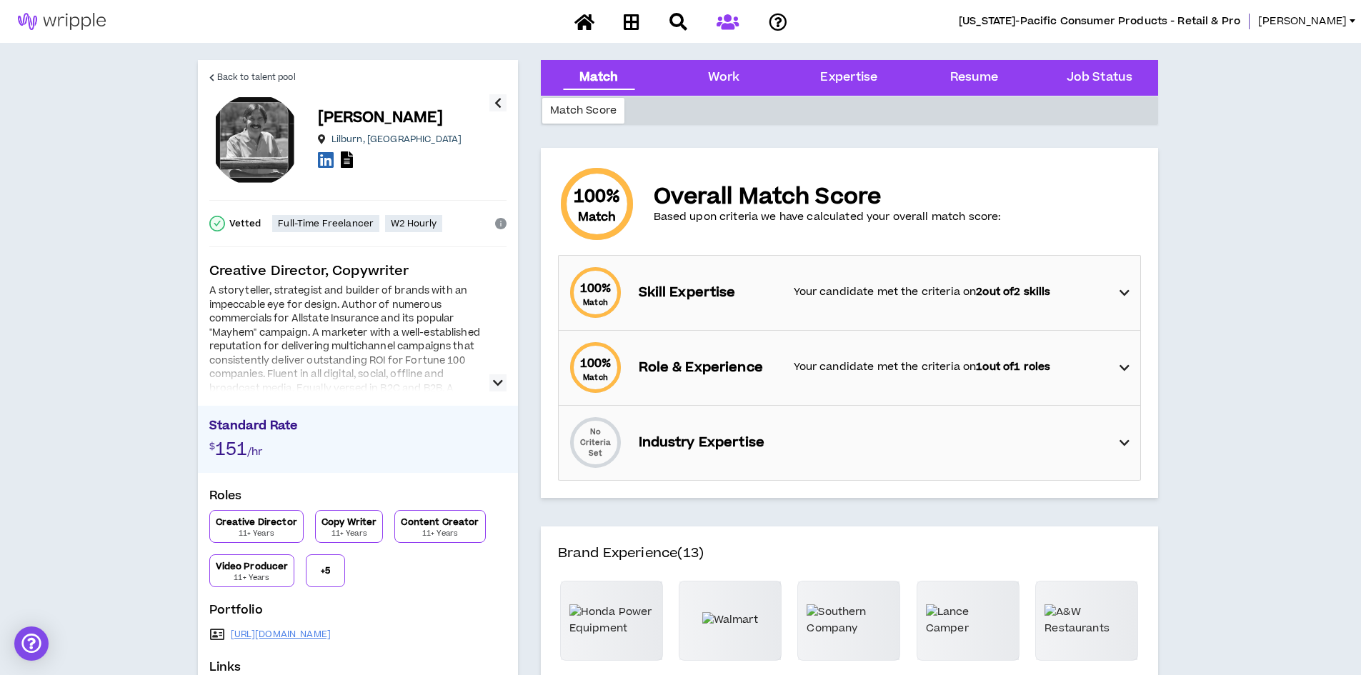
click at [496, 379] on icon "button" at bounding box center [498, 382] width 10 height 17
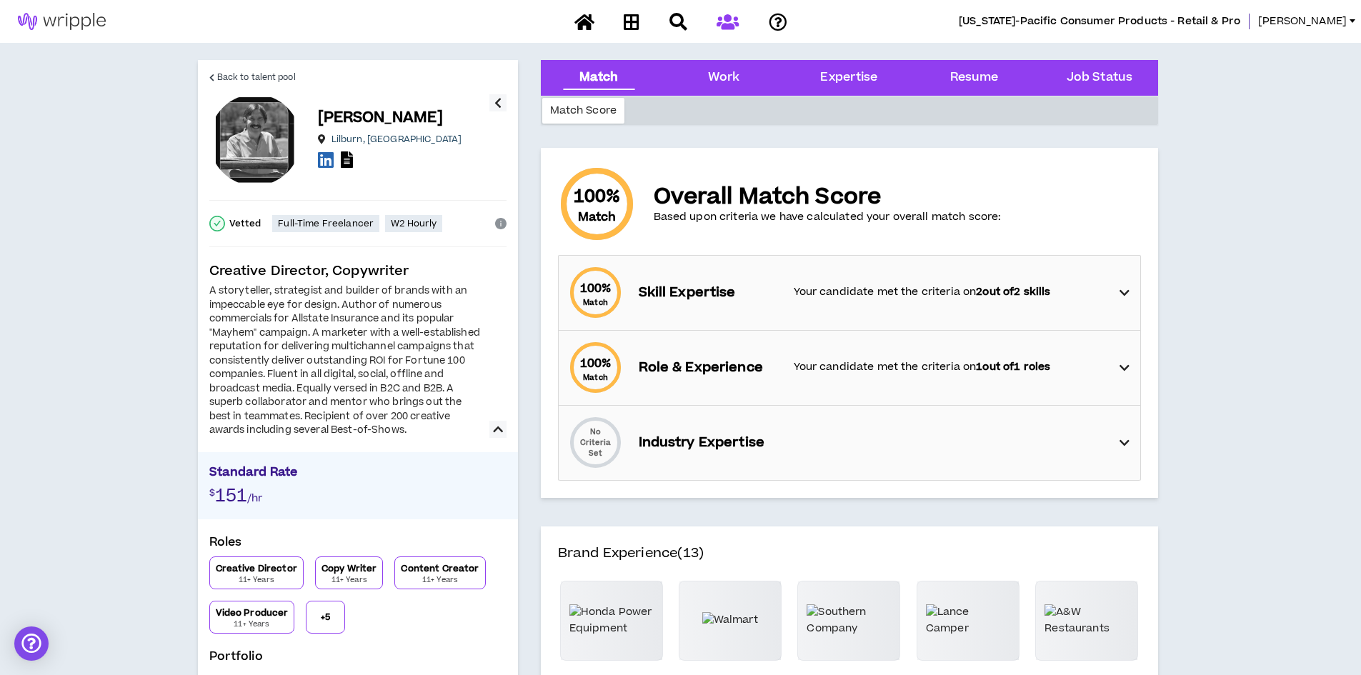
click at [326, 616] on p "+ 5" at bounding box center [325, 616] width 9 height 11
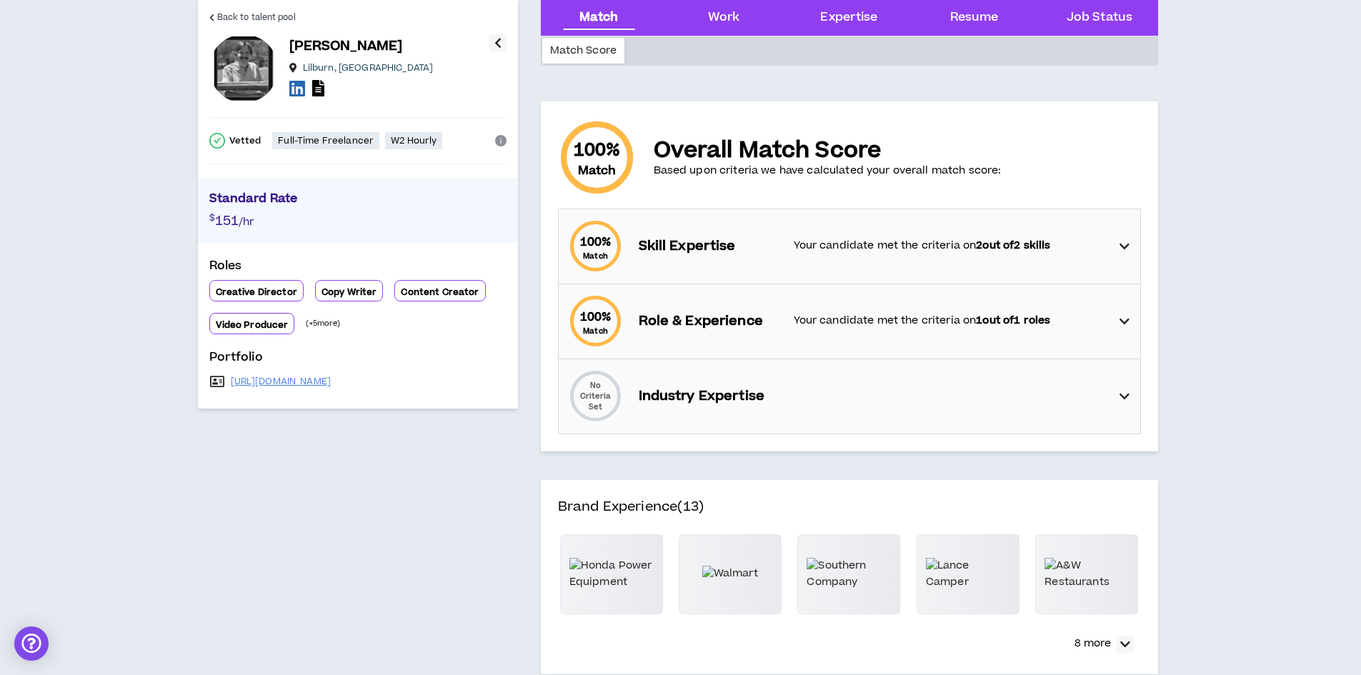
scroll to position [71, 0]
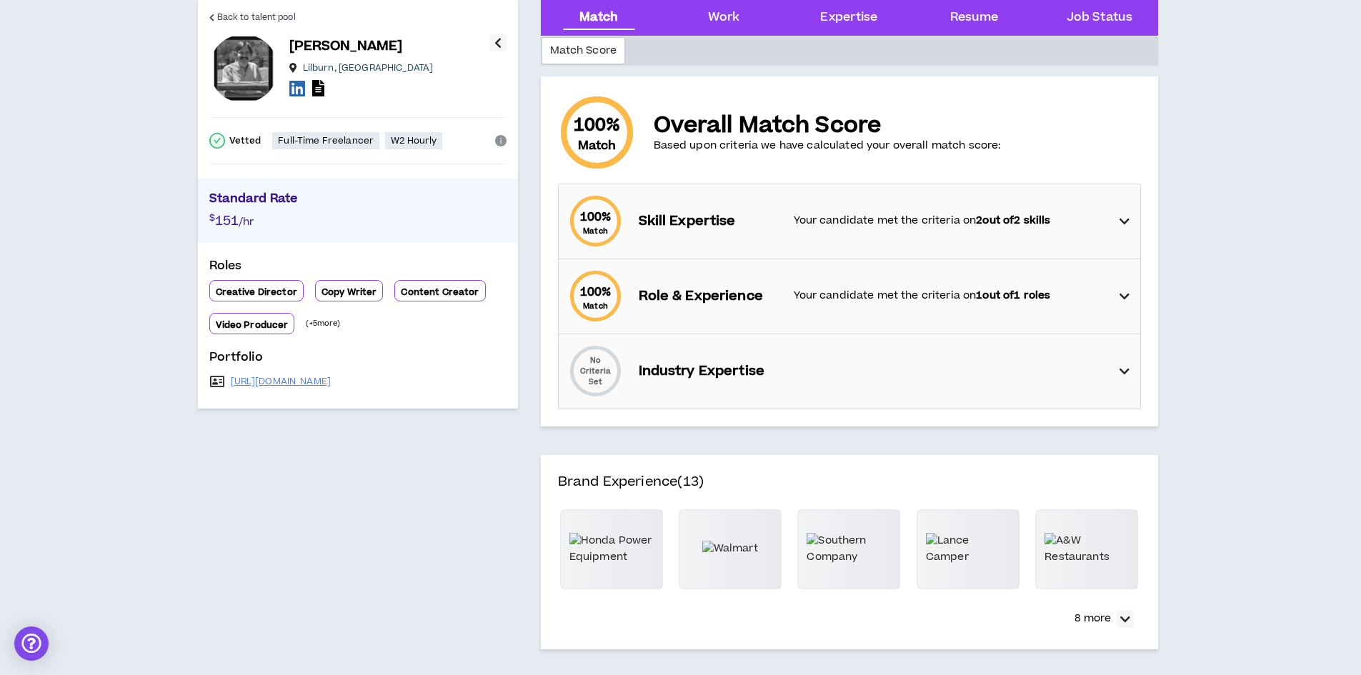
click at [327, 323] on p "(+ 5 more)" at bounding box center [323, 323] width 34 height 11
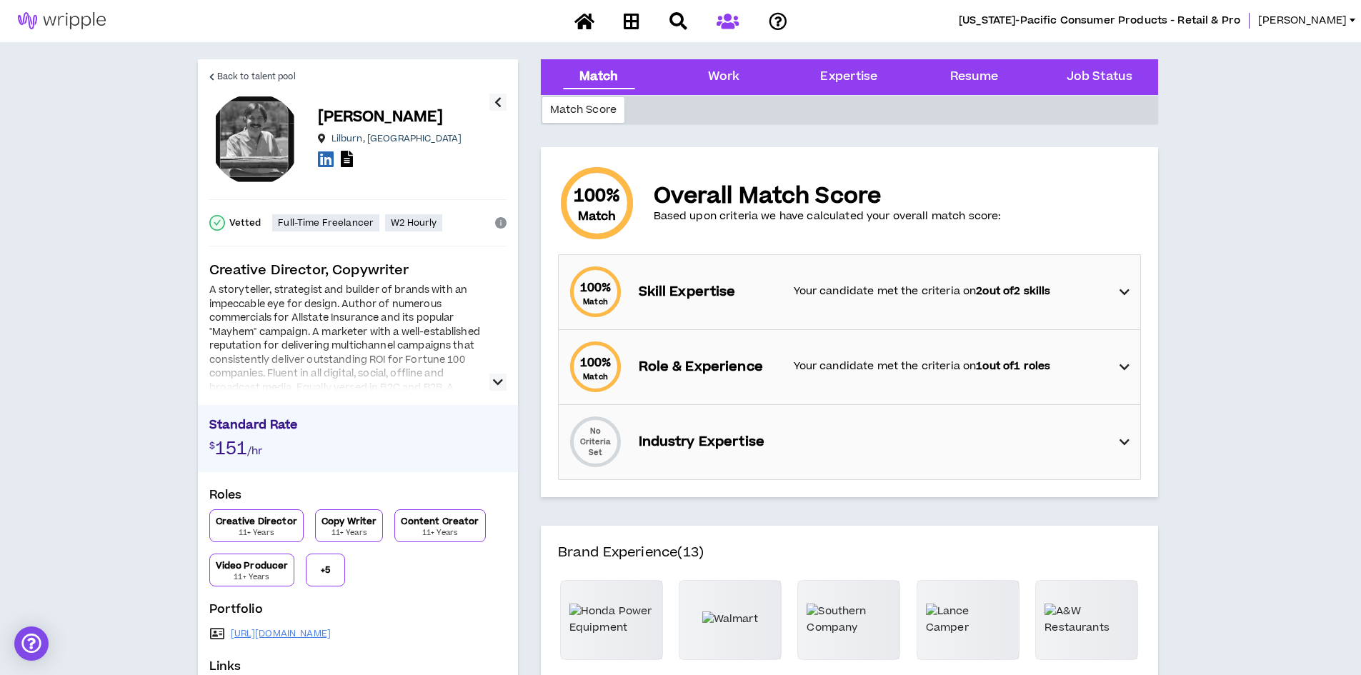
scroll to position [0, 0]
click at [323, 566] on p "+ 5" at bounding box center [325, 570] width 9 height 11
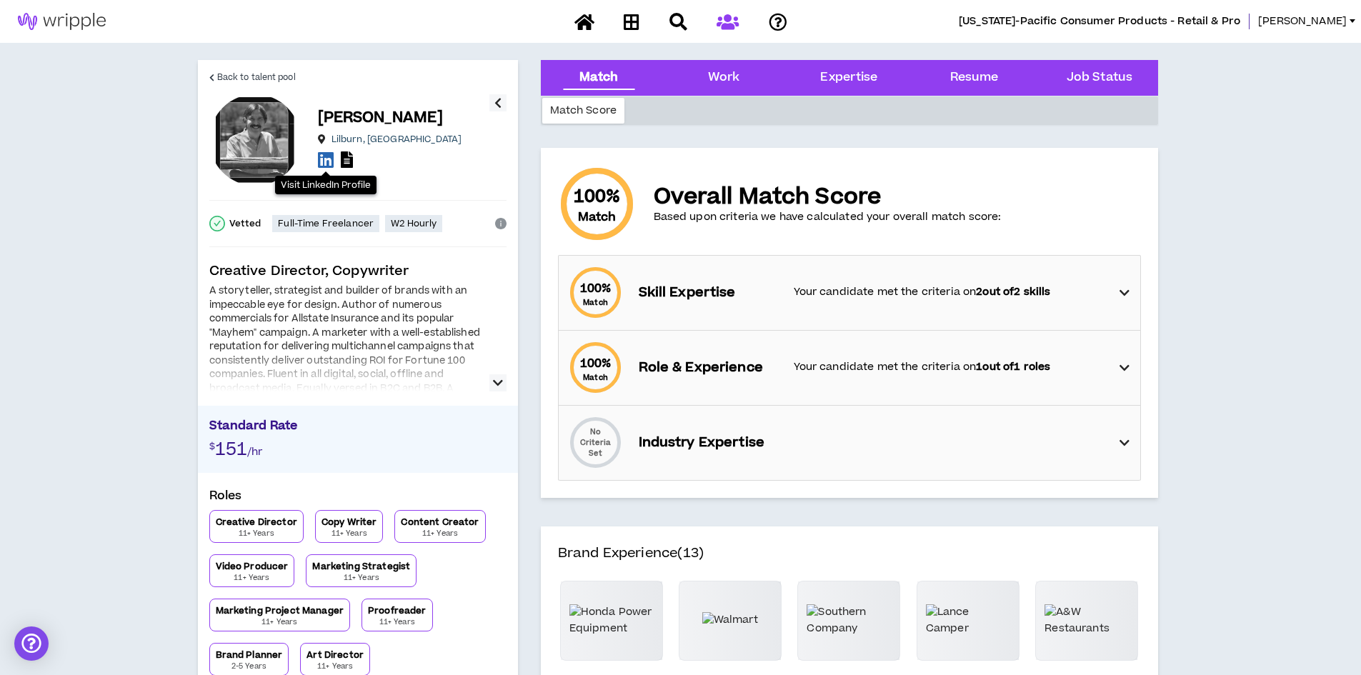
click at [321, 159] on icon at bounding box center [326, 160] width 16 height 18
click at [264, 79] on span "Back to talent pool" at bounding box center [256, 78] width 79 height 14
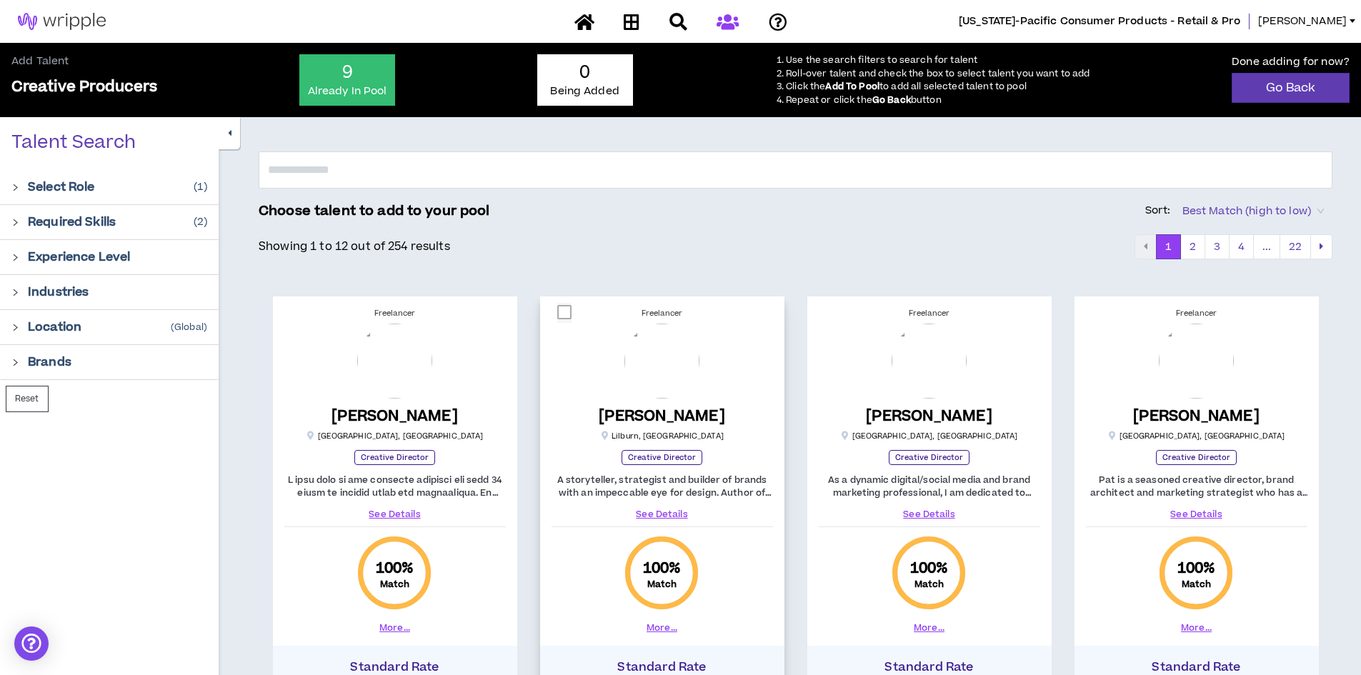
click at [562, 314] on span at bounding box center [564, 312] width 14 height 14
checkbox input "****"
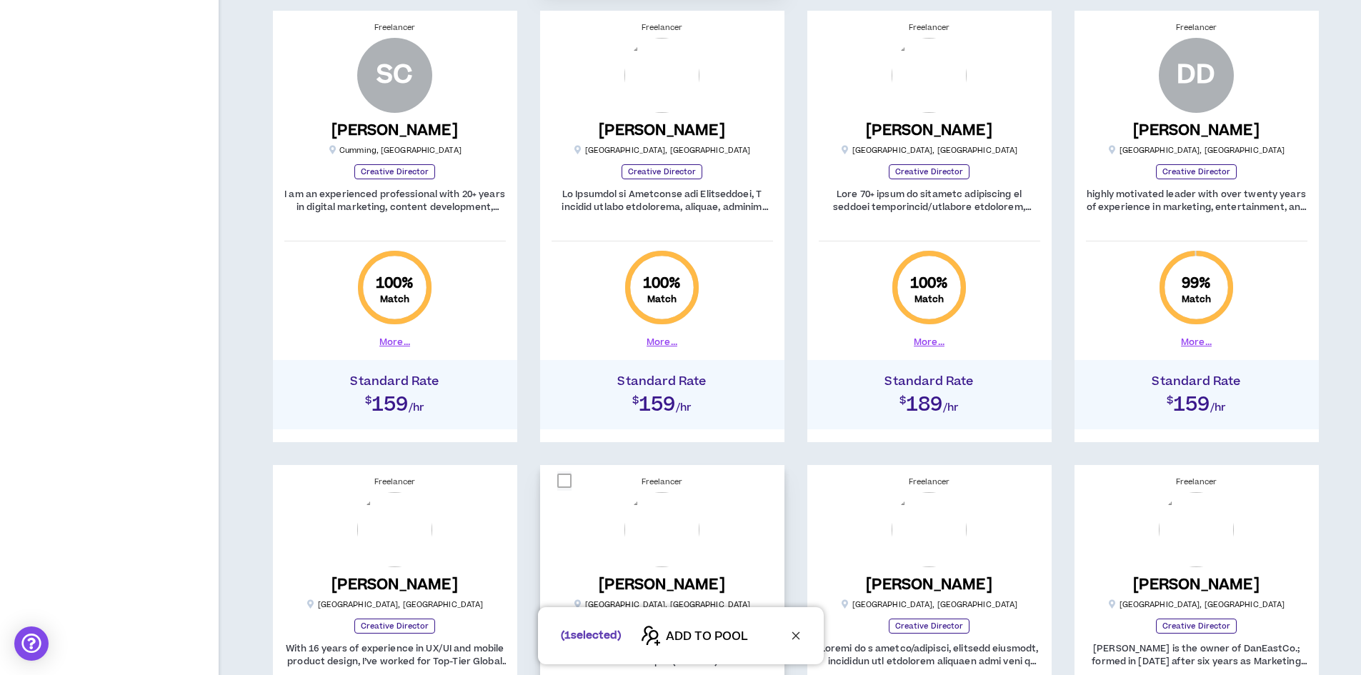
scroll to position [714, 0]
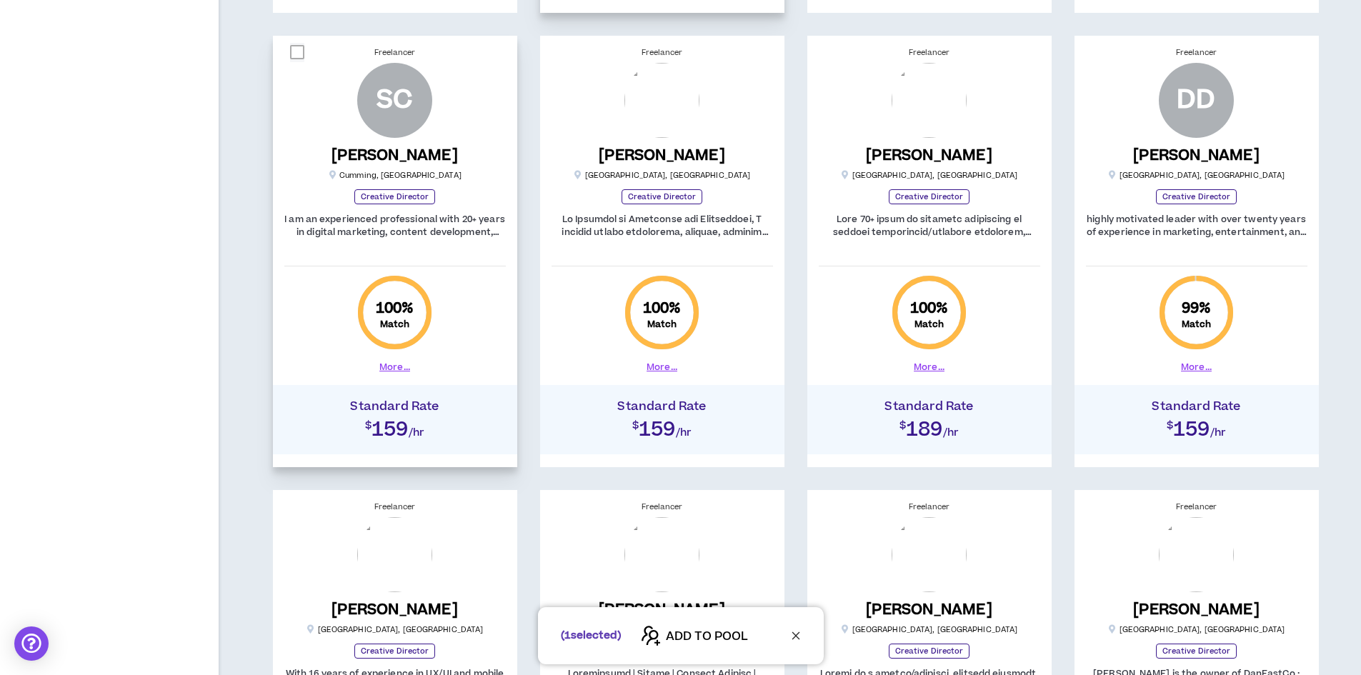
click at [389, 367] on button "More..." at bounding box center [394, 367] width 31 height 13
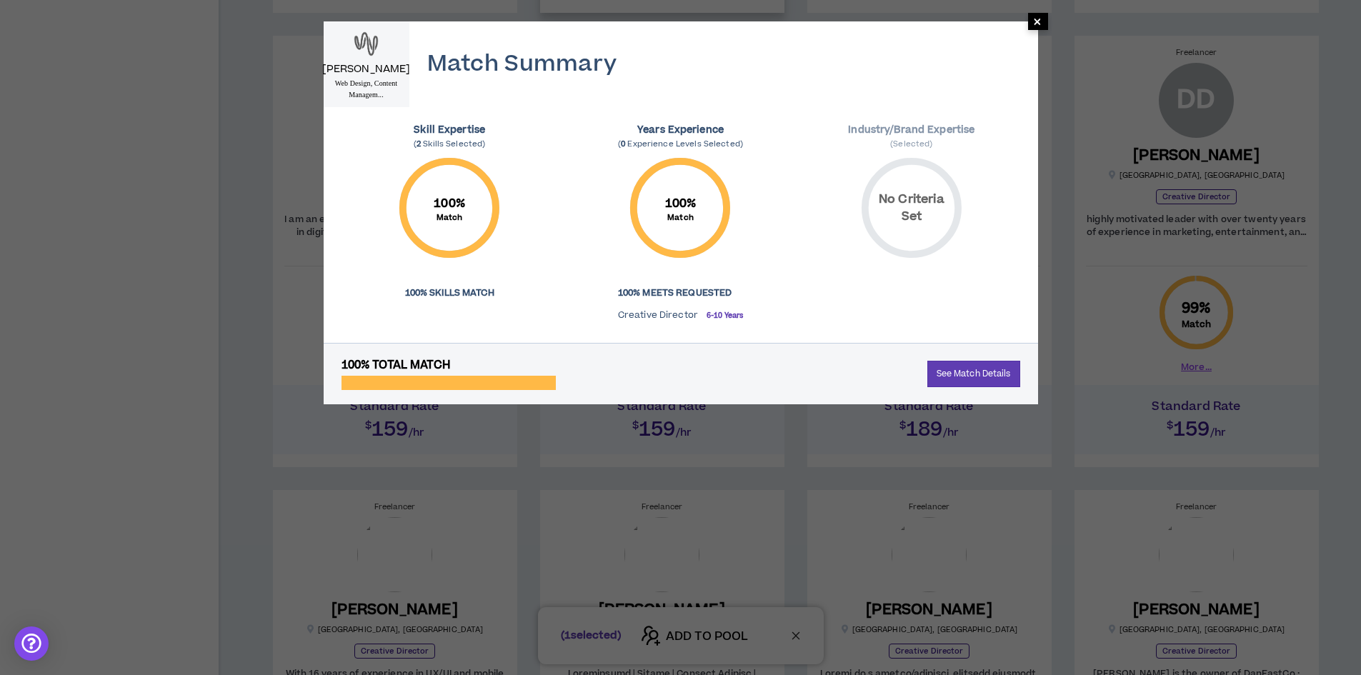
click at [1038, 19] on span "×" at bounding box center [1037, 21] width 9 height 17
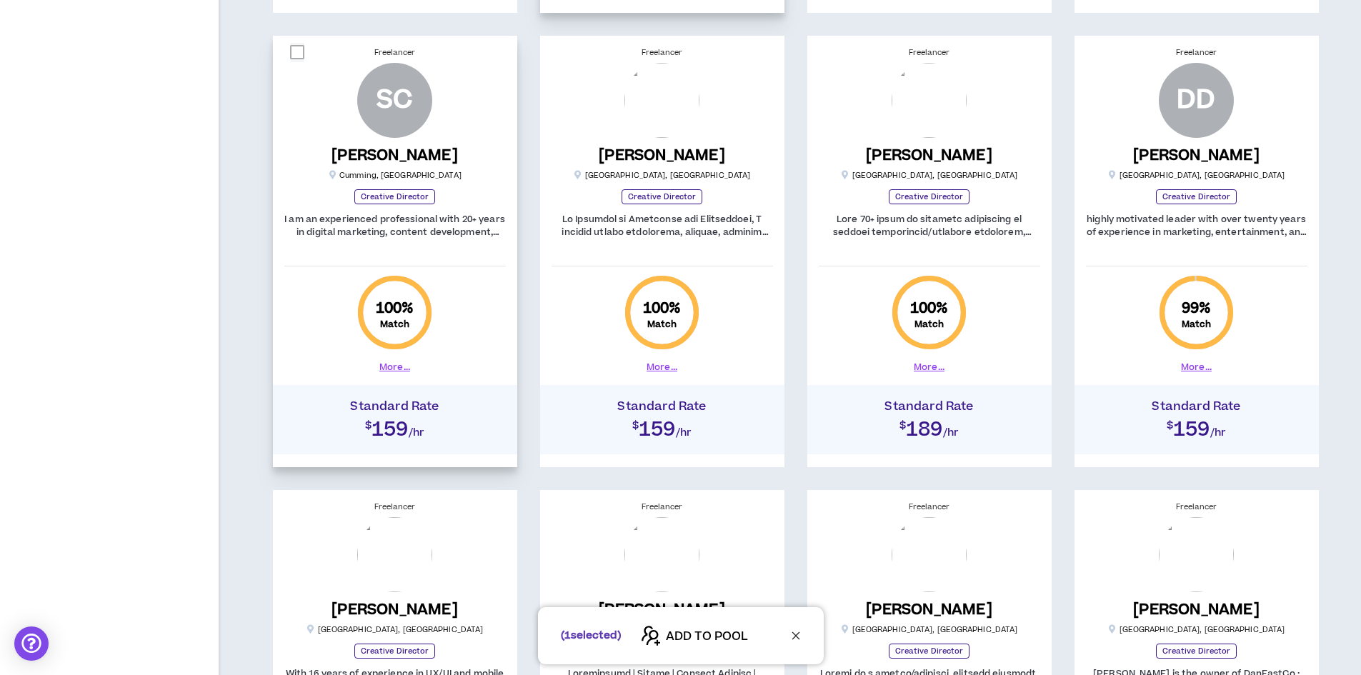
click at [389, 364] on button "More..." at bounding box center [394, 367] width 31 height 13
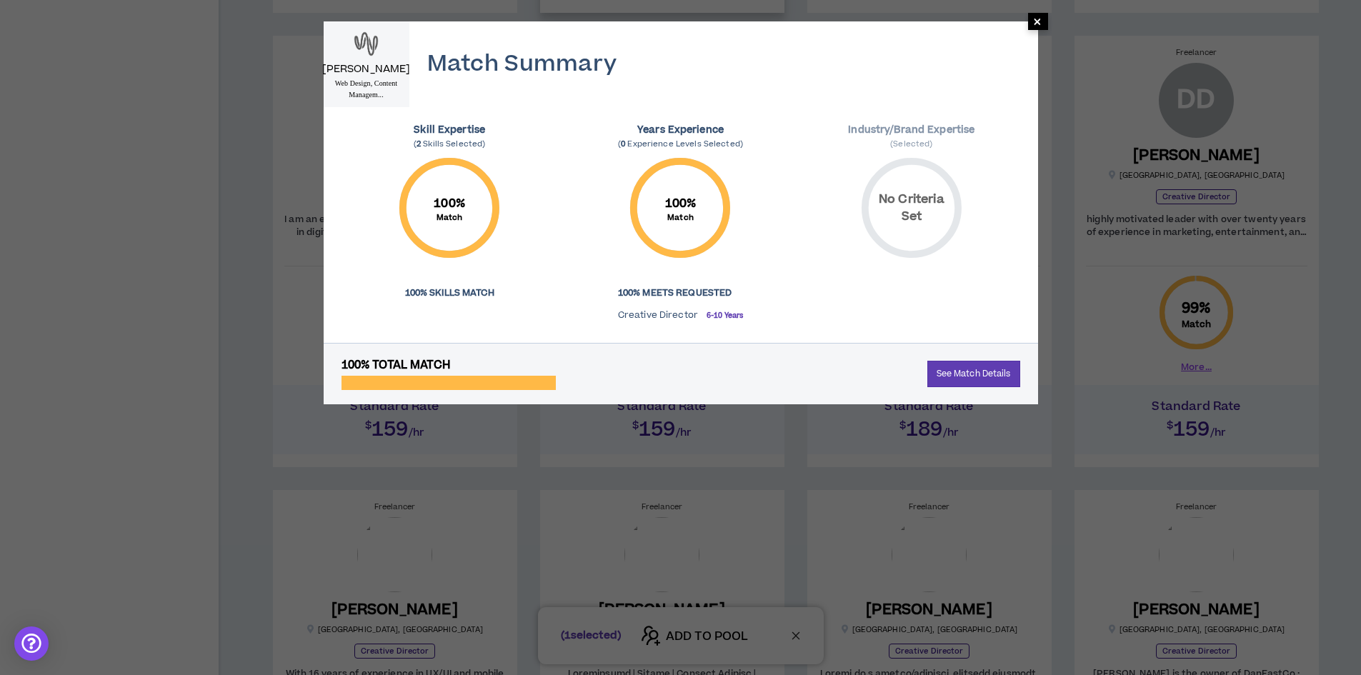
click at [1038, 19] on span "×" at bounding box center [1037, 21] width 9 height 17
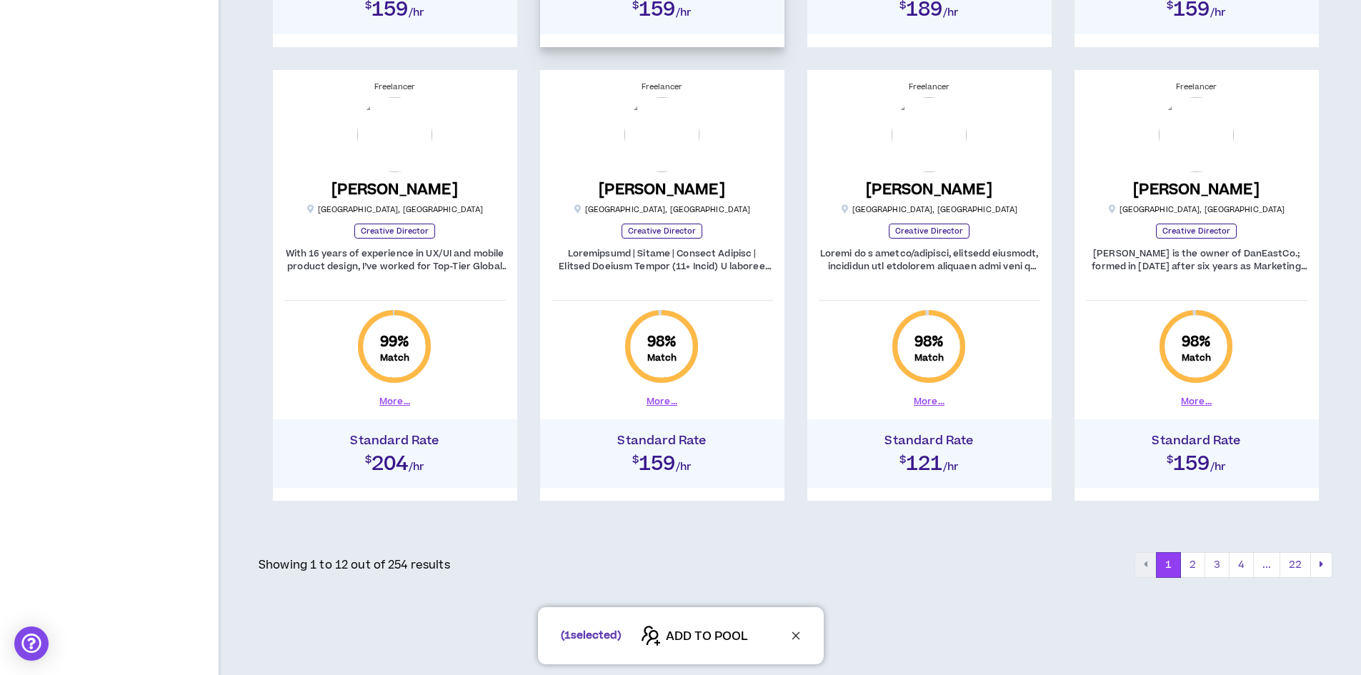
scroll to position [1143, 0]
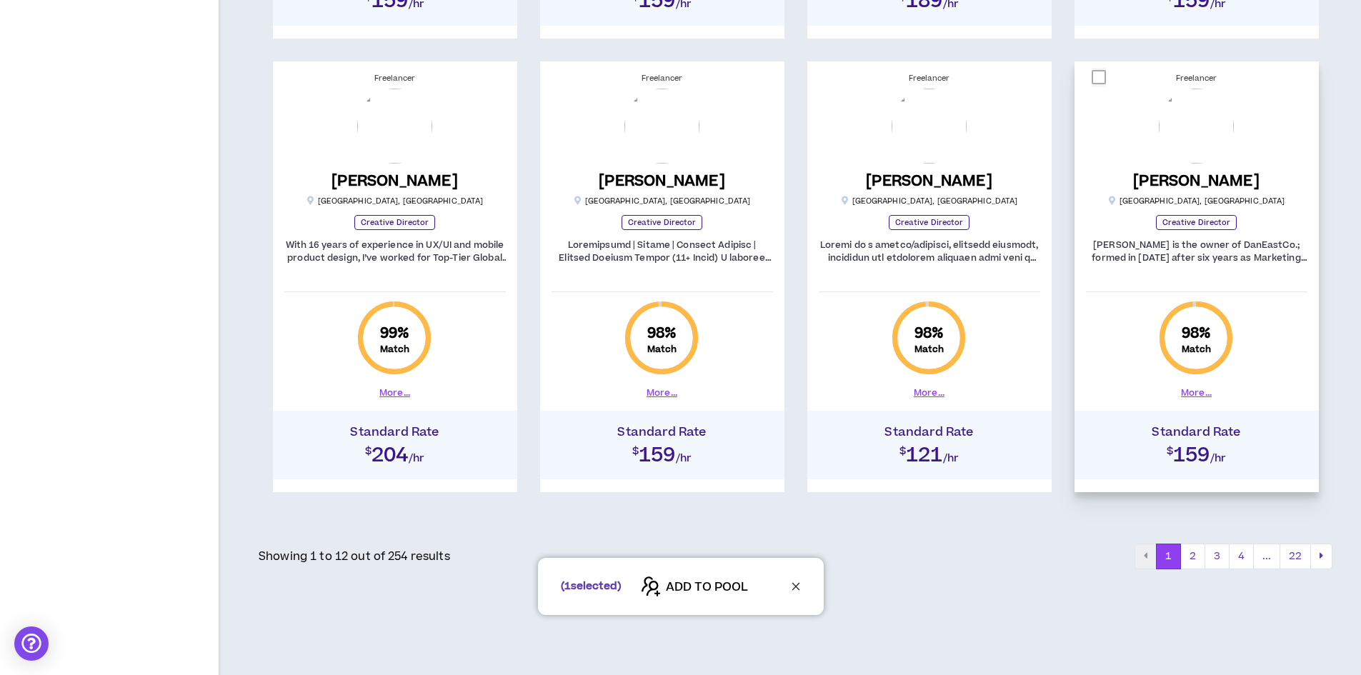
click at [1189, 388] on button "More..." at bounding box center [1196, 392] width 31 height 13
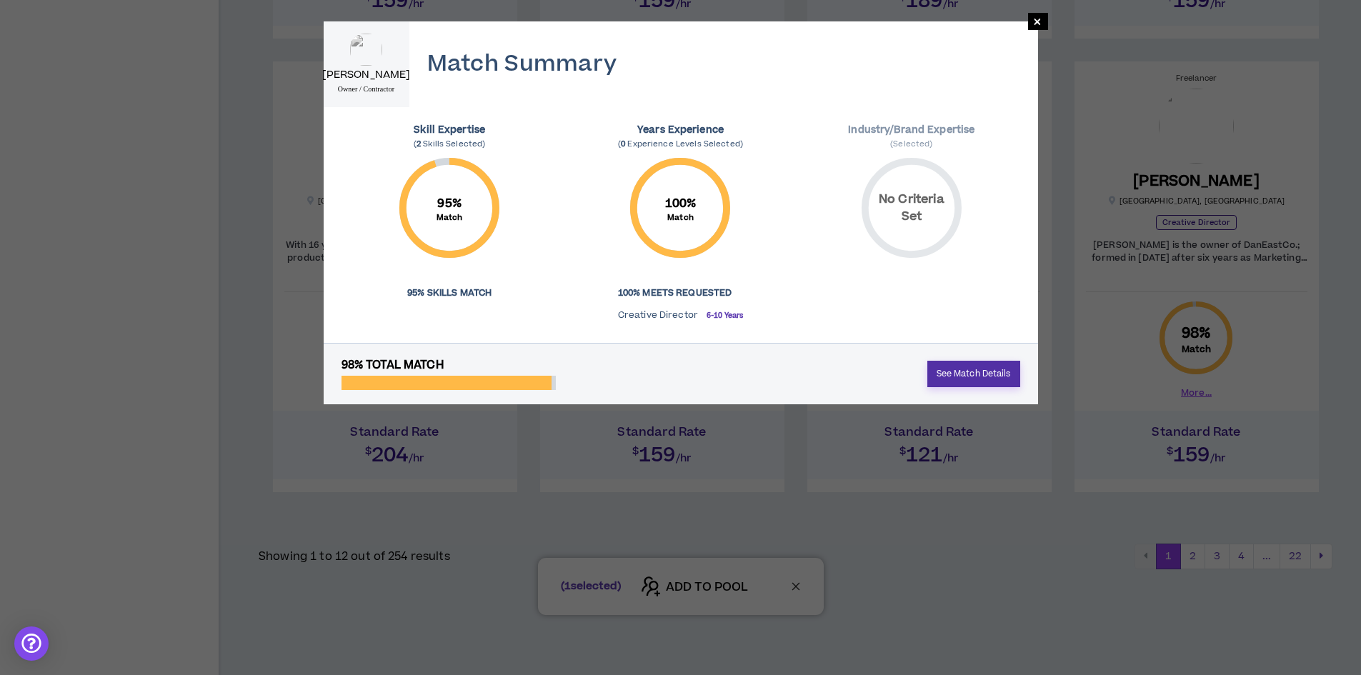
click at [964, 373] on link "See Match Details" at bounding box center [973, 374] width 93 height 26
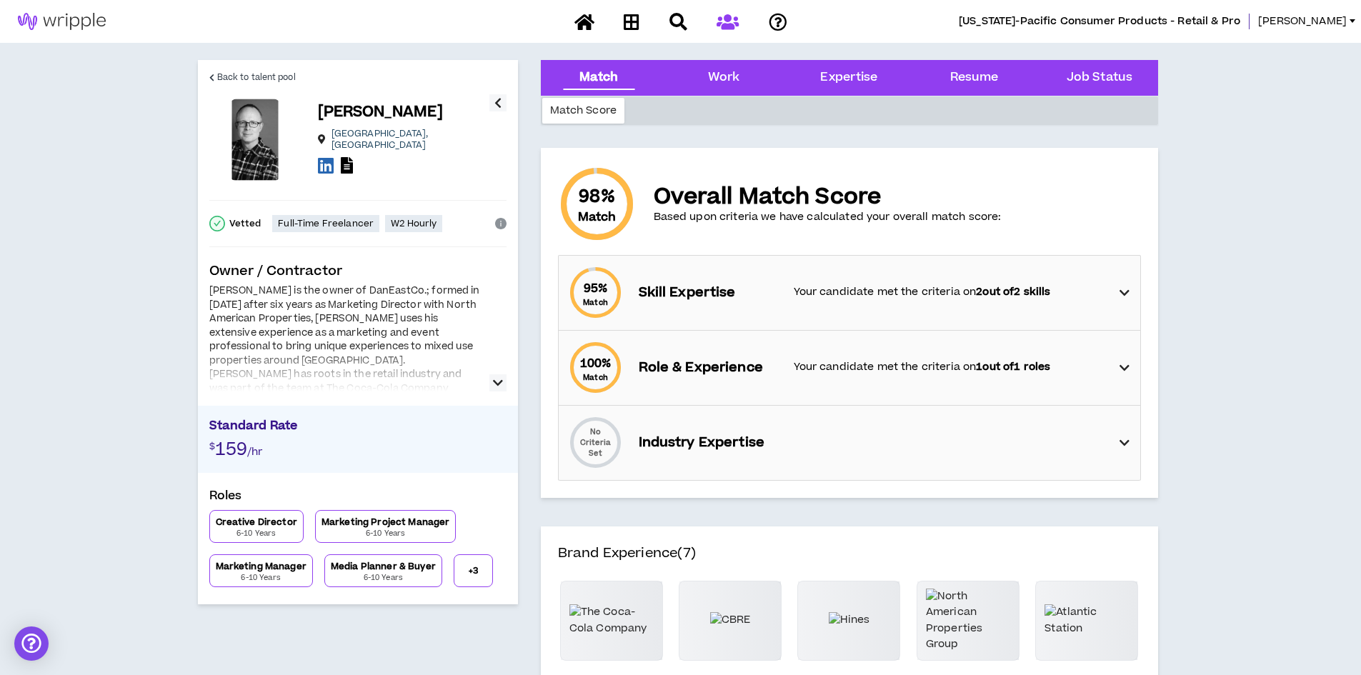
click at [501, 384] on icon "button" at bounding box center [498, 382] width 10 height 17
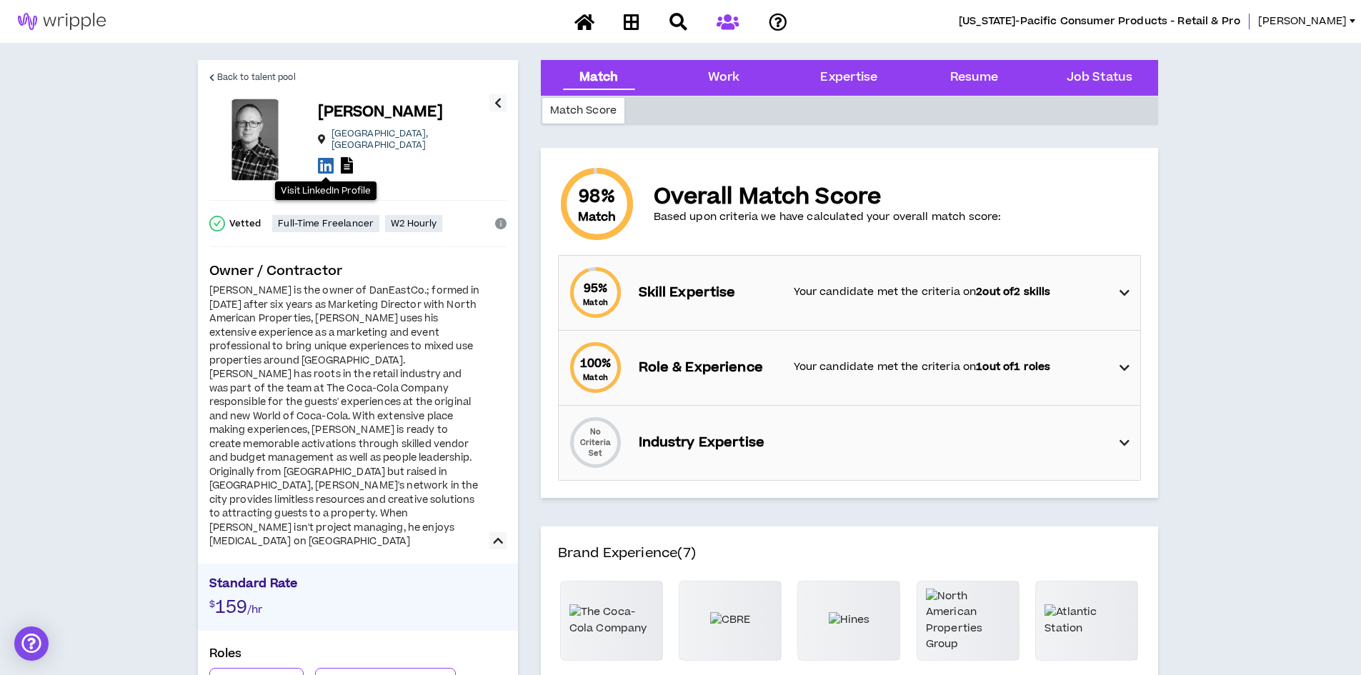
click at [327, 156] on icon at bounding box center [326, 165] width 16 height 18
click at [259, 74] on span "Back to talent pool" at bounding box center [256, 78] width 79 height 14
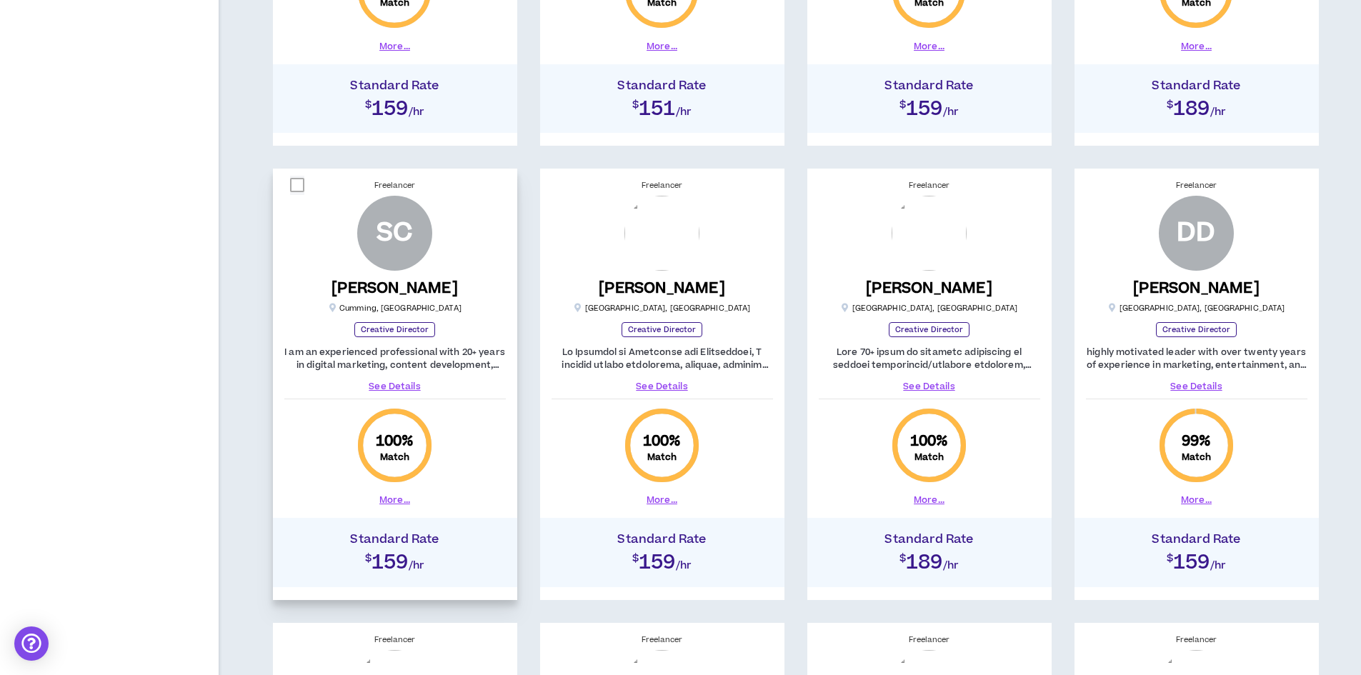
scroll to position [571, 0]
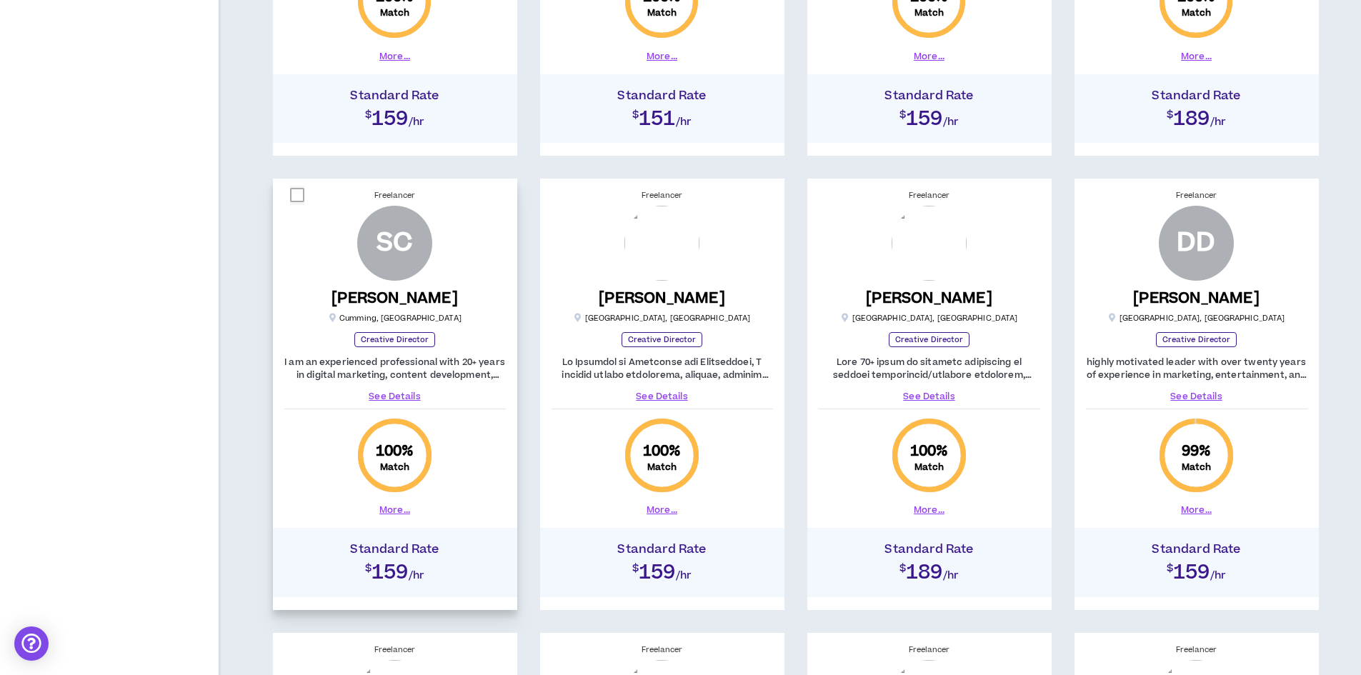
click at [386, 394] on link "See Details" at bounding box center [394, 396] width 221 height 13
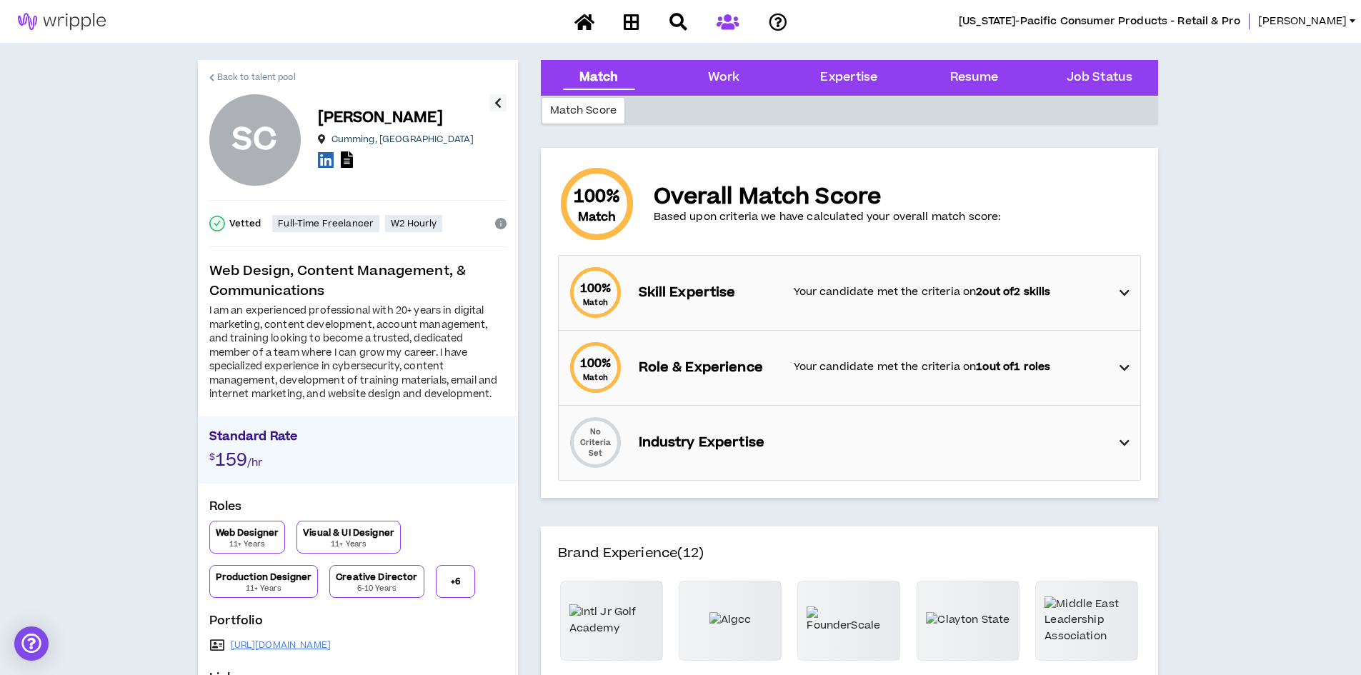
click at [257, 74] on span "Back to talent pool" at bounding box center [256, 78] width 79 height 14
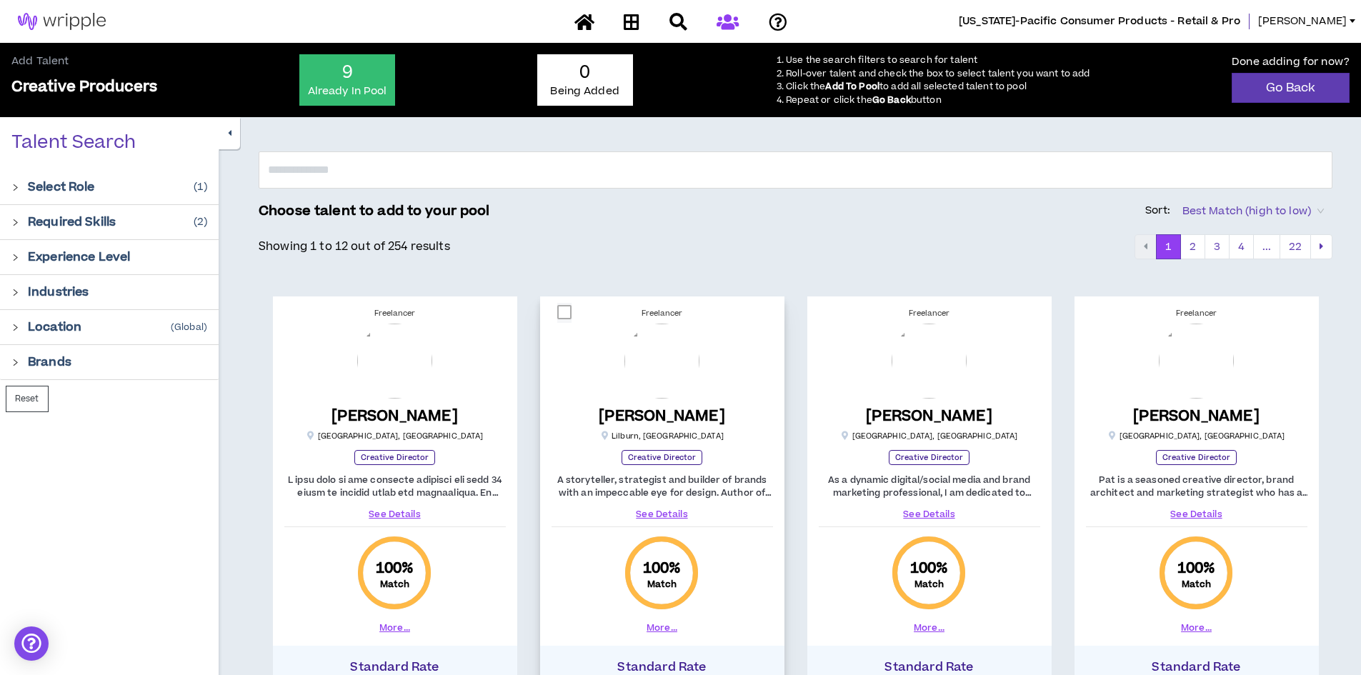
click at [566, 311] on span at bounding box center [564, 312] width 14 height 14
checkbox input "****"
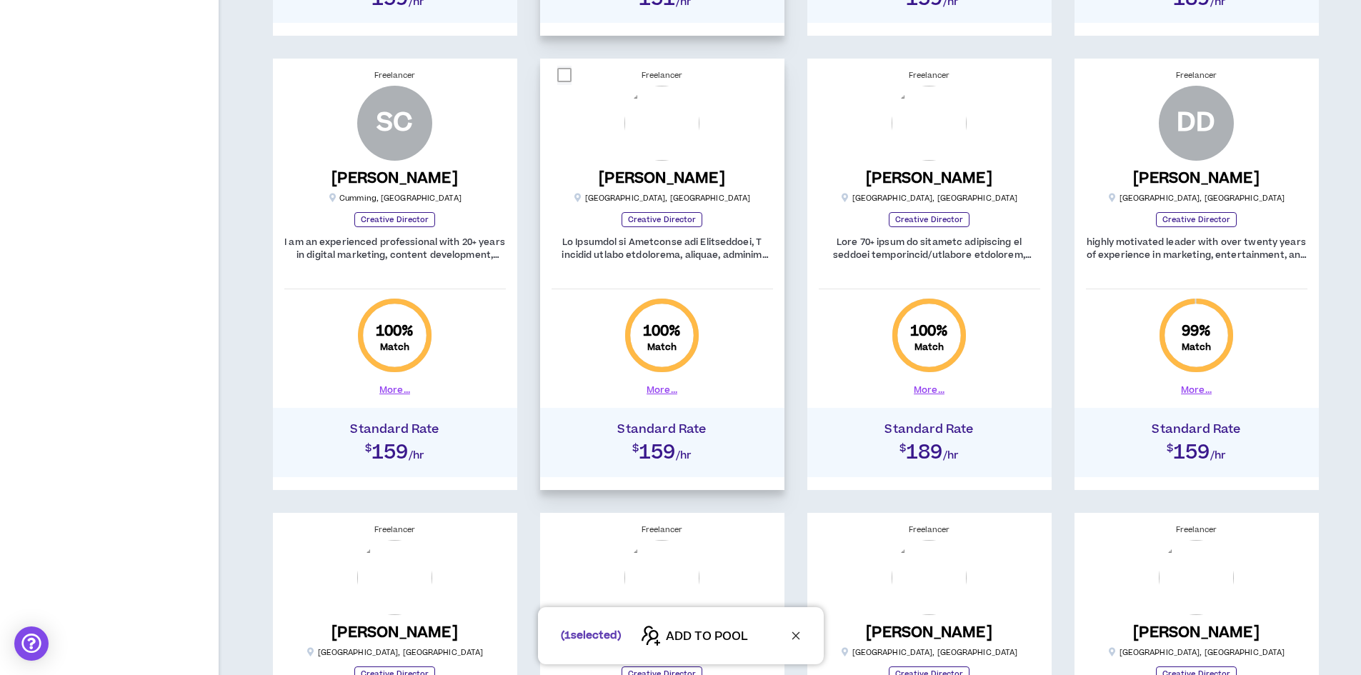
scroll to position [571, 0]
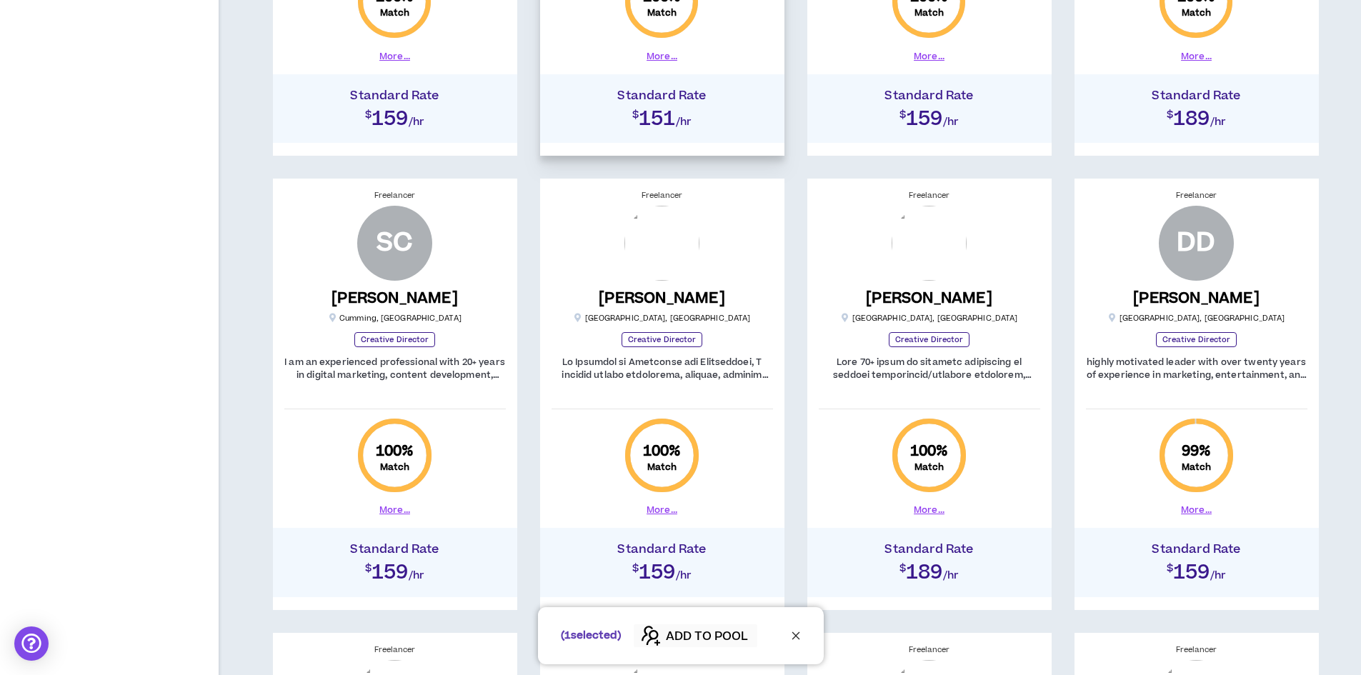
click at [684, 636] on span "ADD TO POOL" at bounding box center [707, 636] width 82 height 17
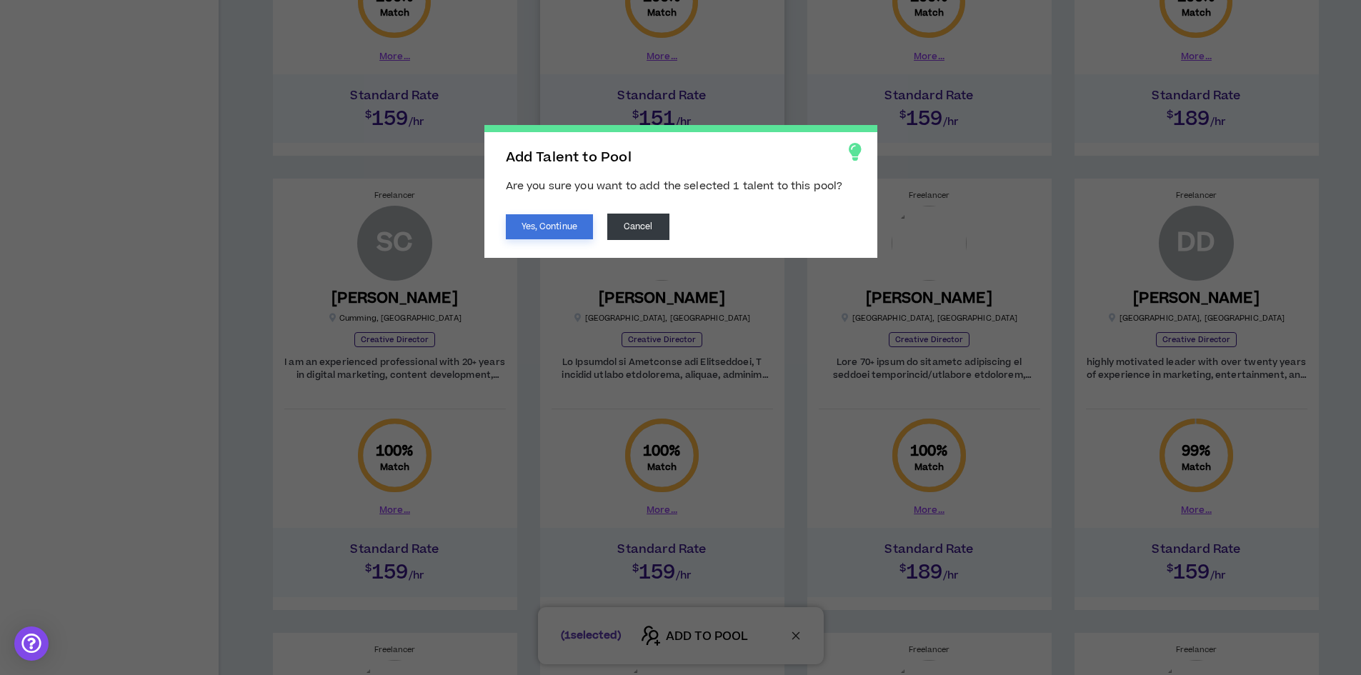
click at [564, 226] on button "Yes, Continue" at bounding box center [549, 226] width 87 height 25
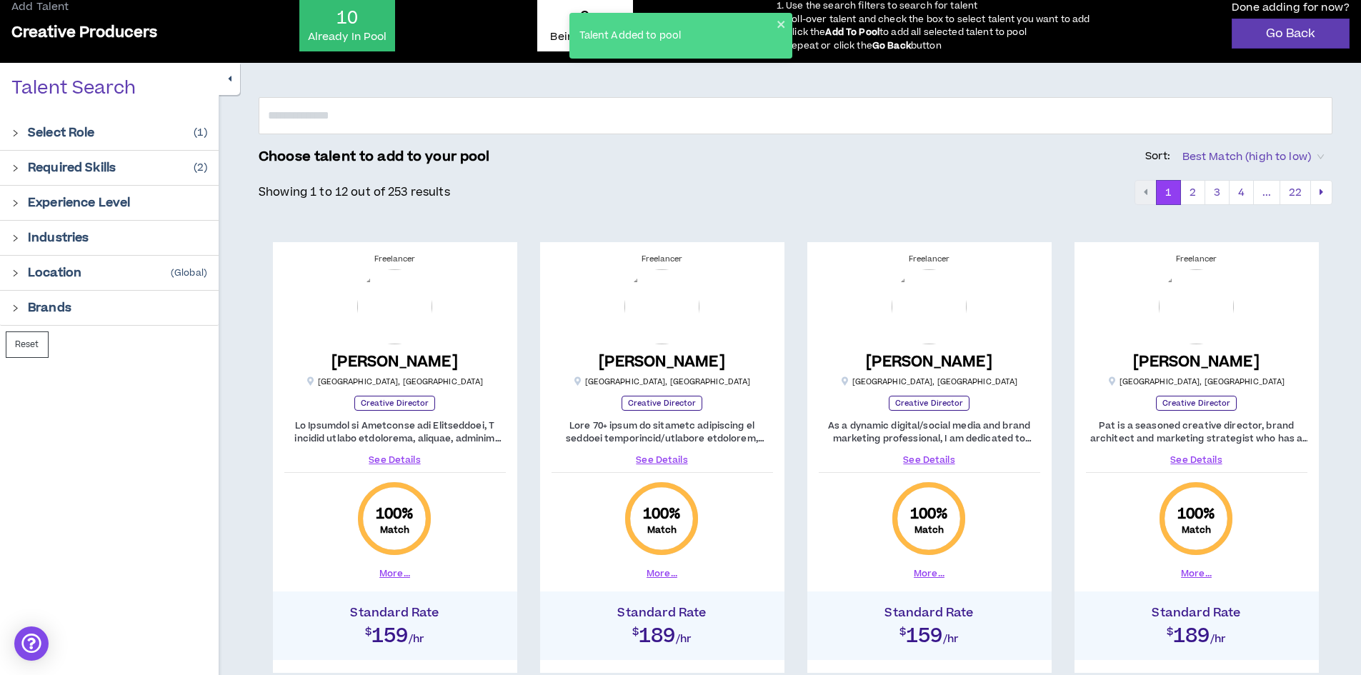
scroll to position [0, 0]
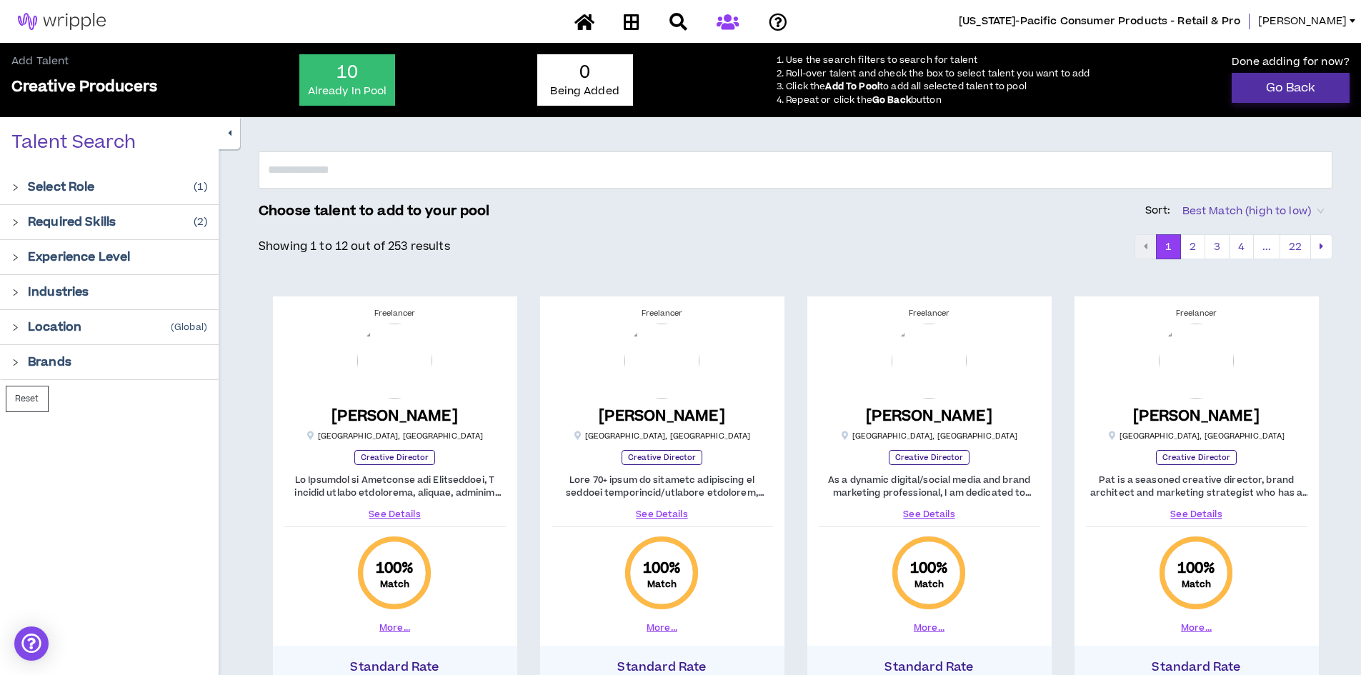
click at [1272, 84] on link "Go Back" at bounding box center [1290, 88] width 118 height 30
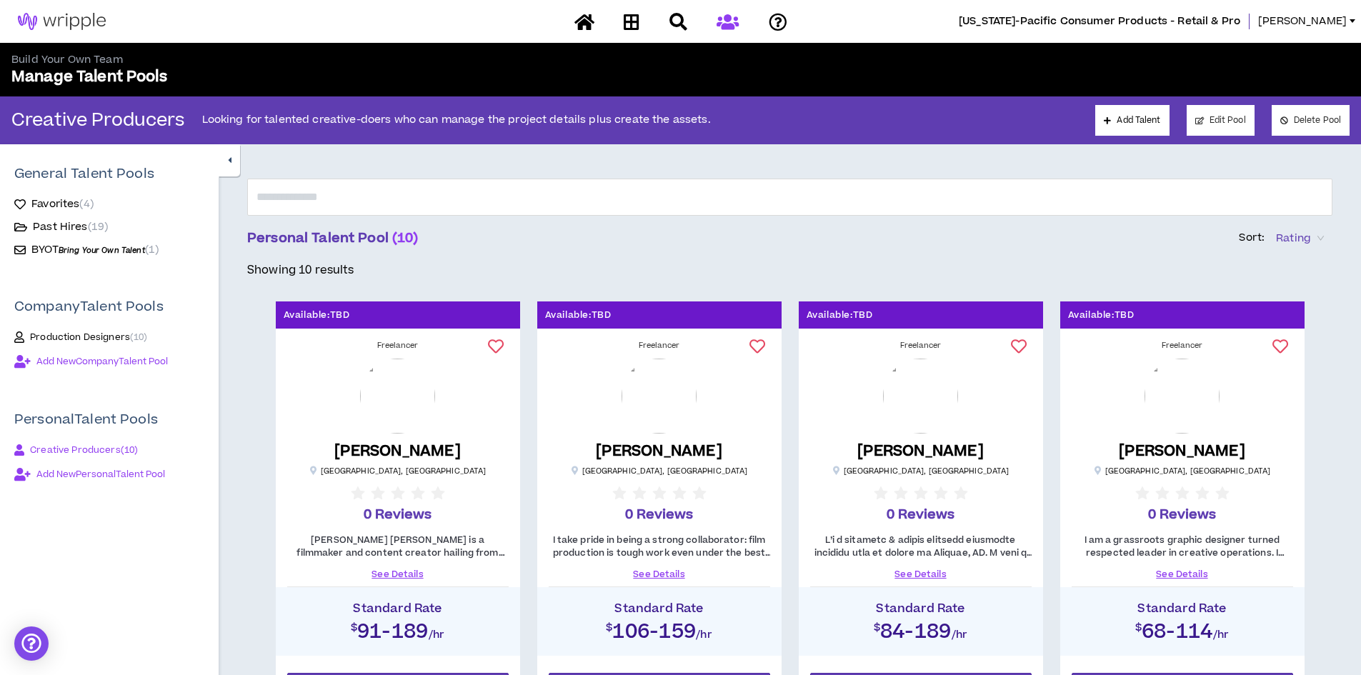
click at [593, 19] on icon at bounding box center [584, 22] width 20 height 18
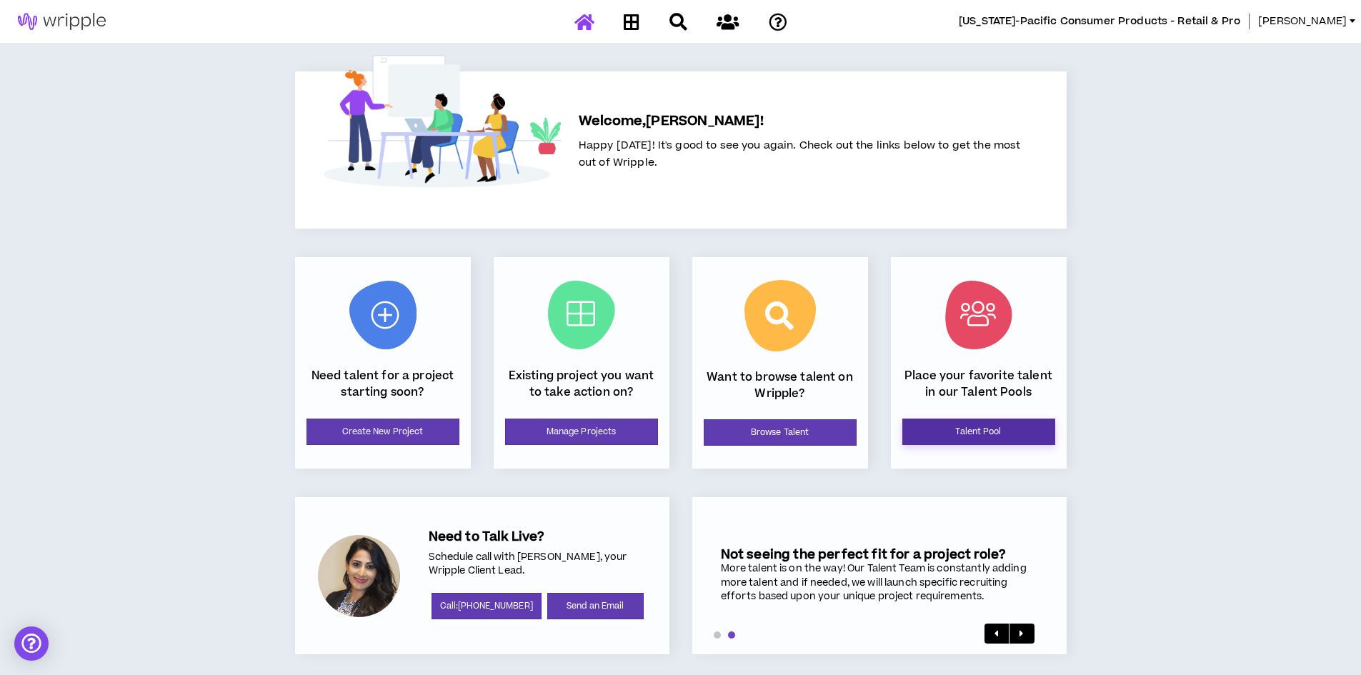
click at [956, 431] on link "Talent Pool" at bounding box center [978, 432] width 153 height 26
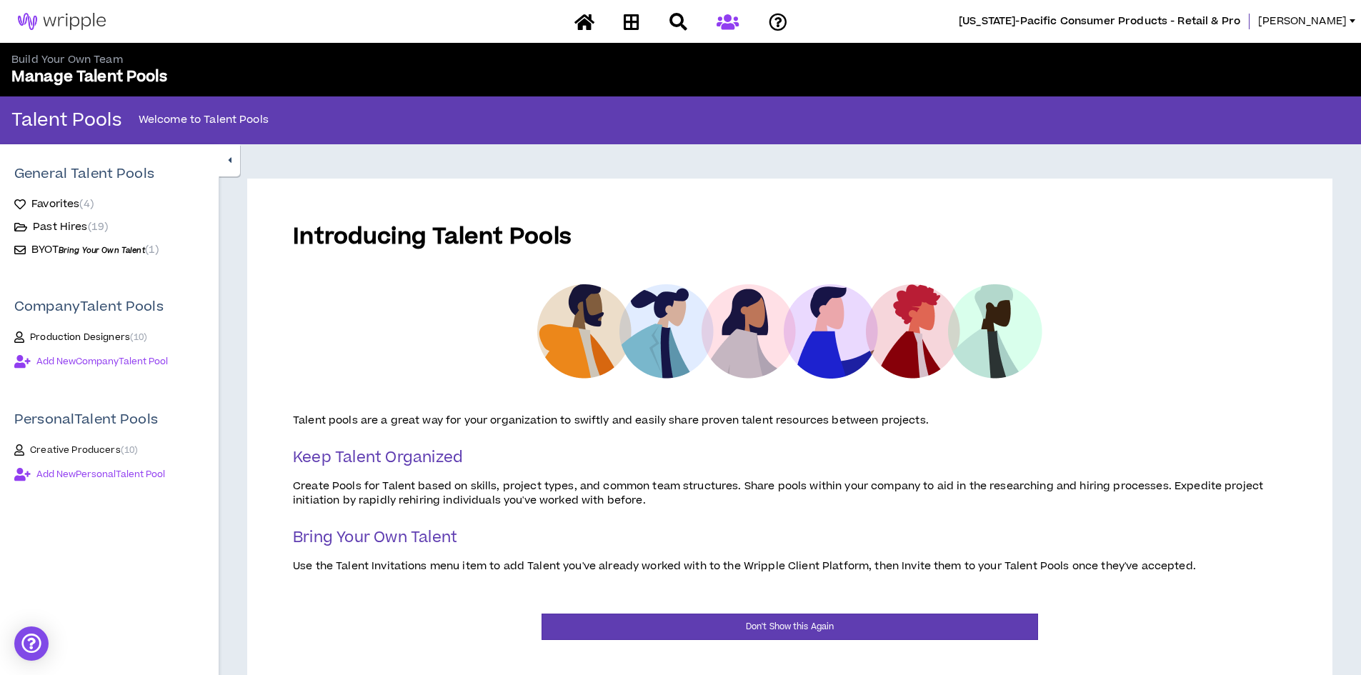
click at [65, 447] on span "Creative Producers ( 10 )" at bounding box center [84, 449] width 108 height 11
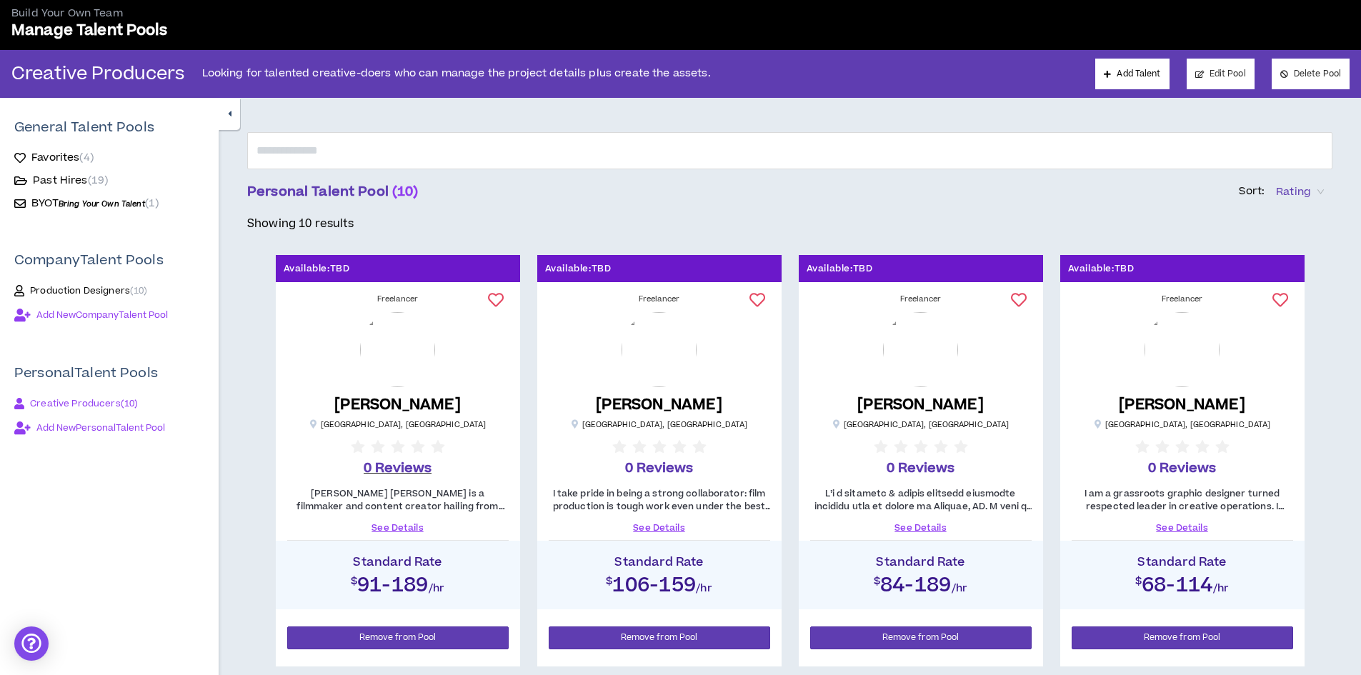
scroll to position [71, 0]
